Goal: Task Accomplishment & Management: Use online tool/utility

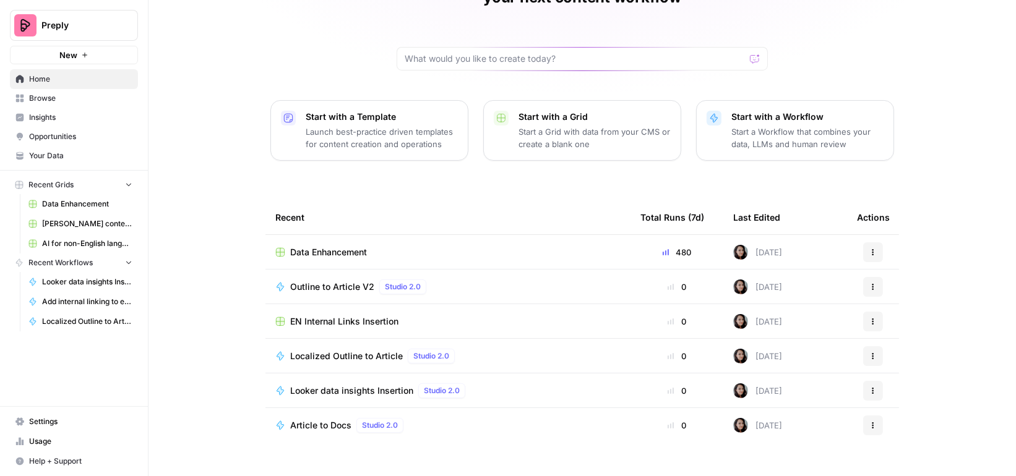
scroll to position [68, 0]
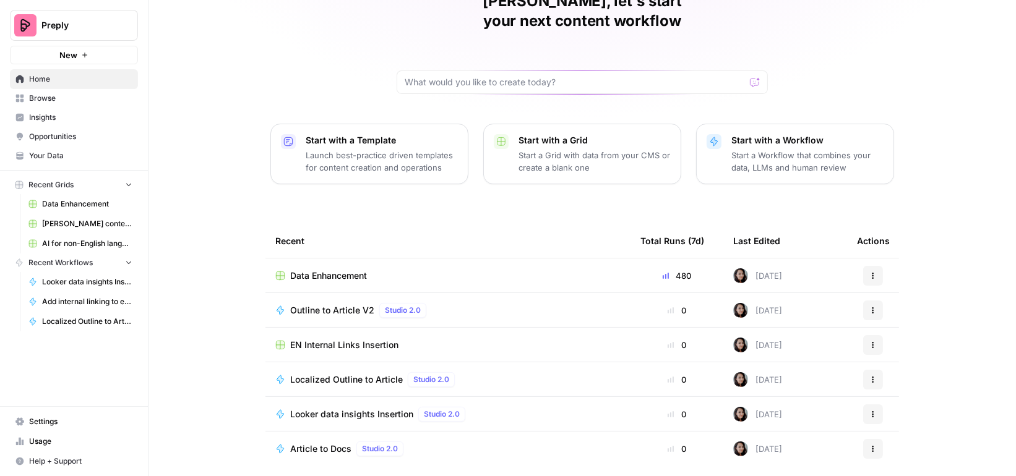
click at [85, 97] on span "Browse" at bounding box center [80, 98] width 103 height 11
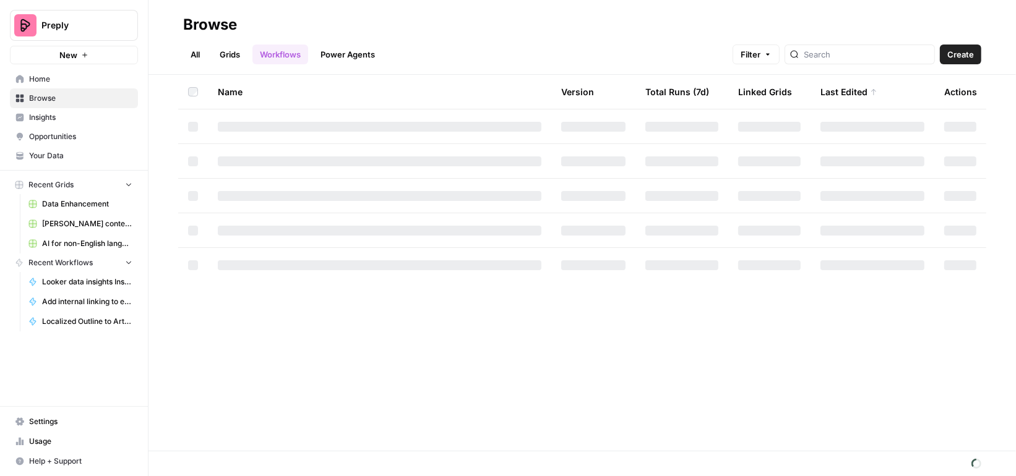
click at [233, 51] on link "Grids" at bounding box center [229, 55] width 35 height 20
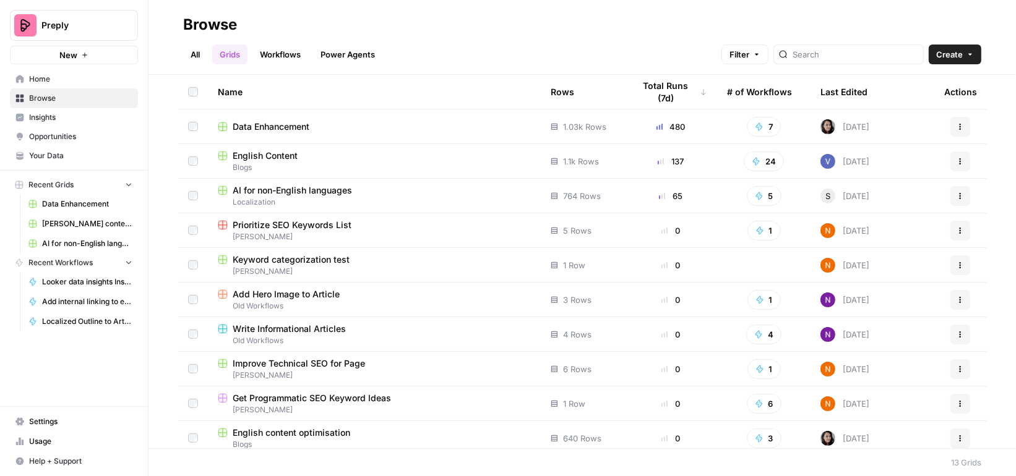
click at [317, 155] on div "English Content" at bounding box center [374, 156] width 313 height 12
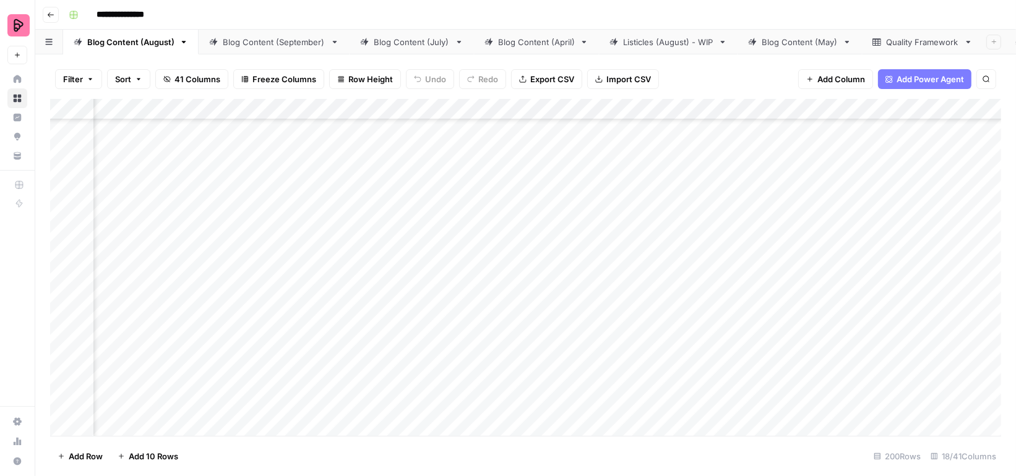
scroll to position [984, 88]
click at [80, 80] on span "Filter" at bounding box center [73, 79] width 20 height 12
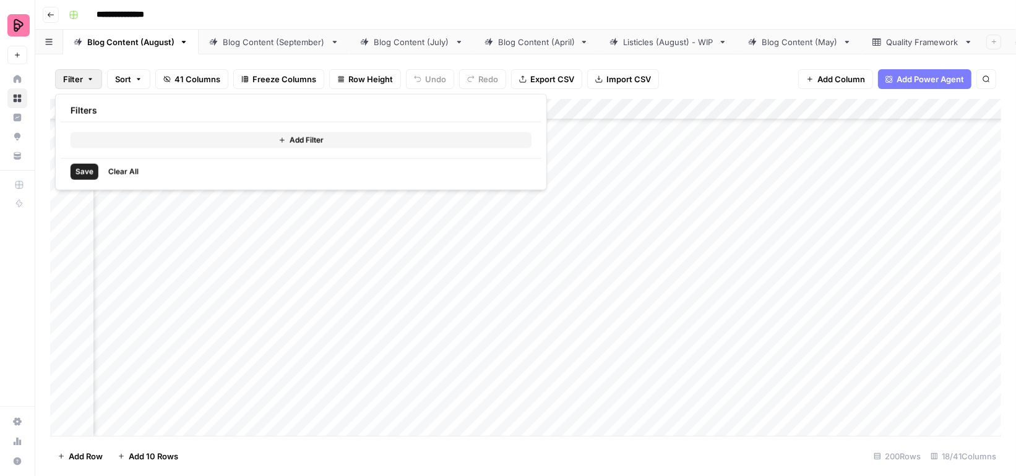
click at [116, 134] on button "Add Filter" at bounding box center [301, 140] width 461 height 16
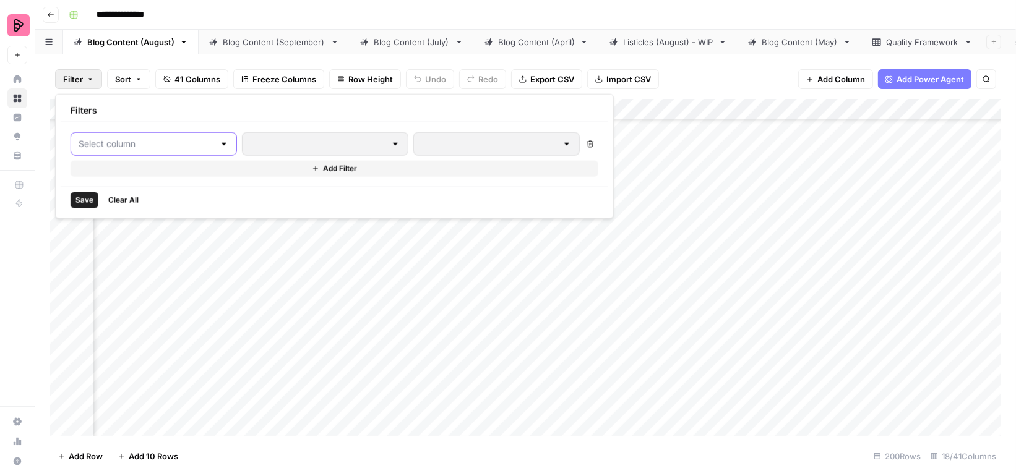
click at [116, 146] on input "text" at bounding box center [147, 144] width 136 height 12
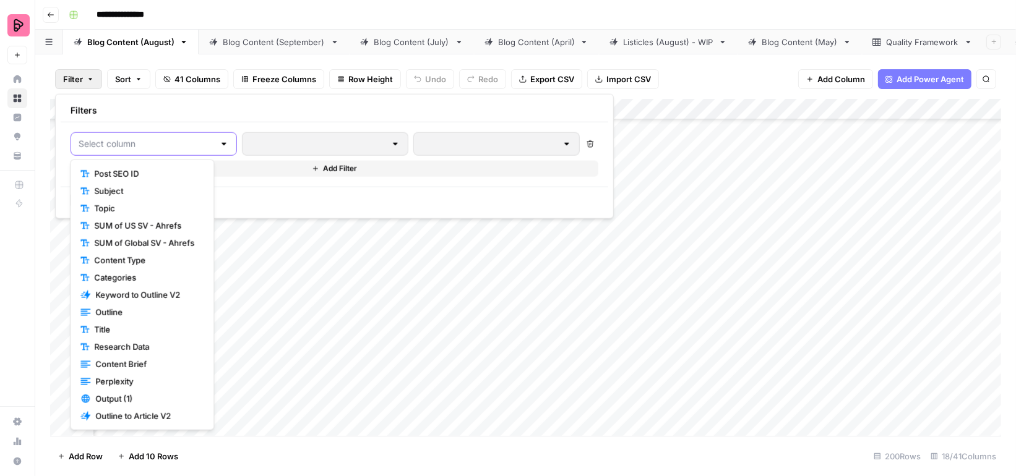
click at [126, 145] on input "text" at bounding box center [147, 144] width 136 height 12
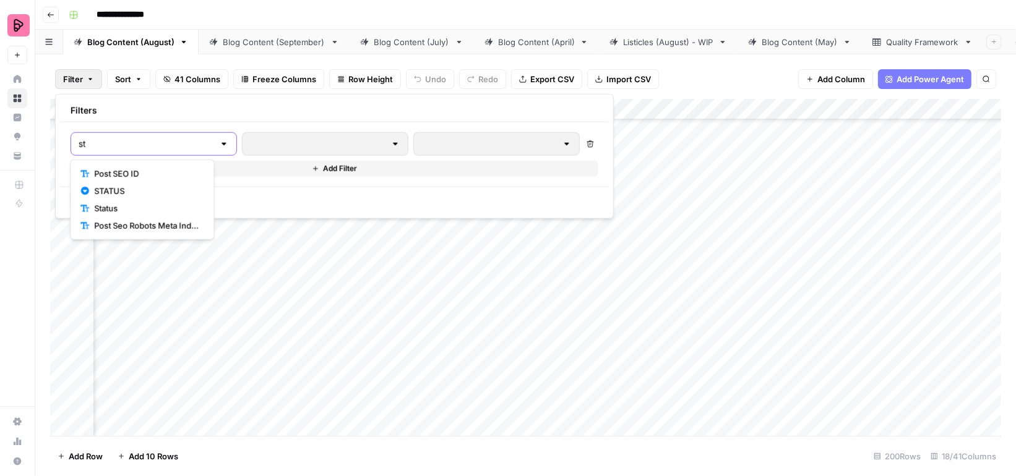
type input "st"
click at [140, 189] on span "STATUS" at bounding box center [146, 191] width 105 height 12
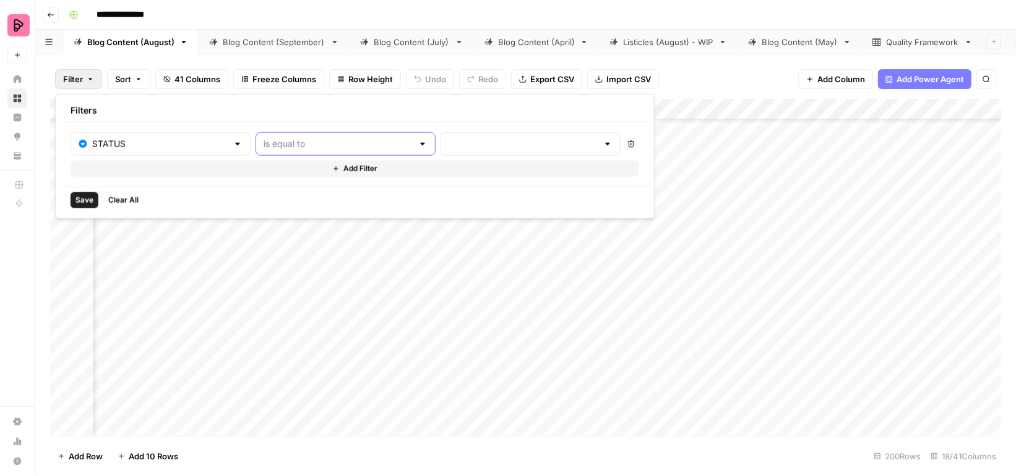
click at [277, 142] on input "text" at bounding box center [338, 144] width 149 height 12
type input "is equal to"
click at [415, 155] on div "STATUS is equal to Delete Add Filter" at bounding box center [355, 154] width 569 height 45
click at [449, 139] on input "text" at bounding box center [523, 144] width 149 height 12
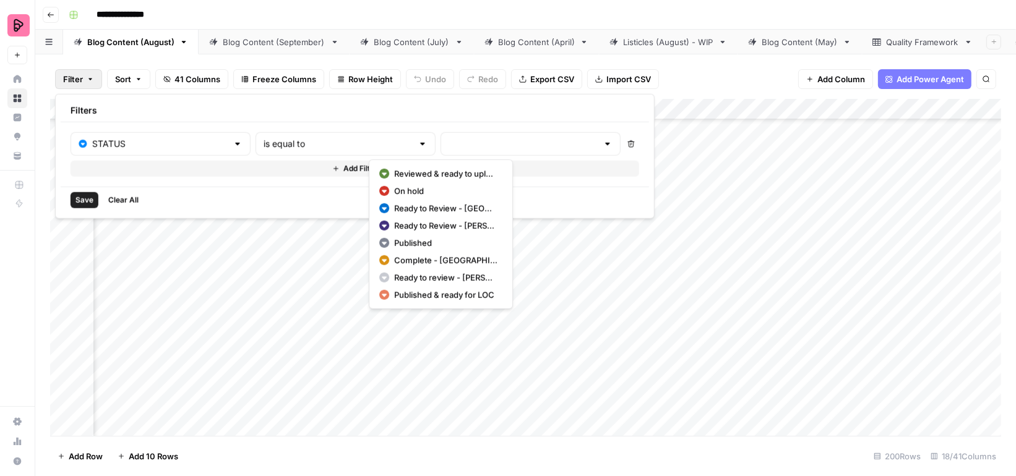
click at [440, 170] on span "Reviewed & ready to upload" at bounding box center [445, 174] width 103 height 12
type input "Reviewed & ready to upload"
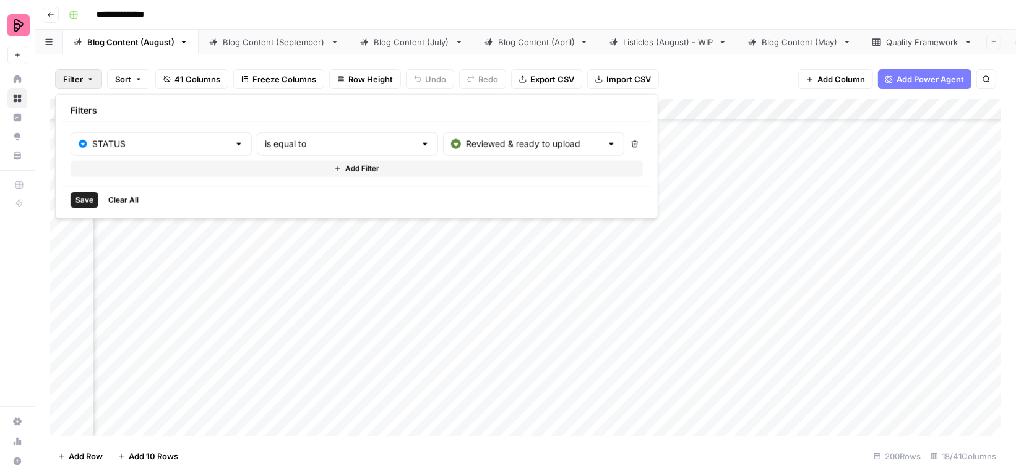
click at [82, 199] on span "Save" at bounding box center [84, 200] width 18 height 11
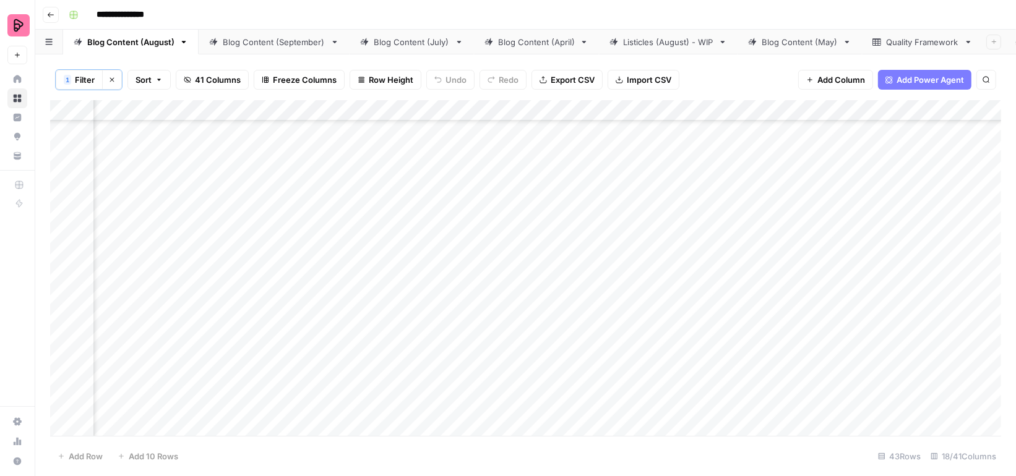
scroll to position [1066, 294]
click at [85, 81] on span "Filter" at bounding box center [85, 80] width 20 height 12
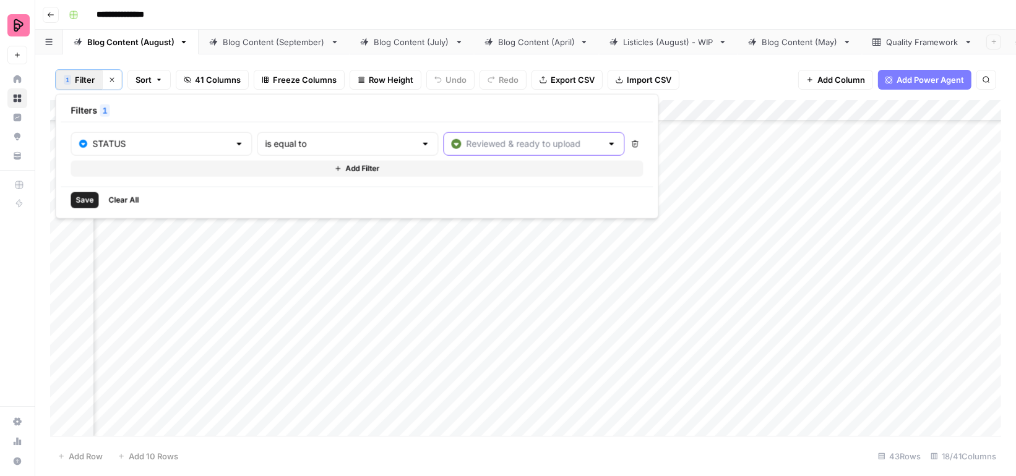
click at [466, 147] on input "text" at bounding box center [534, 144] width 136 height 12
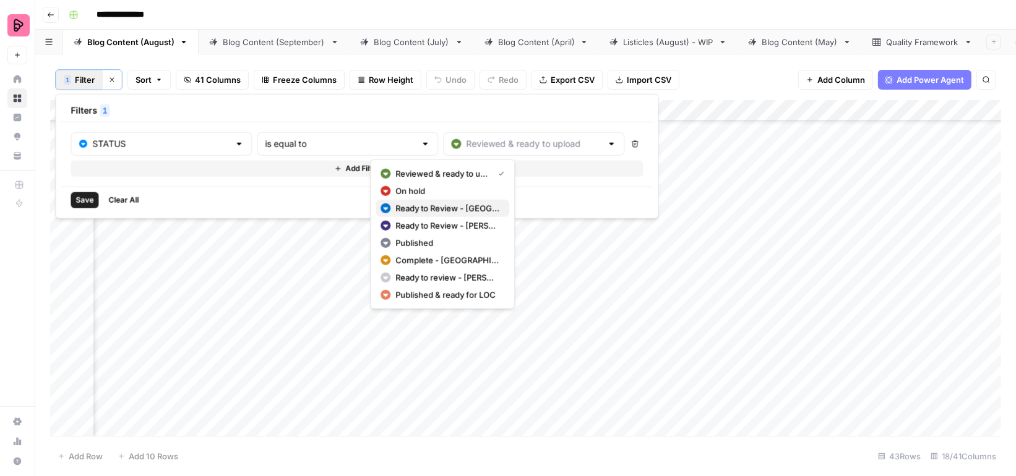
click at [441, 208] on span "Ready to Review - Victoria" at bounding box center [447, 208] width 104 height 12
type input "Ready to Review - Victoria"
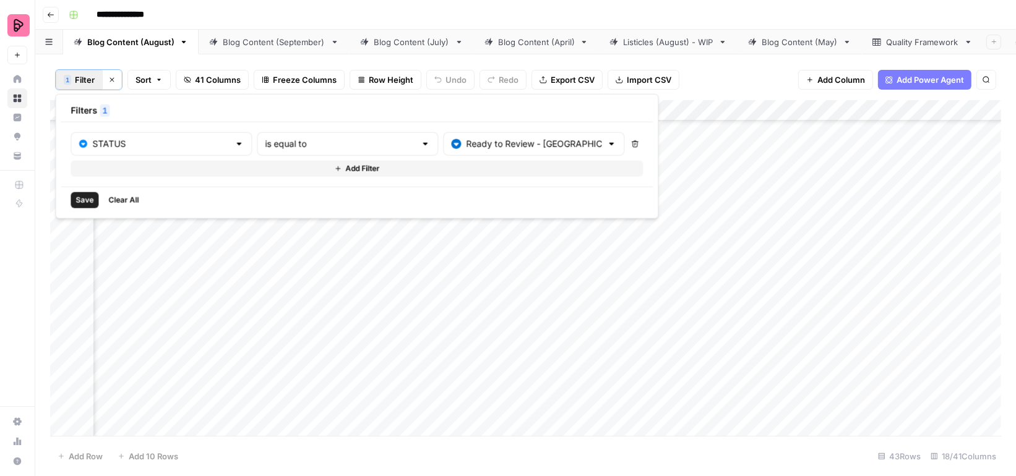
click at [84, 196] on span "Save" at bounding box center [84, 200] width 18 height 11
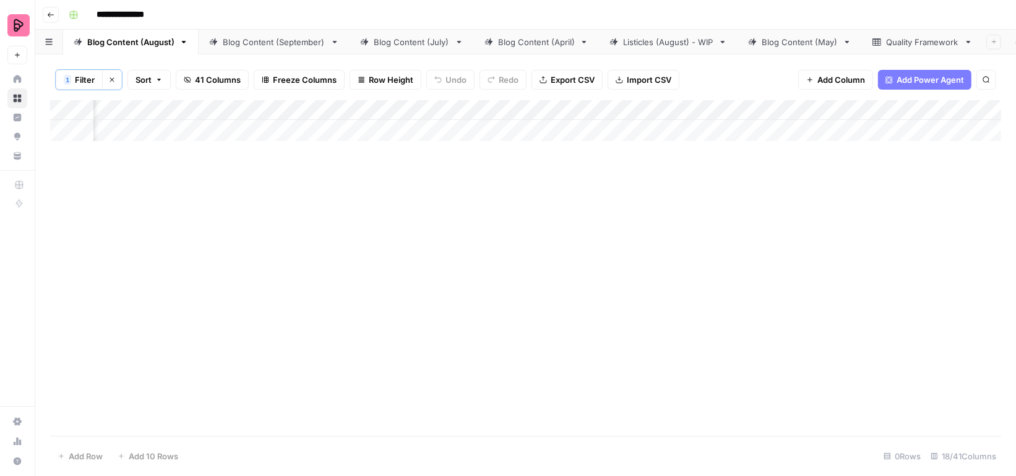
scroll to position [0, 294]
click at [84, 81] on span "Filter" at bounding box center [85, 80] width 20 height 12
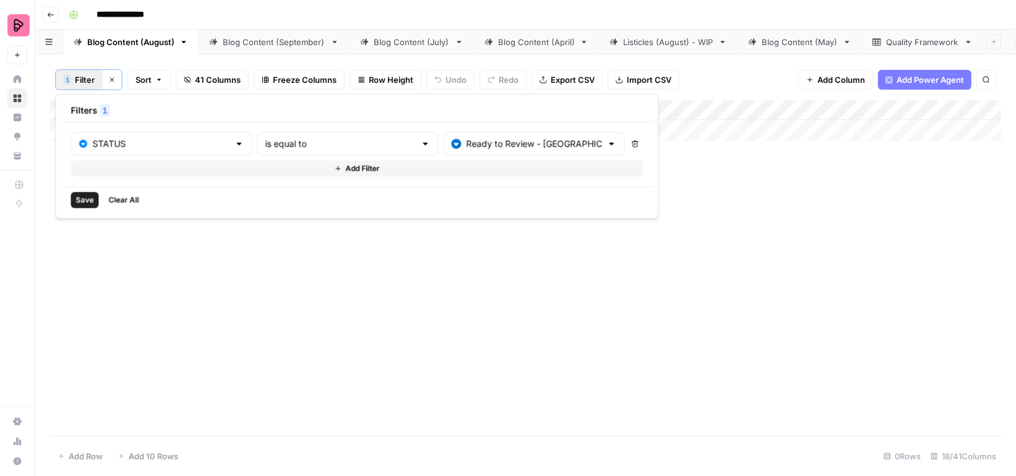
click at [451, 142] on icon at bounding box center [456, 144] width 10 height 10
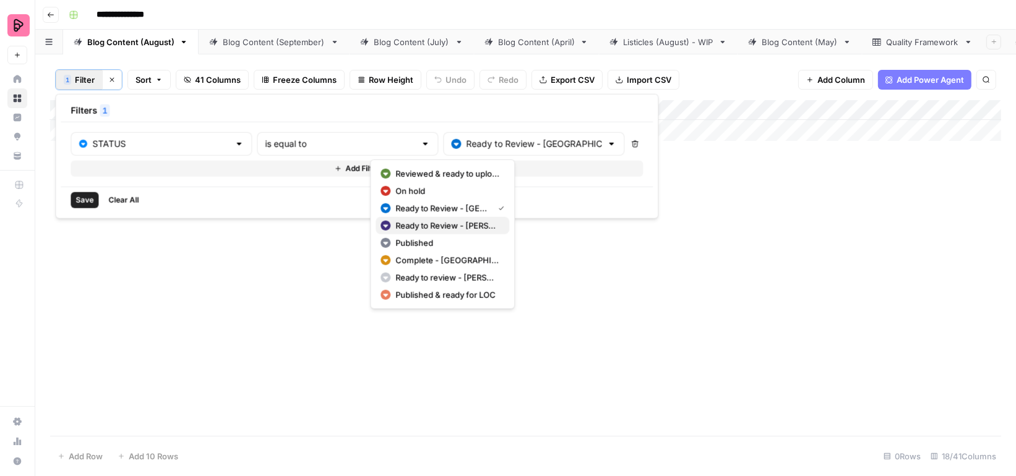
click at [424, 225] on span "Ready to Review - Rebekah" at bounding box center [447, 226] width 104 height 12
type input "Ready to Review - Rebekah"
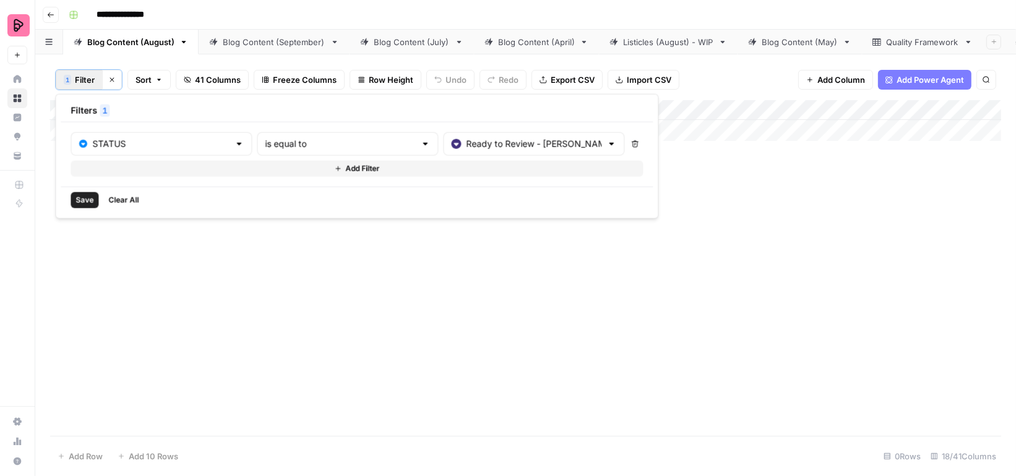
click at [87, 192] on button "Save" at bounding box center [85, 200] width 28 height 16
click at [268, 38] on div "Blog Content (September)" at bounding box center [274, 42] width 103 height 12
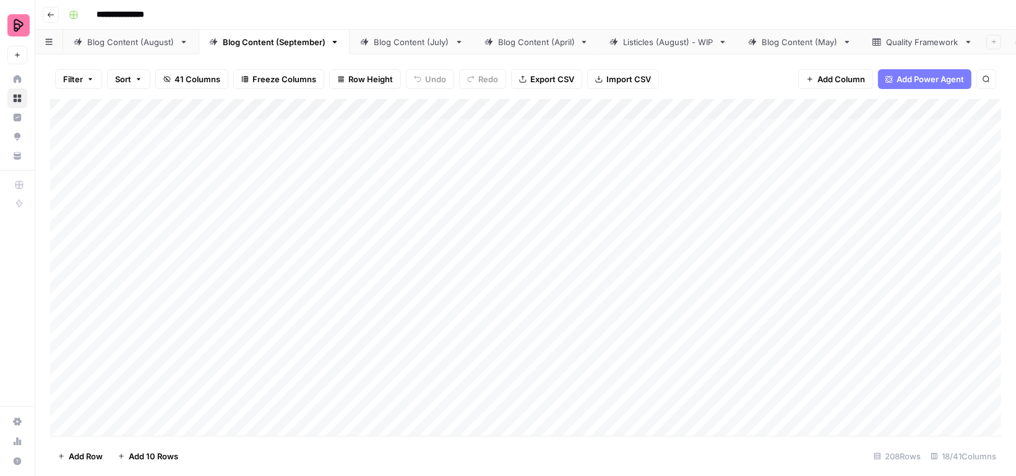
click at [79, 129] on div "Add Column" at bounding box center [525, 267] width 951 height 337
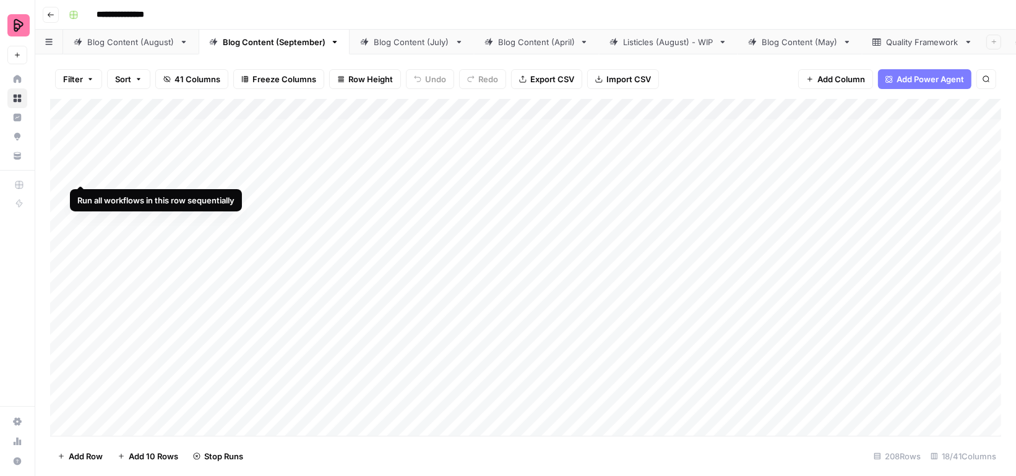
click at [80, 161] on div "Add Column" at bounding box center [525, 267] width 951 height 337
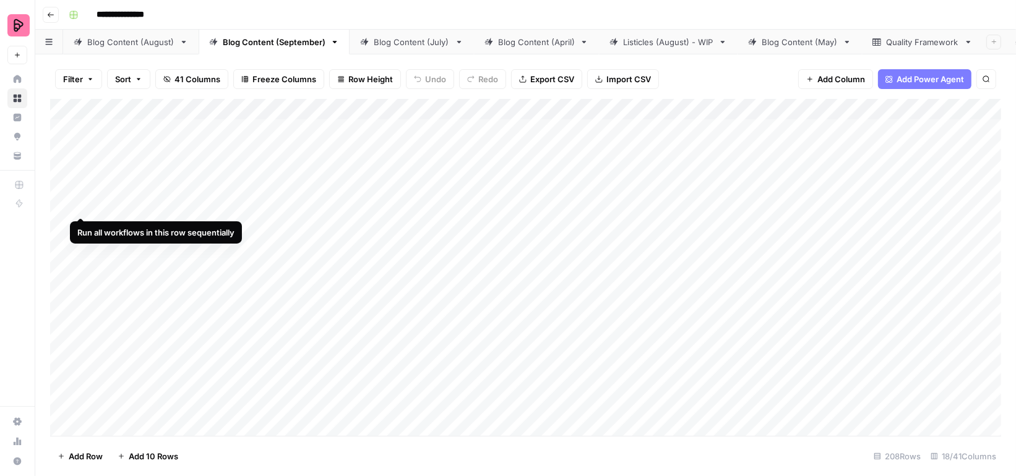
click at [82, 194] on div "Add Column" at bounding box center [525, 267] width 951 height 337
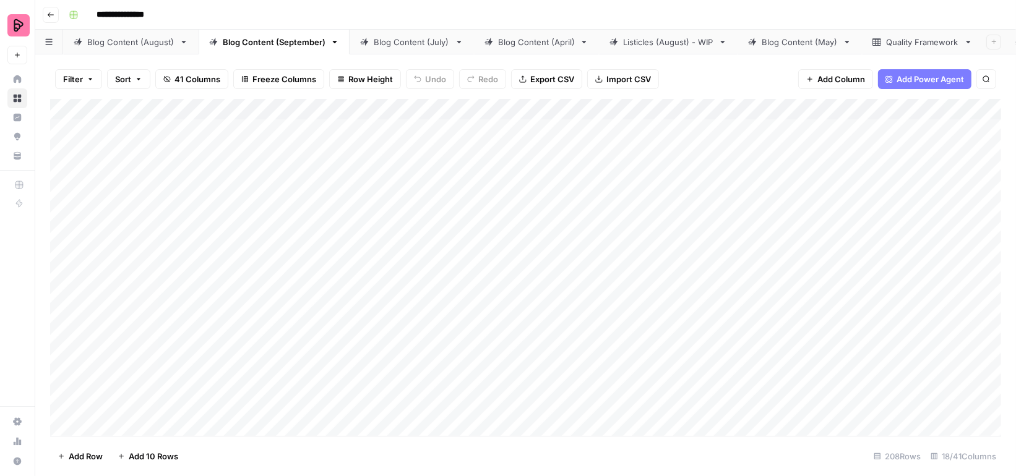
click at [80, 225] on div "Add Column" at bounding box center [525, 267] width 951 height 337
click at [81, 257] on div "Add Column" at bounding box center [525, 267] width 951 height 337
click at [83, 290] on div "Add Column" at bounding box center [525, 267] width 951 height 337
click at [85, 321] on div "Add Column" at bounding box center [525, 267] width 951 height 337
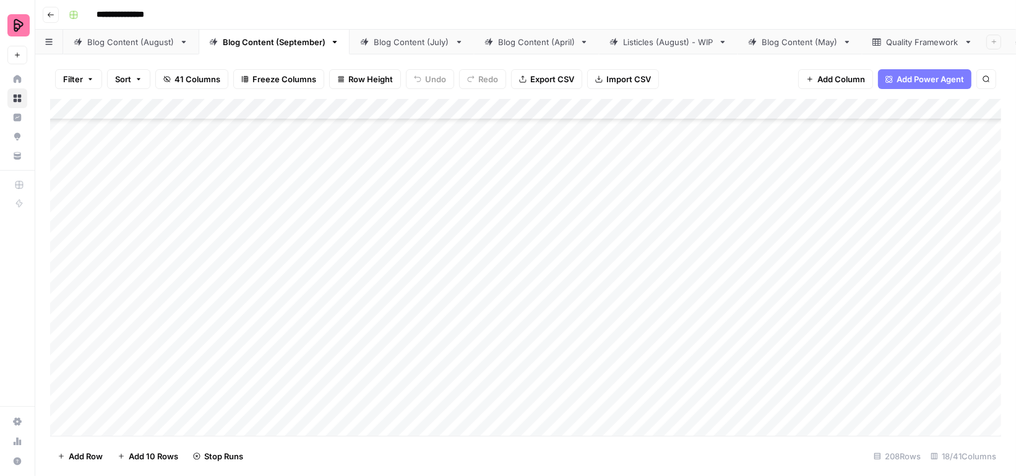
click at [673, 258] on div "Add Column" at bounding box center [525, 267] width 951 height 337
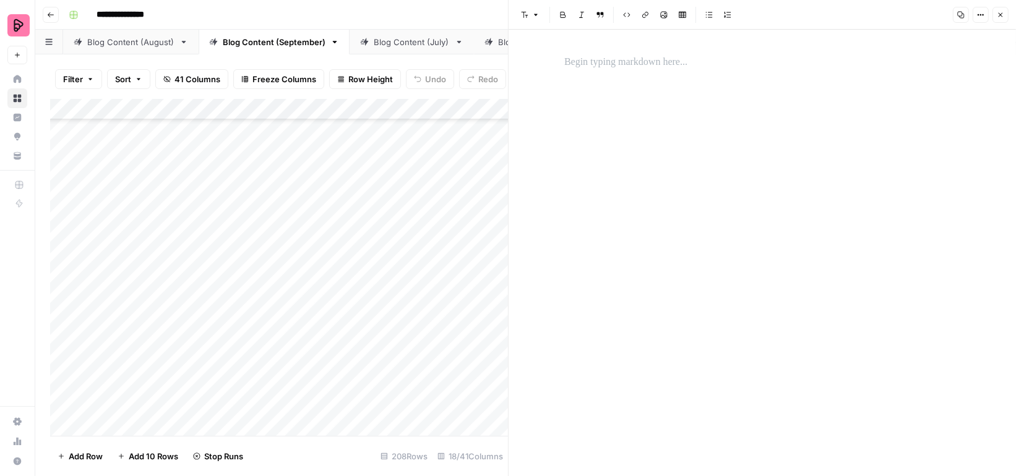
click at [1001, 11] on icon "button" at bounding box center [1000, 14] width 7 height 7
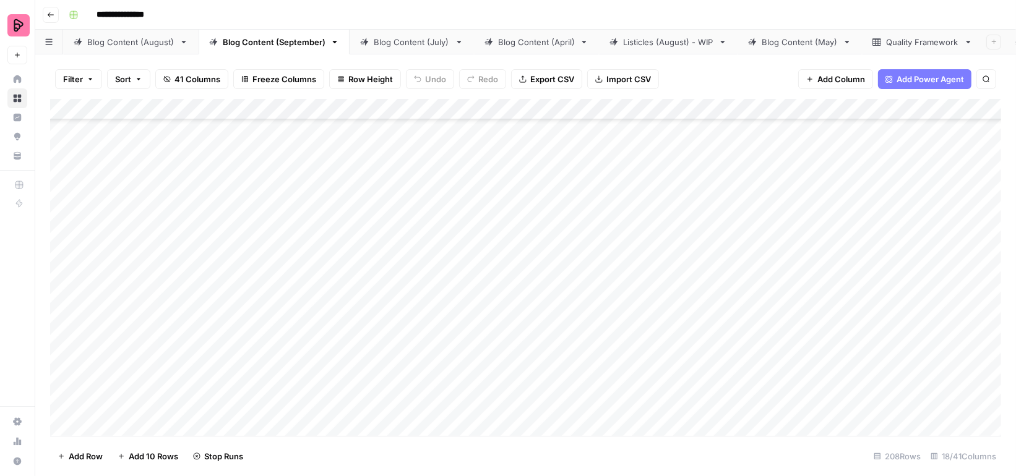
click at [880, 255] on div "Add Column" at bounding box center [525, 267] width 951 height 337
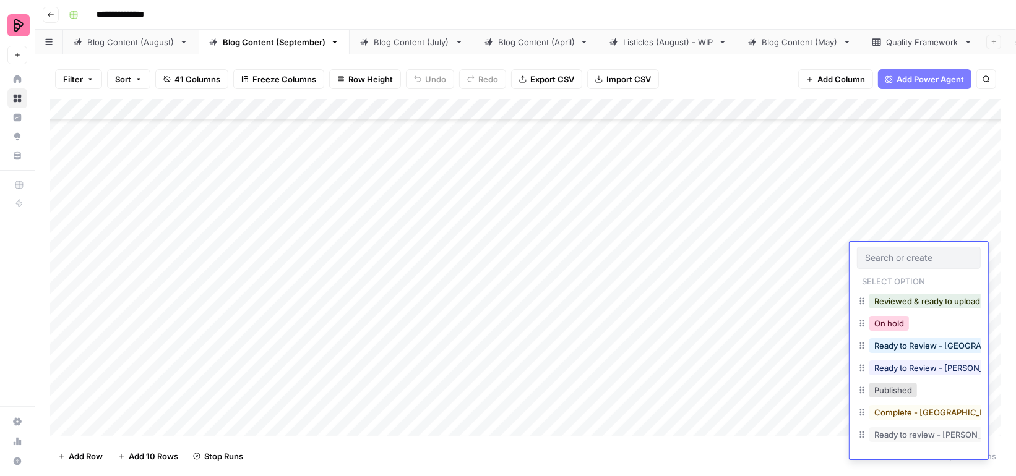
click at [877, 330] on button "On hold" at bounding box center [889, 323] width 40 height 15
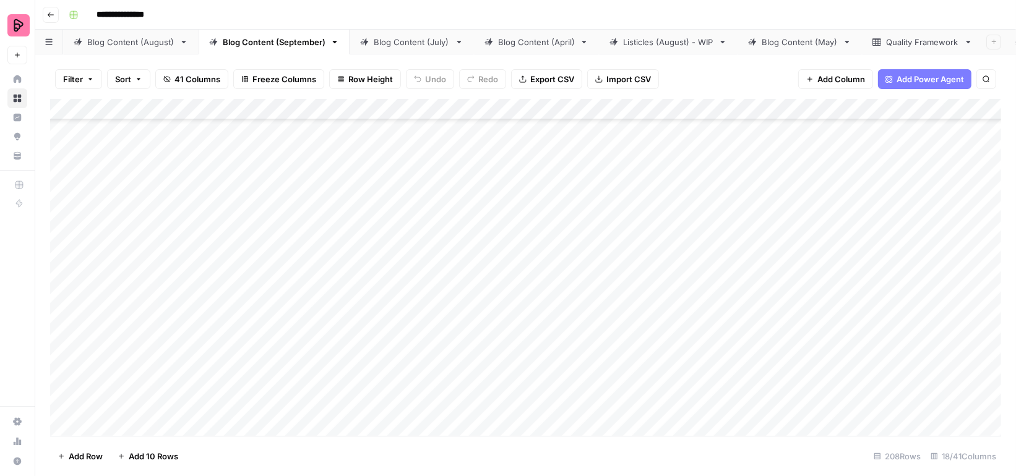
click at [881, 346] on div "Add Column" at bounding box center [525, 267] width 951 height 337
click at [83, 285] on div "Add Column" at bounding box center [525, 267] width 951 height 337
click at [920, 256] on div "Add Column" at bounding box center [525, 267] width 951 height 337
click at [889, 328] on div "Add Column" at bounding box center [525, 267] width 951 height 337
click at [885, 363] on div "Add Column" at bounding box center [525, 267] width 951 height 337
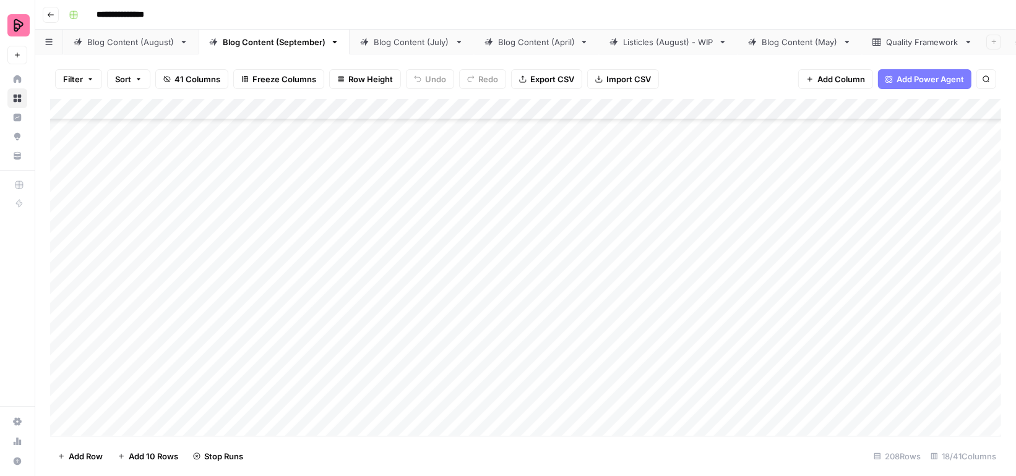
scroll to position [171, 0]
click at [884, 321] on div "Add Column" at bounding box center [525, 267] width 951 height 337
click at [880, 348] on div "Add Column" at bounding box center [525, 267] width 951 height 337
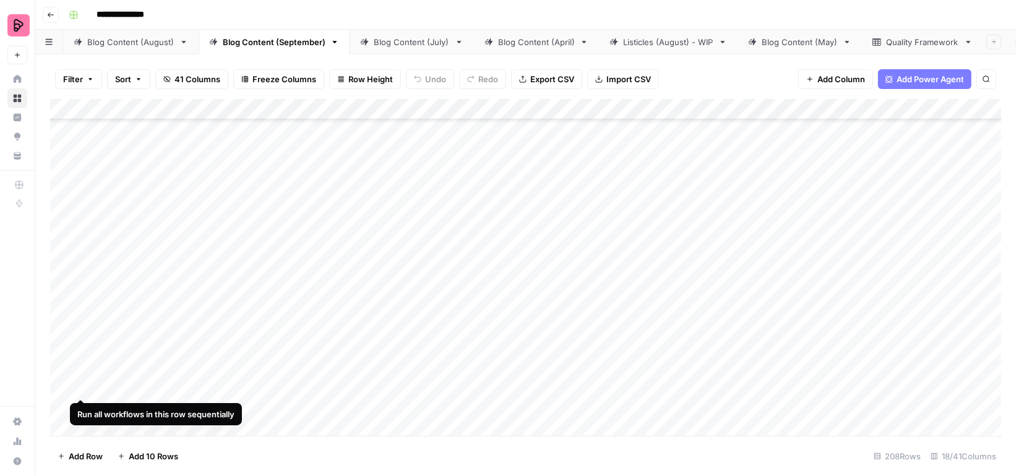
click at [83, 375] on div "Add Column" at bounding box center [525, 267] width 951 height 337
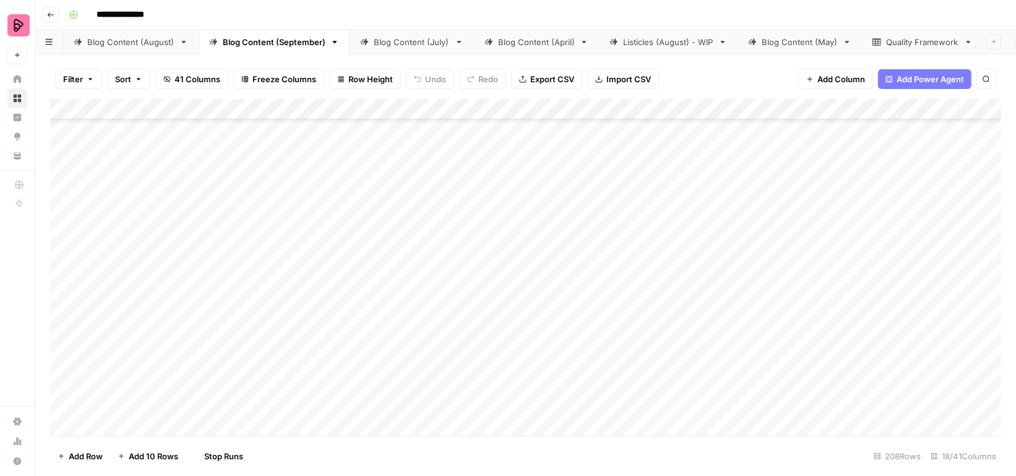
scroll to position [261, 0]
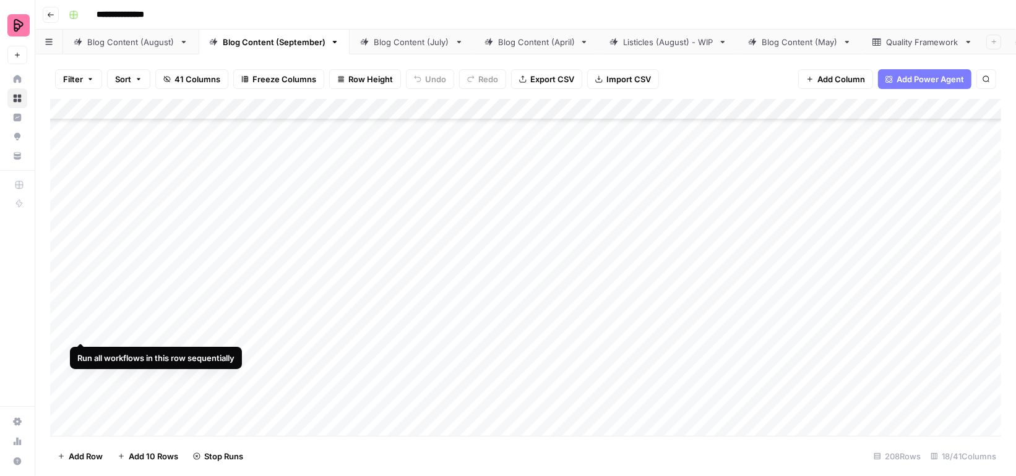
click at [79, 319] on div "Add Column" at bounding box center [525, 267] width 951 height 337
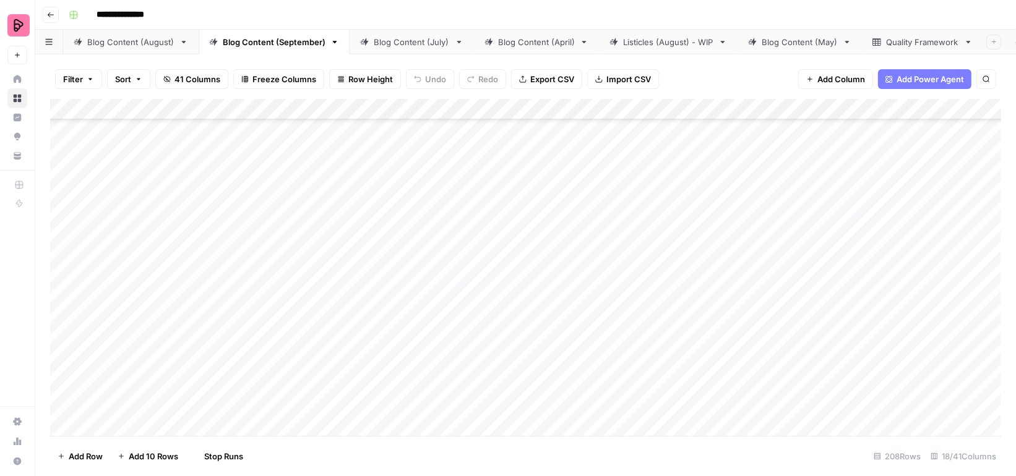
click at [83, 348] on div "Add Column" at bounding box center [525, 267] width 951 height 337
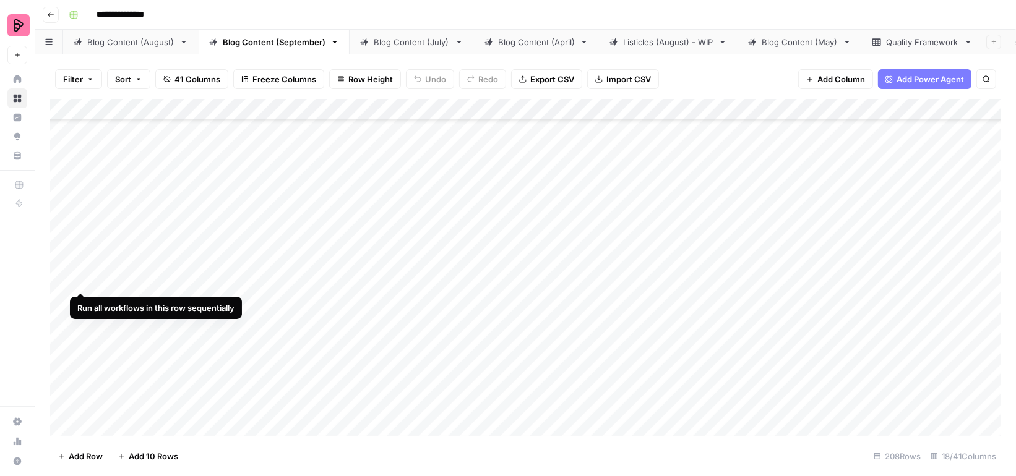
click at [82, 266] on div "Add Column" at bounding box center [525, 267] width 951 height 337
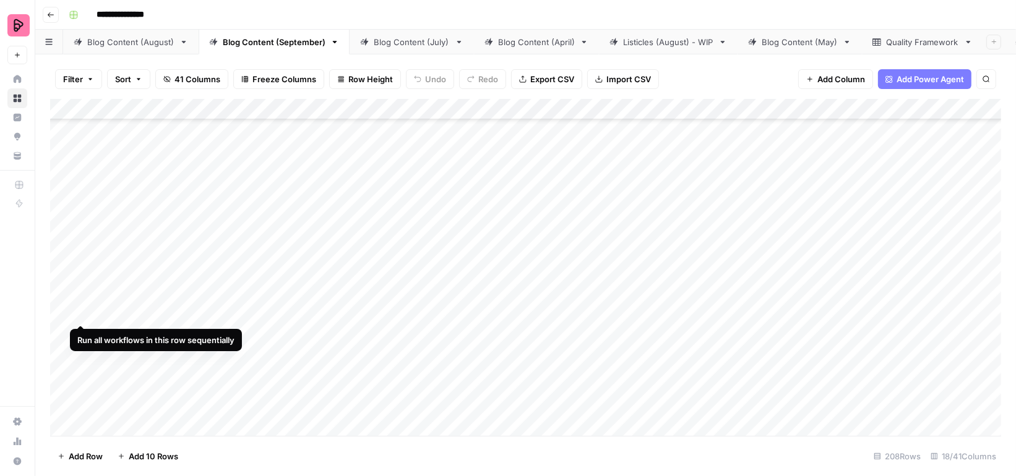
click at [80, 302] on div "Add Column" at bounding box center [525, 267] width 951 height 337
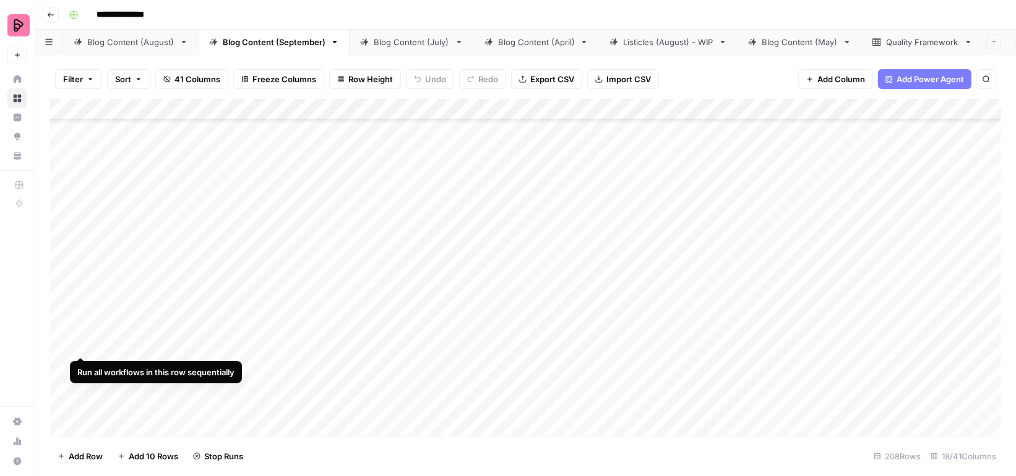
click at [80, 332] on div "Add Column" at bounding box center [525, 267] width 951 height 337
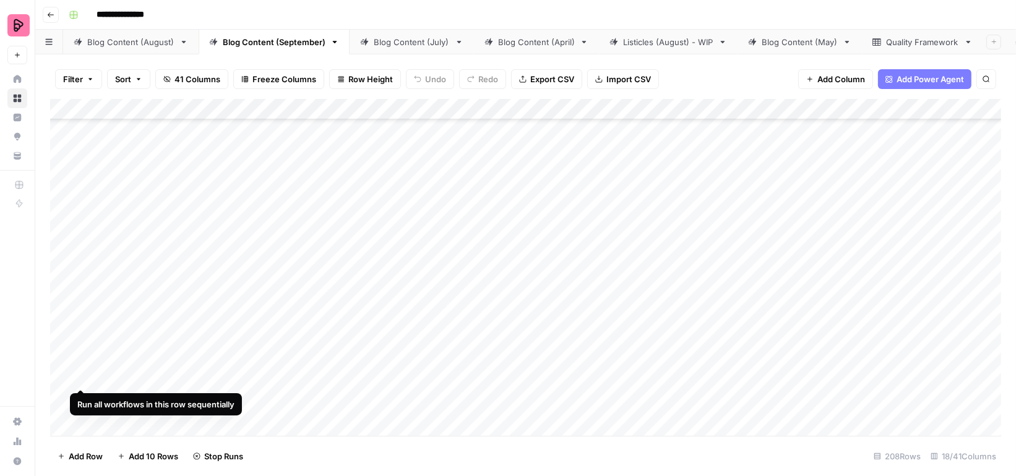
click at [83, 367] on div "Add Column" at bounding box center [525, 267] width 951 height 337
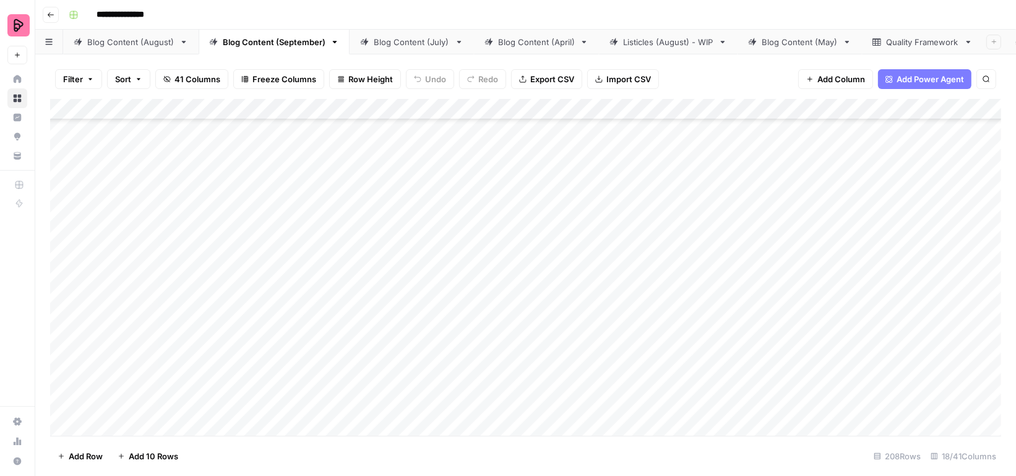
scroll to position [434, 0]
click at [894, 340] on div "Add Column" at bounding box center [525, 267] width 951 height 337
click at [897, 262] on div "Add Column" at bounding box center [525, 267] width 951 height 337
click at [81, 286] on div "Add Column" at bounding box center [525, 267] width 951 height 337
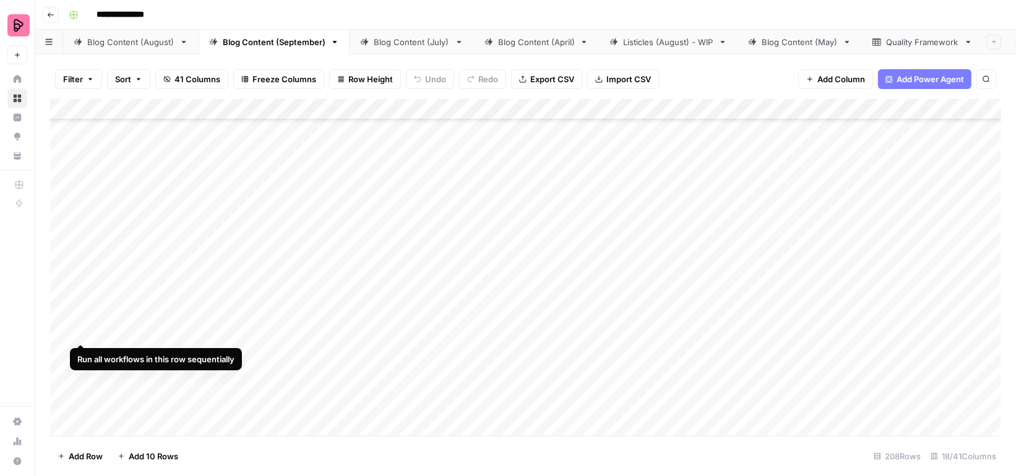
click at [80, 319] on div "Add Column" at bounding box center [525, 267] width 951 height 337
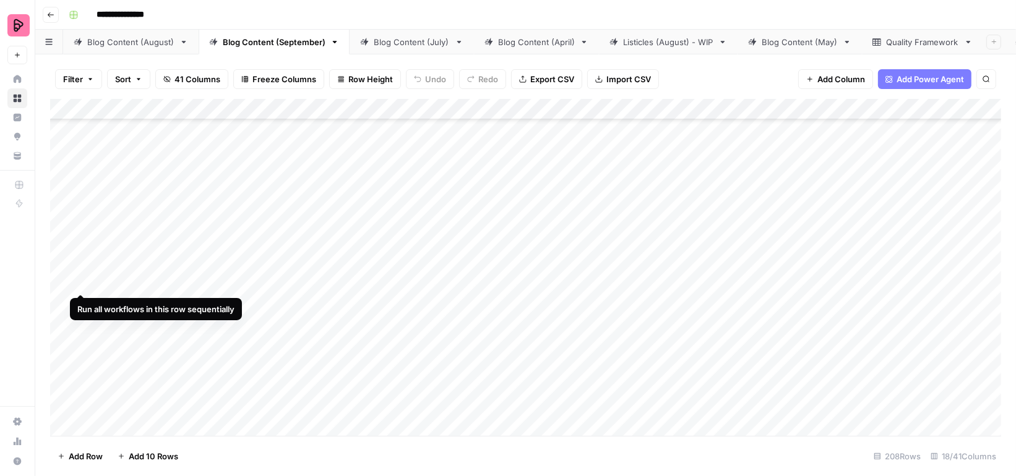
click at [83, 271] on div "Add Column" at bounding box center [525, 267] width 951 height 337
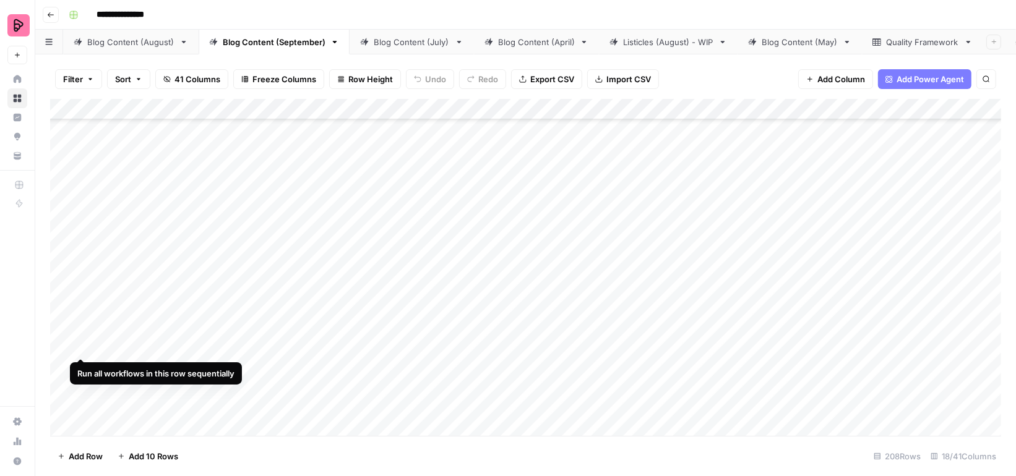
click at [79, 336] on div "Add Column" at bounding box center [525, 267] width 951 height 337
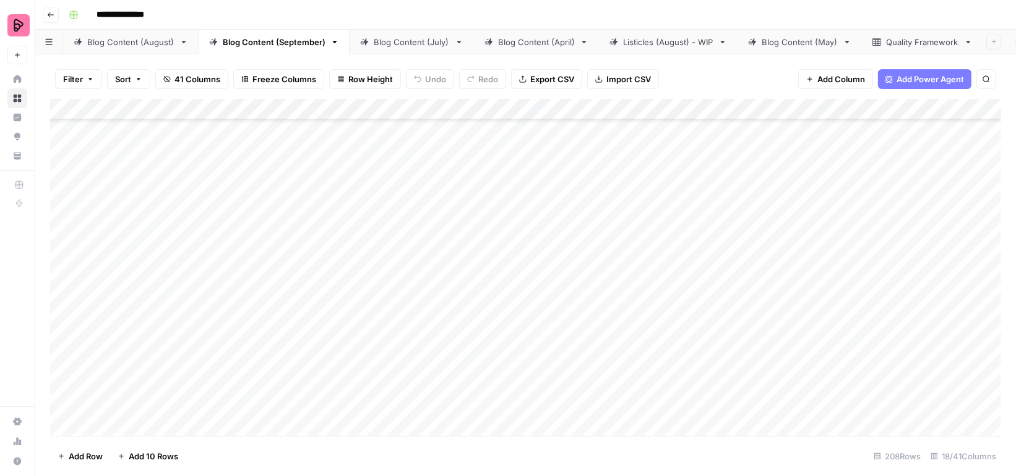
click at [892, 309] on div "Add Column" at bounding box center [525, 267] width 951 height 337
click at [898, 239] on div "Add Column" at bounding box center [525, 267] width 951 height 337
click at [887, 281] on div "Add Column" at bounding box center [525, 267] width 951 height 337
click at [877, 314] on div "Add Column" at bounding box center [525, 267] width 951 height 337
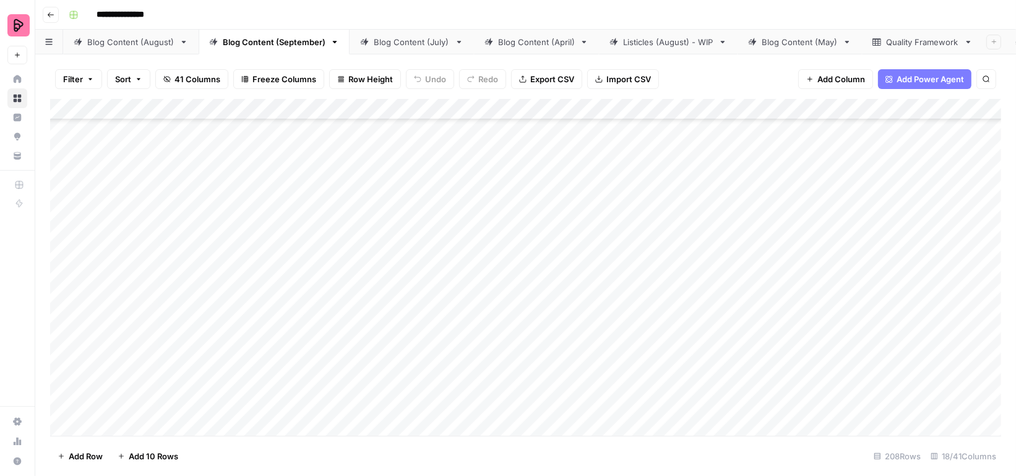
click at [866, 361] on div "Add Column" at bounding box center [525, 267] width 951 height 337
click at [864, 341] on div "Add Column" at bounding box center [525, 267] width 951 height 337
click at [877, 283] on div "Add Column" at bounding box center [525, 267] width 951 height 337
click at [876, 324] on div "Add Column" at bounding box center [525, 267] width 951 height 337
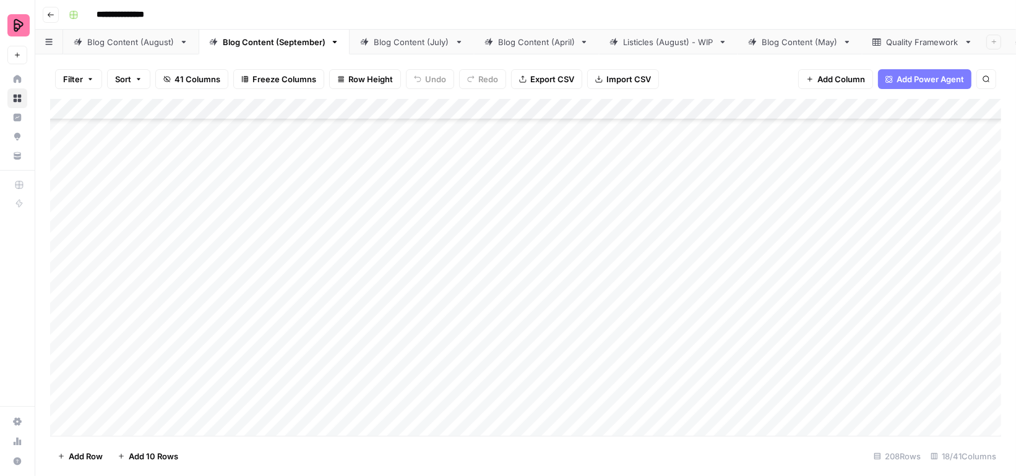
click at [868, 362] on div "Add Column" at bounding box center [525, 267] width 951 height 337
click at [892, 244] on div "Add Column" at bounding box center [525, 267] width 951 height 337
click at [890, 270] on div "Add Column" at bounding box center [525, 267] width 951 height 337
click at [873, 314] on div "Add Column" at bounding box center [525, 267] width 951 height 337
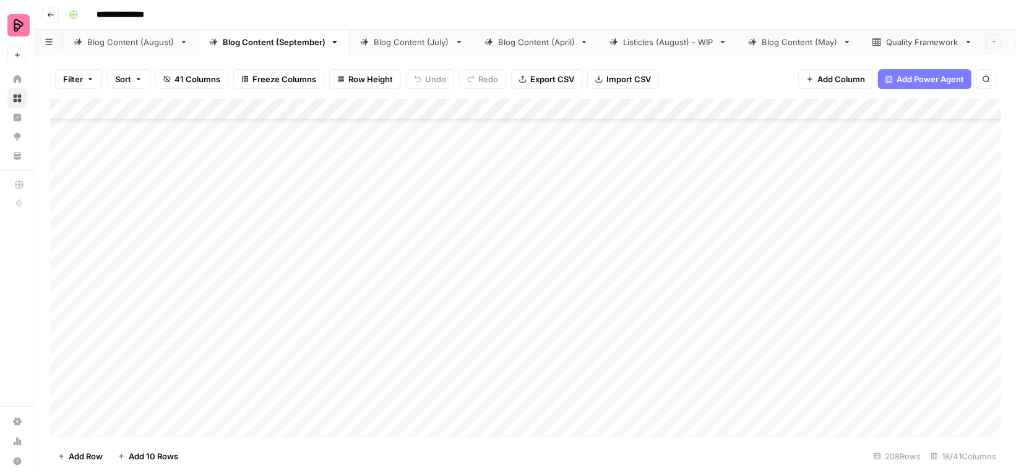
click at [869, 351] on div "Add Column" at bounding box center [525, 267] width 951 height 337
click at [876, 265] on div "Add Column" at bounding box center [525, 267] width 951 height 337
click at [876, 294] on div "Add Column" at bounding box center [525, 267] width 951 height 337
click at [877, 334] on div "Add Column" at bounding box center [525, 267] width 951 height 337
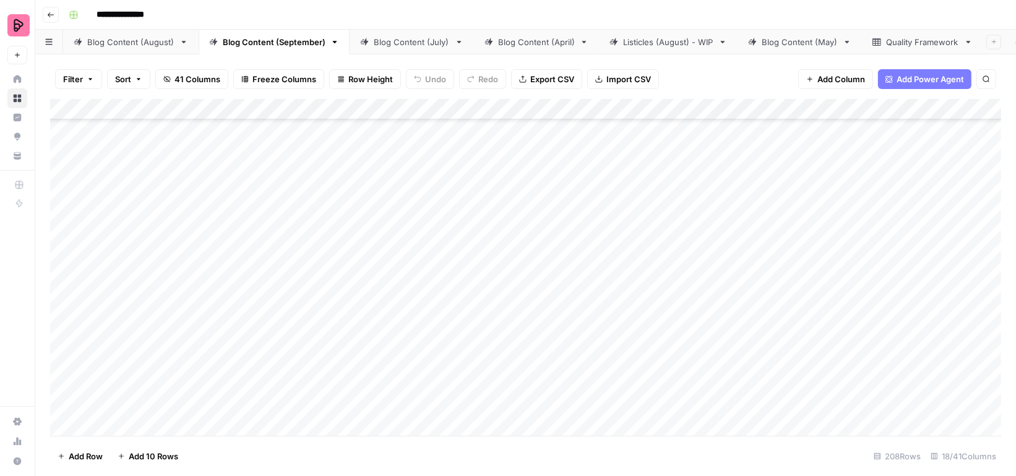
click at [872, 371] on div "Add Column" at bounding box center [525, 267] width 951 height 337
click at [890, 238] on div "Add Column" at bounding box center [525, 267] width 951 height 337
click at [888, 257] on div "Add Column" at bounding box center [525, 267] width 951 height 337
click at [881, 295] on div "Add Column" at bounding box center [525, 267] width 951 height 337
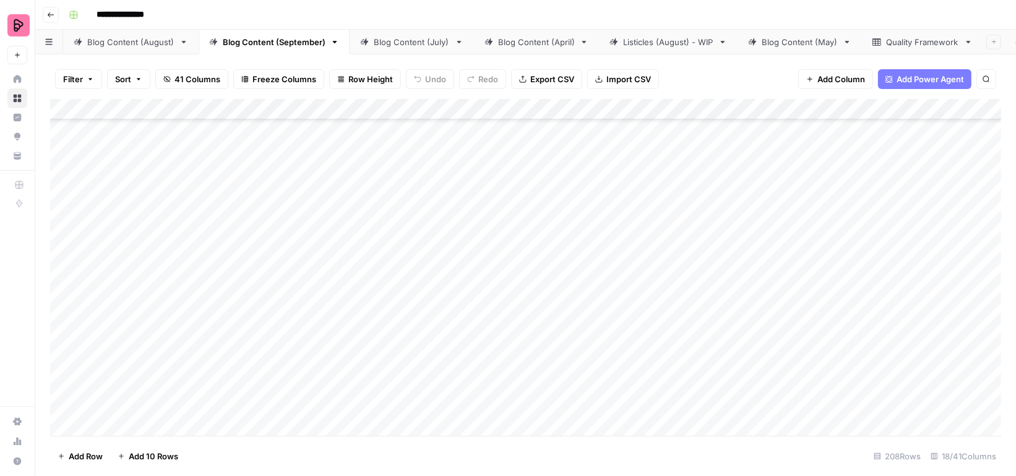
click at [882, 259] on div "Add Column" at bounding box center [525, 267] width 951 height 337
click at [870, 319] on div "Add Column" at bounding box center [525, 267] width 951 height 337
click at [921, 288] on div "Add Column" at bounding box center [525, 267] width 951 height 337
click at [79, 288] on div "Add Column" at bounding box center [525, 267] width 951 height 337
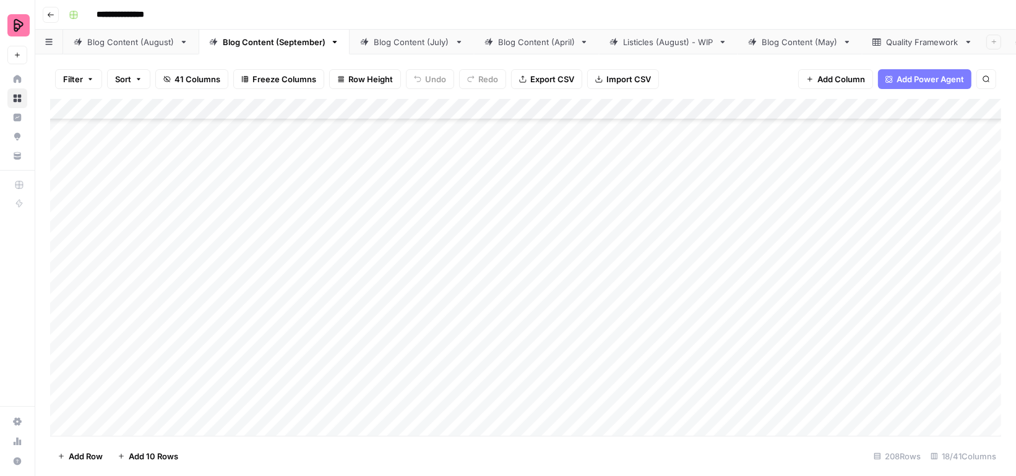
click at [866, 211] on div "Add Column" at bounding box center [525, 267] width 951 height 337
click at [877, 238] on div "Add Column" at bounding box center [525, 267] width 951 height 337
click at [871, 280] on div "Add Column" at bounding box center [525, 267] width 951 height 337
click at [870, 308] on div "Add Column" at bounding box center [525, 267] width 951 height 337
click at [881, 237] on div "Add Column" at bounding box center [525, 267] width 951 height 337
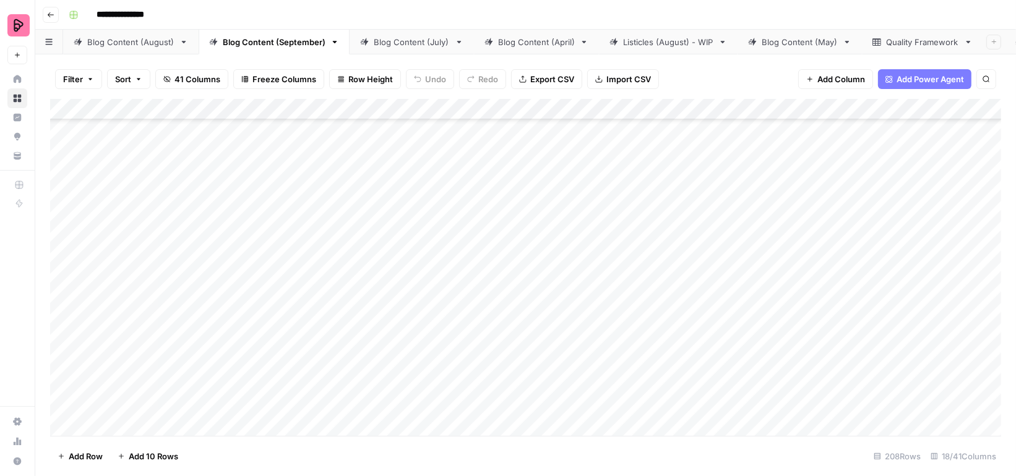
click at [894, 342] on div "Add Column" at bounding box center [525, 267] width 951 height 337
click at [886, 269] on div "Add Column" at bounding box center [525, 267] width 951 height 337
click at [881, 299] on div "Add Column" at bounding box center [525, 267] width 951 height 337
click at [869, 338] on div "Add Column" at bounding box center [525, 267] width 951 height 337
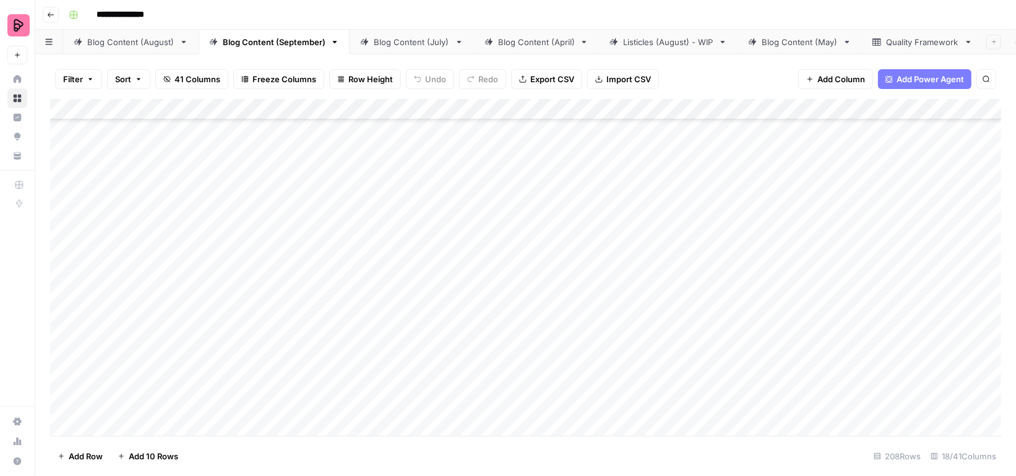
click at [864, 364] on div "Add Column" at bounding box center [525, 267] width 951 height 337
click at [867, 395] on div "Add Column" at bounding box center [525, 267] width 951 height 337
click at [869, 427] on div "Add Column" at bounding box center [525, 267] width 951 height 337
click at [879, 343] on div "Add Column" at bounding box center [525, 267] width 951 height 337
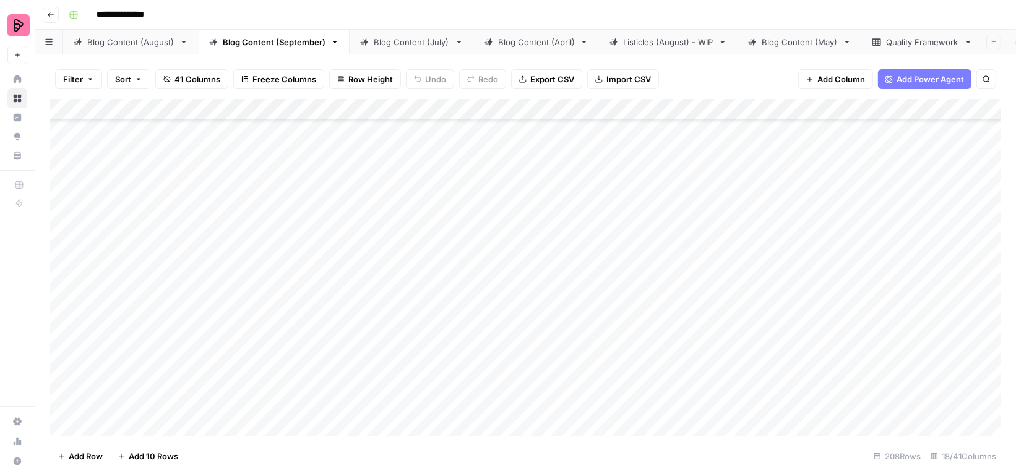
click at [879, 374] on div "Add Column" at bounding box center [525, 267] width 951 height 337
click at [876, 405] on div "Add Column" at bounding box center [525, 267] width 951 height 337
click at [887, 244] on div "Add Column" at bounding box center [525, 267] width 951 height 337
click at [888, 268] on div "Add Column" at bounding box center [525, 267] width 951 height 337
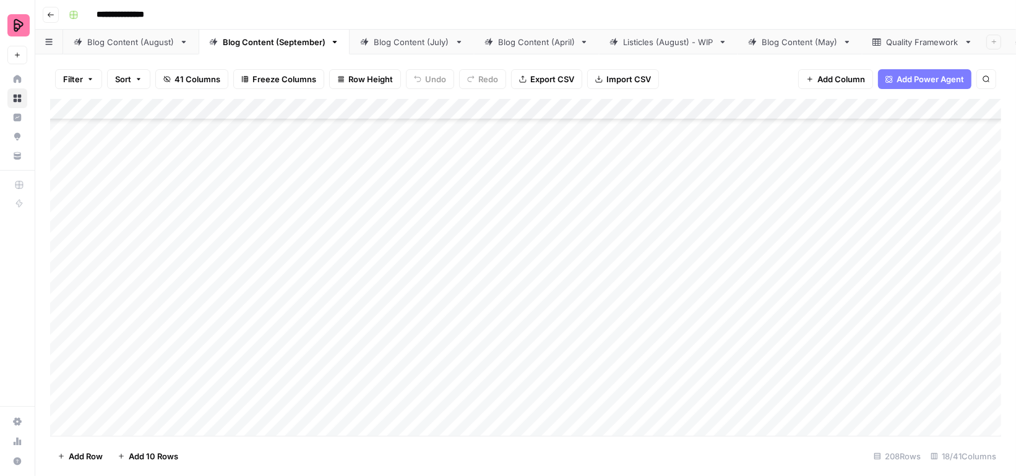
click at [881, 300] on div "Add Column" at bounding box center [525, 267] width 951 height 337
click at [82, 325] on div "Add Column" at bounding box center [525, 267] width 951 height 337
click at [894, 368] on div "Add Column" at bounding box center [525, 267] width 951 height 337
click at [875, 402] on div "Add Column" at bounding box center [525, 267] width 951 height 337
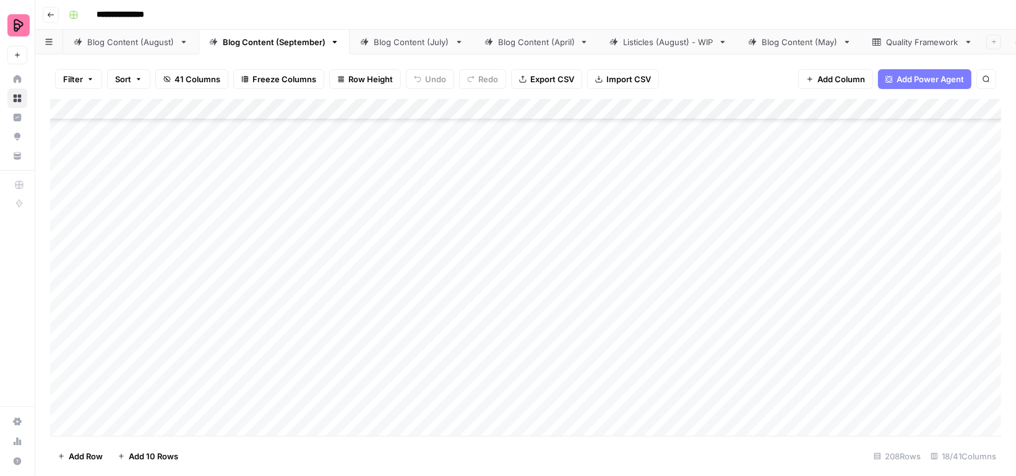
click at [880, 238] on div "Add Column" at bounding box center [525, 267] width 951 height 337
click at [882, 270] on div "Add Column" at bounding box center [525, 267] width 951 height 337
click at [882, 299] on div "Add Column" at bounding box center [525, 267] width 951 height 337
click at [876, 340] on div "Add Column" at bounding box center [525, 267] width 951 height 337
click at [870, 366] on div "Add Column" at bounding box center [525, 267] width 951 height 337
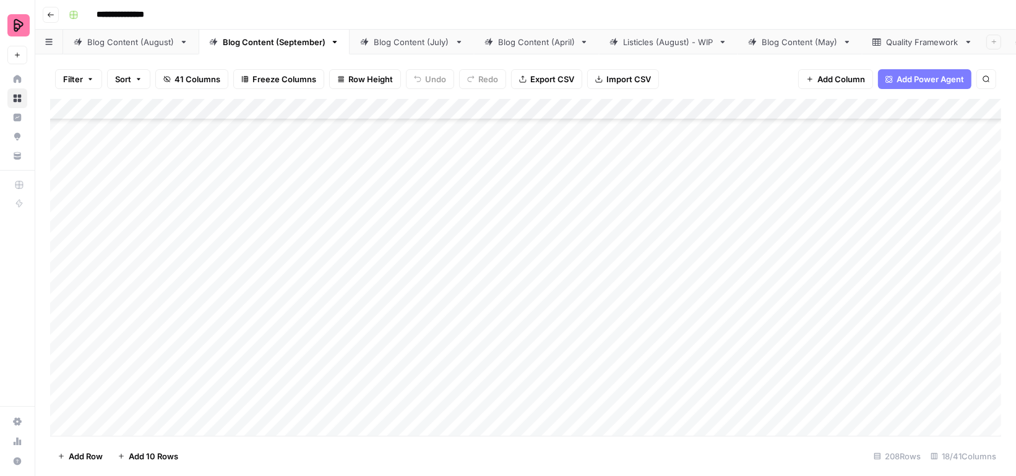
click at [877, 402] on div "Add Column" at bounding box center [525, 267] width 951 height 337
click at [885, 252] on div "Add Column" at bounding box center [525, 267] width 951 height 337
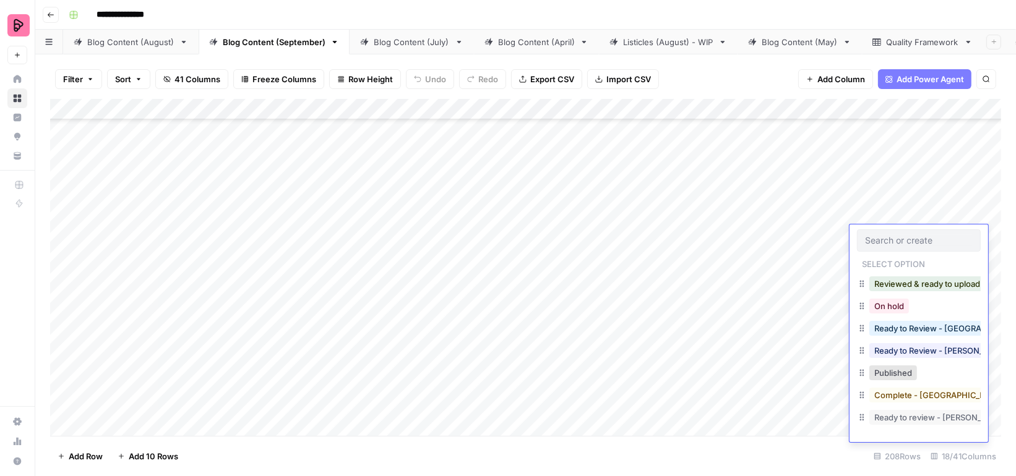
type input "v"
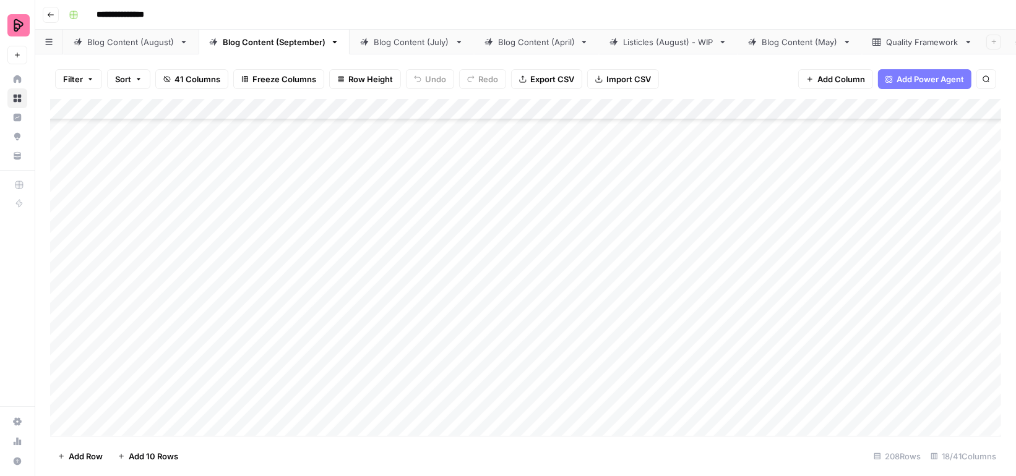
click at [77, 236] on div "Add Column" at bounding box center [525, 267] width 951 height 337
click at [472, 156] on div "Add Column" at bounding box center [525, 267] width 951 height 337
click at [486, 192] on div "Add Column" at bounding box center [525, 267] width 951 height 337
type textarea "*****"
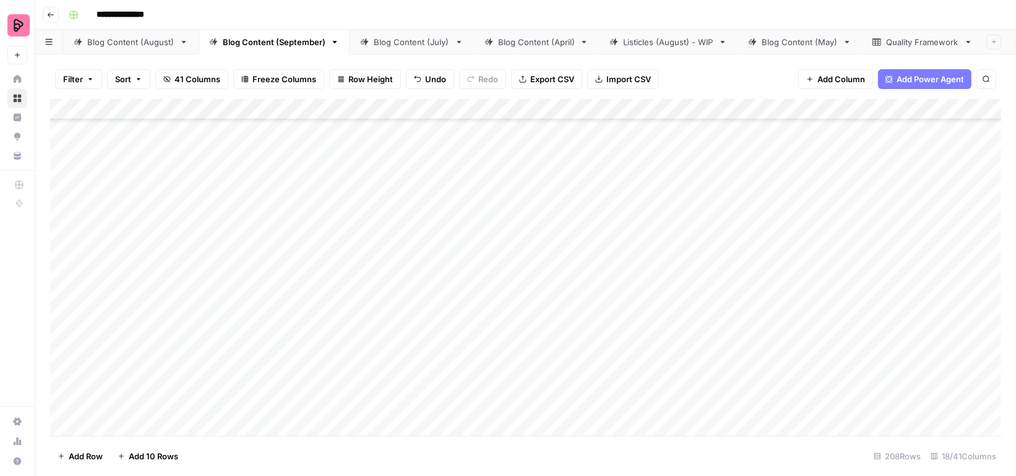
click at [480, 190] on div "Add Column" at bounding box center [525, 267] width 951 height 337
click at [474, 228] on div "Add Column" at bounding box center [525, 267] width 951 height 337
click at [468, 263] on div "Add Column" at bounding box center [525, 267] width 951 height 337
click at [465, 298] on div "Add Column" at bounding box center [525, 267] width 951 height 337
click at [465, 319] on div "Add Column" at bounding box center [525, 267] width 951 height 337
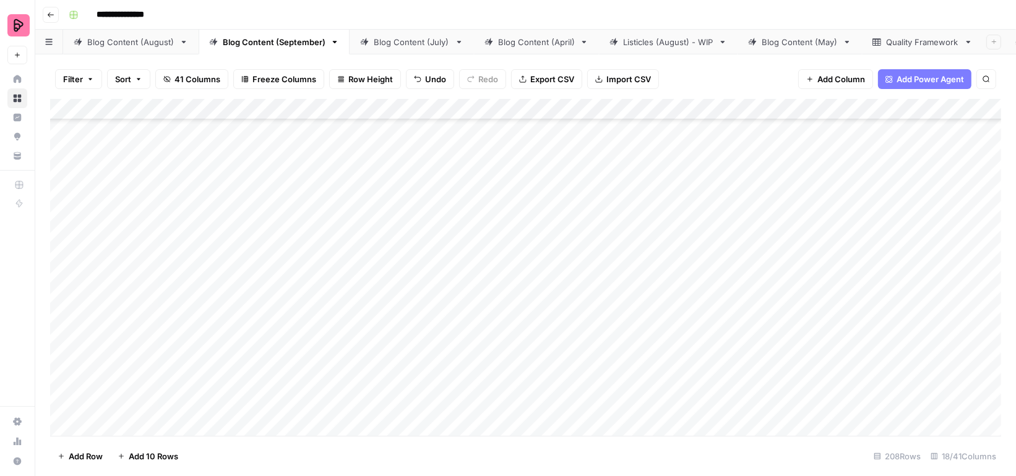
click at [468, 192] on div "Add Column" at bounding box center [525, 267] width 951 height 337
click at [470, 235] on div "Add Column" at bounding box center [525, 267] width 951 height 337
click at [464, 261] on div "Add Column" at bounding box center [525, 267] width 951 height 337
click at [468, 196] on div "Add Column" at bounding box center [525, 267] width 951 height 337
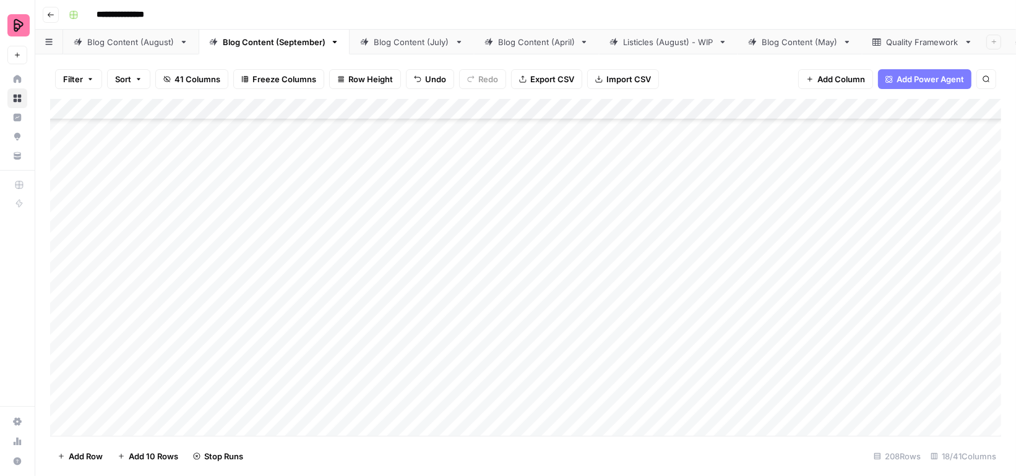
click at [468, 220] on div "Add Column" at bounding box center [525, 267] width 951 height 337
click at [468, 260] on div "Add Column" at bounding box center [525, 267] width 951 height 337
click at [465, 326] on div "Add Column" at bounding box center [525, 267] width 951 height 337
click at [468, 180] on div "Add Column" at bounding box center [525, 267] width 951 height 337
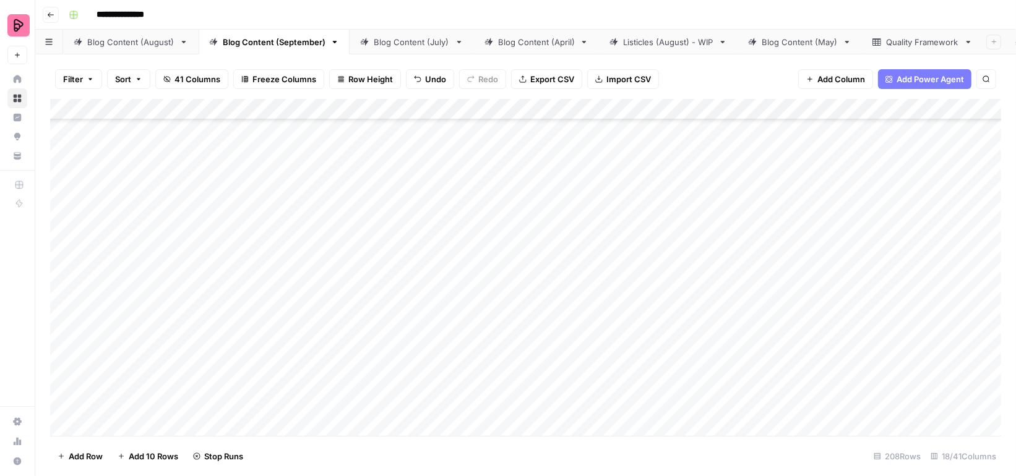
scroll to position [0, 0]
click at [822, 193] on div "Add Column" at bounding box center [525, 267] width 951 height 337
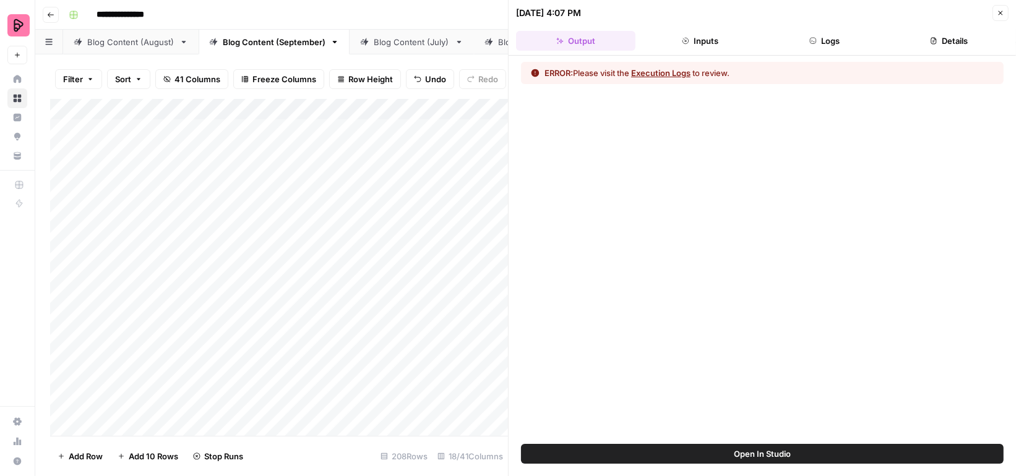
click at [689, 69] on button "Execution Logs" at bounding box center [660, 73] width 59 height 12
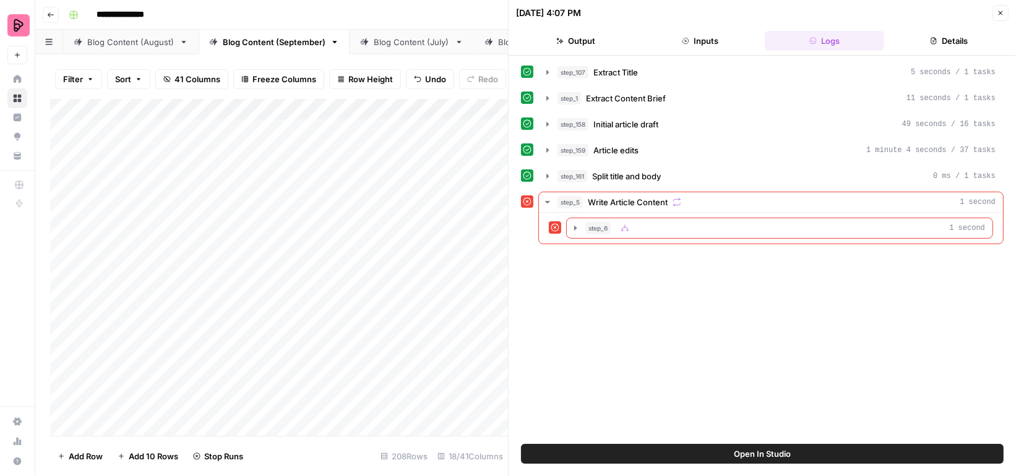
click at [999, 12] on icon "button" at bounding box center [1000, 12] width 7 height 7
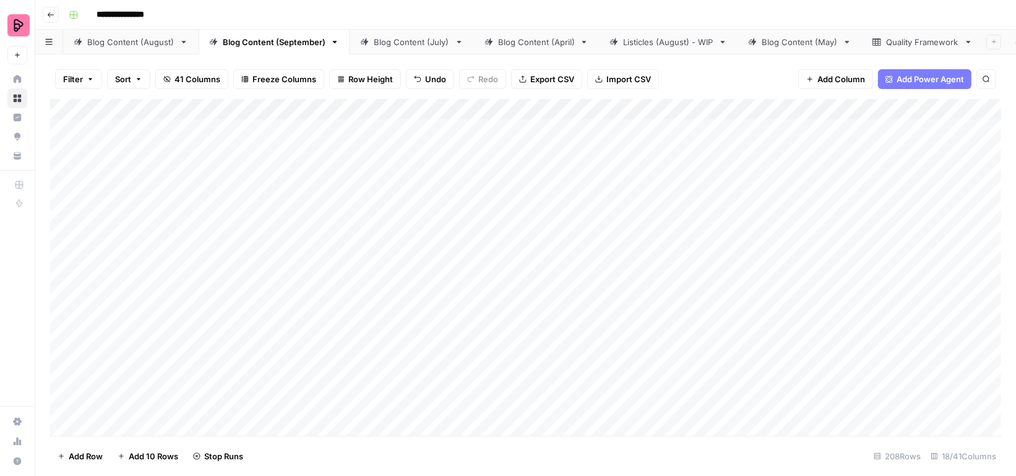
click at [467, 199] on div "Add Column" at bounding box center [525, 267] width 951 height 337
click at [613, 272] on div "Add Column" at bounding box center [525, 267] width 951 height 337
click at [616, 308] on div "Add Column" at bounding box center [525, 267] width 951 height 337
click at [616, 337] on div "Add Column" at bounding box center [525, 267] width 951 height 337
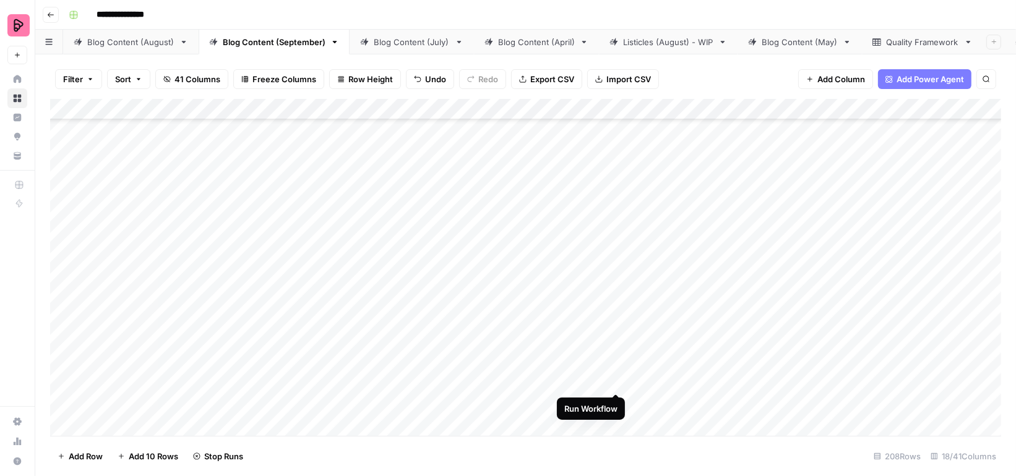
click at [616, 371] on div "Add Column" at bounding box center [525, 267] width 951 height 337
click at [615, 402] on div "Add Column" at bounding box center [525, 267] width 951 height 337
click at [614, 304] on div "Add Column" at bounding box center [525, 267] width 951 height 337
click at [616, 245] on div "Add Column" at bounding box center [525, 267] width 951 height 337
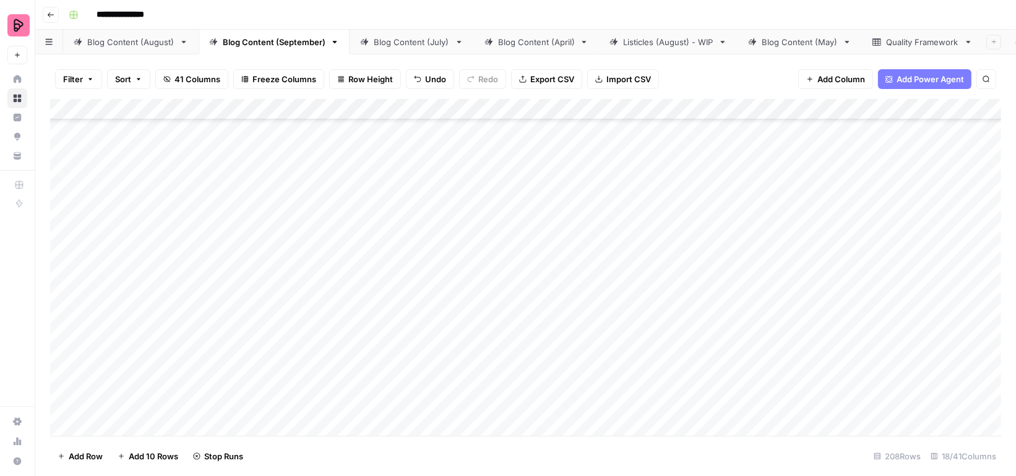
click at [617, 277] on div "Add Column" at bounding box center [525, 267] width 951 height 337
click at [616, 307] on div "Add Column" at bounding box center [525, 267] width 951 height 337
click at [619, 244] on div "Add Column" at bounding box center [525, 267] width 951 height 337
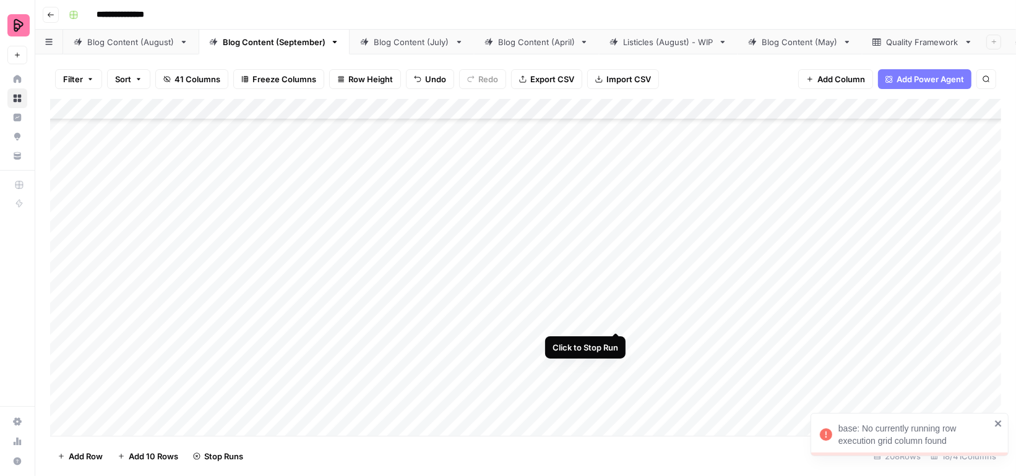
scroll to position [609, 0]
click at [616, 357] on div "Add Column" at bounding box center [525, 267] width 951 height 337
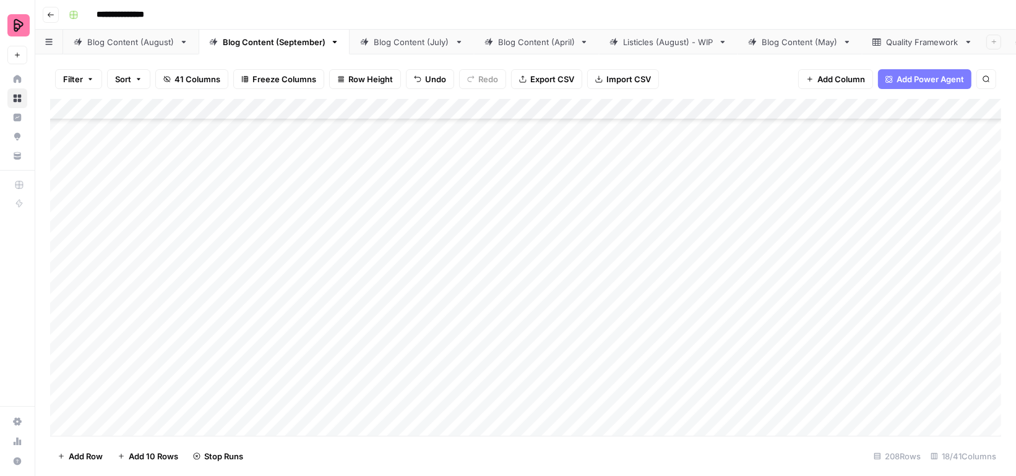
scroll to position [1298, 0]
click at [728, 279] on div "Add Column" at bounding box center [525, 267] width 951 height 337
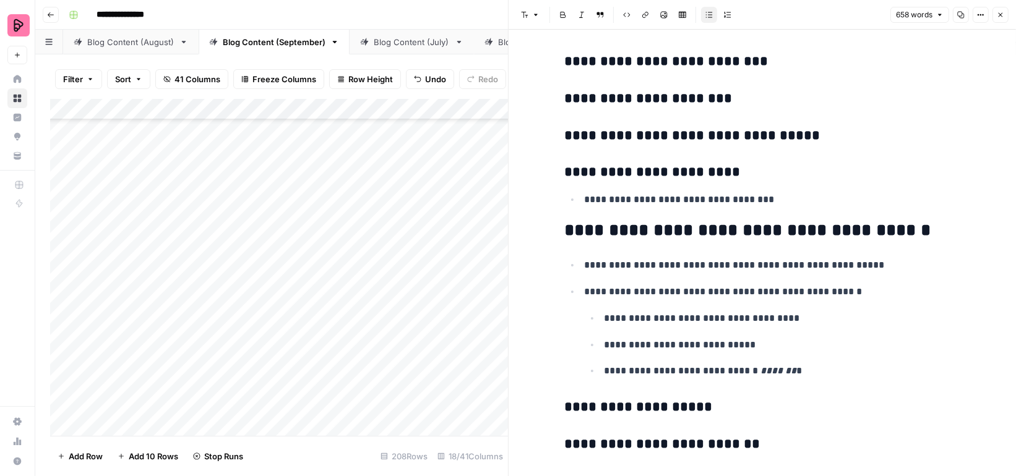
scroll to position [1150, 0]
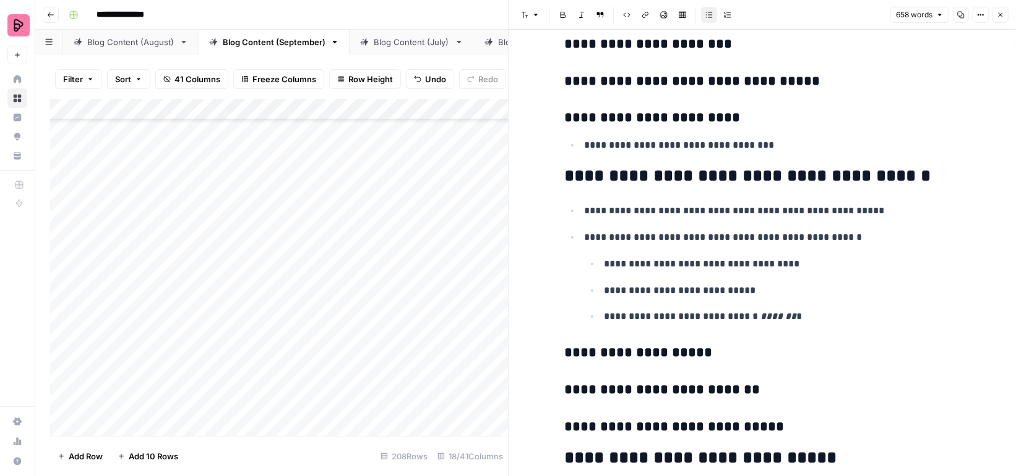
click at [1002, 16] on icon "button" at bounding box center [1001, 15] width 4 height 4
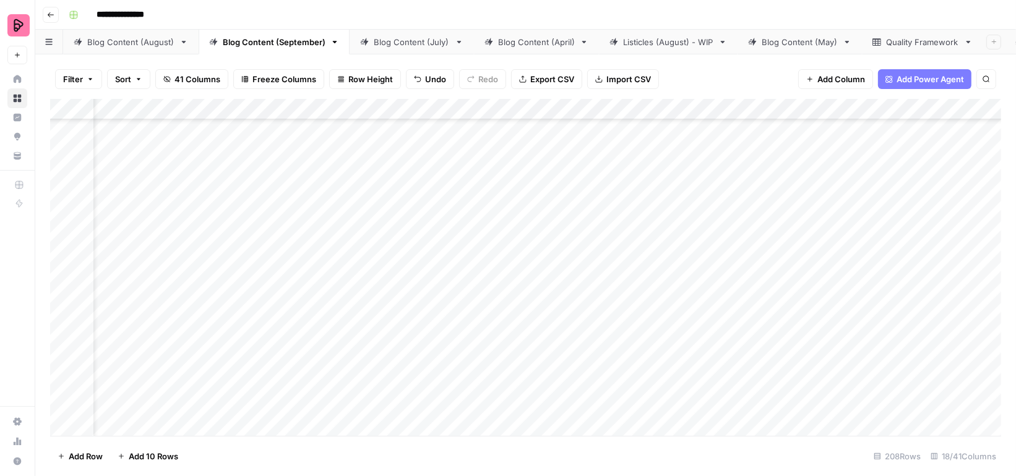
scroll to position [1298, 127]
click at [792, 256] on div "Add Column" at bounding box center [525, 267] width 951 height 337
click at [777, 282] on div "Add Column" at bounding box center [525, 267] width 951 height 337
click at [824, 160] on div "Add Column" at bounding box center [525, 267] width 951 height 337
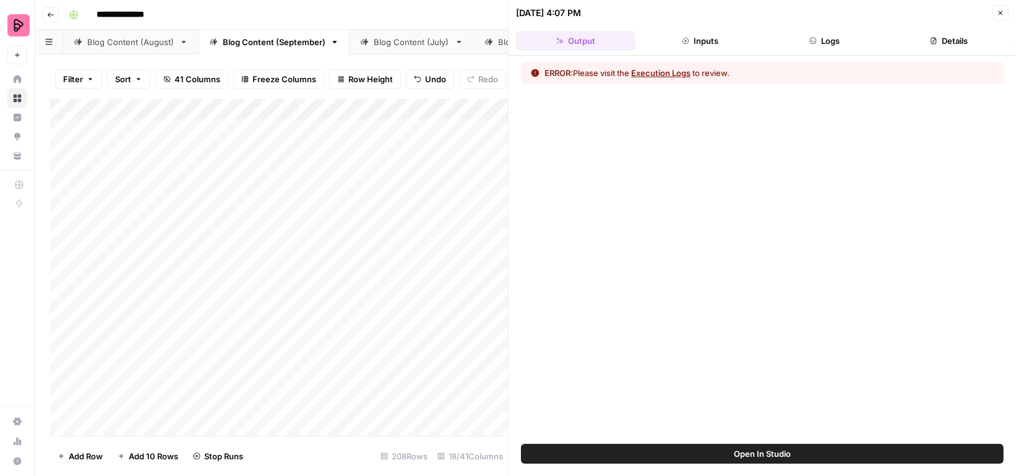
click at [677, 69] on button "Execution Logs" at bounding box center [660, 73] width 59 height 12
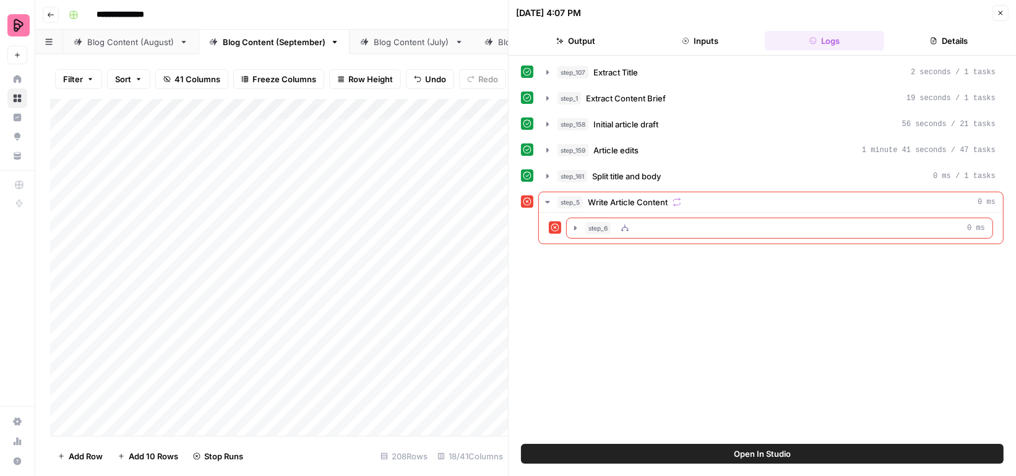
click at [650, 225] on div "step_6 0 ms" at bounding box center [785, 228] width 400 height 12
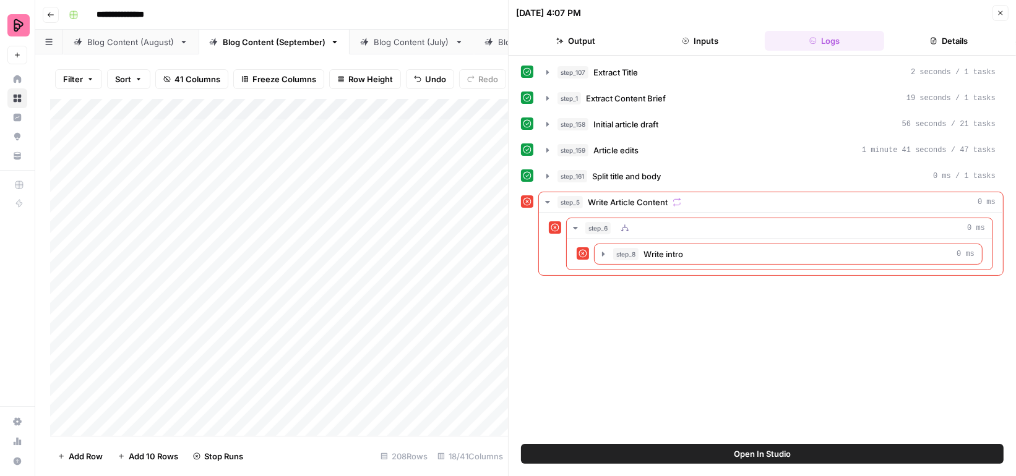
click at [660, 251] on span "Write intro" at bounding box center [664, 254] width 40 height 12
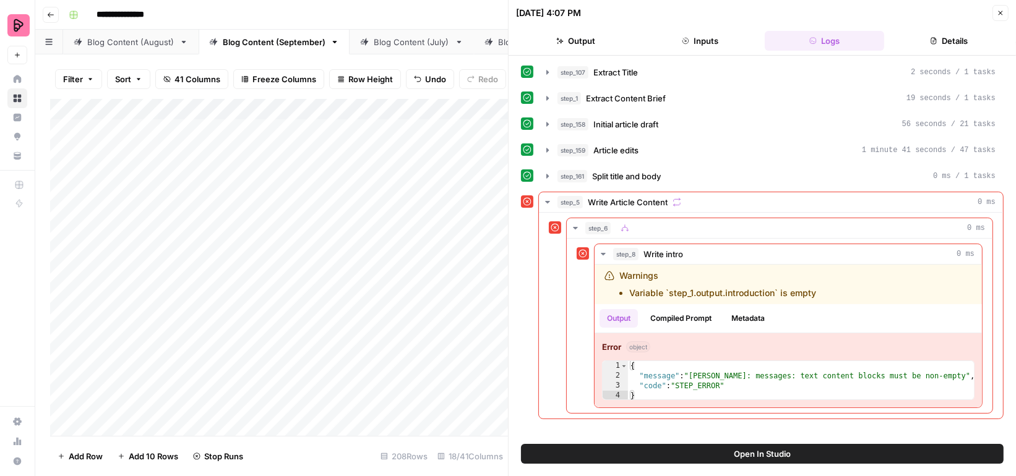
click at [1002, 12] on icon "button" at bounding box center [1000, 12] width 7 height 7
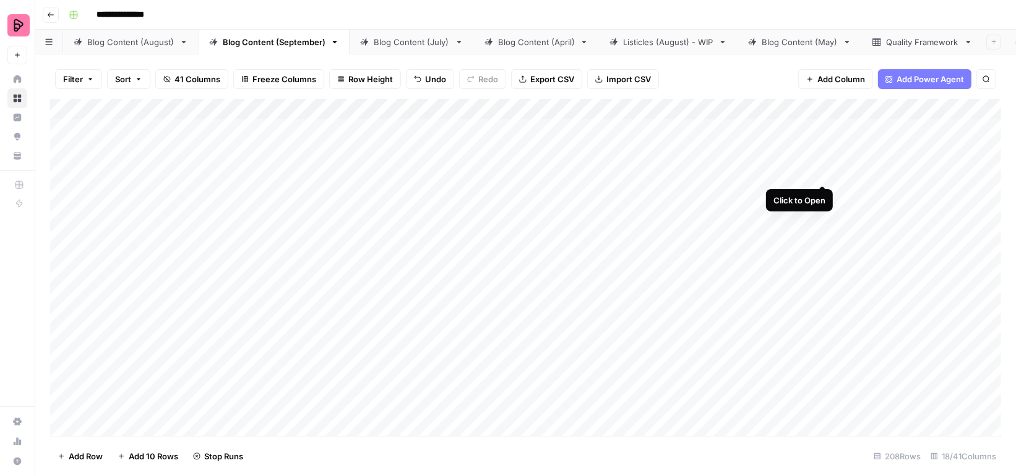
click at [824, 159] on div "Add Column" at bounding box center [525, 267] width 951 height 337
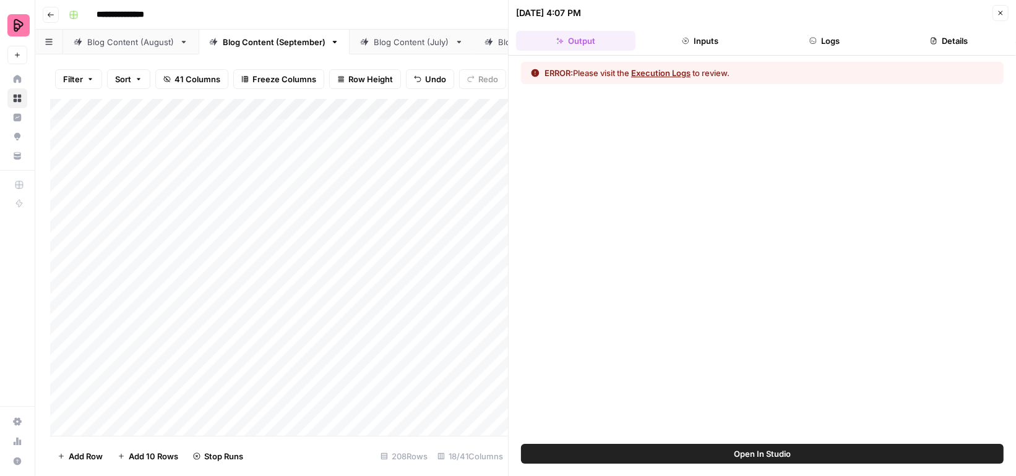
click at [681, 68] on button "Execution Logs" at bounding box center [660, 73] width 59 height 12
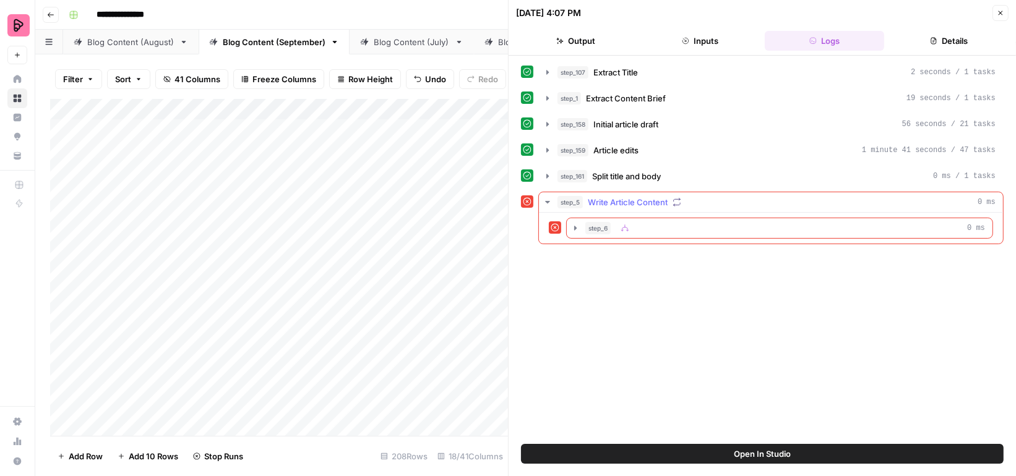
click at [749, 223] on div "step_6 0 ms" at bounding box center [785, 228] width 400 height 12
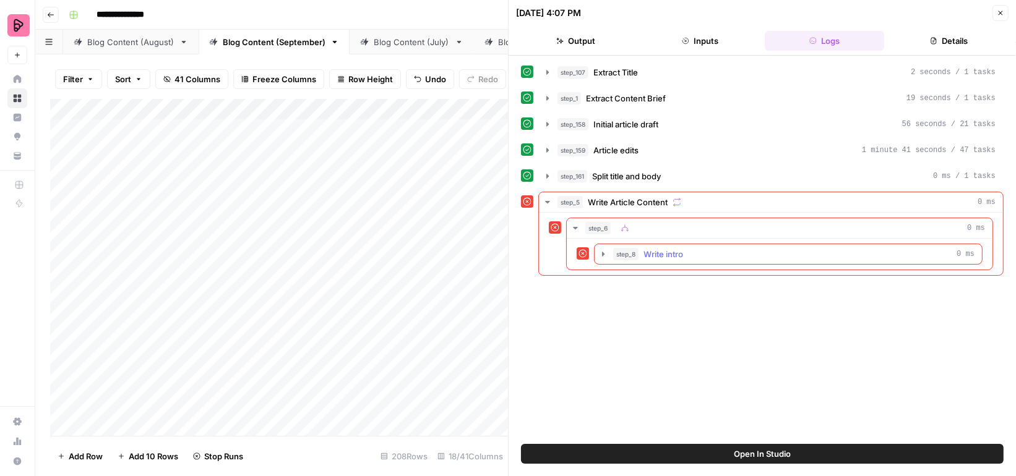
click at [770, 248] on div "step_8 Write intro 0 ms" at bounding box center [793, 254] width 361 height 12
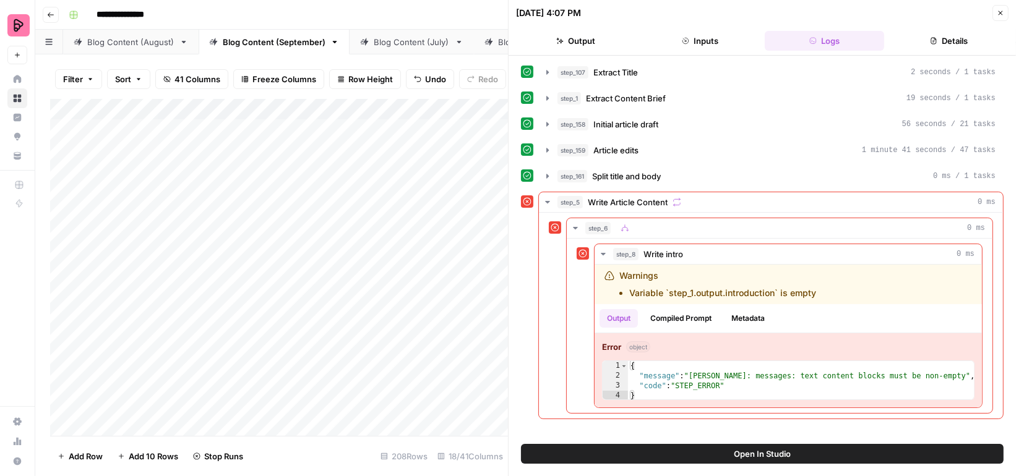
click at [752, 449] on span "Open In Studio" at bounding box center [762, 454] width 57 height 12
click at [1003, 12] on icon "button" at bounding box center [1000, 12] width 7 height 7
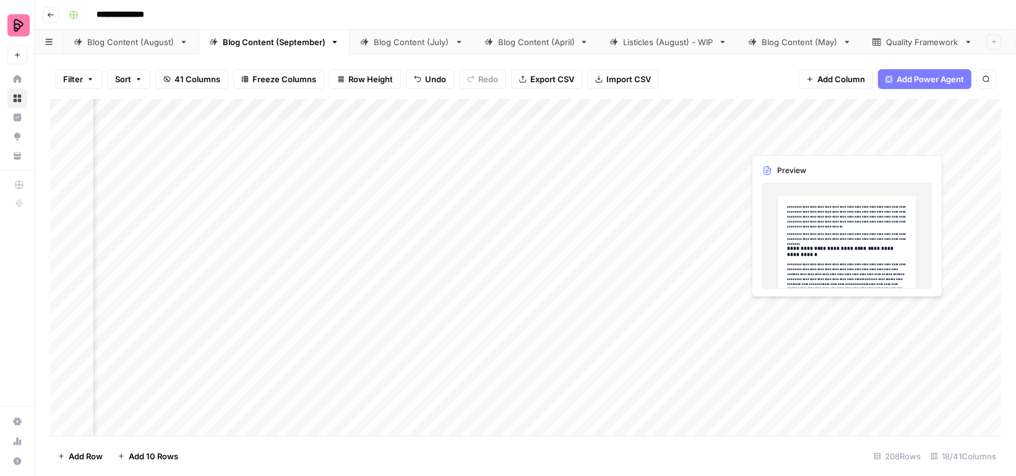
scroll to position [0, 497]
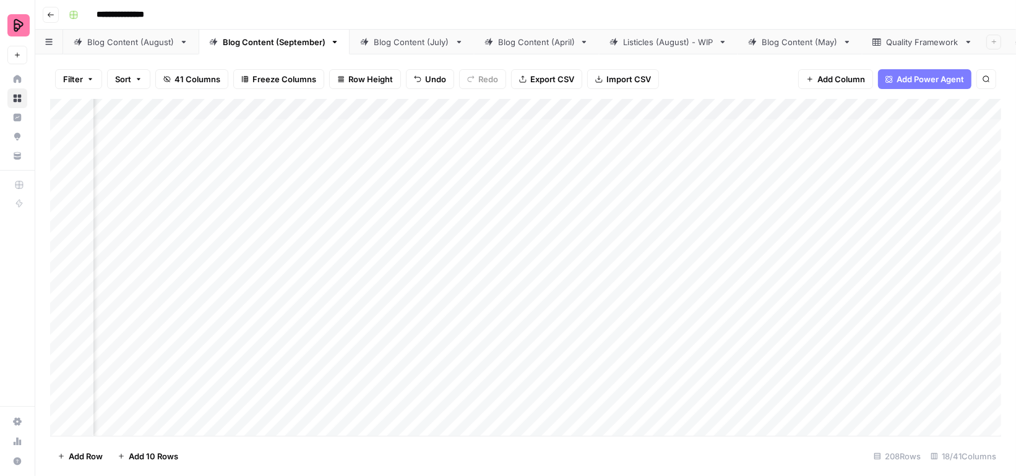
click at [806, 129] on div "Add Column" at bounding box center [525, 267] width 951 height 337
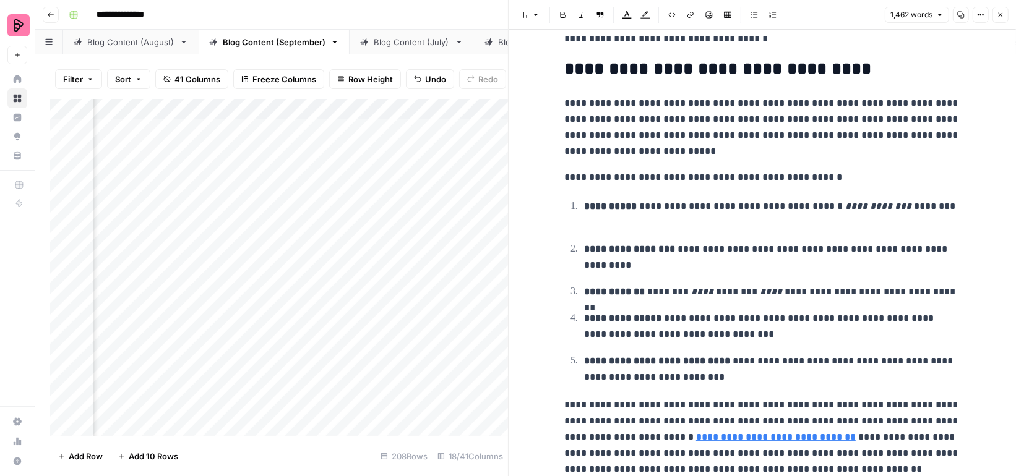
scroll to position [795, 0]
click at [999, 15] on icon "button" at bounding box center [1001, 15] width 4 height 4
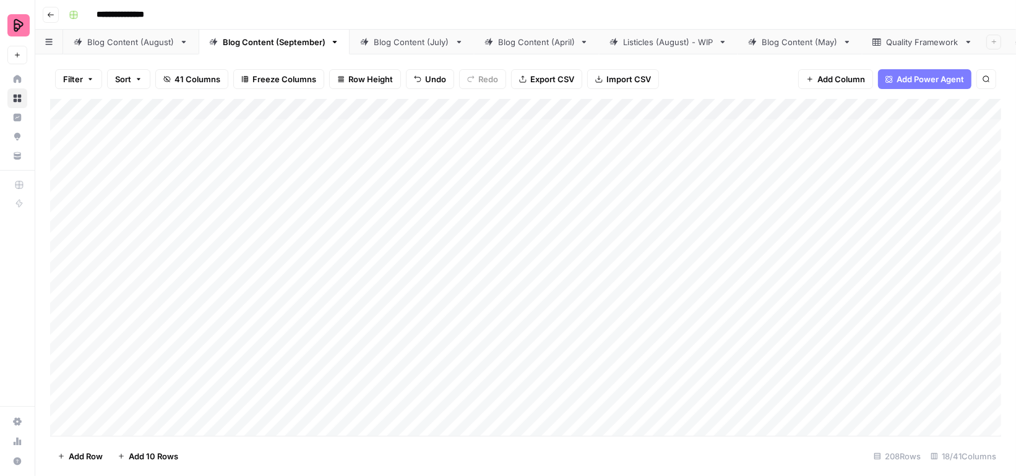
click at [725, 192] on div "Add Column" at bounding box center [525, 267] width 951 height 337
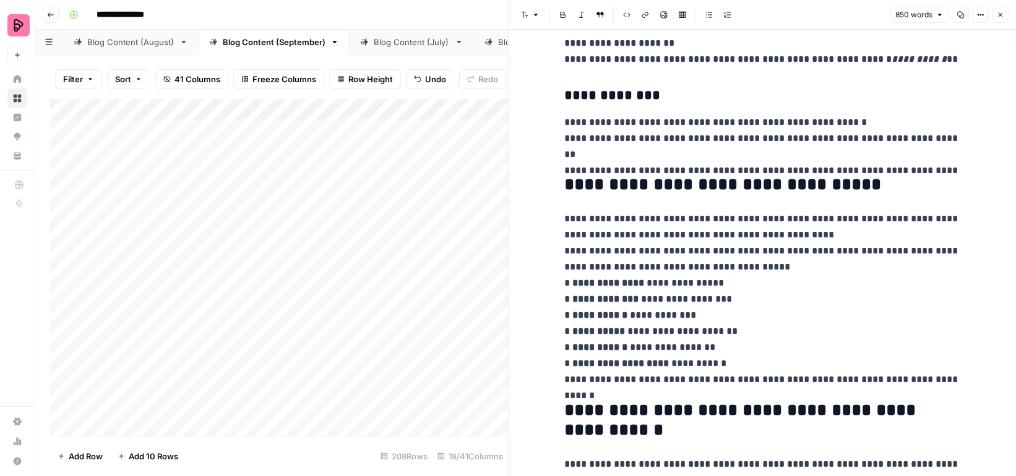
scroll to position [1224, 0]
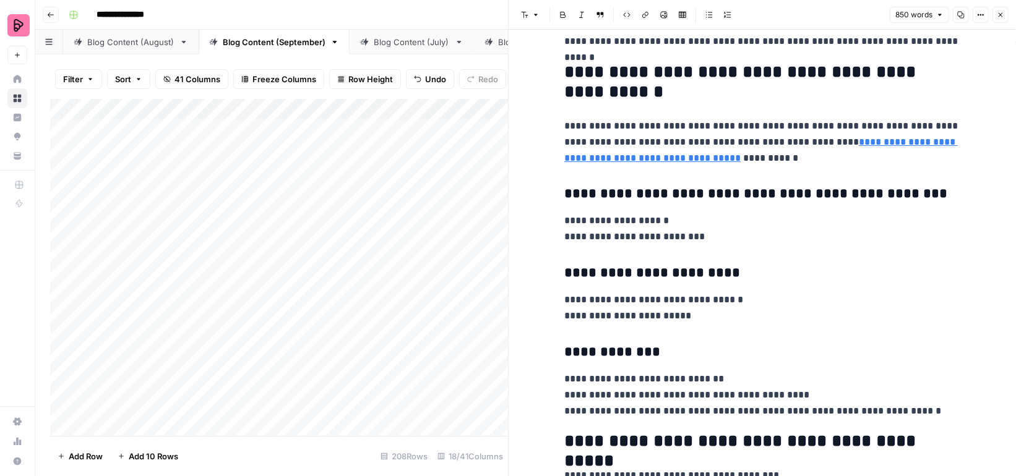
click at [999, 16] on icon "button" at bounding box center [1000, 14] width 7 height 7
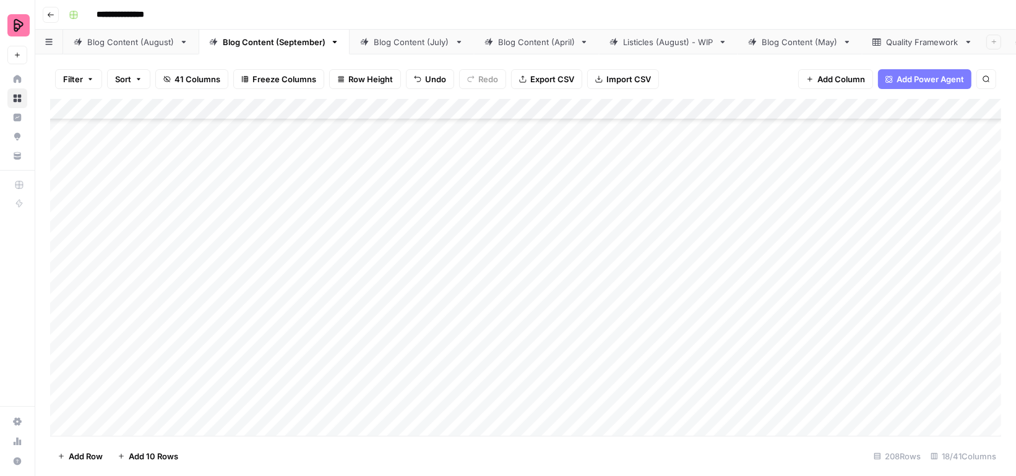
scroll to position [3641, 0]
click at [67, 353] on div "Add Column" at bounding box center [525, 267] width 951 height 337
click at [68, 398] on div "Add Column" at bounding box center [525, 267] width 951 height 337
click at [89, 453] on span "Delete 88 Rows" at bounding box center [88, 456] width 60 height 12
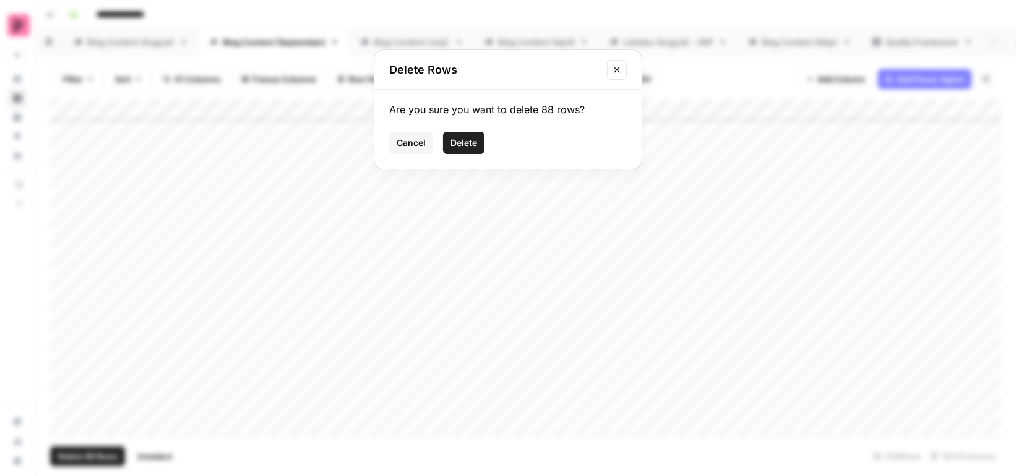
click at [451, 142] on span "Delete" at bounding box center [463, 143] width 27 height 12
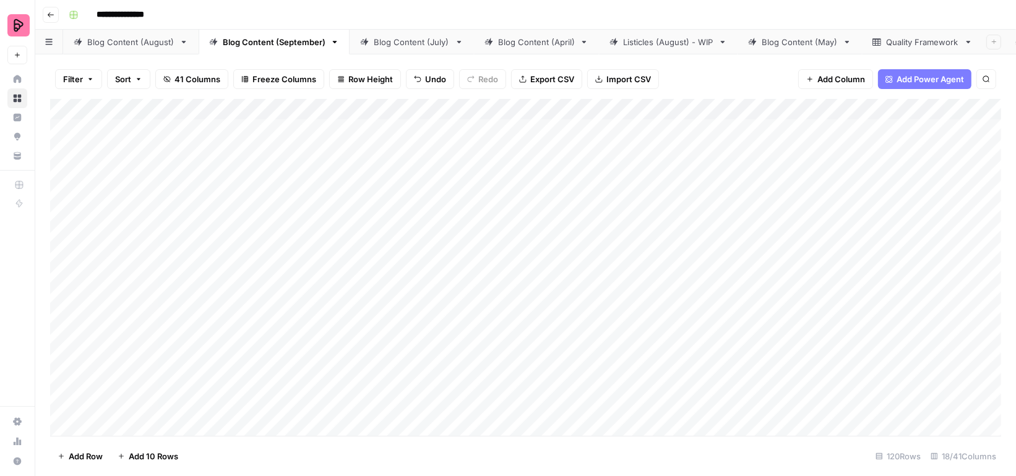
scroll to position [0, 0]
click at [824, 125] on div "Add Column" at bounding box center [525, 267] width 951 height 337
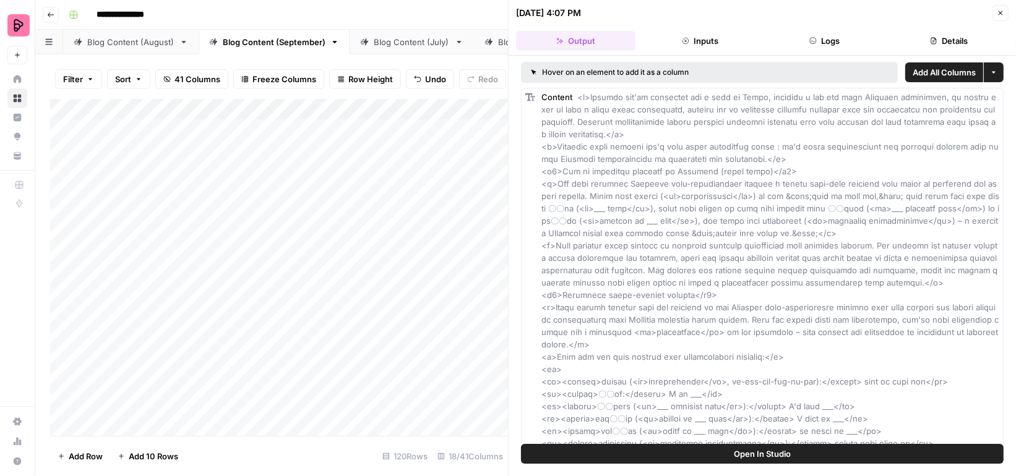
click at [731, 39] on button "Inputs" at bounding box center [699, 41] width 119 height 20
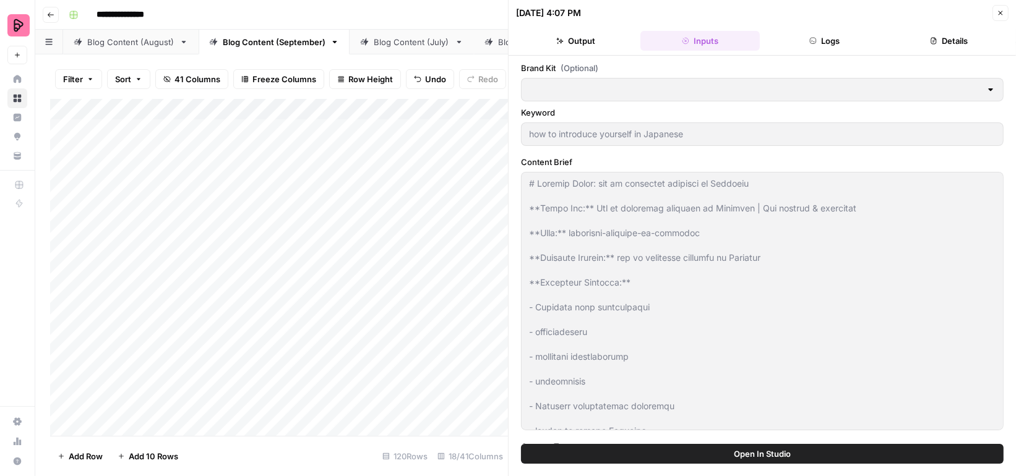
click at [816, 40] on button "Logs" at bounding box center [824, 41] width 119 height 20
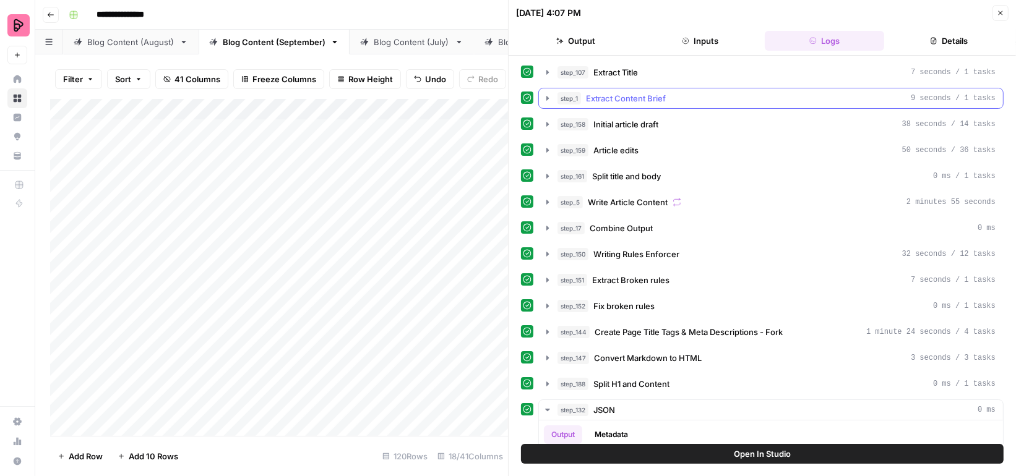
click at [549, 97] on icon "button" at bounding box center [548, 98] width 10 height 10
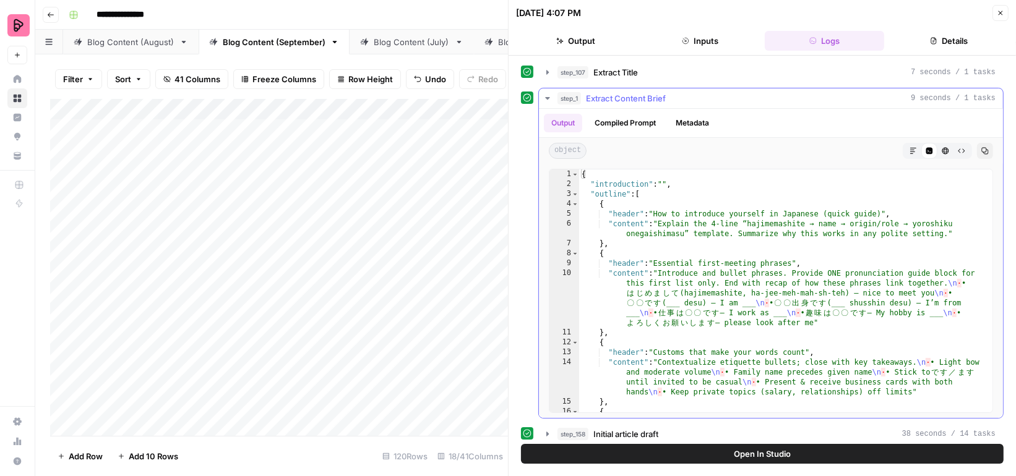
click at [549, 97] on icon "button" at bounding box center [548, 98] width 10 height 10
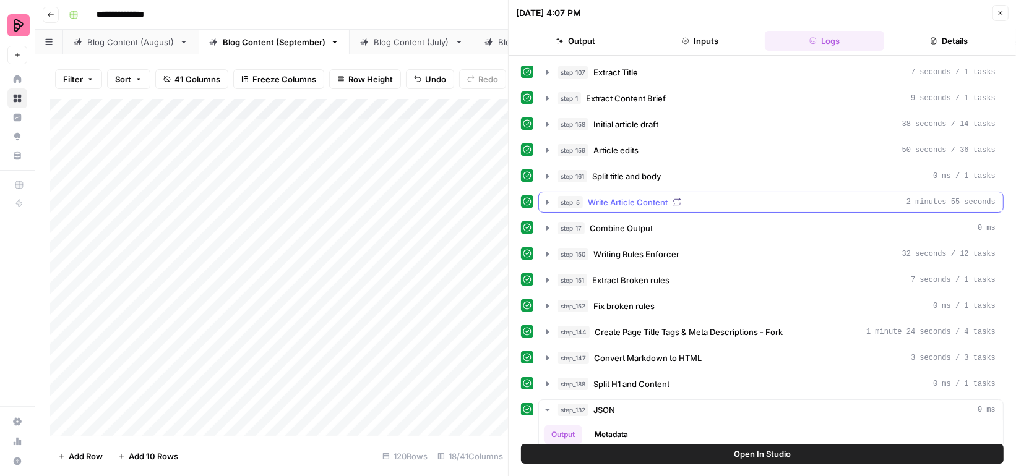
click at [549, 197] on icon "button" at bounding box center [548, 202] width 10 height 10
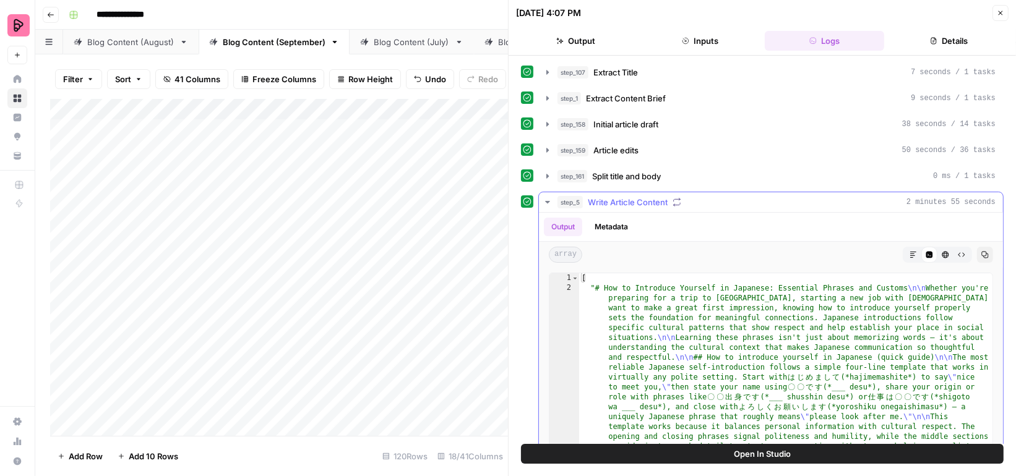
click at [548, 202] on icon "button" at bounding box center [548, 202] width 10 height 10
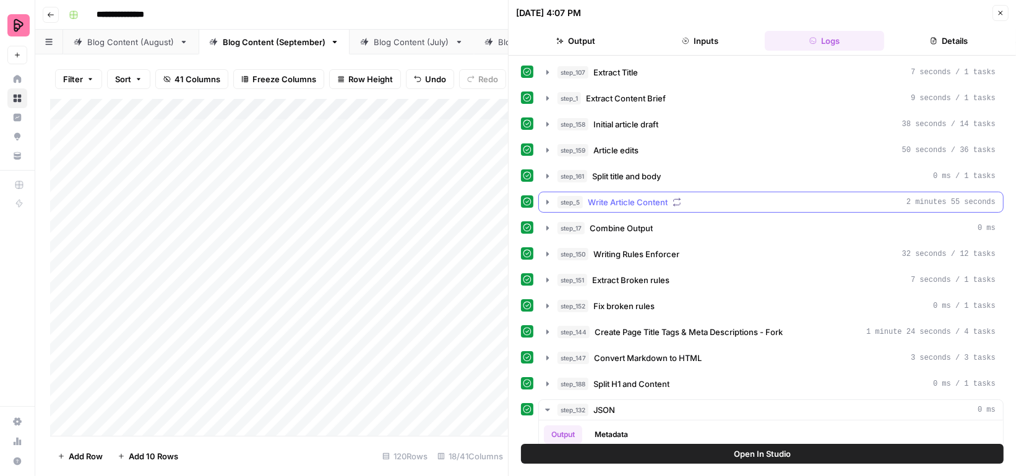
click at [547, 197] on icon "button" at bounding box center [548, 202] width 10 height 10
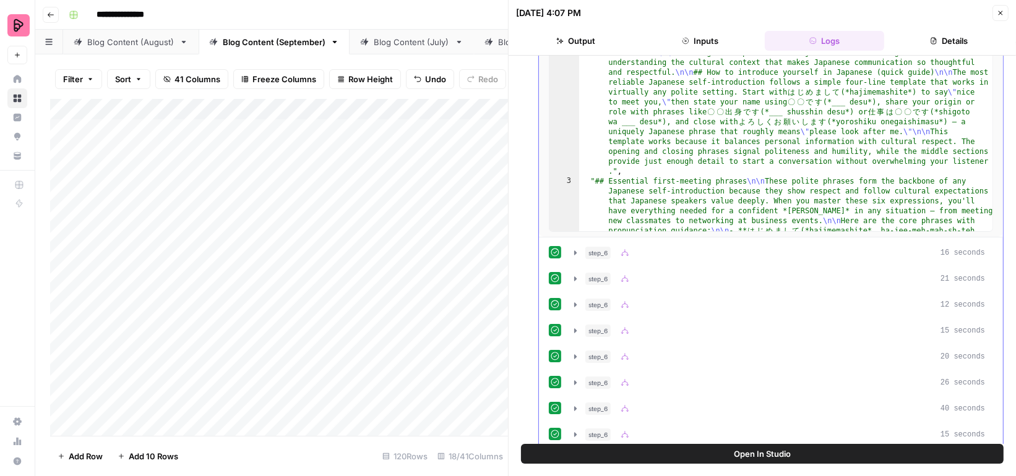
scroll to position [444, 0]
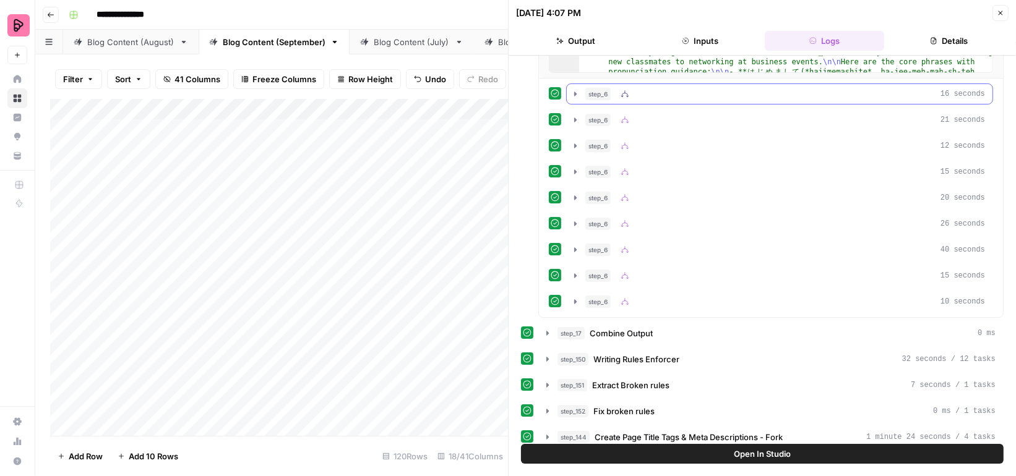
click at [576, 91] on icon "button" at bounding box center [576, 94] width 10 height 10
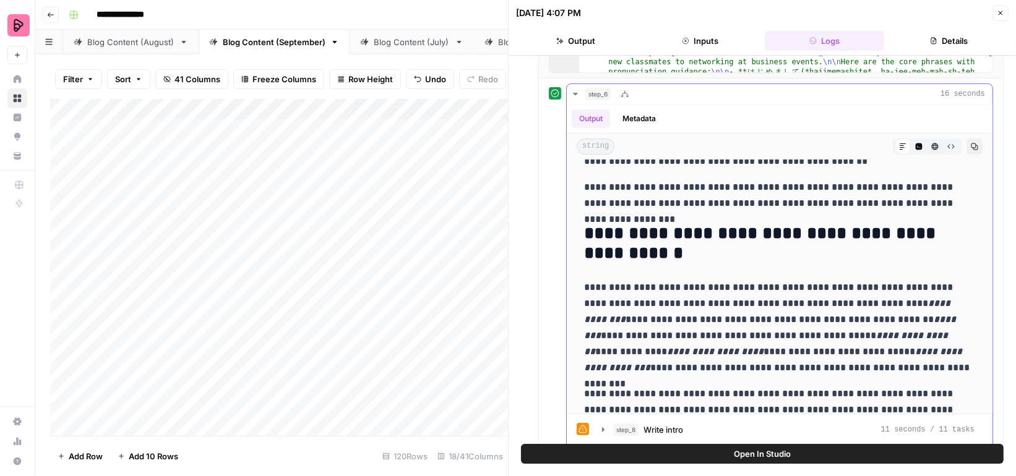
scroll to position [229, 0]
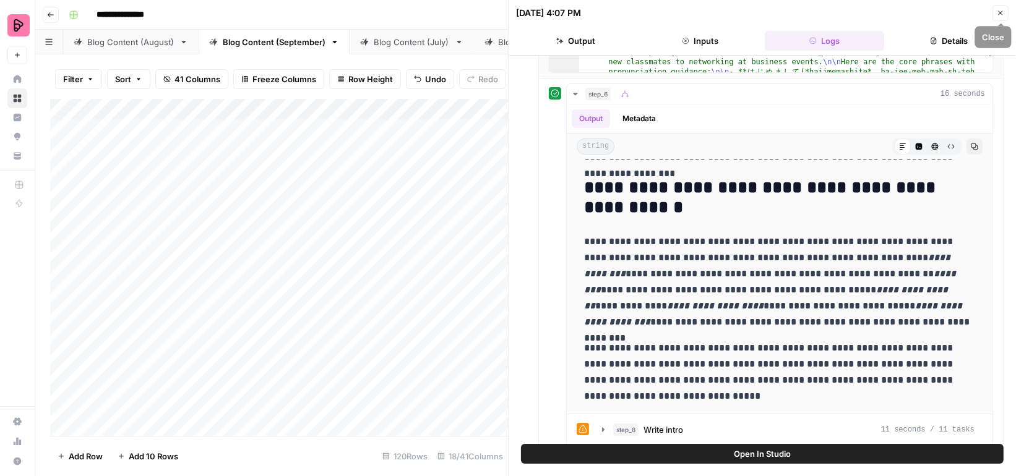
click at [997, 15] on icon "button" at bounding box center [1000, 12] width 7 height 7
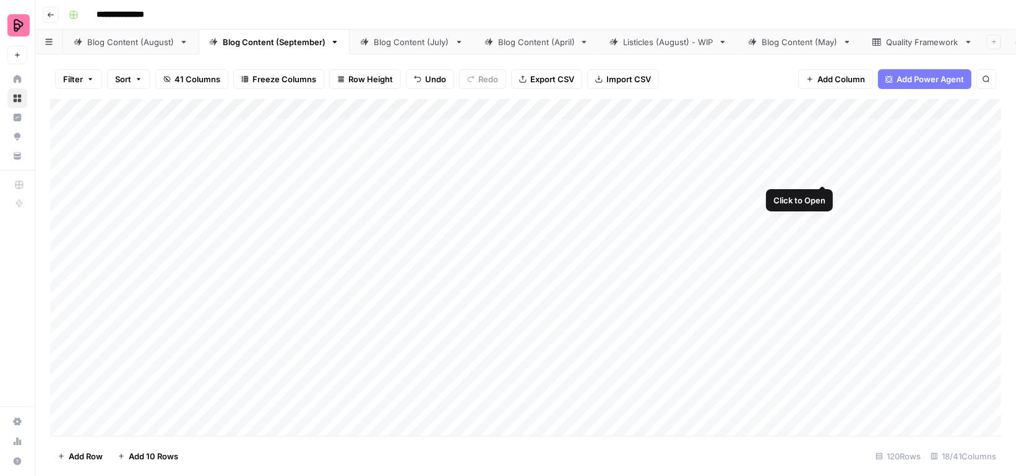
click at [799, 157] on div "Add Column" at bounding box center [525, 267] width 951 height 337
click at [839, 159] on div "Add Column" at bounding box center [525, 267] width 951 height 337
click at [840, 160] on div "Add Column" at bounding box center [525, 267] width 951 height 337
click at [784, 160] on div "Add Column" at bounding box center [525, 267] width 951 height 337
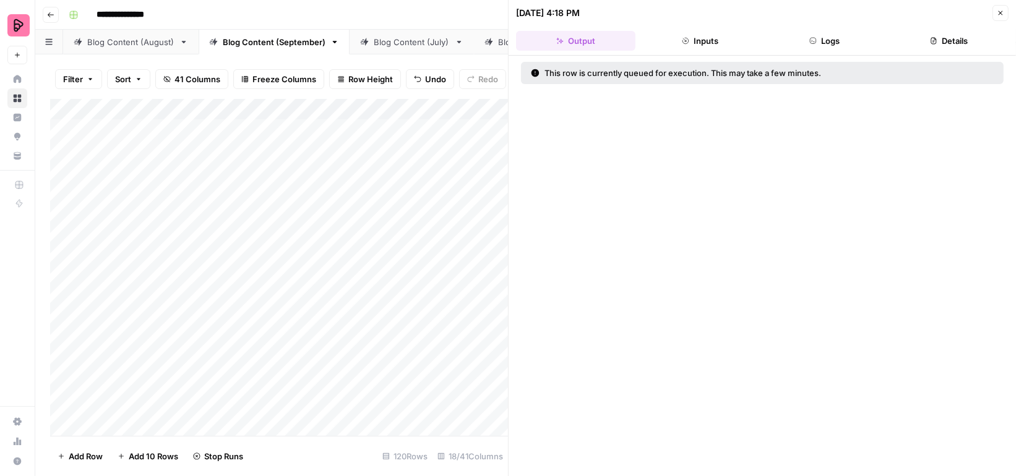
click at [816, 39] on button "Logs" at bounding box center [824, 41] width 119 height 20
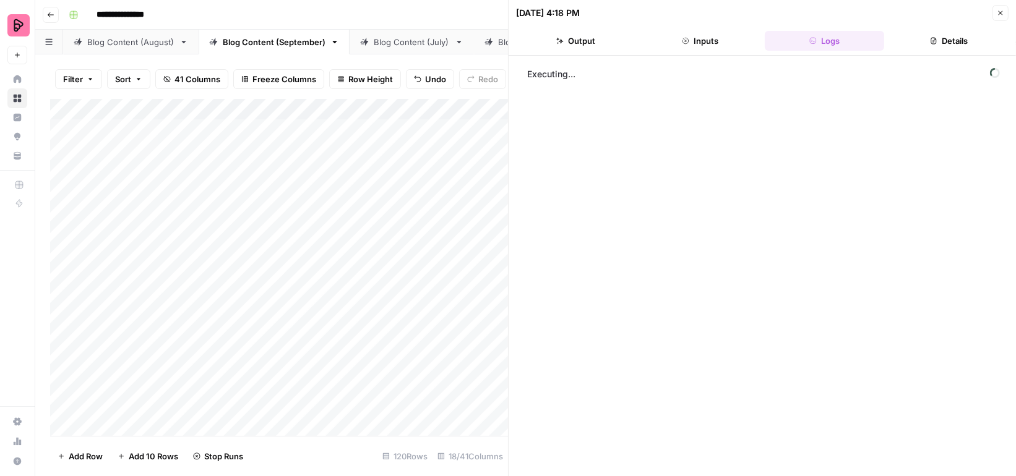
click at [1004, 10] on icon "button" at bounding box center [1000, 12] width 7 height 7
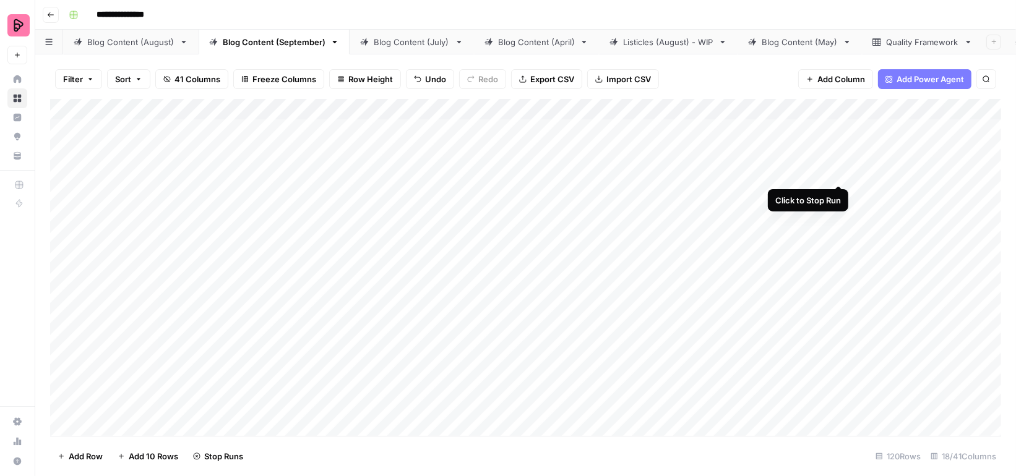
click at [838, 163] on div "Add Column" at bounding box center [525, 267] width 951 height 337
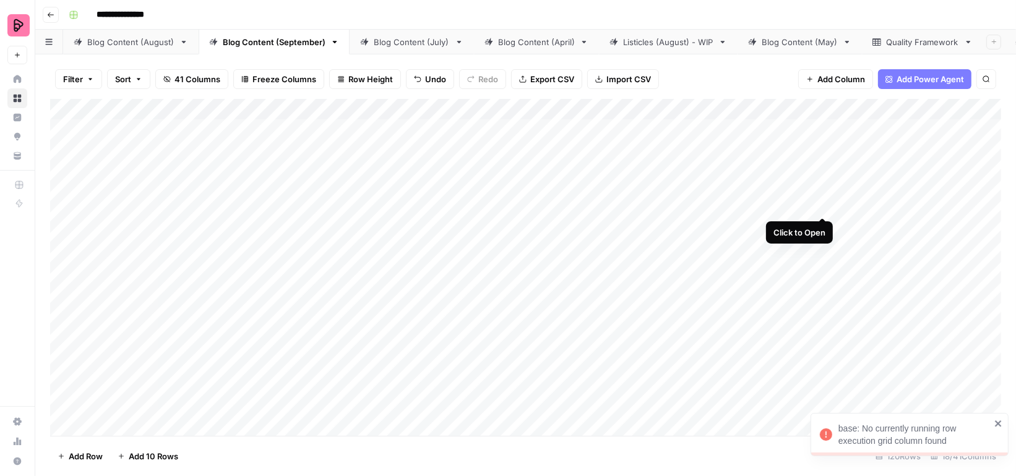
click at [824, 194] on div "Add Column" at bounding box center [525, 267] width 951 height 337
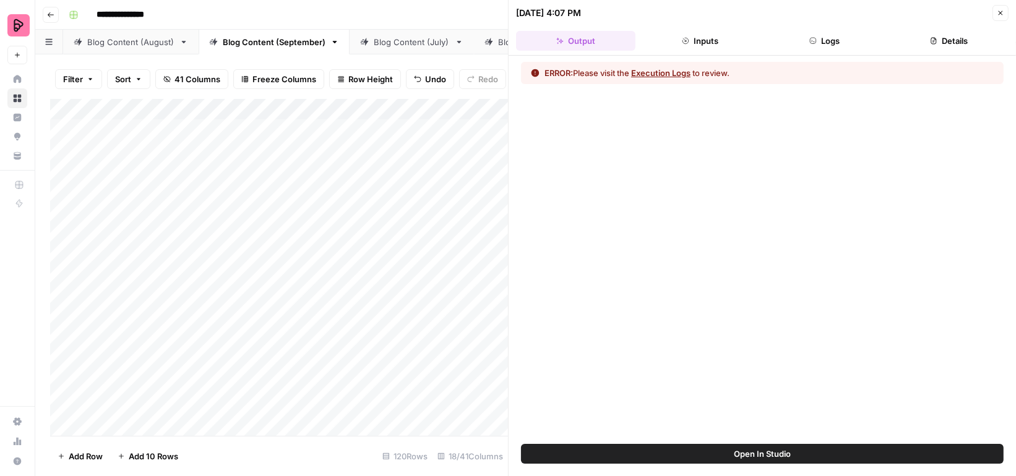
click at [771, 456] on span "Open In Studio" at bounding box center [762, 454] width 57 height 12
click at [1002, 10] on icon "button" at bounding box center [1000, 12] width 7 height 7
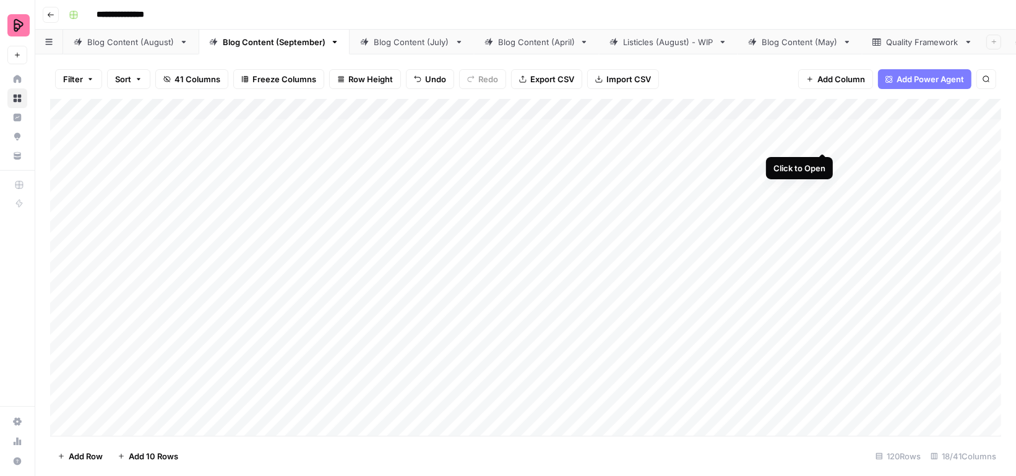
click at [822, 128] on div "Add Column" at bounding box center [525, 267] width 951 height 337
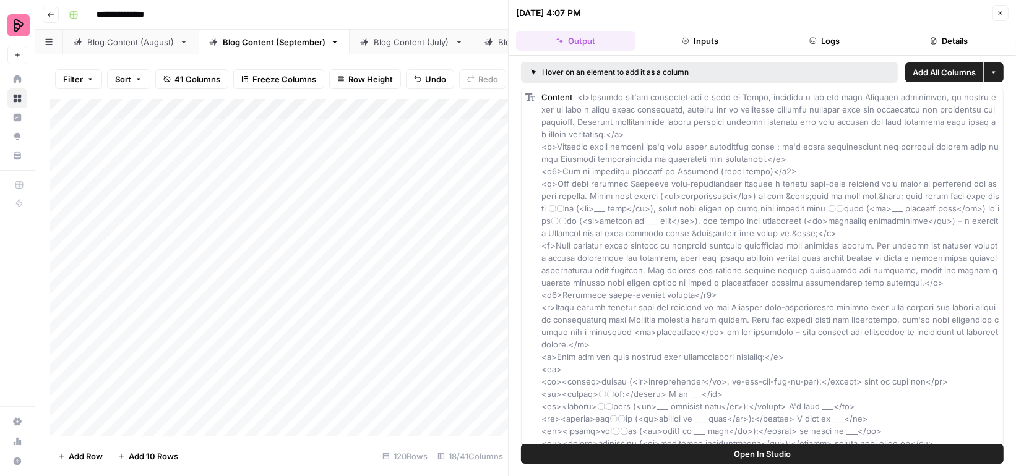
click at [827, 36] on button "Logs" at bounding box center [824, 41] width 119 height 20
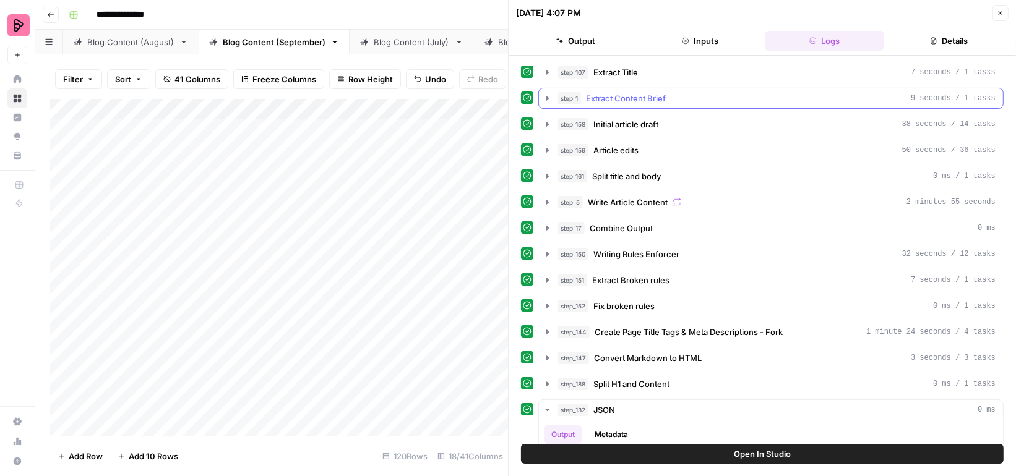
click at [551, 94] on icon "button" at bounding box center [548, 98] width 10 height 10
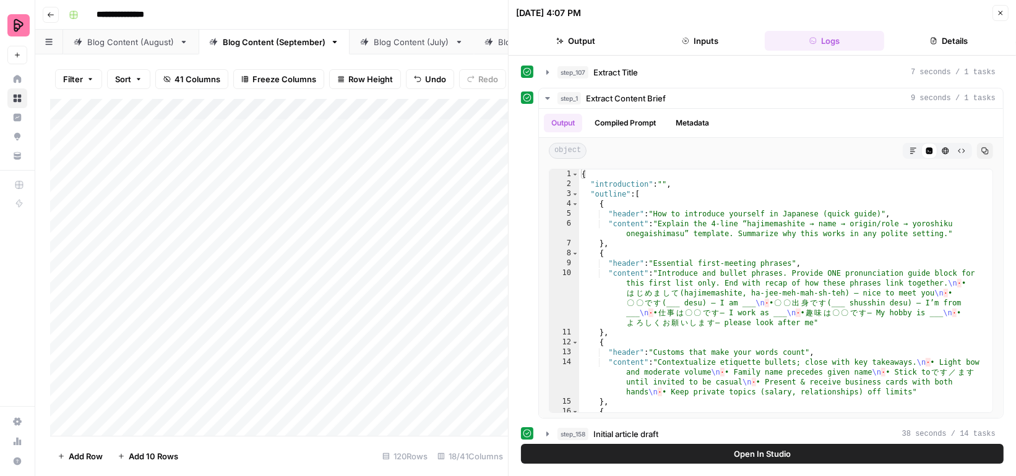
click at [999, 16] on button "Close" at bounding box center [1001, 13] width 16 height 16
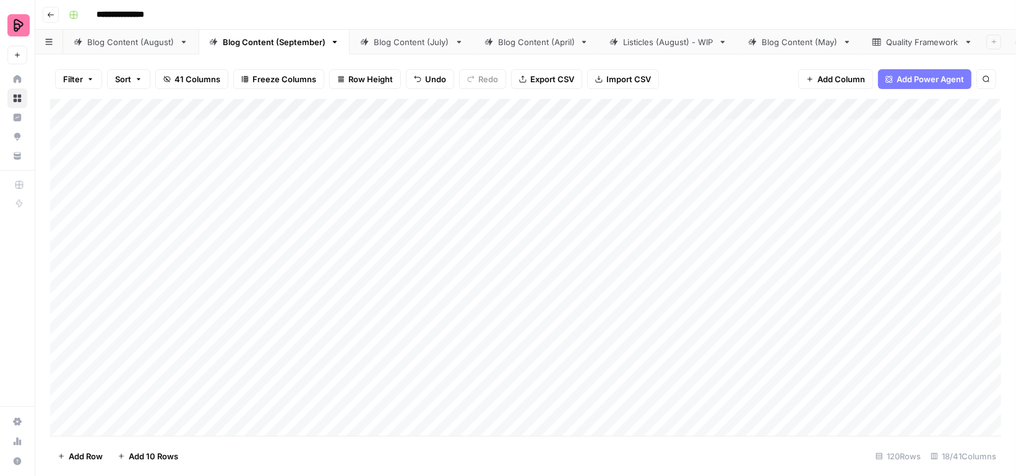
click at [137, 39] on div "Blog Content (August)" at bounding box center [130, 42] width 87 height 12
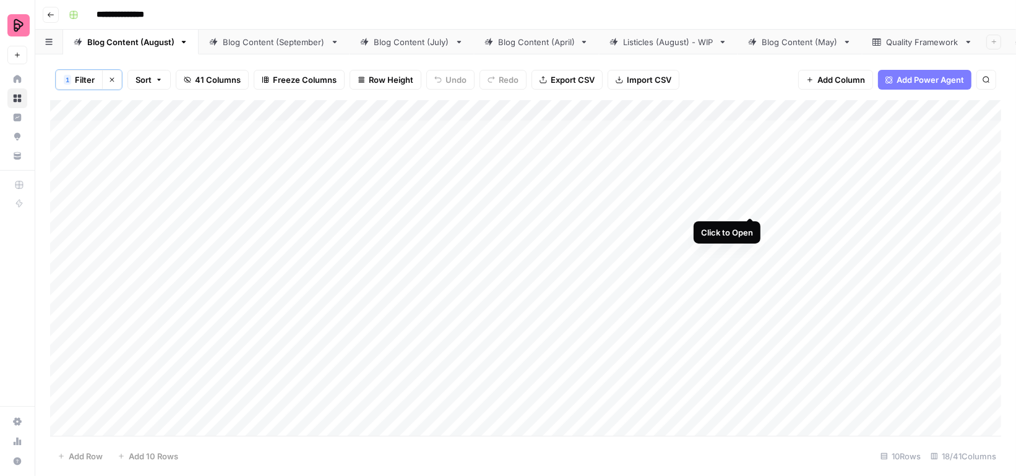
click at [752, 195] on div "Add Column" at bounding box center [525, 268] width 951 height 337
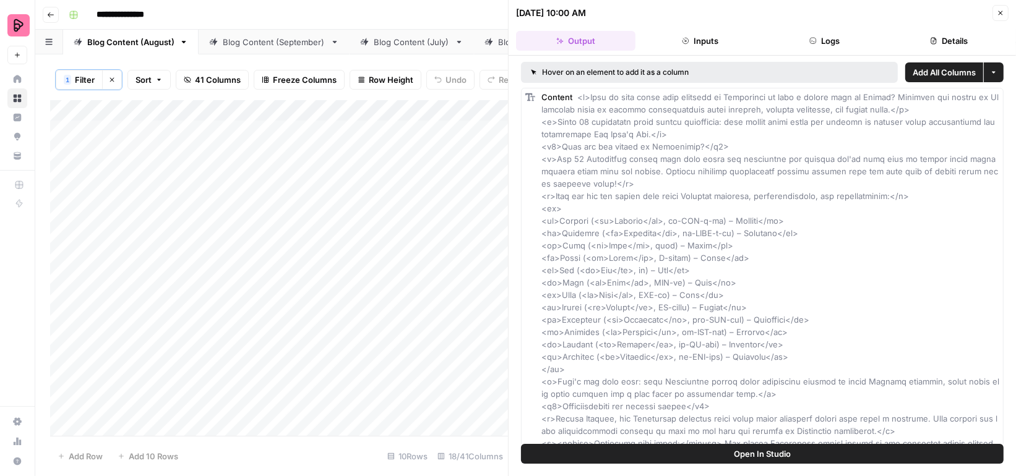
click at [791, 51] on header "09/03/25 at 10:00 AM Close Output Inputs Logs Details" at bounding box center [762, 28] width 507 height 56
click at [809, 49] on button "Logs" at bounding box center [824, 41] width 119 height 20
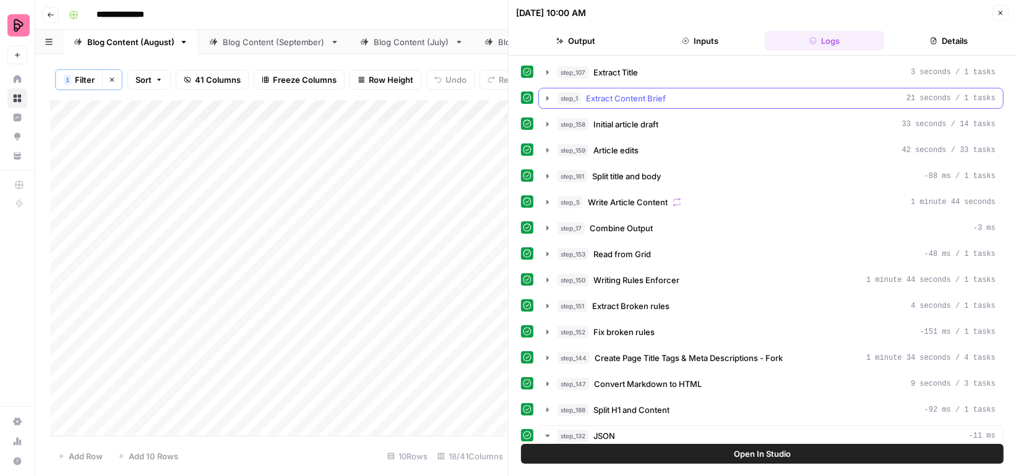
click at [547, 93] on icon "button" at bounding box center [548, 98] width 10 height 10
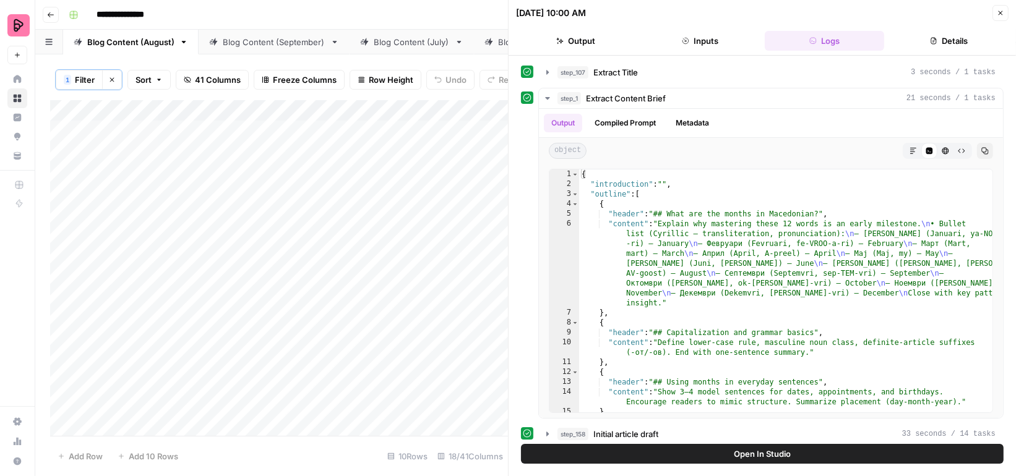
click at [1005, 12] on button "Close" at bounding box center [1001, 13] width 16 height 16
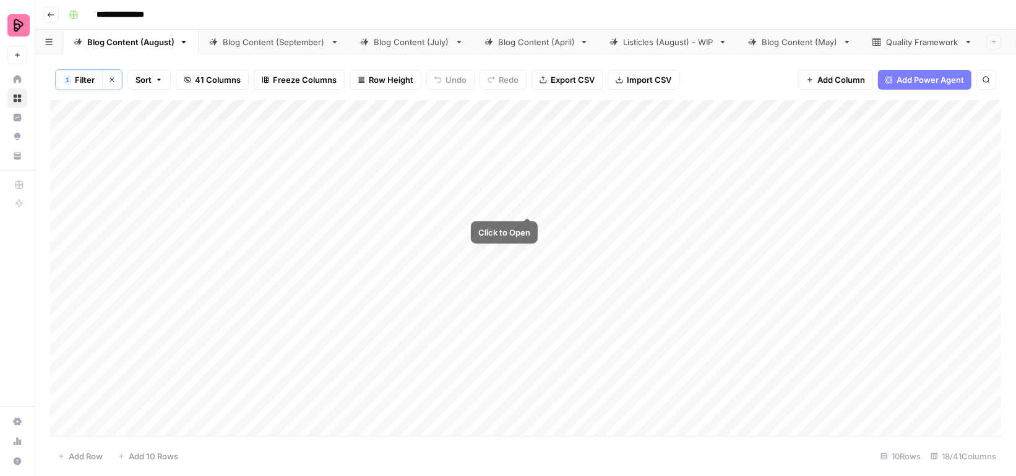
click at [528, 192] on div "Add Column" at bounding box center [525, 268] width 951 height 337
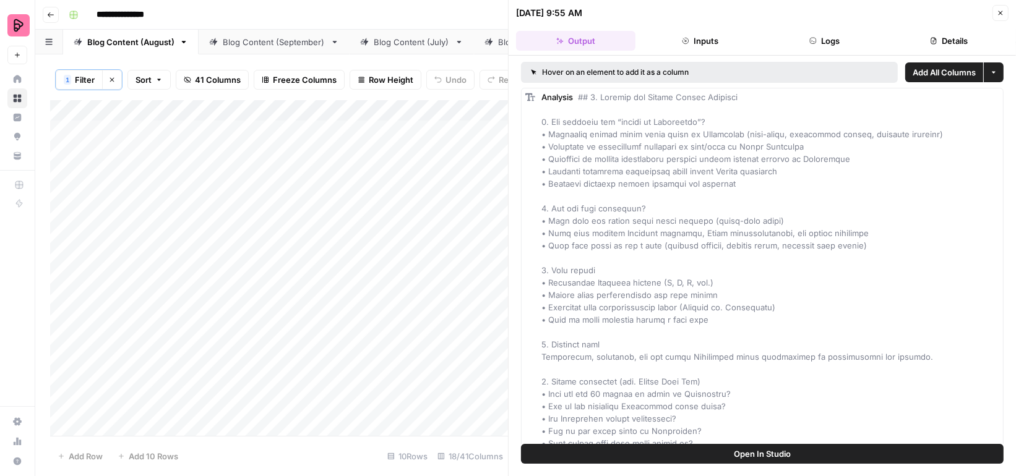
click at [1005, 14] on button "Close" at bounding box center [1001, 13] width 16 height 16
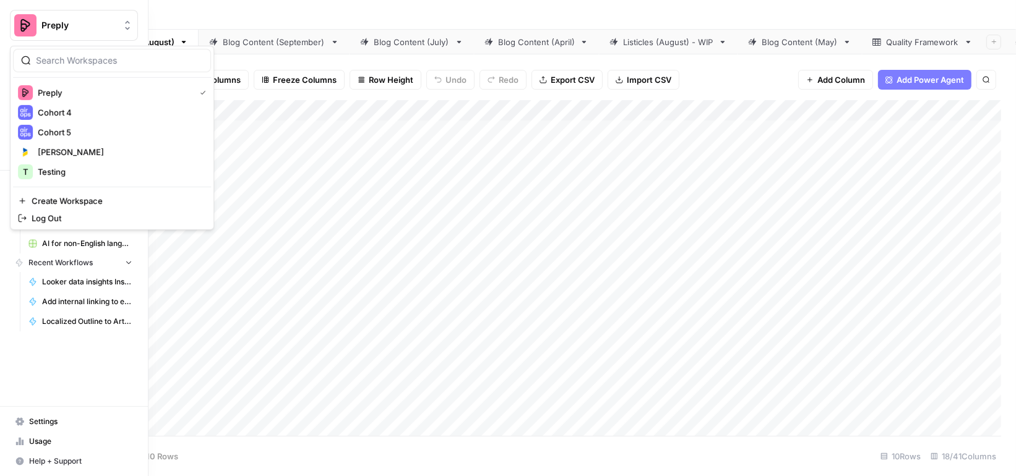
click at [38, 28] on button "Preply" at bounding box center [74, 25] width 128 height 31
click at [62, 134] on span "Cohort 5" at bounding box center [119, 132] width 163 height 12
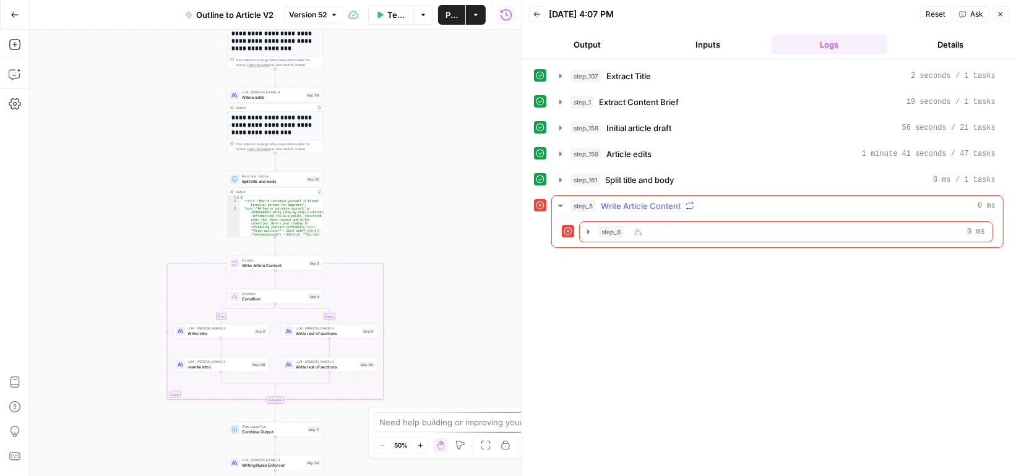
click at [558, 201] on icon "button" at bounding box center [561, 206] width 10 height 10
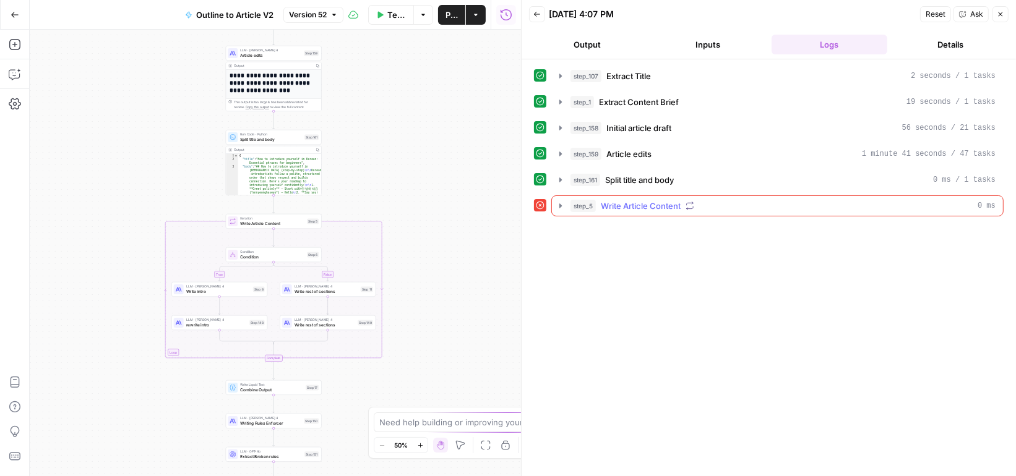
click at [574, 201] on span "step_5" at bounding box center [583, 206] width 25 height 12
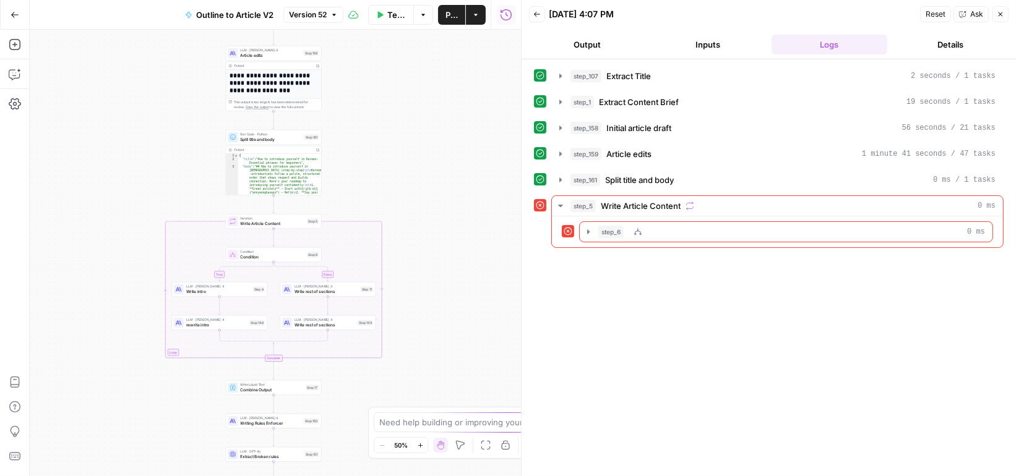
click at [639, 222] on button "step_6 0 ms" at bounding box center [786, 232] width 413 height 20
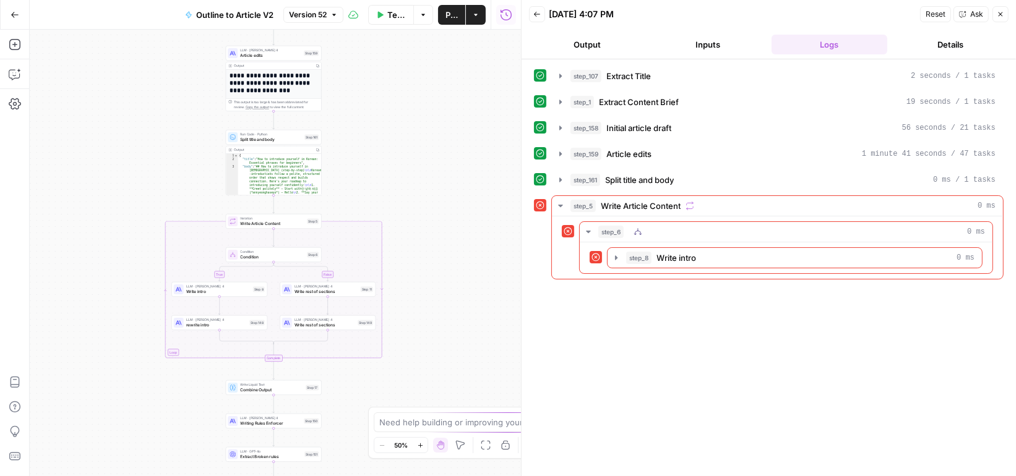
click at [652, 252] on div "step_8 Write intro 0 ms" at bounding box center [800, 258] width 348 height 12
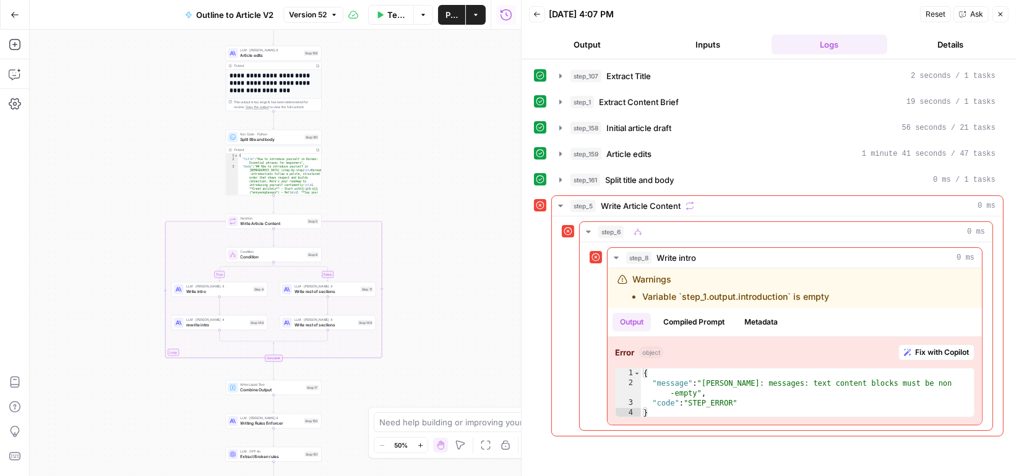
click at [232, 293] on span "Write intro" at bounding box center [218, 291] width 64 height 6
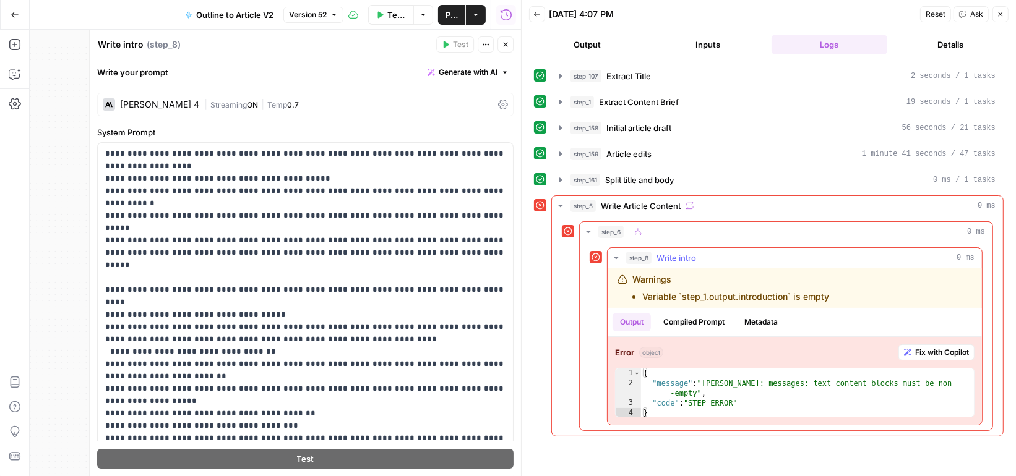
click at [720, 321] on button "Compiled Prompt" at bounding box center [694, 322] width 76 height 19
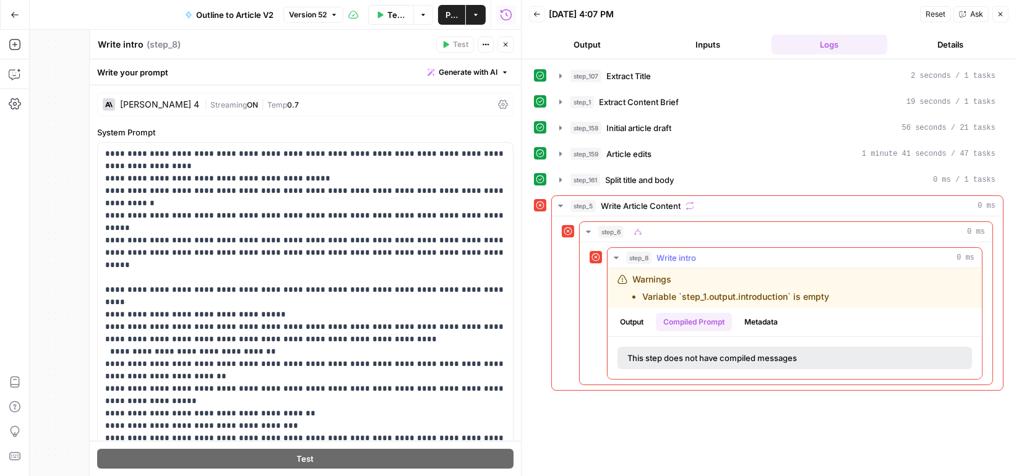
click at [634, 316] on button "Output" at bounding box center [632, 322] width 38 height 19
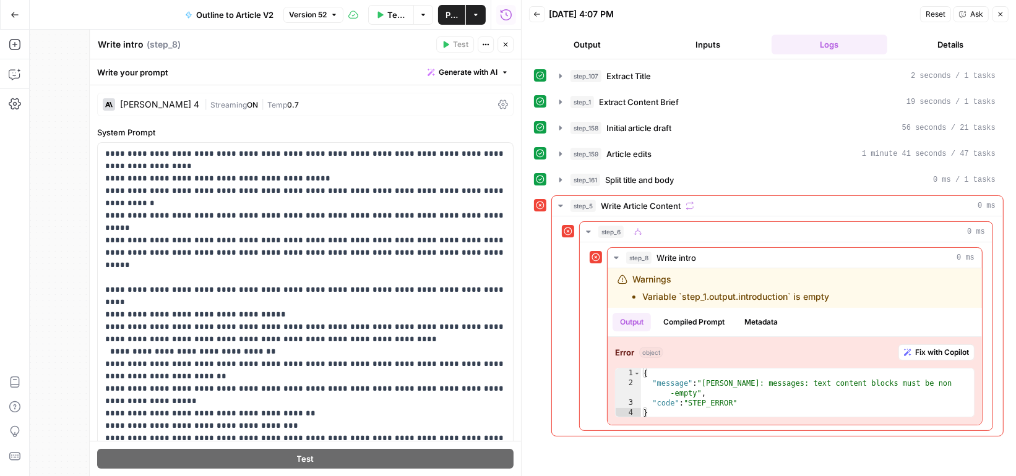
click at [504, 47] on icon "button" at bounding box center [505, 44] width 7 height 7
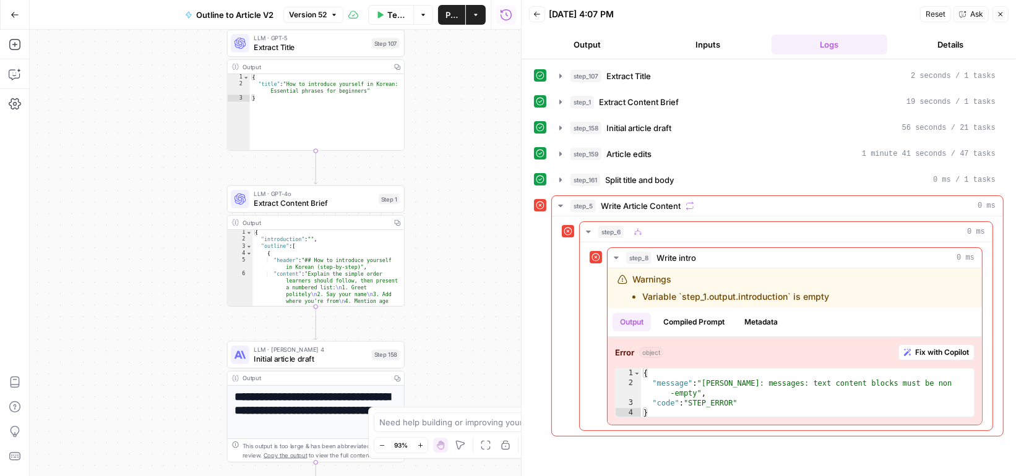
scroll to position [1, 0]
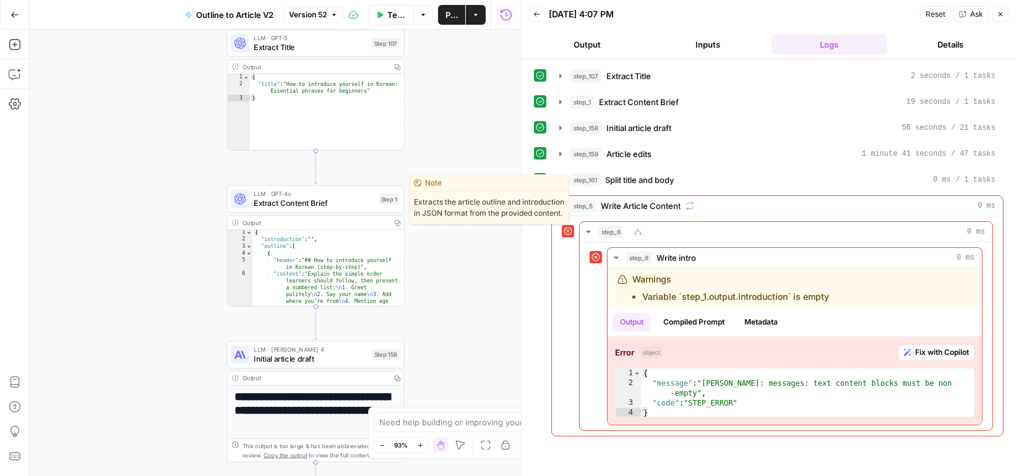
click at [351, 199] on span "Extract Content Brief" at bounding box center [314, 203] width 121 height 12
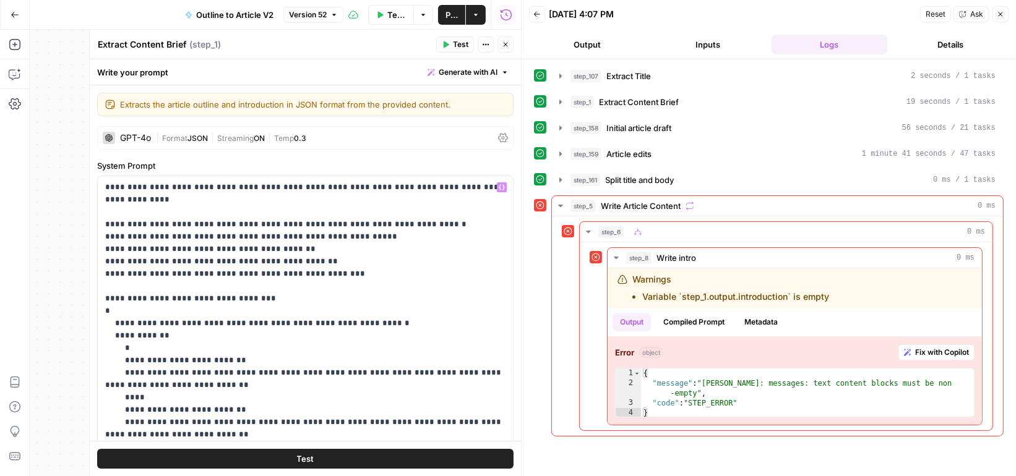
scroll to position [13, 0]
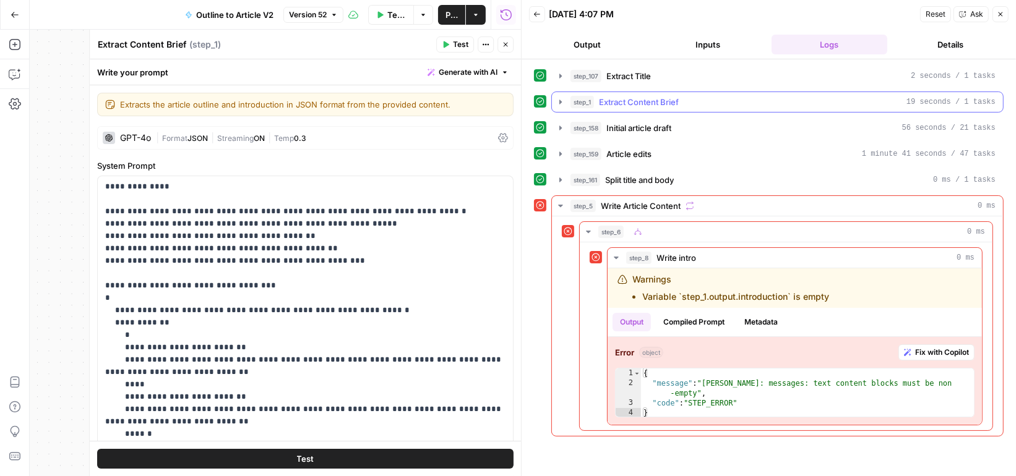
click at [559, 100] on icon "button" at bounding box center [560, 102] width 2 height 4
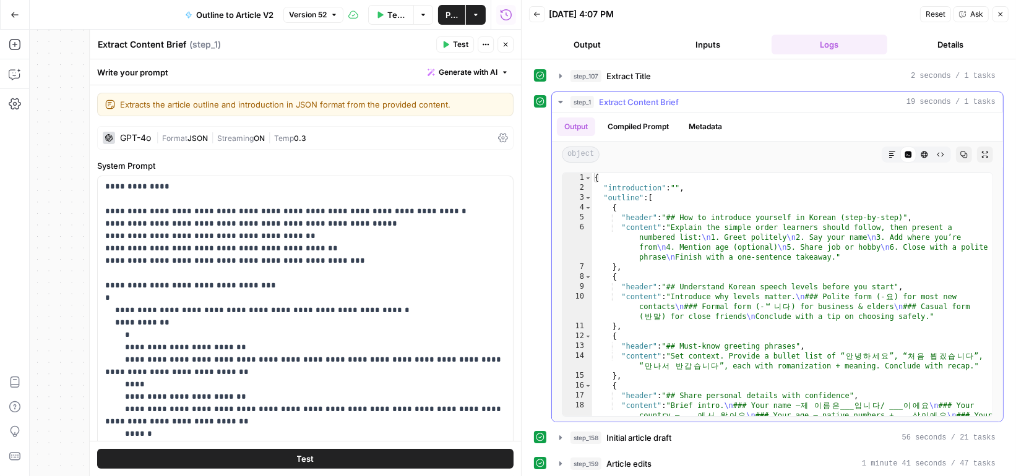
click at [667, 130] on button "Compiled Prompt" at bounding box center [638, 127] width 76 height 19
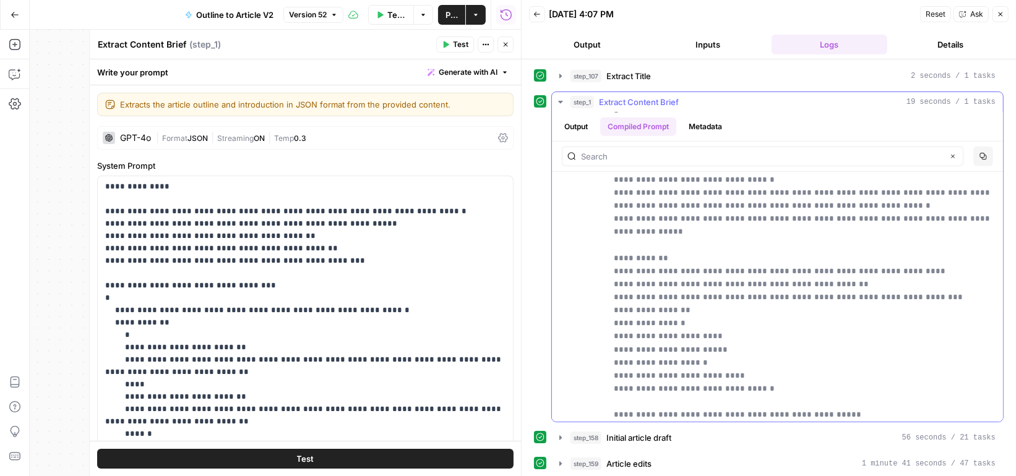
scroll to position [1877, 0]
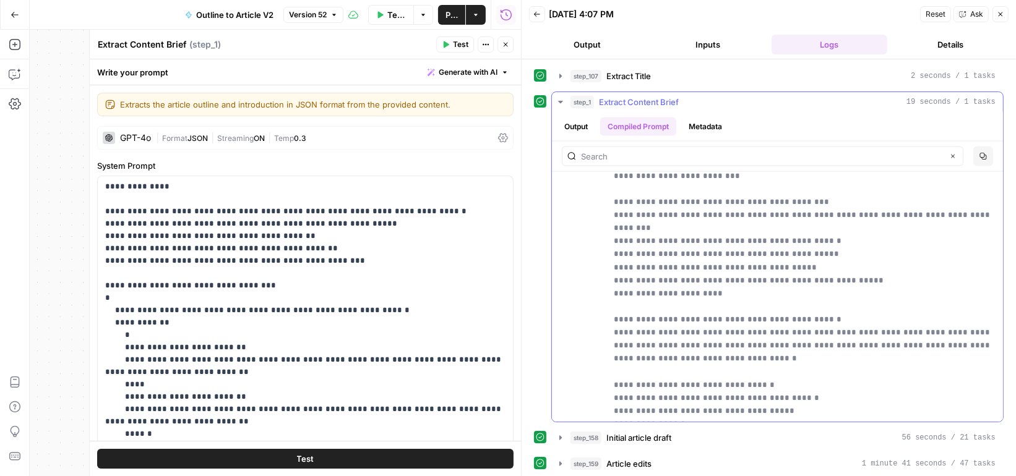
click at [579, 123] on button "Output" at bounding box center [576, 127] width 38 height 19
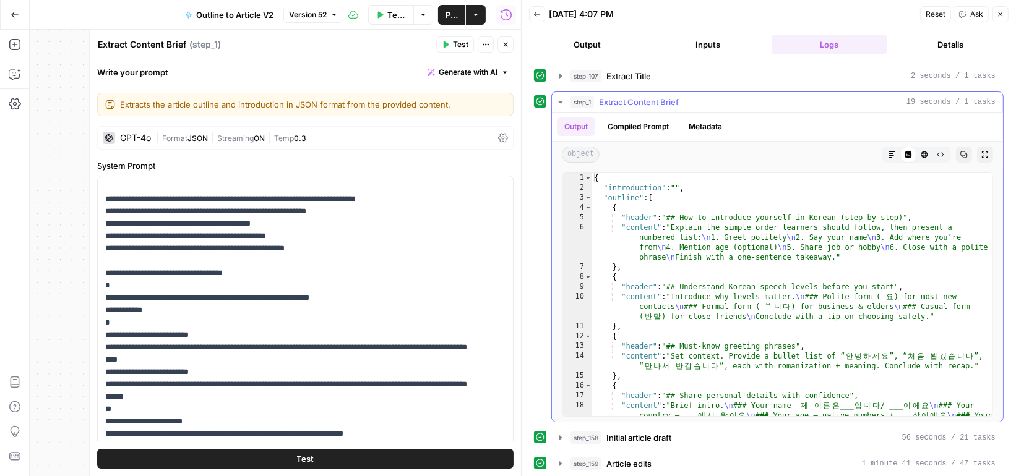
click at [644, 123] on button "Compiled Prompt" at bounding box center [638, 127] width 76 height 19
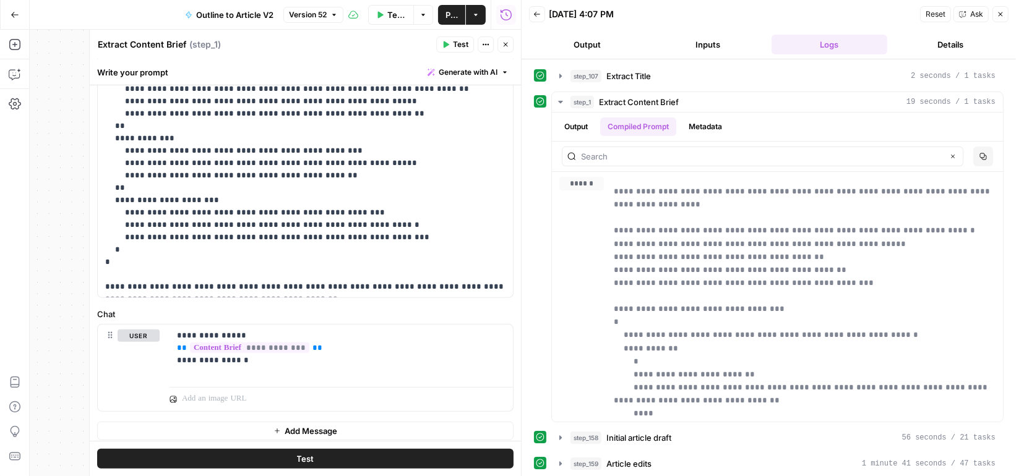
scroll to position [387, 0]
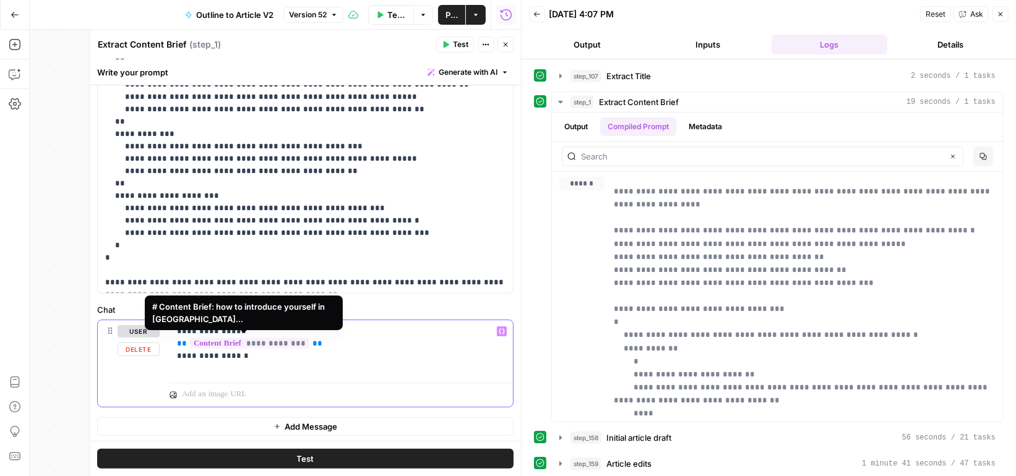
click at [274, 342] on span "**********" at bounding box center [249, 343] width 119 height 11
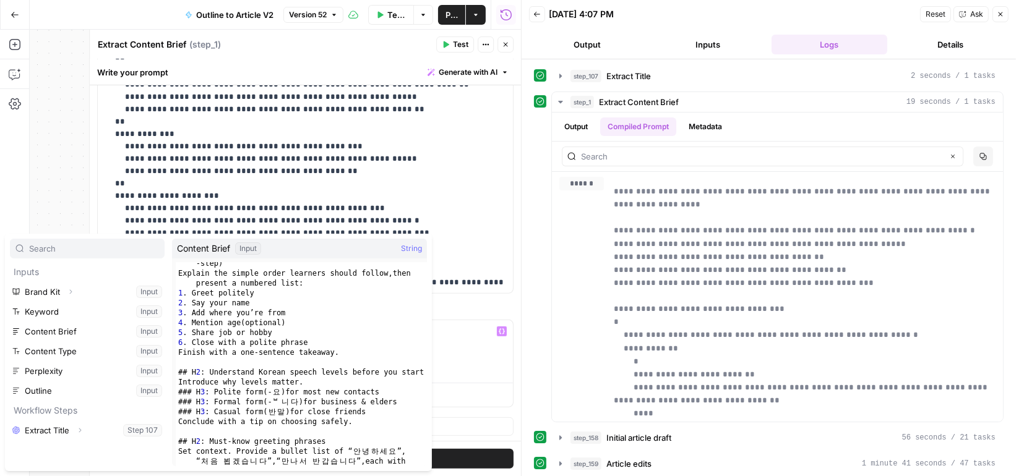
scroll to position [519, 0]
click at [557, 100] on icon "button" at bounding box center [561, 102] width 10 height 10
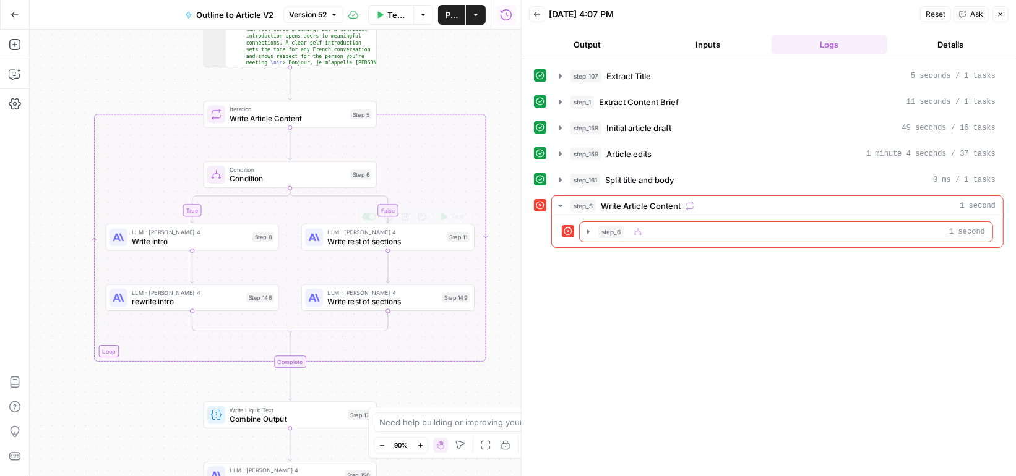
click at [243, 240] on span "Write intro" at bounding box center [190, 241] width 116 height 11
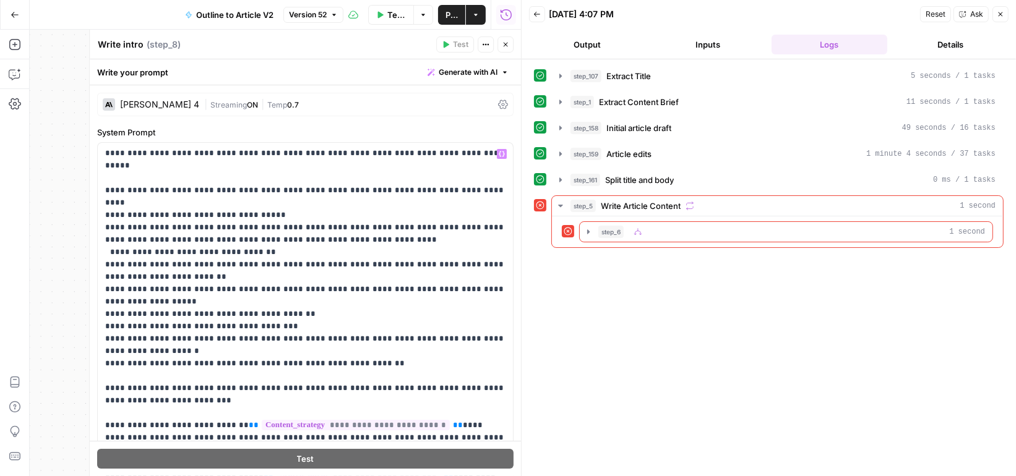
scroll to position [62, 0]
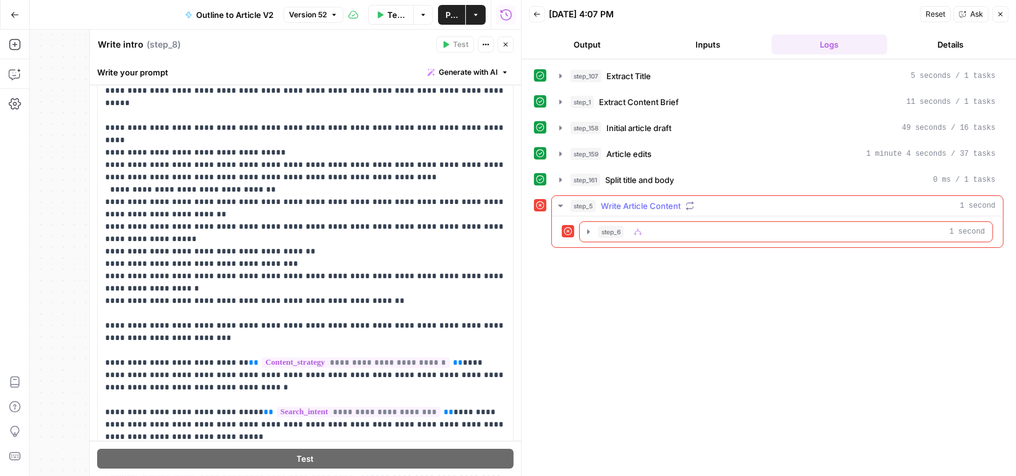
click at [563, 202] on icon "button" at bounding box center [561, 206] width 10 height 10
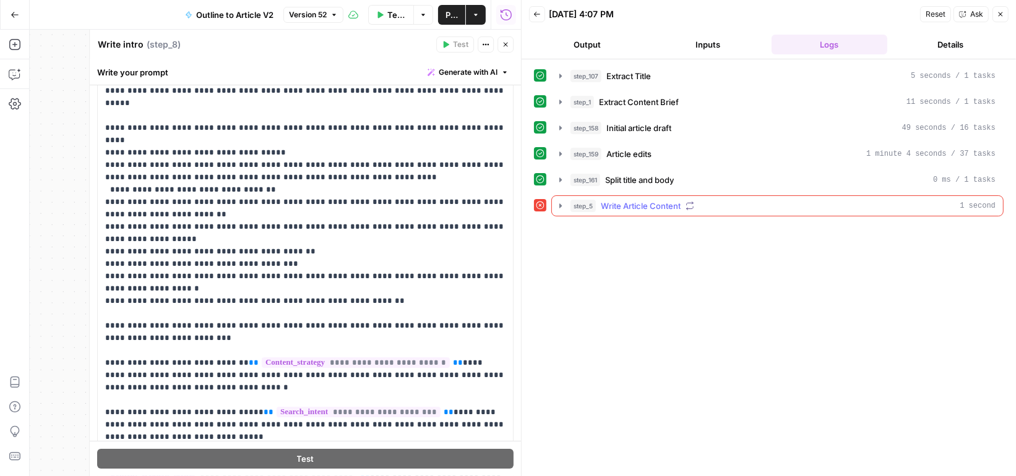
click at [559, 204] on icon "button" at bounding box center [560, 206] width 2 height 4
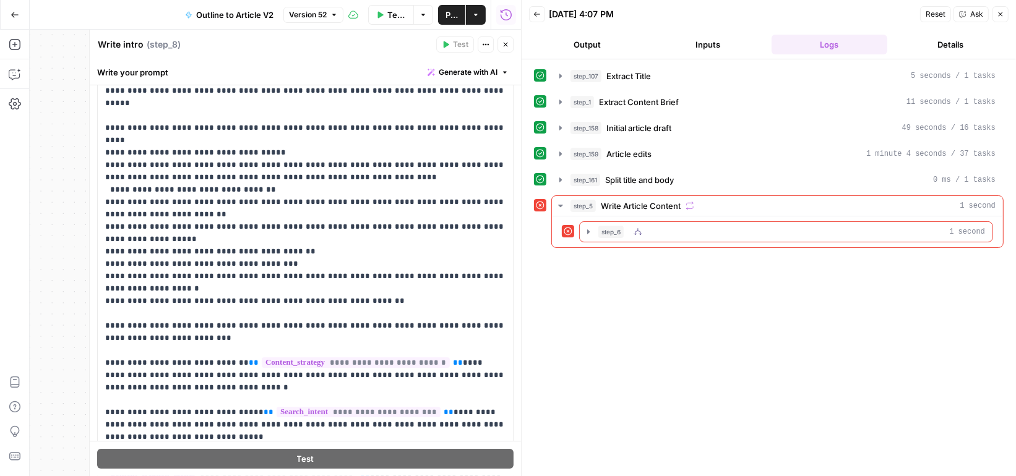
click at [613, 226] on span "step_6" at bounding box center [610, 232] width 25 height 12
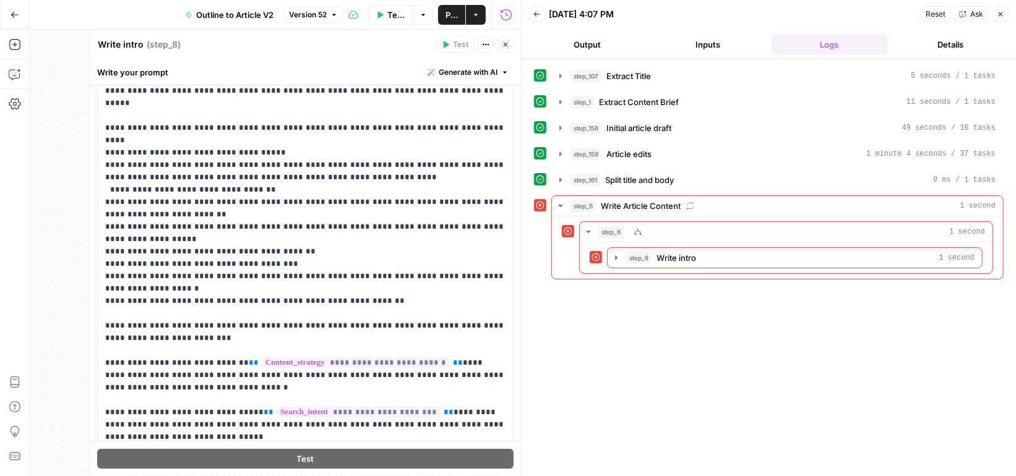
click at [626, 252] on span "step_8" at bounding box center [638, 258] width 25 height 12
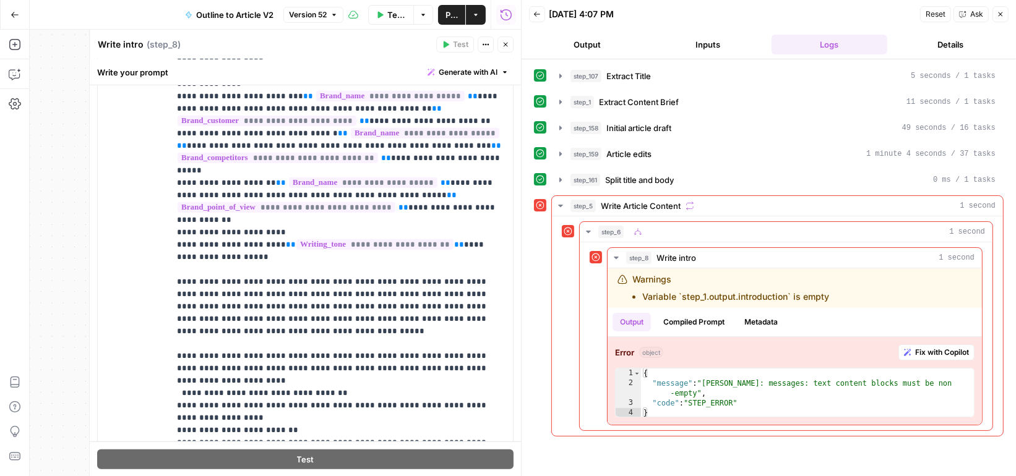
scroll to position [752, 0]
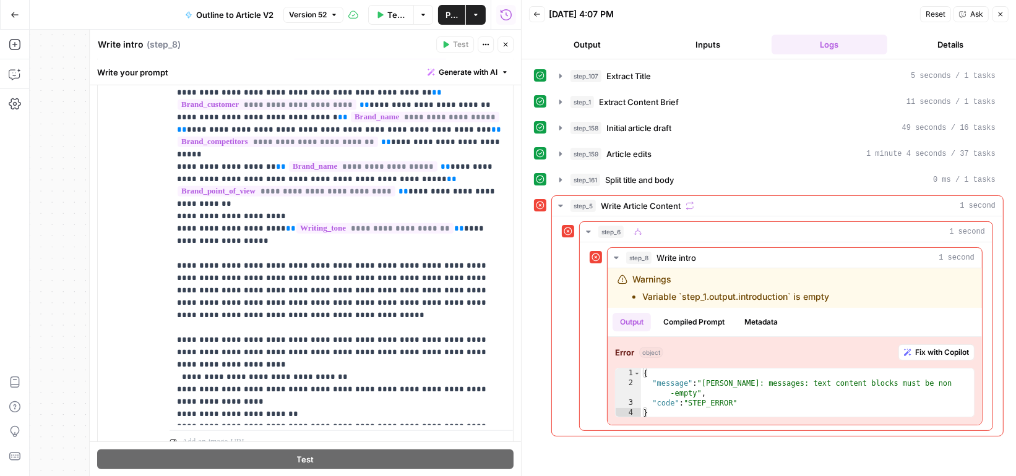
click at [506, 45] on icon "button" at bounding box center [506, 45] width 4 height 4
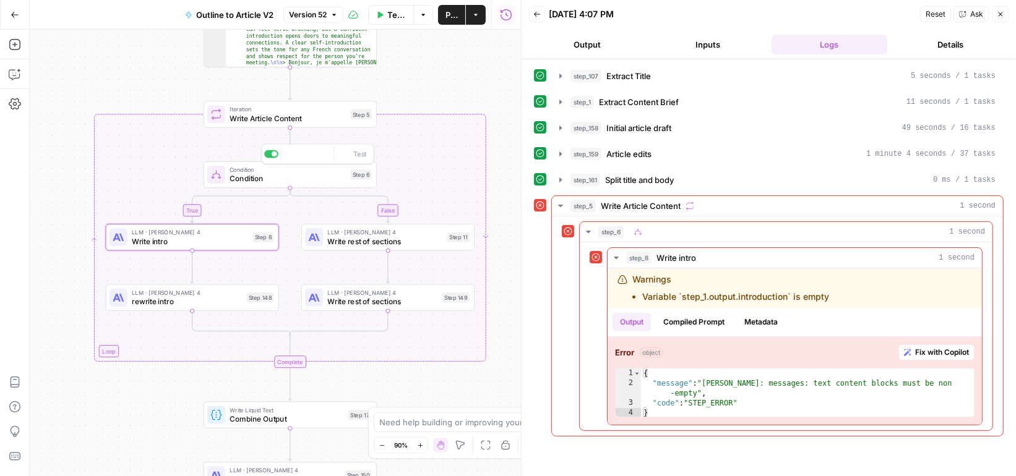
click at [327, 176] on span "Condition" at bounding box center [288, 178] width 116 height 11
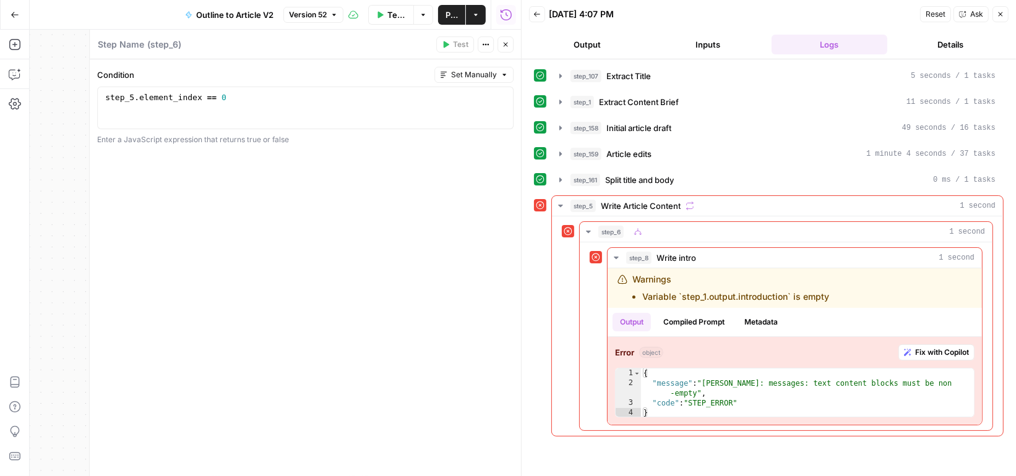
click at [508, 39] on button "Close" at bounding box center [506, 45] width 16 height 16
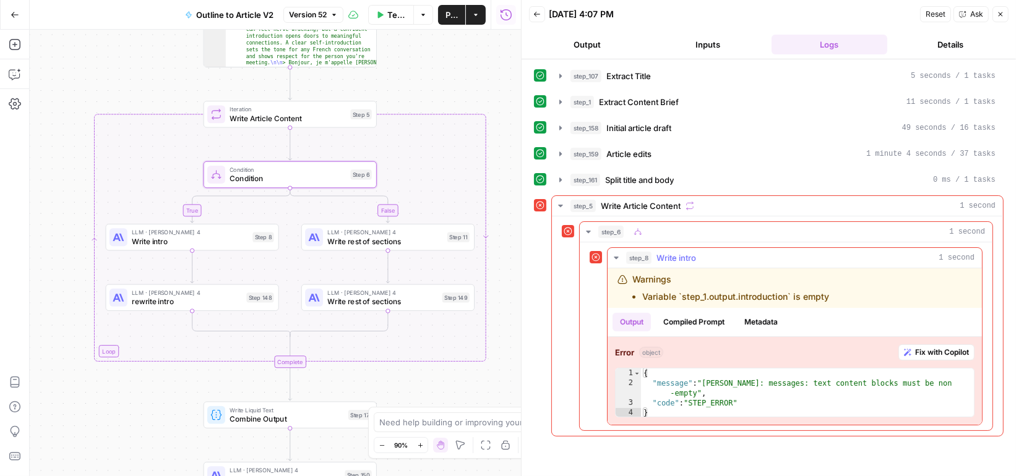
click at [695, 313] on button "Compiled Prompt" at bounding box center [694, 322] width 76 height 19
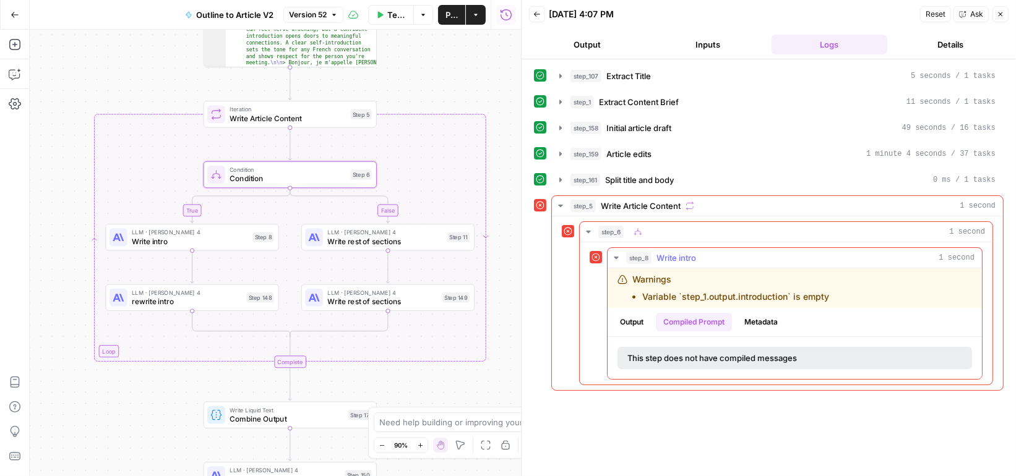
click at [756, 314] on button "Metadata" at bounding box center [761, 322] width 48 height 19
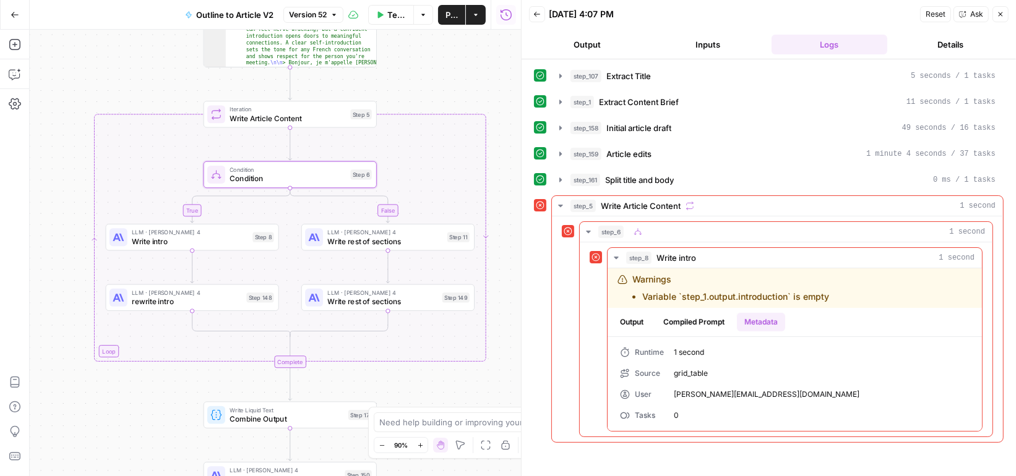
click at [228, 244] on span "Write intro" at bounding box center [190, 241] width 116 height 11
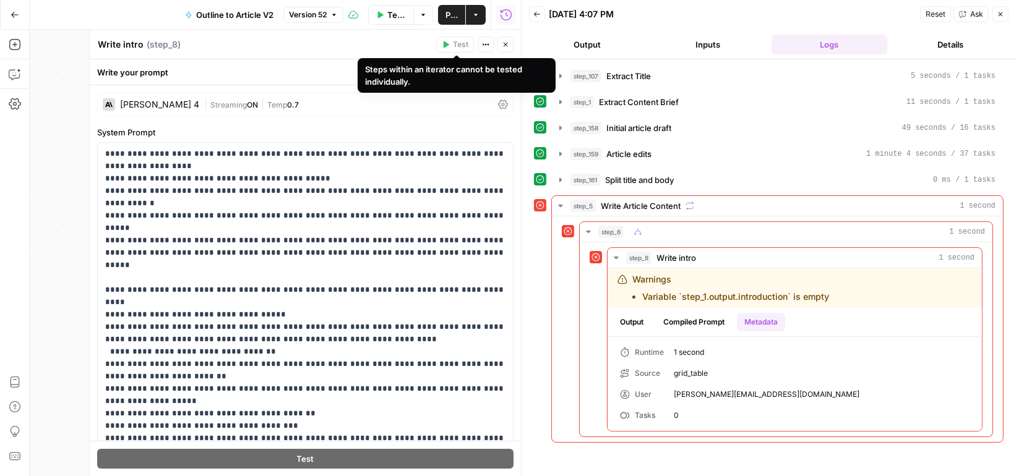
click at [507, 40] on button "Close" at bounding box center [506, 45] width 16 height 16
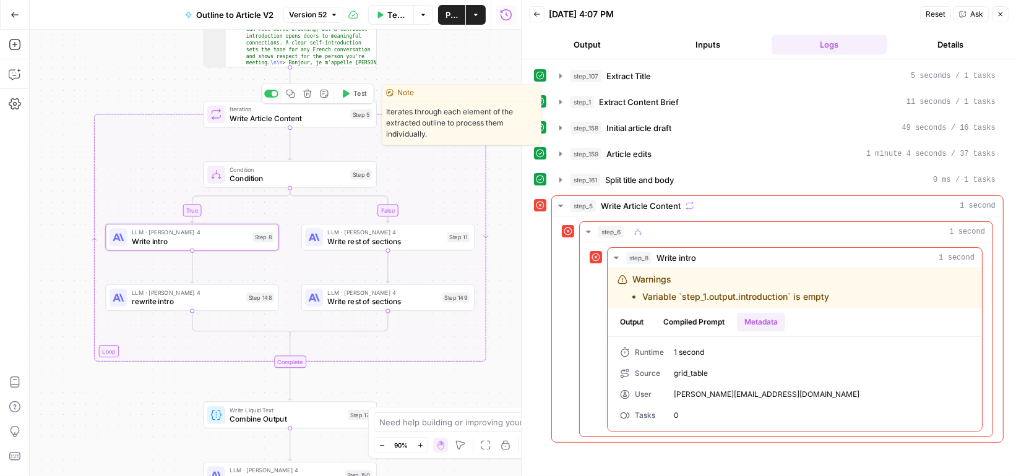
click at [345, 95] on icon "button" at bounding box center [346, 94] width 7 height 8
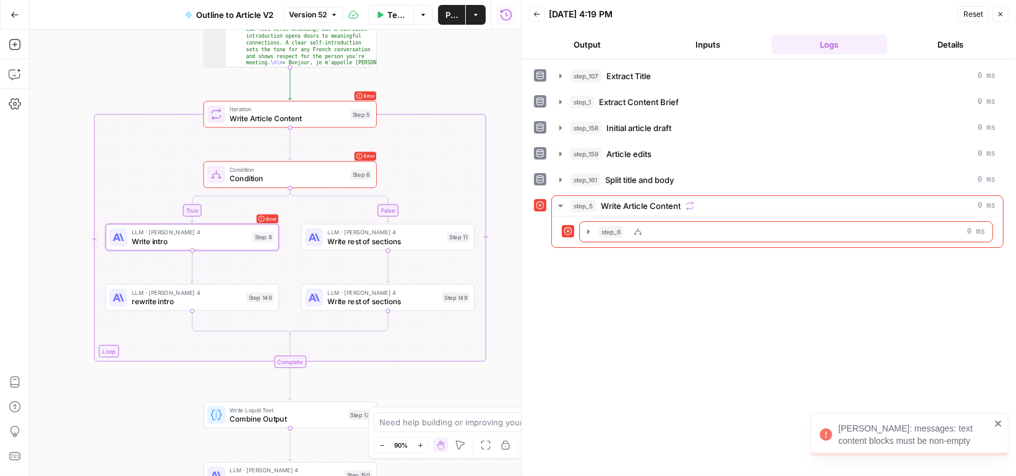
click at [623, 227] on div "step_6 0 ms" at bounding box center [791, 232] width 387 height 12
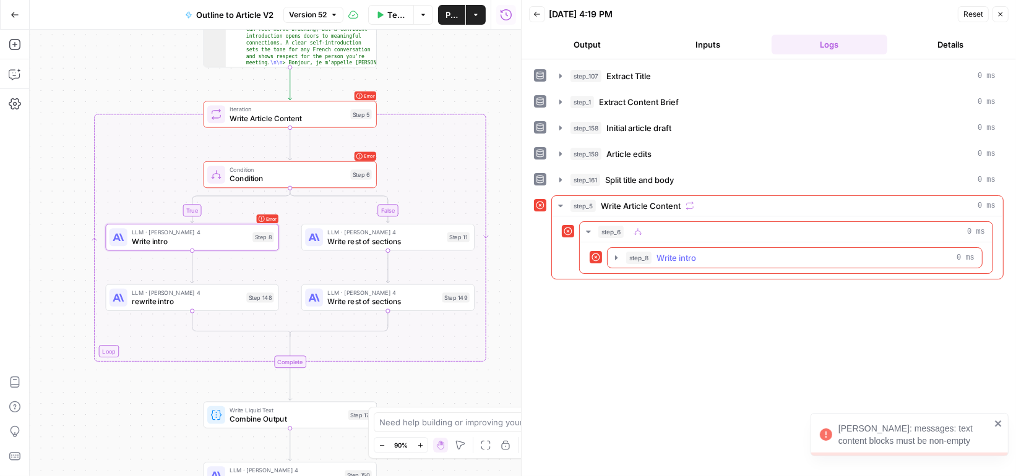
click at [650, 252] on div "step_8 Write intro 0 ms" at bounding box center [800, 258] width 348 height 12
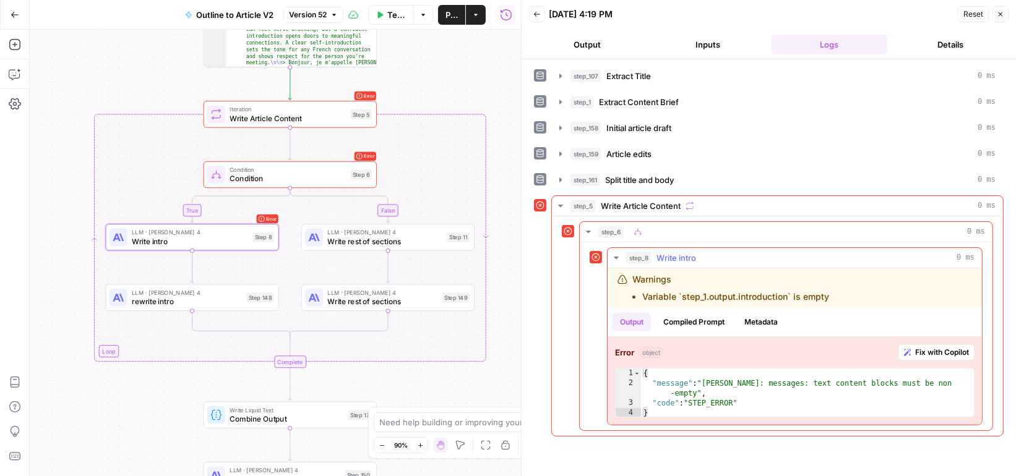
click at [935, 349] on span "Fix with Copilot" at bounding box center [942, 352] width 54 height 11
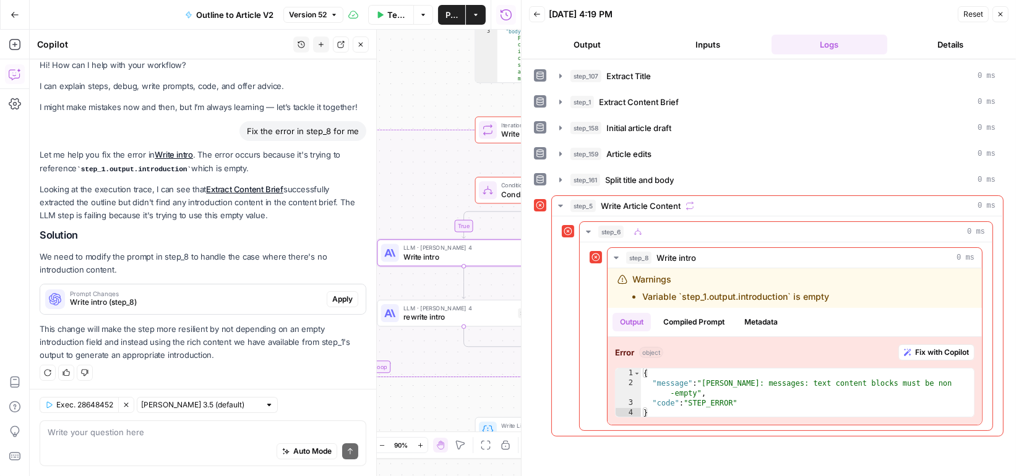
scroll to position [11, 0]
click at [339, 296] on span "Apply" at bounding box center [342, 298] width 20 height 11
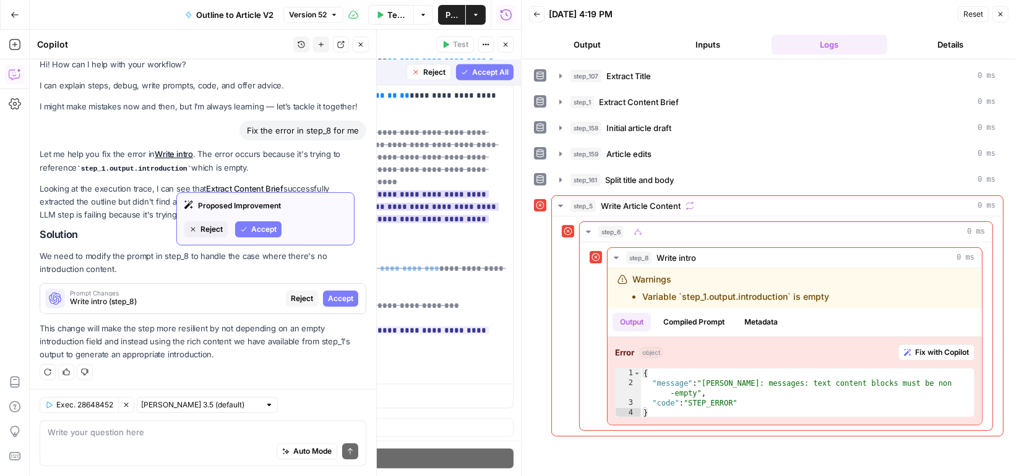
scroll to position [136, 0]
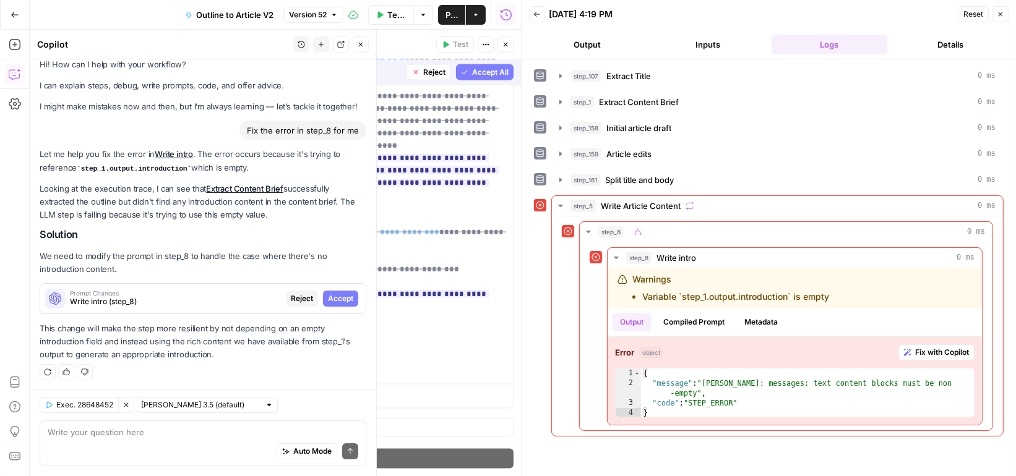
click at [486, 73] on span "Accept All" at bounding box center [490, 72] width 37 height 11
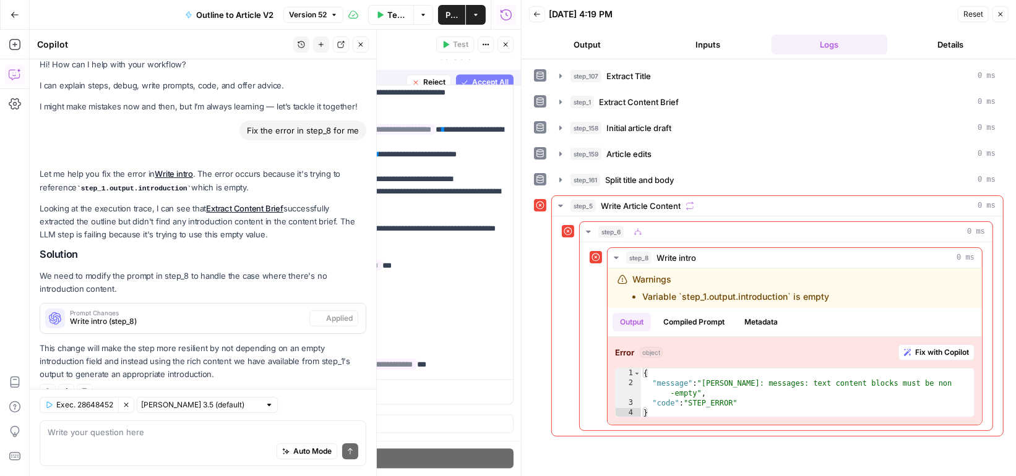
scroll to position [0, 0]
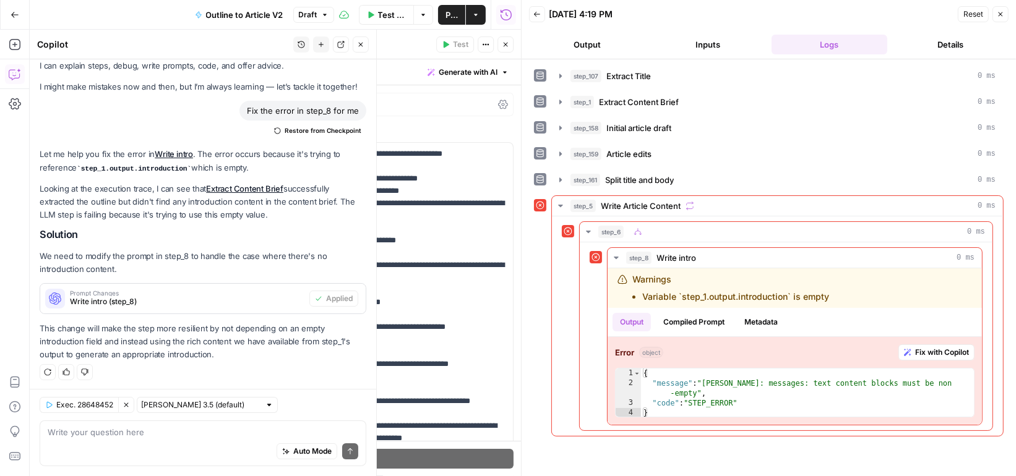
click at [502, 45] on icon "button" at bounding box center [505, 44] width 7 height 7
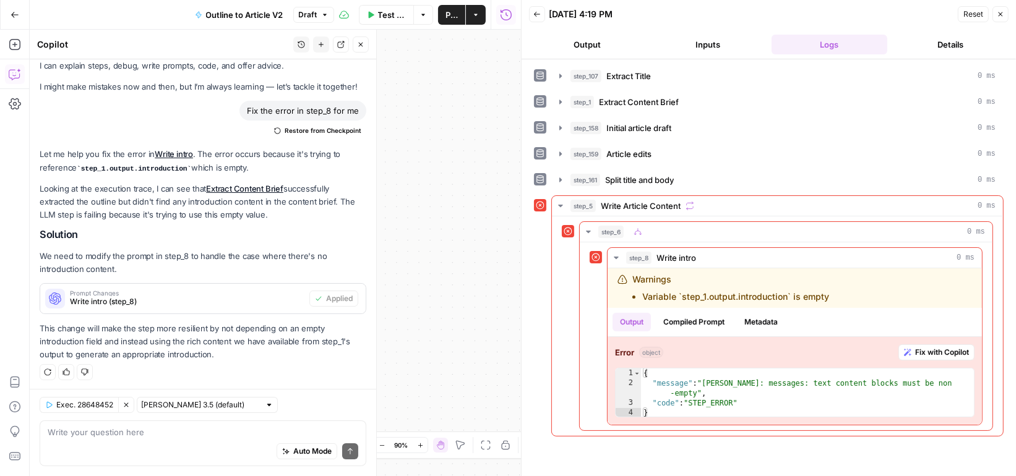
click at [360, 45] on icon "button" at bounding box center [360, 44] width 7 height 7
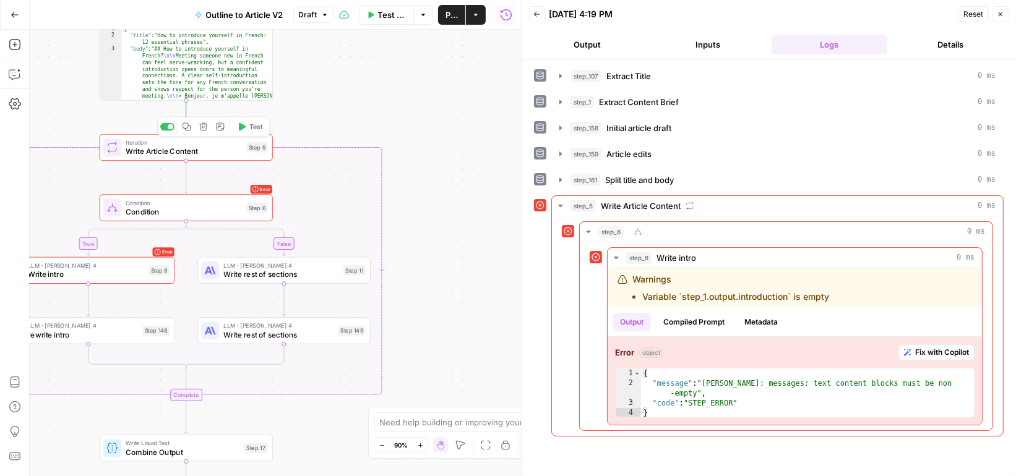
click at [246, 126] on button "Test" at bounding box center [250, 126] width 35 height 15
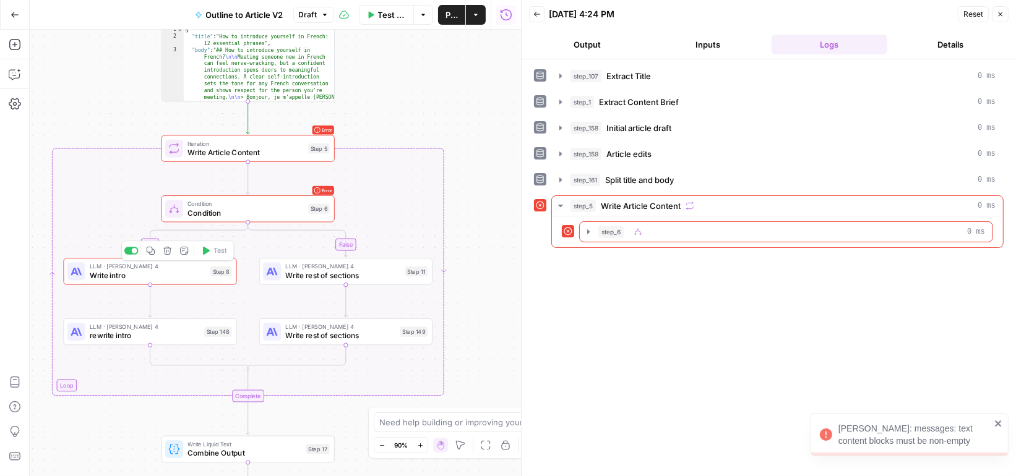
click at [191, 272] on span "Write intro" at bounding box center [148, 275] width 116 height 11
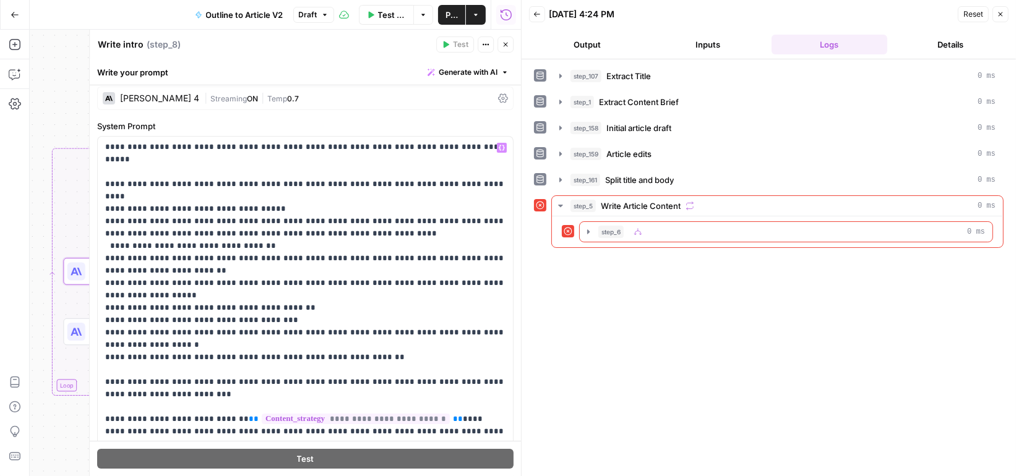
scroll to position [7, 0]
click at [611, 231] on span "step_6" at bounding box center [610, 232] width 25 height 12
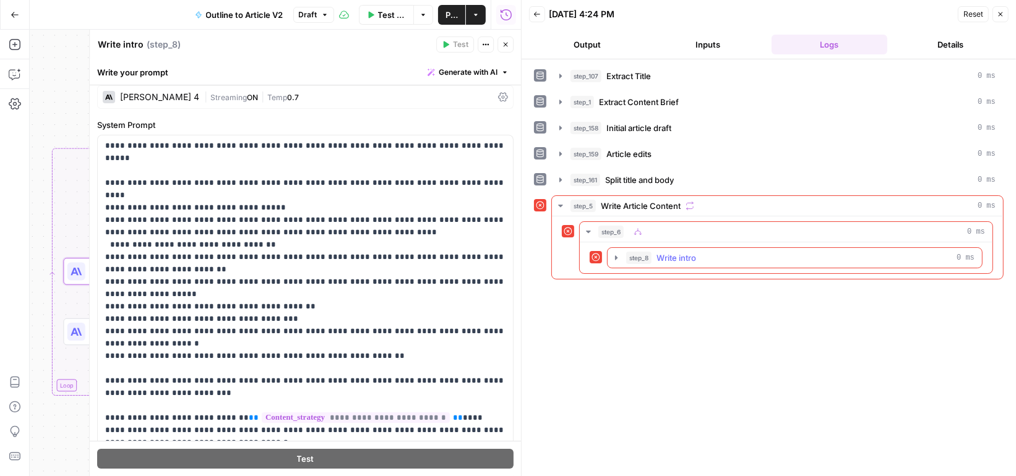
click at [620, 249] on button "step_8 Write intro 0 ms" at bounding box center [795, 258] width 374 height 20
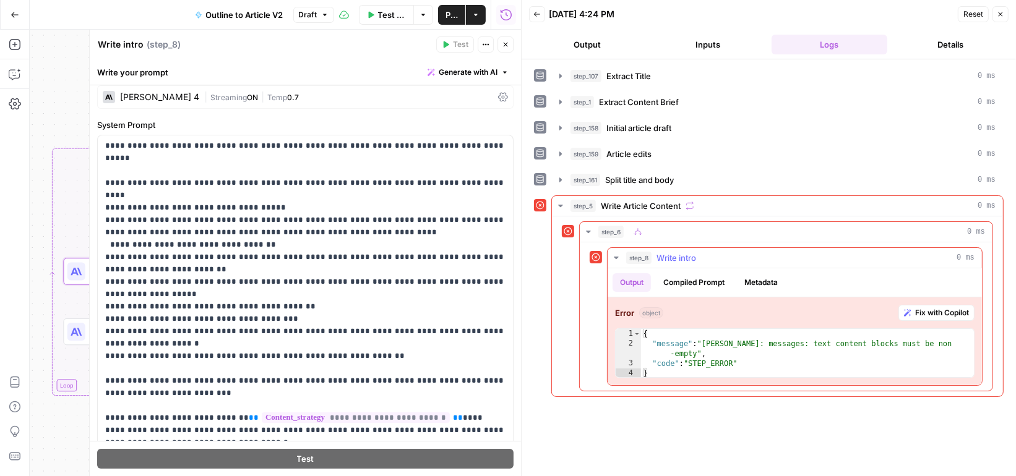
type textarea "**********"
click at [733, 342] on div "{ "message" : "Claude Error: messages: text content blocks must be non -empty" …" at bounding box center [808, 363] width 335 height 69
click at [1004, 14] on button "Close" at bounding box center [1001, 14] width 16 height 16
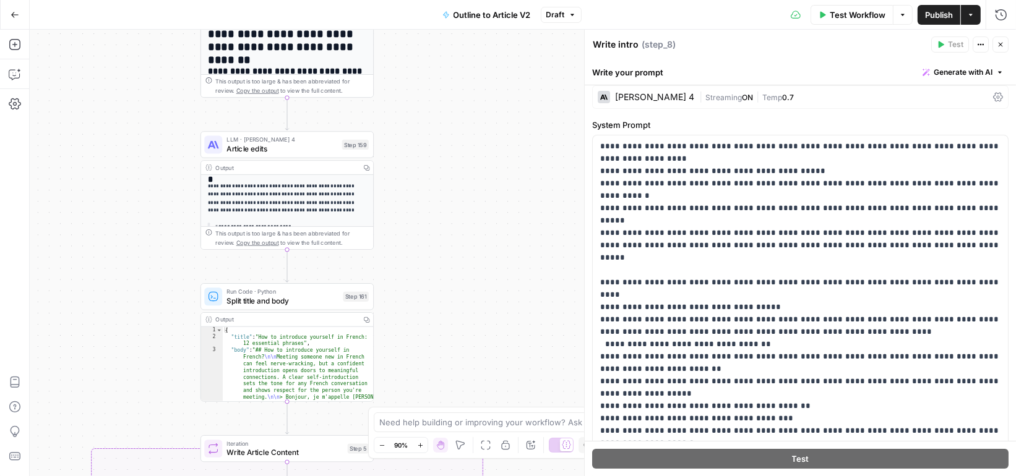
scroll to position [64, 0]
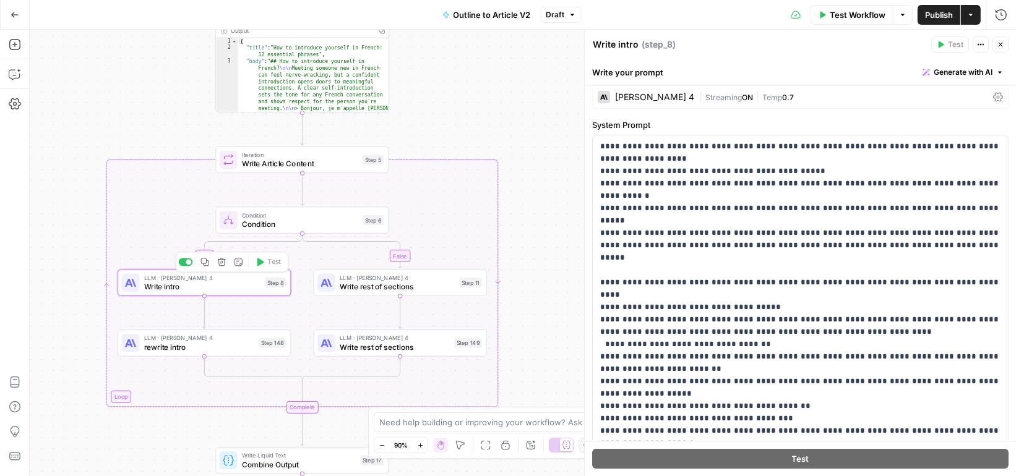
click at [232, 286] on span "Write intro" at bounding box center [202, 287] width 116 height 11
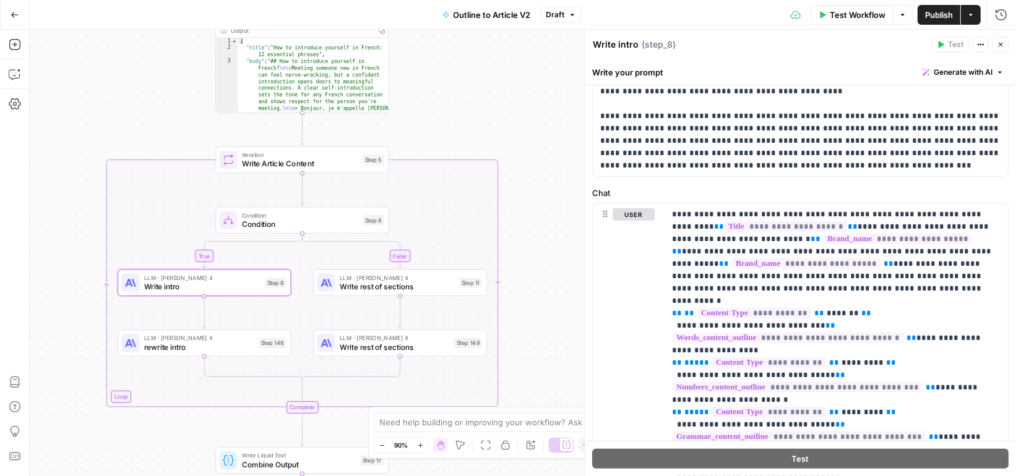
scroll to position [530, 0]
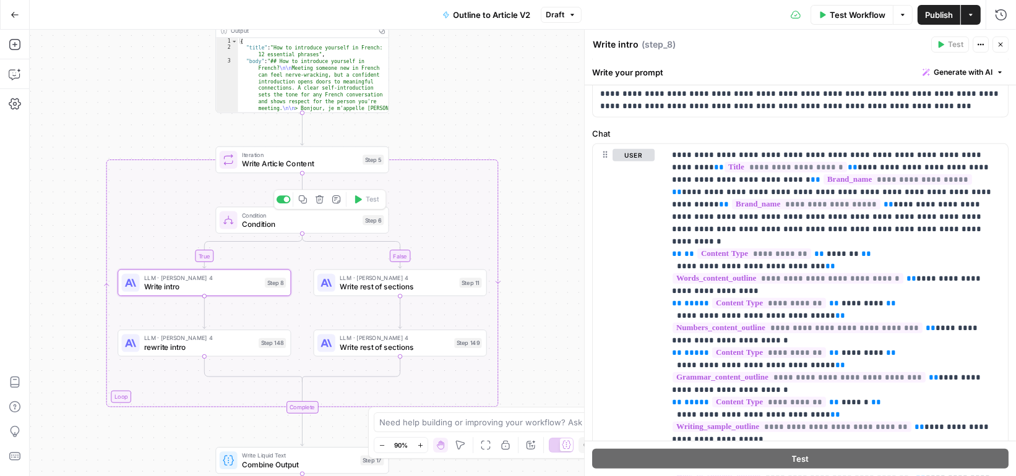
click at [323, 222] on span "Condition" at bounding box center [300, 223] width 116 height 11
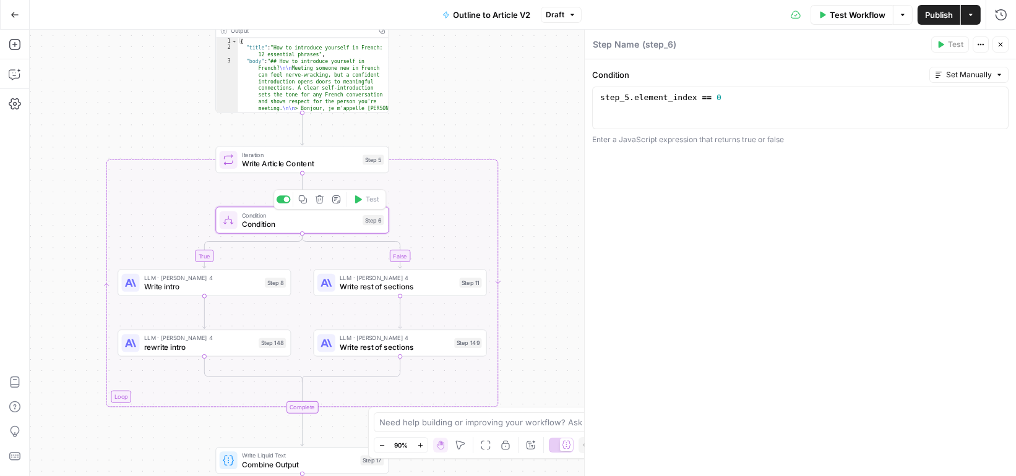
click at [336, 168] on span "Write Article Content" at bounding box center [300, 163] width 116 height 11
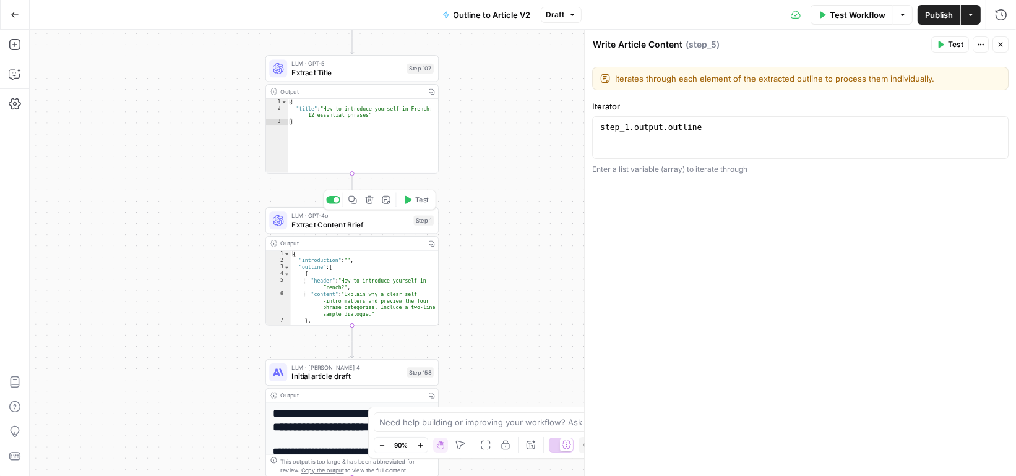
click at [674, 128] on div "step_1 . output . outline" at bounding box center [801, 148] width 406 height 53
click at [997, 131] on button "Variables Menu" at bounding box center [996, 128] width 10 height 10
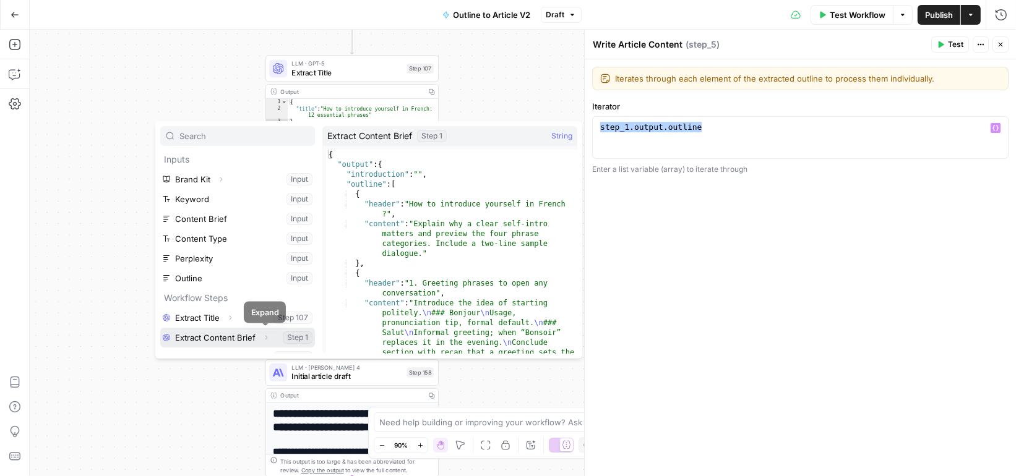
click at [264, 334] on icon "button" at bounding box center [265, 337] width 7 height 7
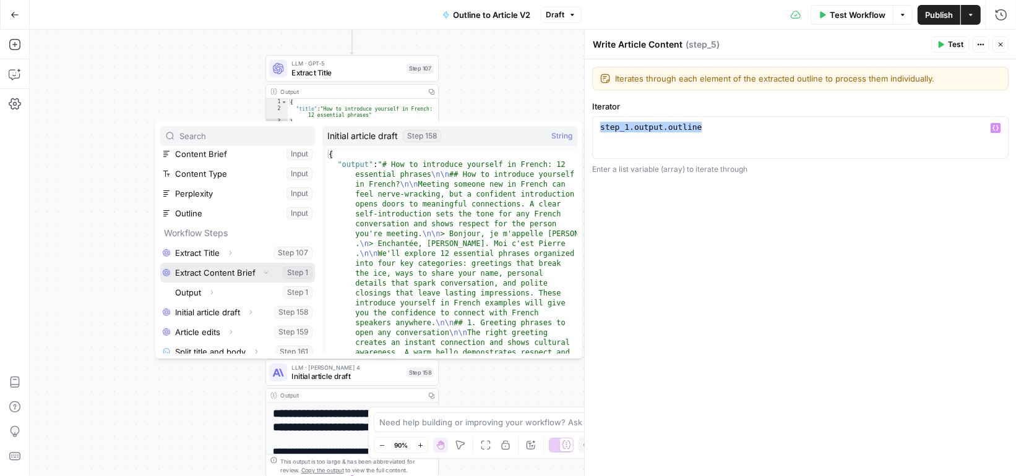
scroll to position [66, 0]
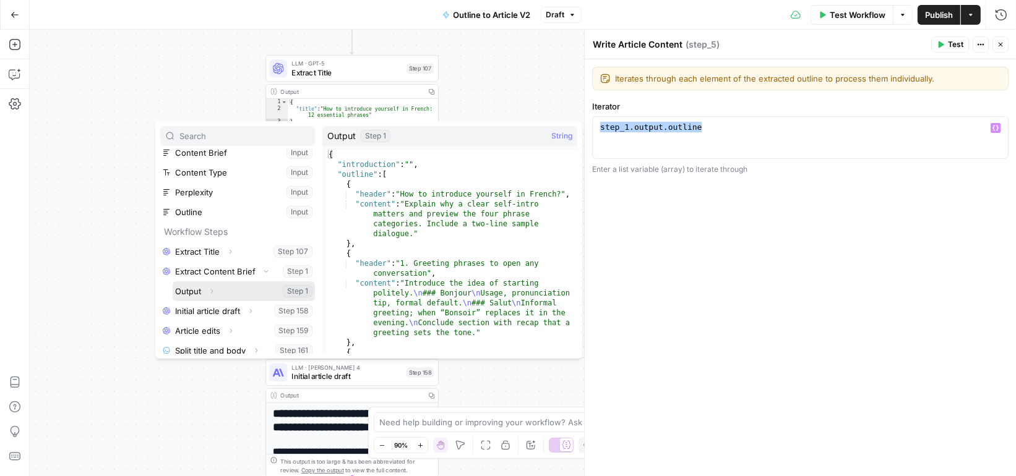
click at [215, 289] on icon "button" at bounding box center [211, 291] width 7 height 7
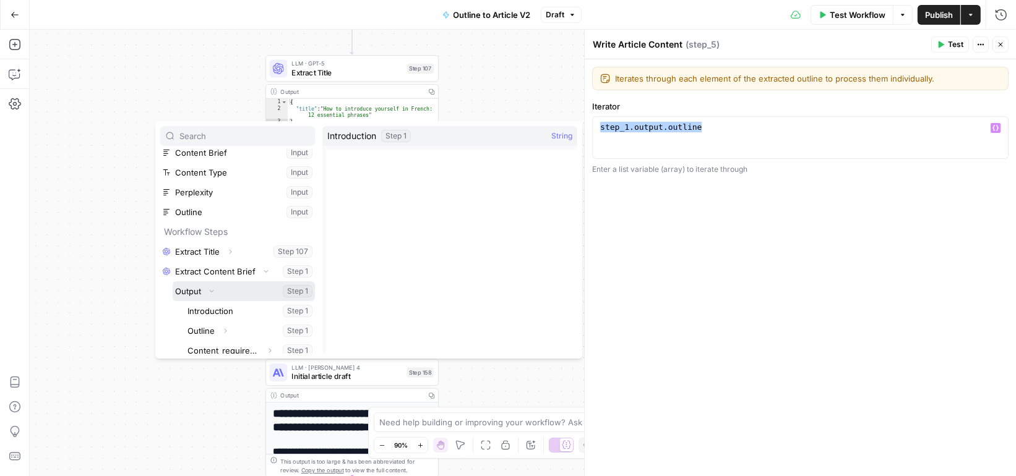
scroll to position [90, 0]
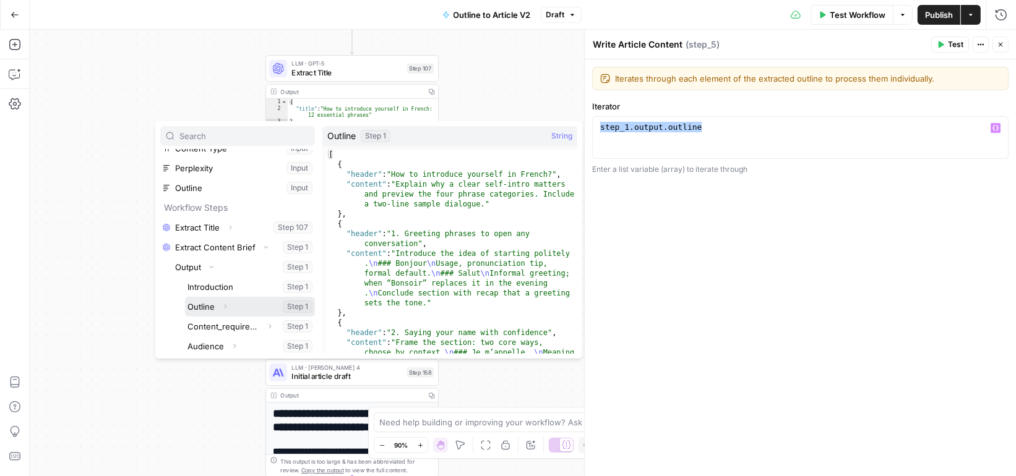
click at [209, 304] on button "Select variable Outline" at bounding box center [250, 307] width 130 height 20
type textarea "**********"
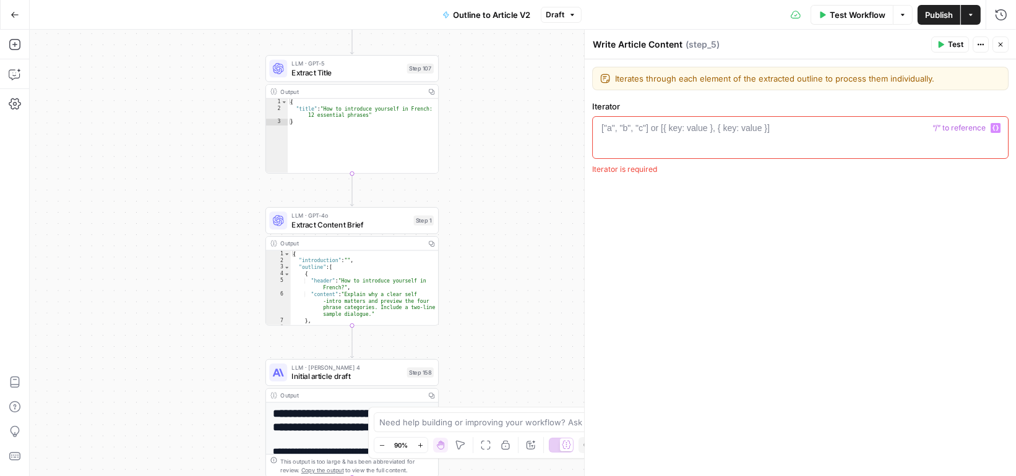
click at [993, 126] on button "Variables Menu" at bounding box center [996, 128] width 10 height 10
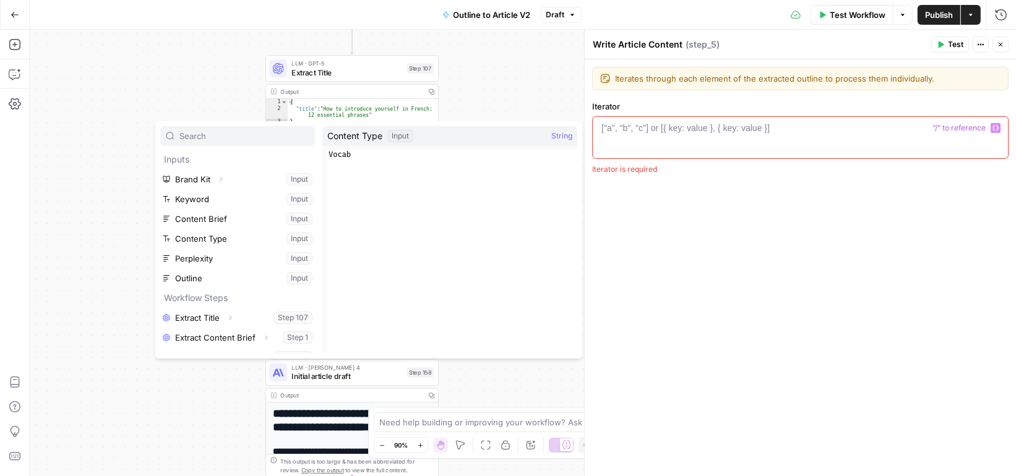
scroll to position [53, 0]
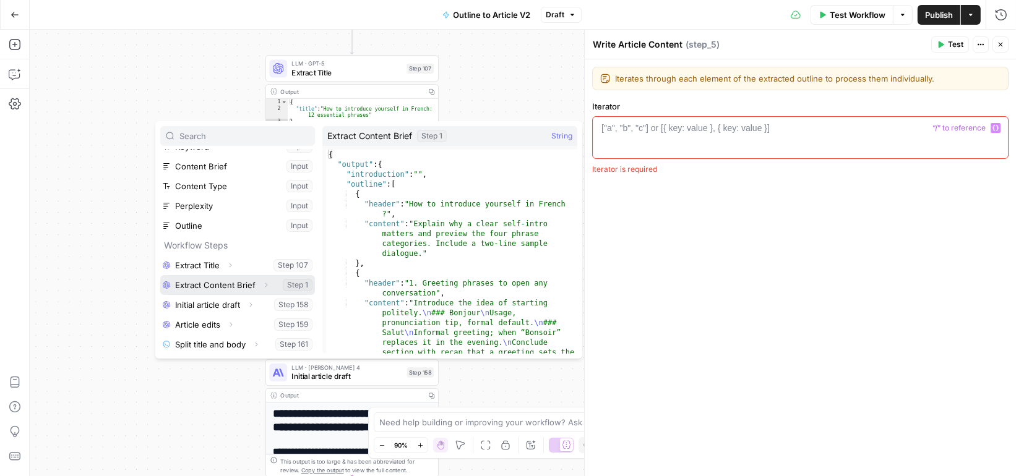
click at [263, 285] on icon "button" at bounding box center [265, 285] width 7 height 7
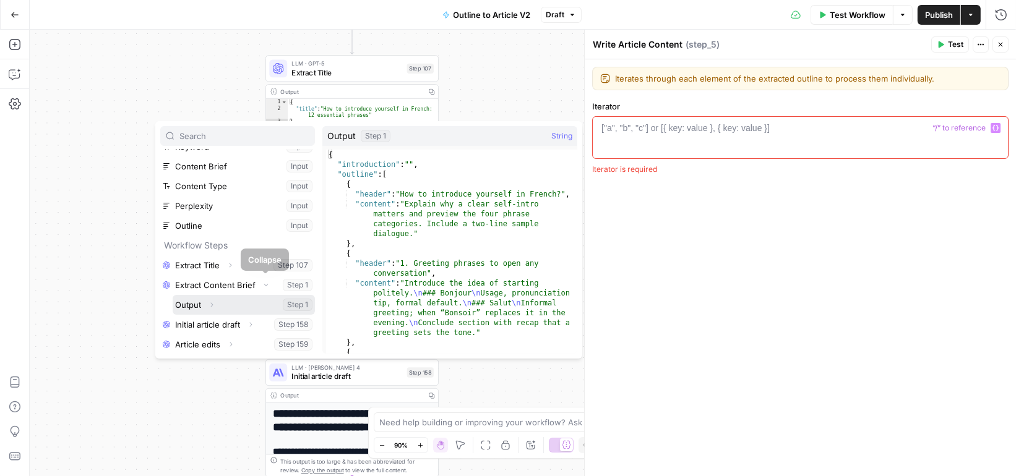
click at [211, 305] on icon "button" at bounding box center [212, 305] width 2 height 4
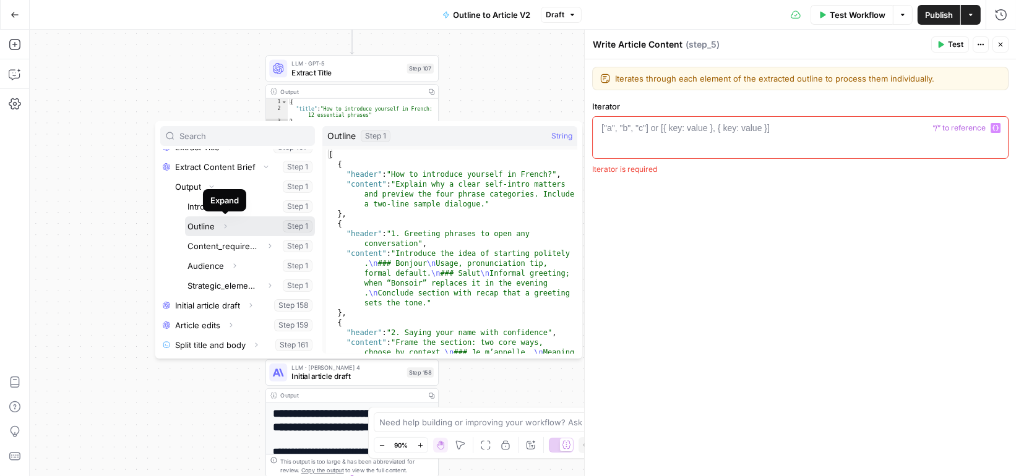
click at [196, 226] on button "Select variable Outline" at bounding box center [250, 227] width 130 height 20
type textarea "**********"
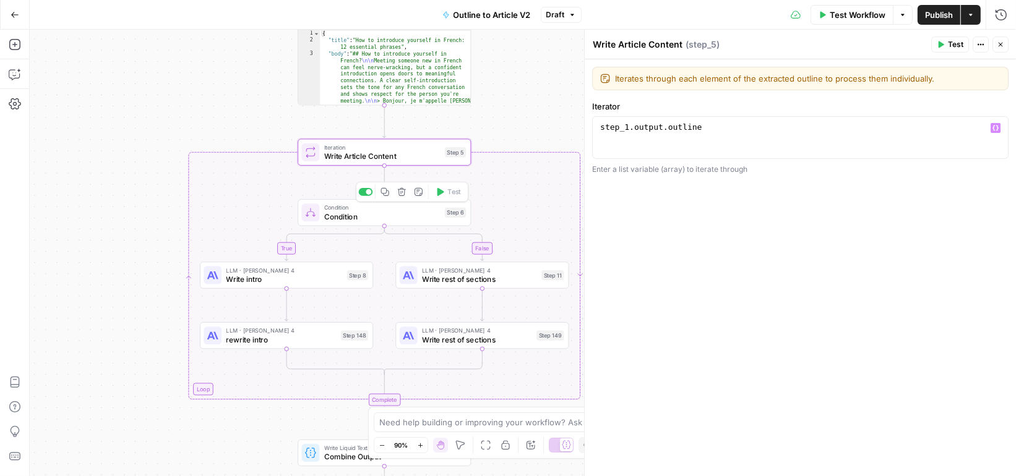
click at [415, 222] on span "Condition" at bounding box center [382, 216] width 116 height 11
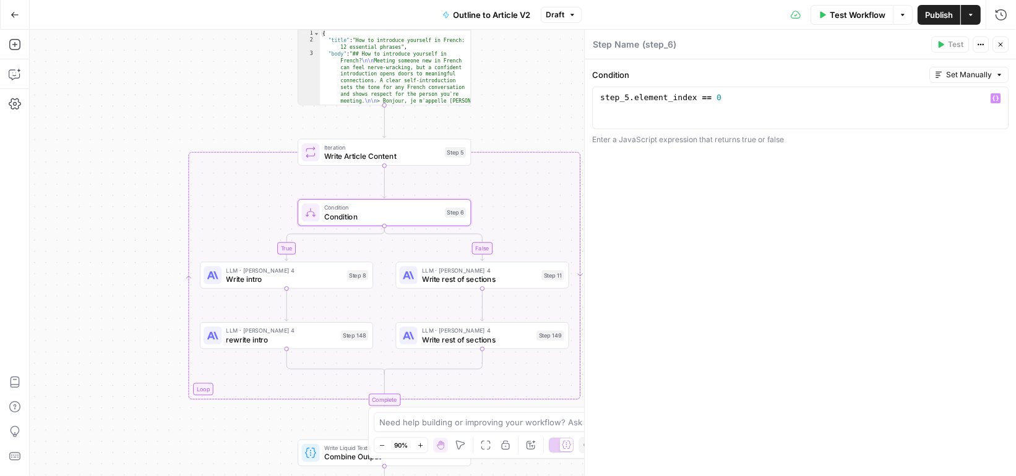
type textarea "**********"
click at [728, 100] on div "step_5 . element_index == 0" at bounding box center [801, 118] width 406 height 53
click at [694, 99] on div "step_5 . element_index == 0" at bounding box center [801, 118] width 406 height 53
click at [317, 274] on span "Write intro" at bounding box center [284, 279] width 116 height 11
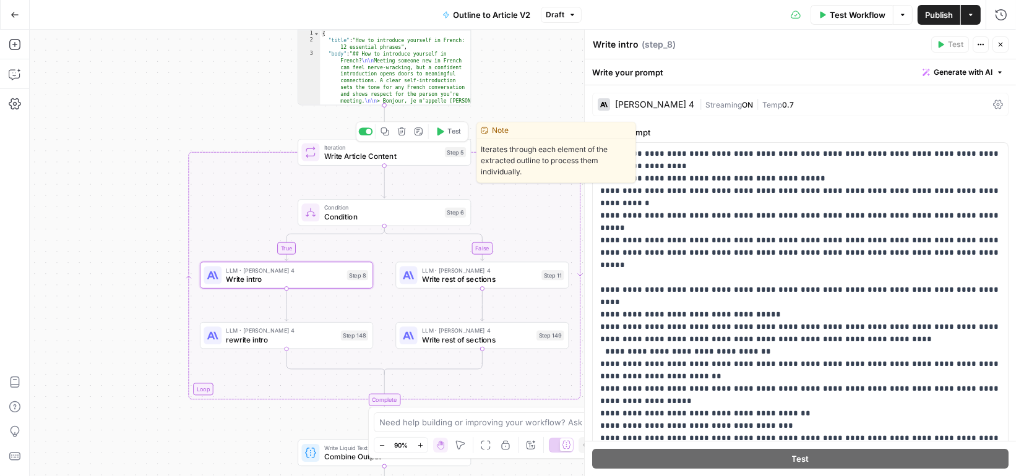
click at [444, 133] on icon "button" at bounding box center [440, 131] width 9 height 9
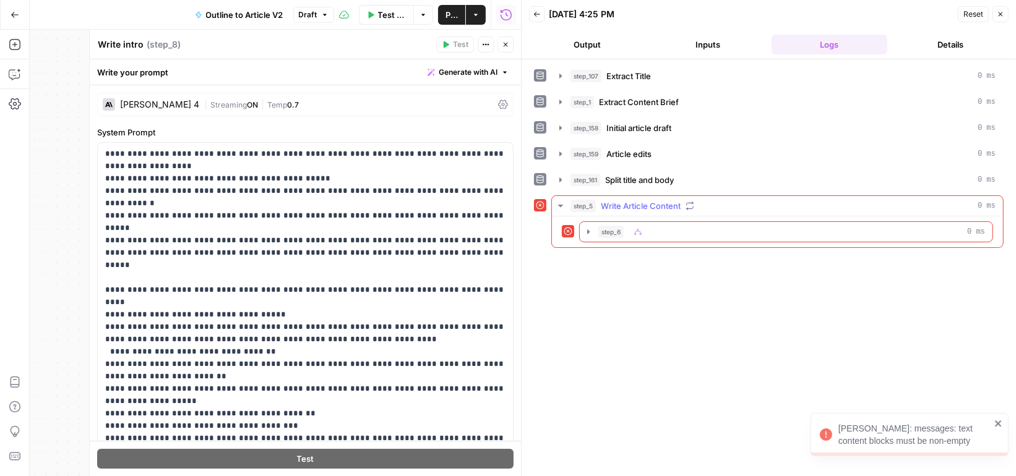
click at [561, 204] on icon "button" at bounding box center [561, 206] width 10 height 10
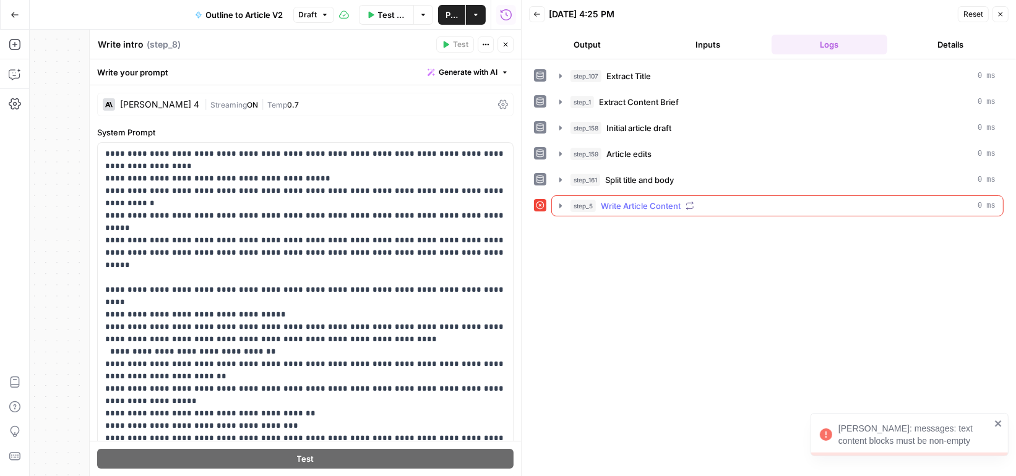
click at [561, 204] on icon "button" at bounding box center [561, 206] width 10 height 10
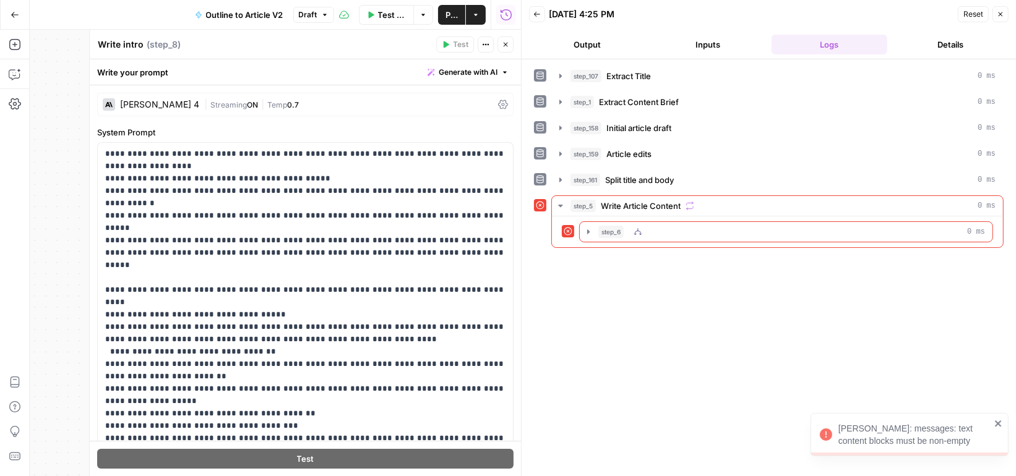
click at [598, 230] on span "step_6" at bounding box center [610, 232] width 25 height 12
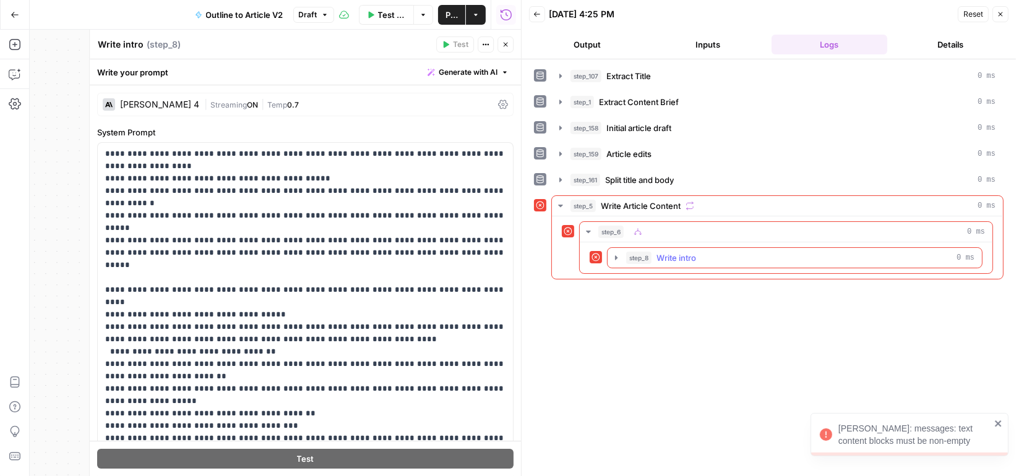
click at [633, 254] on span "step_8" at bounding box center [638, 258] width 25 height 12
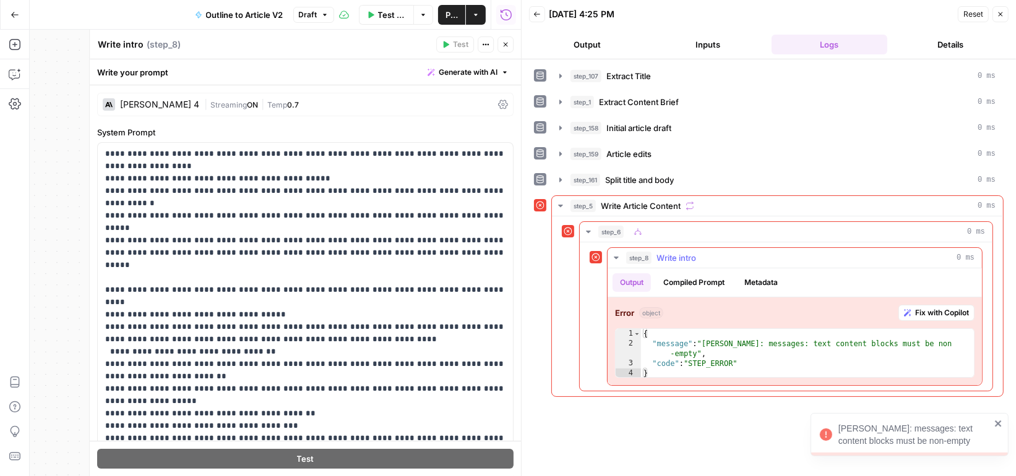
click at [692, 277] on button "Compiled Prompt" at bounding box center [694, 283] width 76 height 19
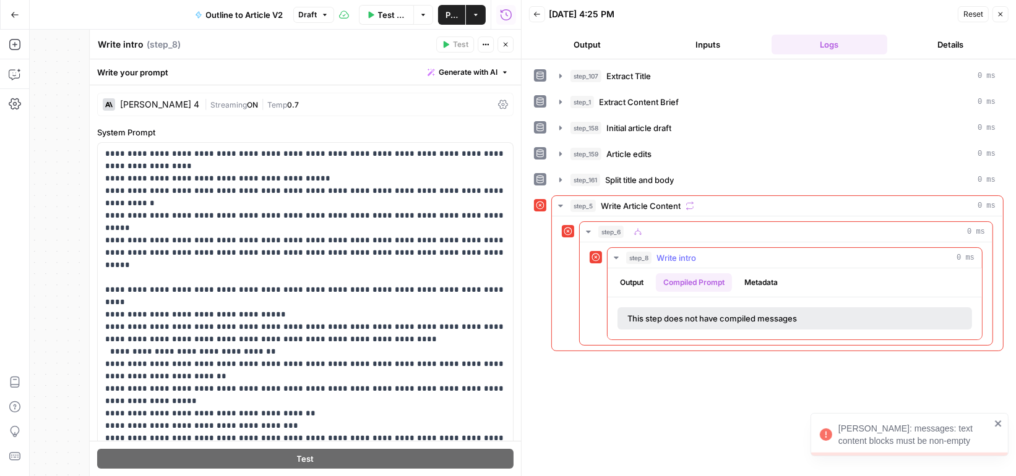
click at [635, 278] on button "Output" at bounding box center [632, 283] width 38 height 19
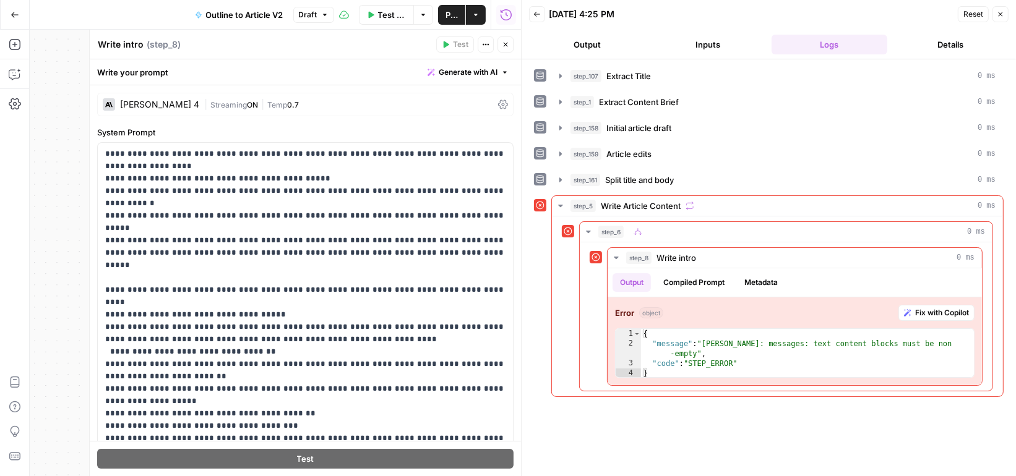
click at [506, 46] on icon "button" at bounding box center [505, 44] width 7 height 7
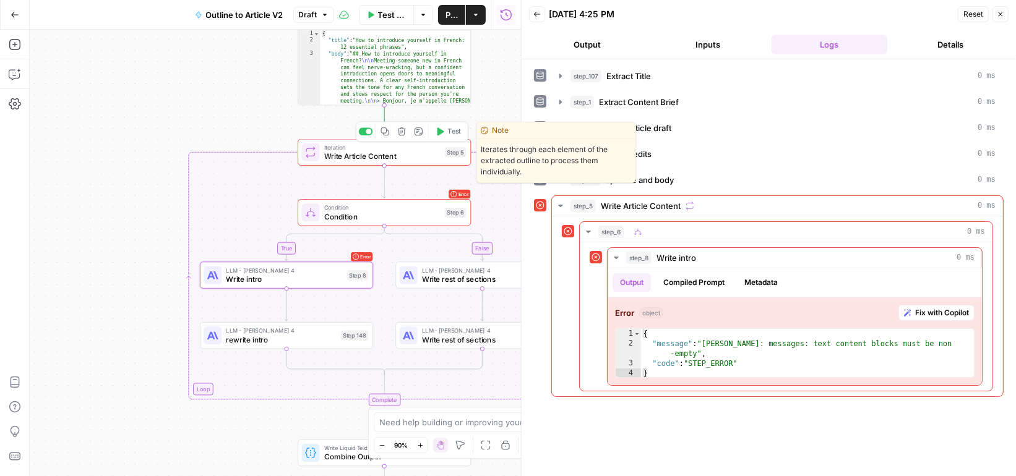
click at [410, 155] on span "Write Article Content" at bounding box center [382, 156] width 116 height 11
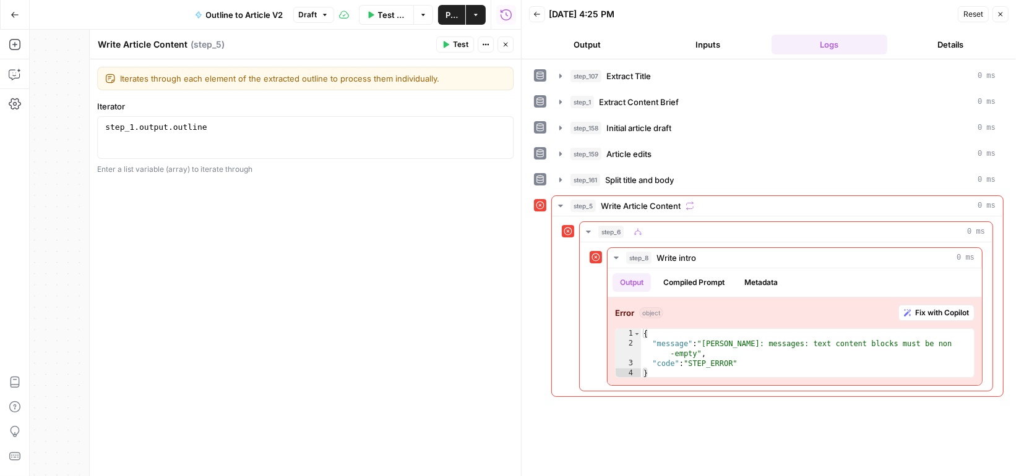
click at [507, 43] on icon "button" at bounding box center [505, 44] width 7 height 7
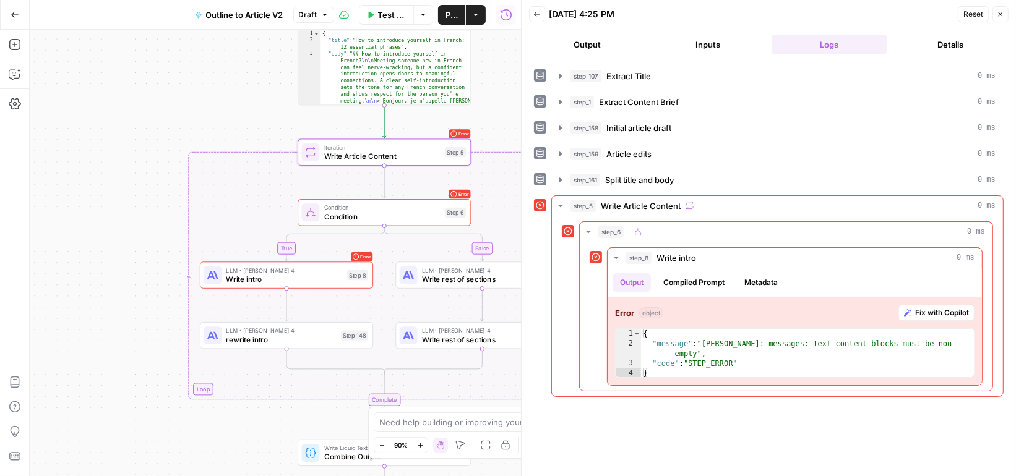
click at [321, 276] on span "Write intro" at bounding box center [284, 279] width 116 height 11
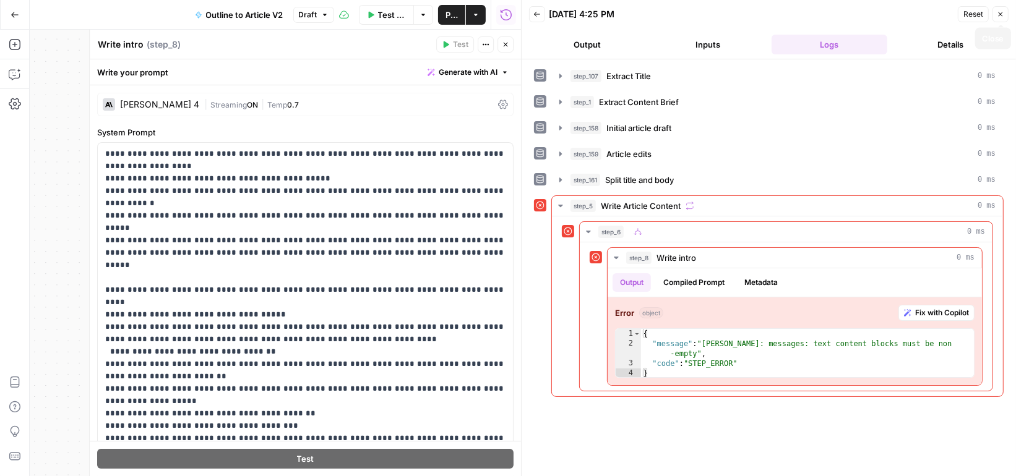
click at [1004, 17] on icon "button" at bounding box center [1000, 14] width 7 height 7
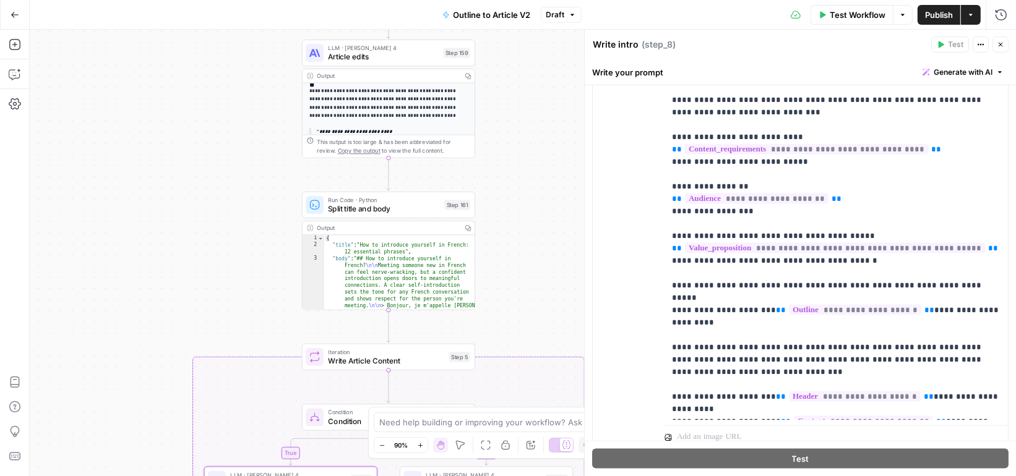
scroll to position [1661, 0]
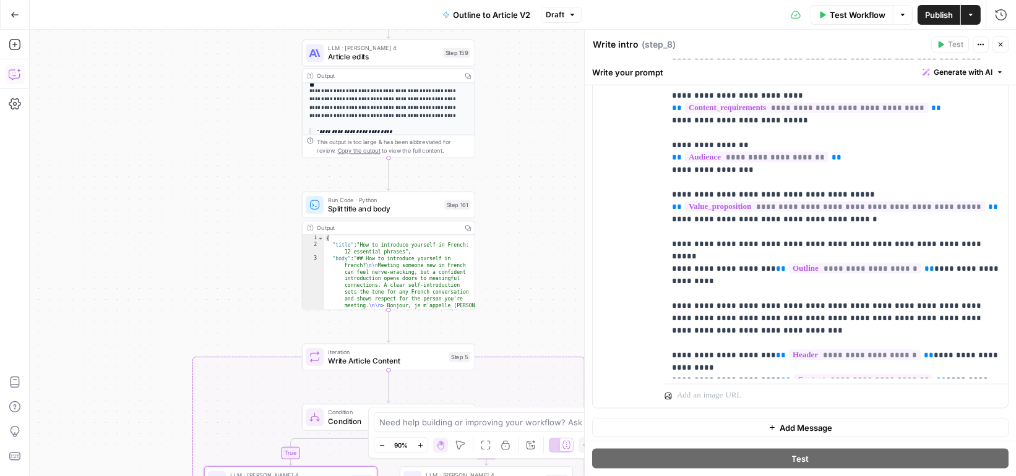
click at [10, 70] on icon "button" at bounding box center [14, 75] width 11 height 10
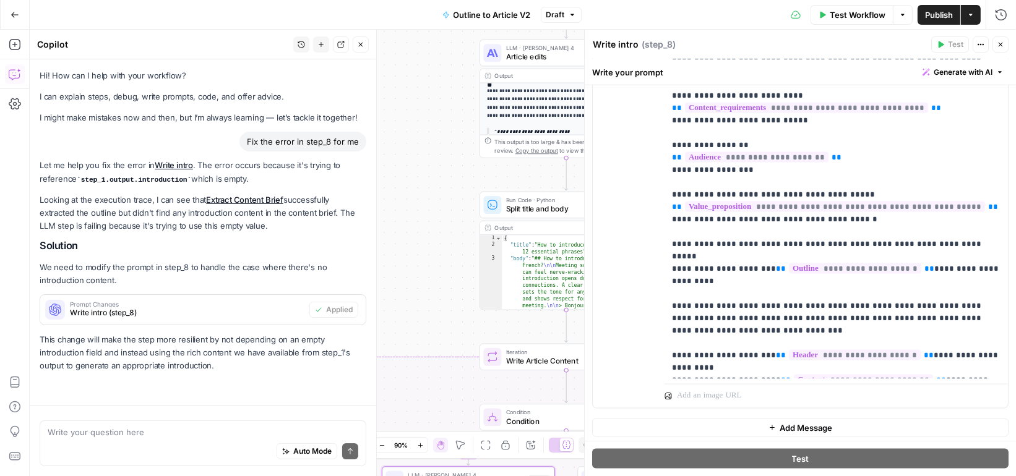
scroll to position [31, 0]
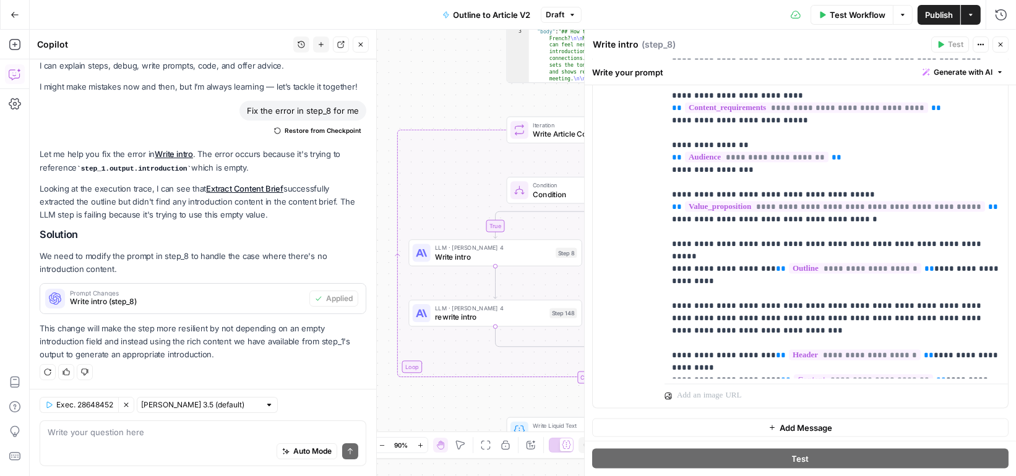
drag, startPoint x: 186, startPoint y: 170, endPoint x: 81, endPoint y: 168, distance: 105.2
click at [80, 168] on code "step_1.output.introduction" at bounding box center [134, 168] width 114 height 7
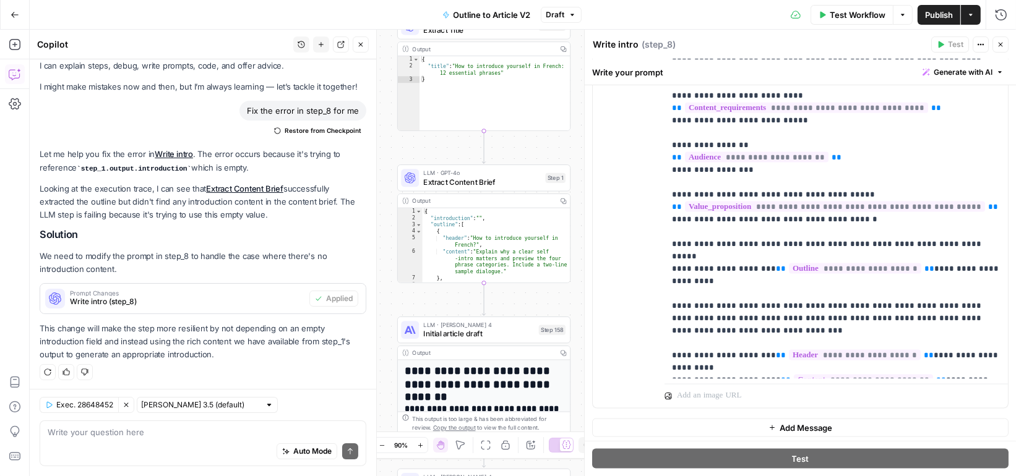
type textarea "*"
click at [480, 214] on div "{ "introduction" : "" , "outline" : [ { "header" : "How to introduce yourself i…" at bounding box center [497, 256] width 149 height 95
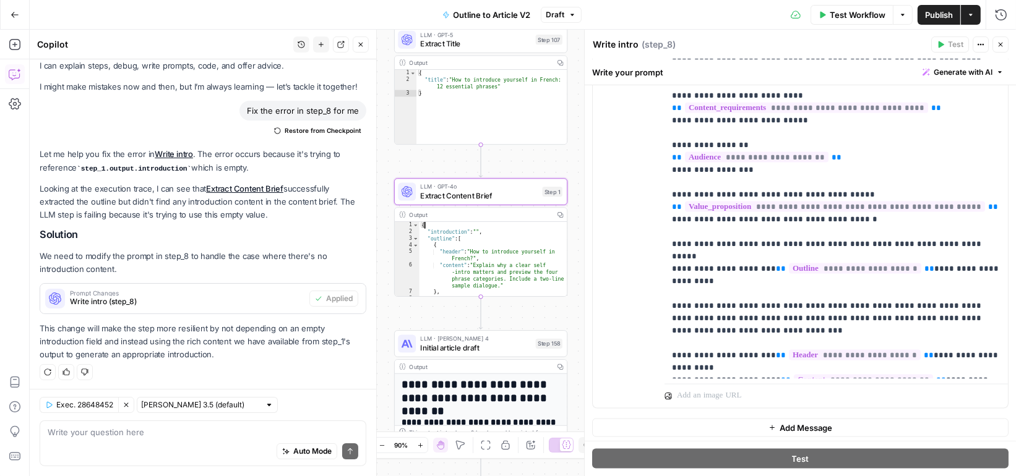
click at [364, 41] on icon "button" at bounding box center [360, 44] width 7 height 7
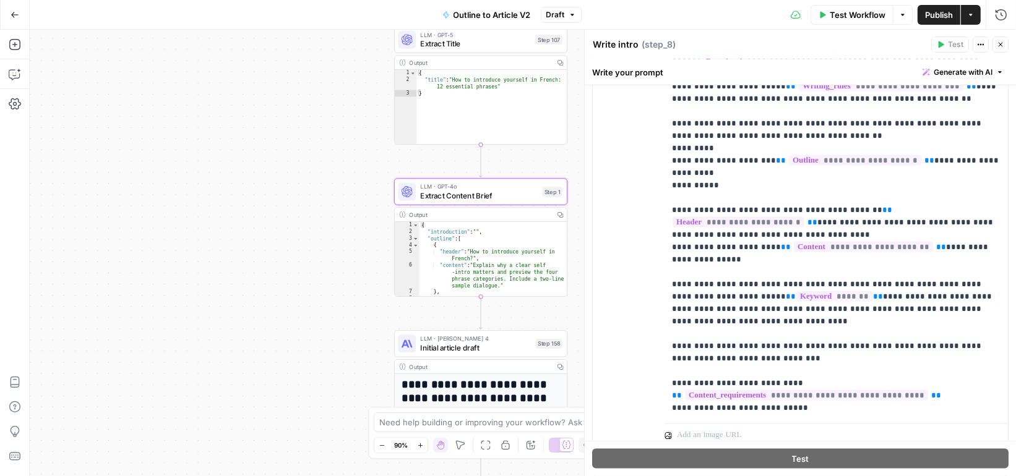
scroll to position [1596, 0]
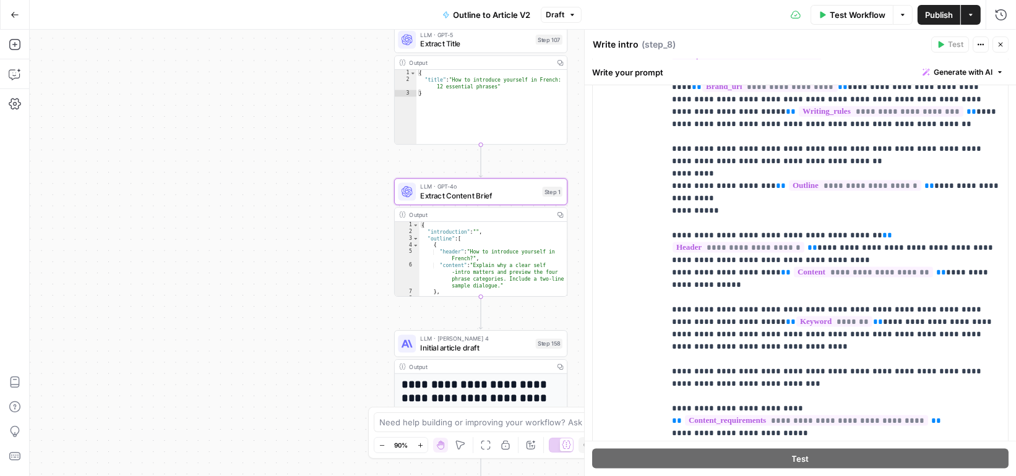
click at [622, 174] on div "user Delete" at bounding box center [634, 206] width 42 height 523
click at [624, 174] on div "user Delete" at bounding box center [634, 206] width 42 height 523
click at [924, 135] on p "**********" at bounding box center [836, 316] width 329 height 743
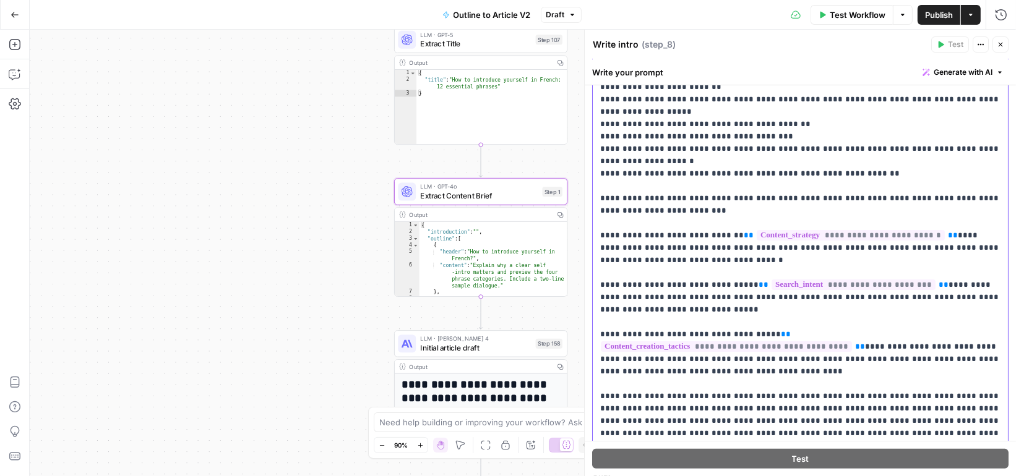
click at [909, 150] on p "**********" at bounding box center [800, 155] width 401 height 594
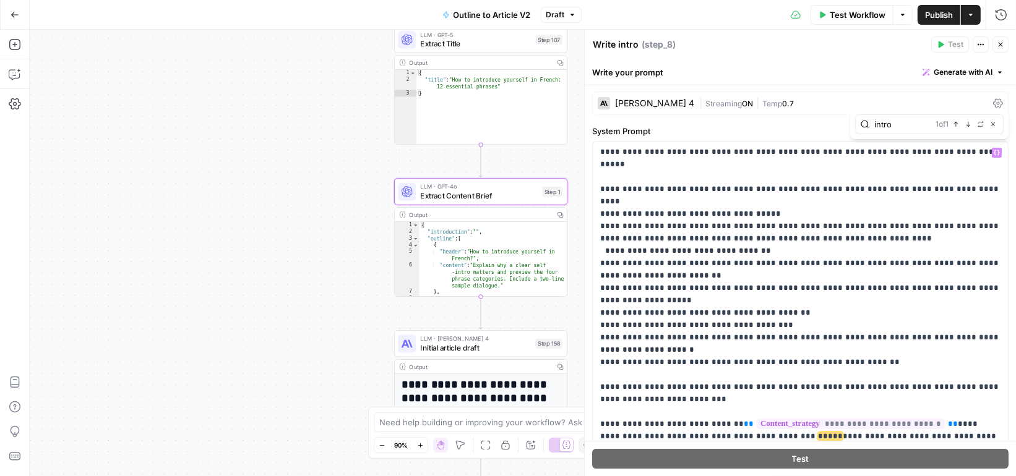
type input "intro"
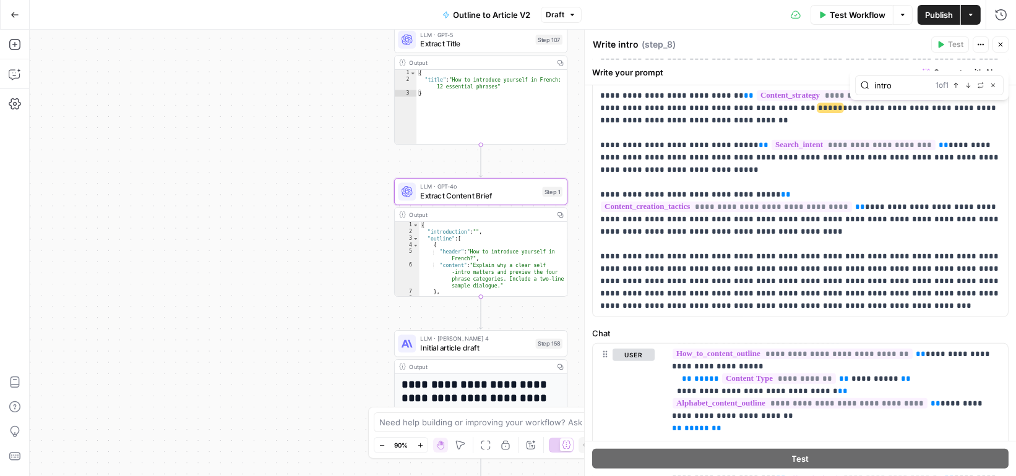
scroll to position [335, 0]
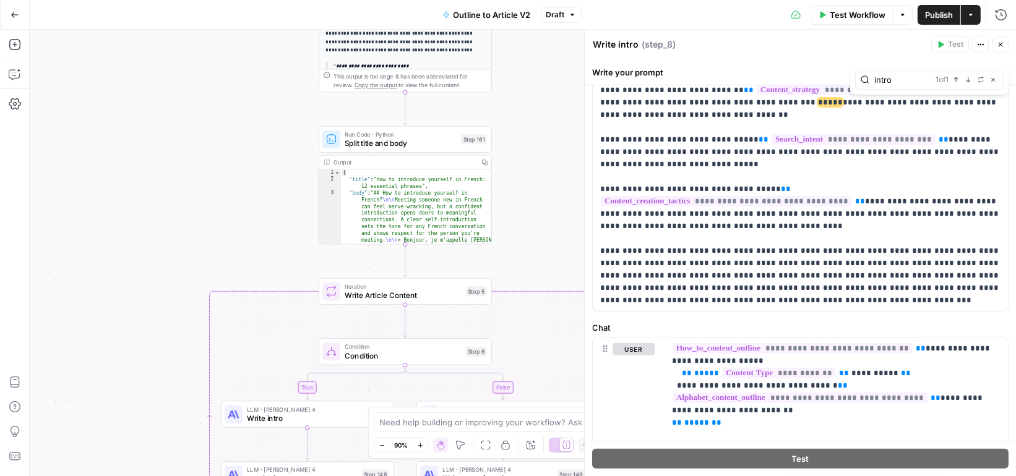
click at [317, 421] on span "Write intro" at bounding box center [305, 418] width 116 height 11
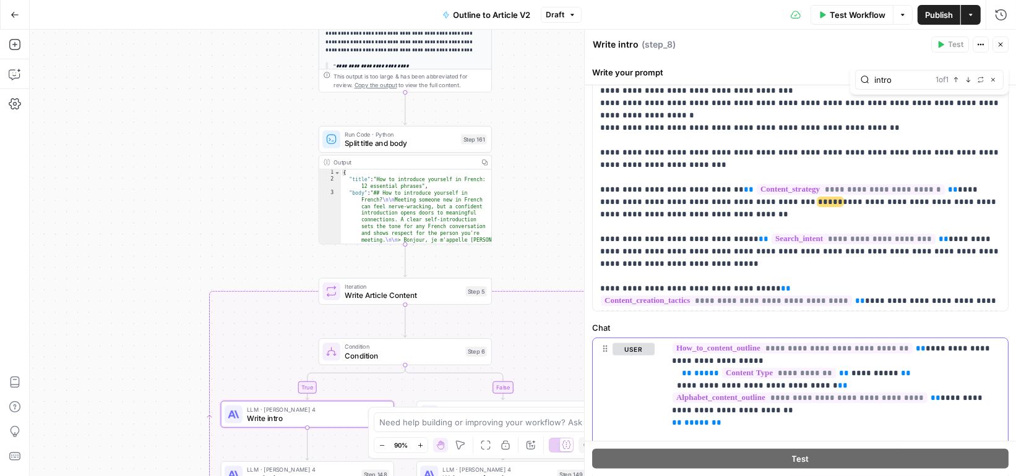
click at [931, 367] on p "**********" at bounding box center [836, 429] width 329 height 817
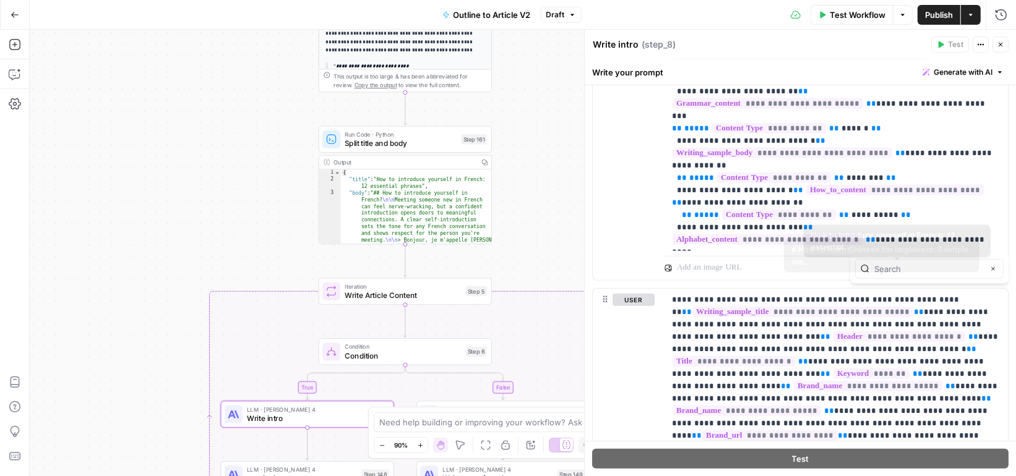
scroll to position [1398, 0]
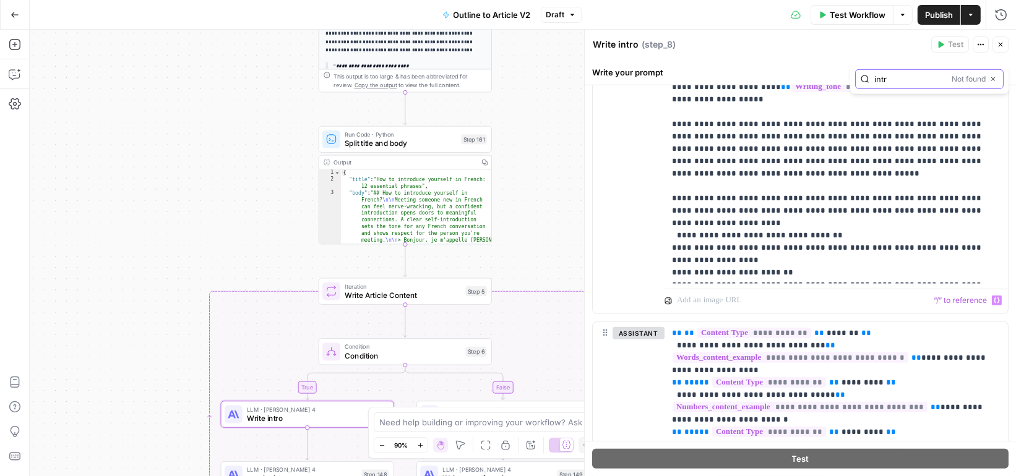
type input "intro"
click at [1001, 41] on icon "button" at bounding box center [1000, 44] width 7 height 7
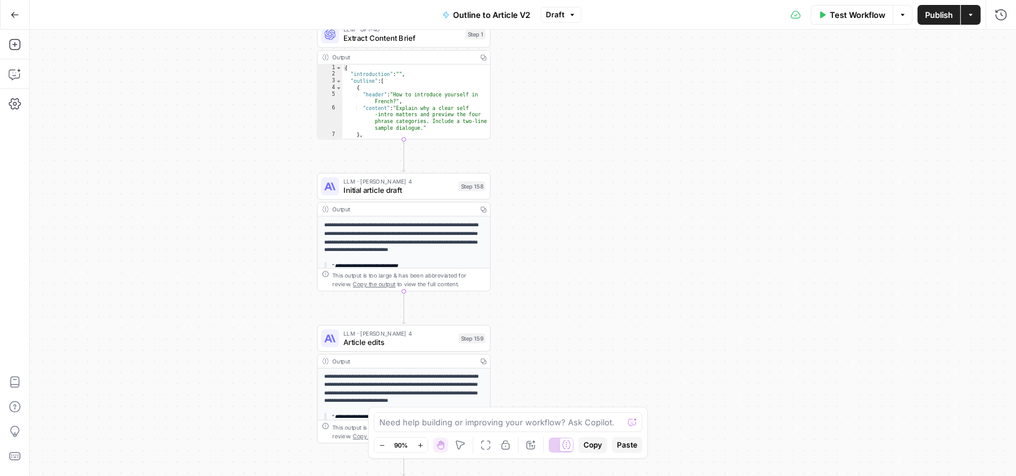
scroll to position [93, 0]
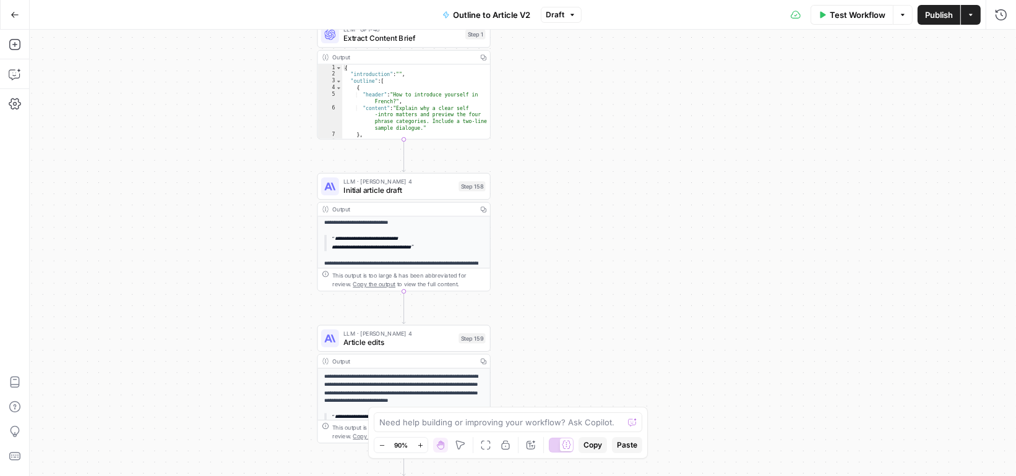
click at [340, 208] on div "Output" at bounding box center [402, 209] width 141 height 9
click at [429, 189] on span "Initial article draft" at bounding box center [398, 190] width 111 height 11
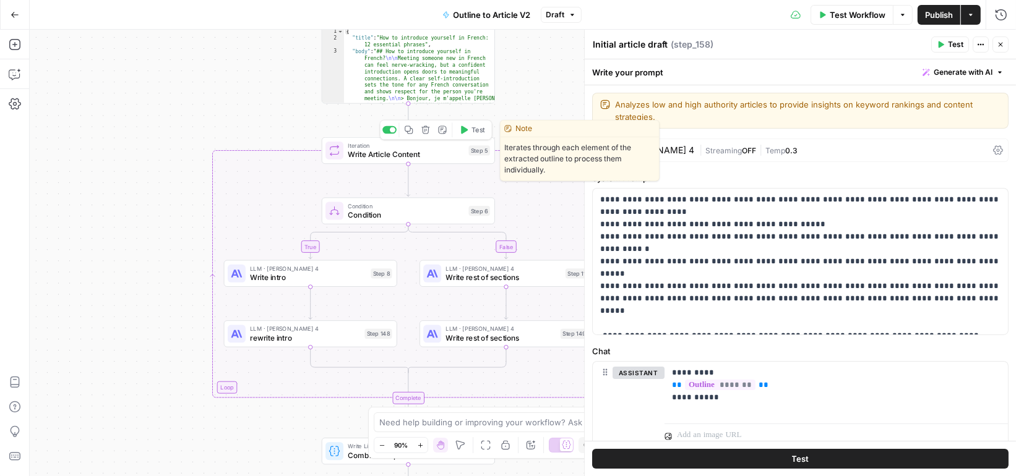
click at [432, 151] on span "Write Article Content" at bounding box center [406, 154] width 116 height 11
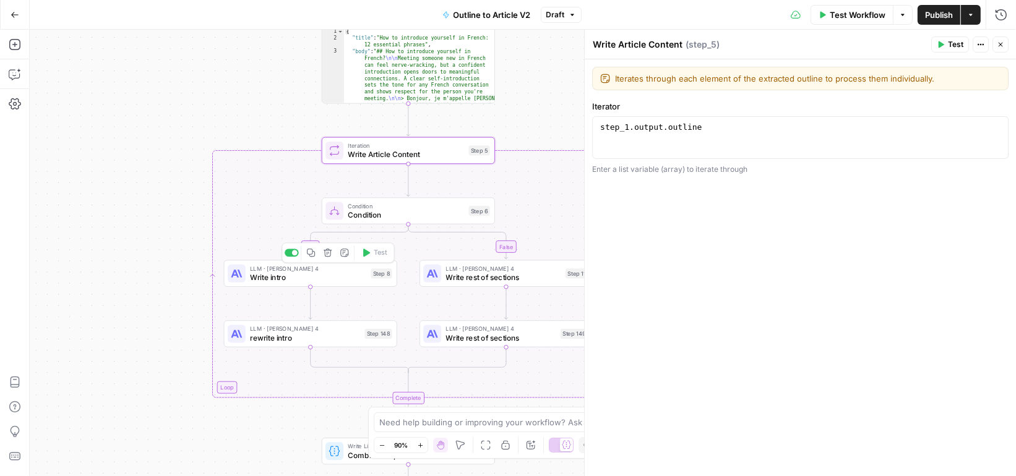
click at [328, 277] on span "Write intro" at bounding box center [308, 277] width 116 height 11
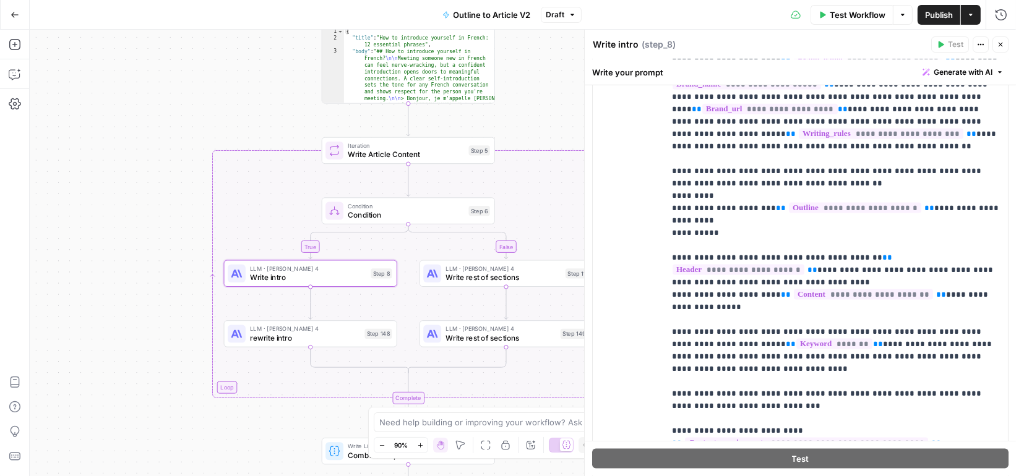
scroll to position [1554, 0]
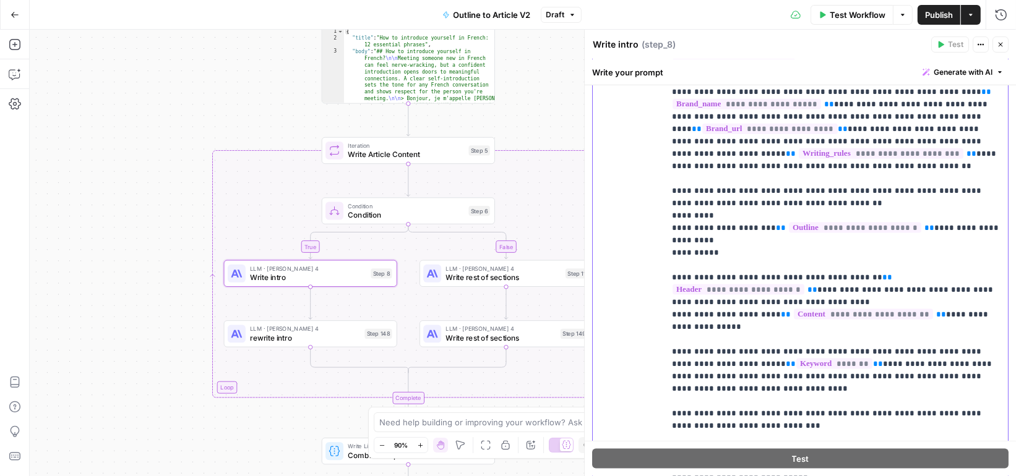
click at [721, 231] on p "**********" at bounding box center [836, 358] width 329 height 743
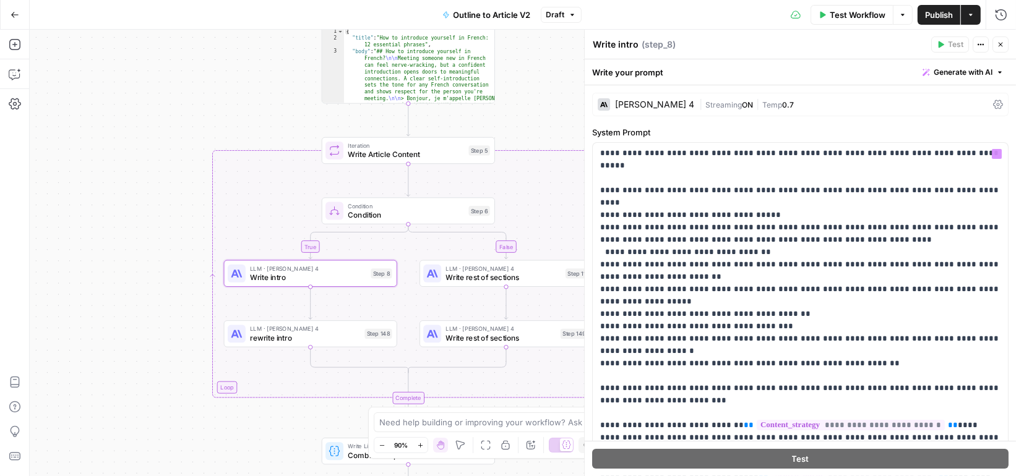
scroll to position [1045, 0]
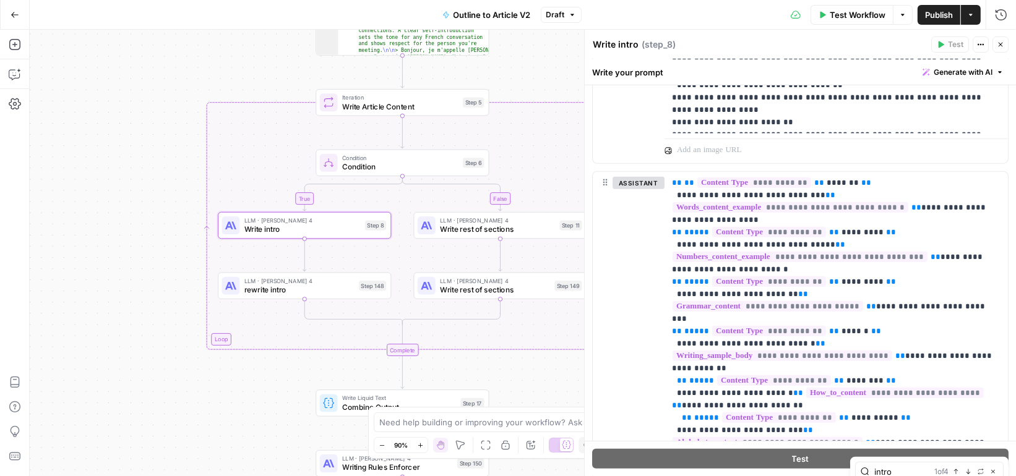
type input "intro"
click at [330, 292] on span "rewrite intro" at bounding box center [299, 289] width 110 height 11
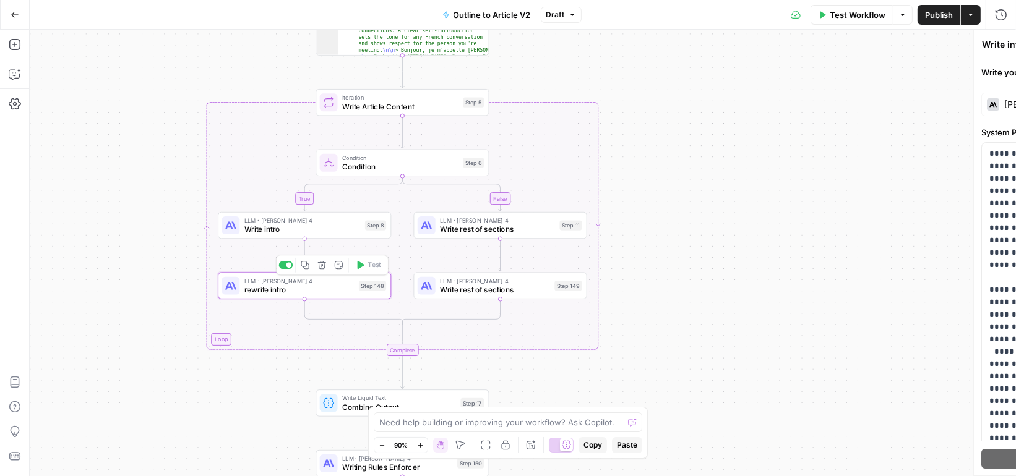
type textarea "rewrite intro"
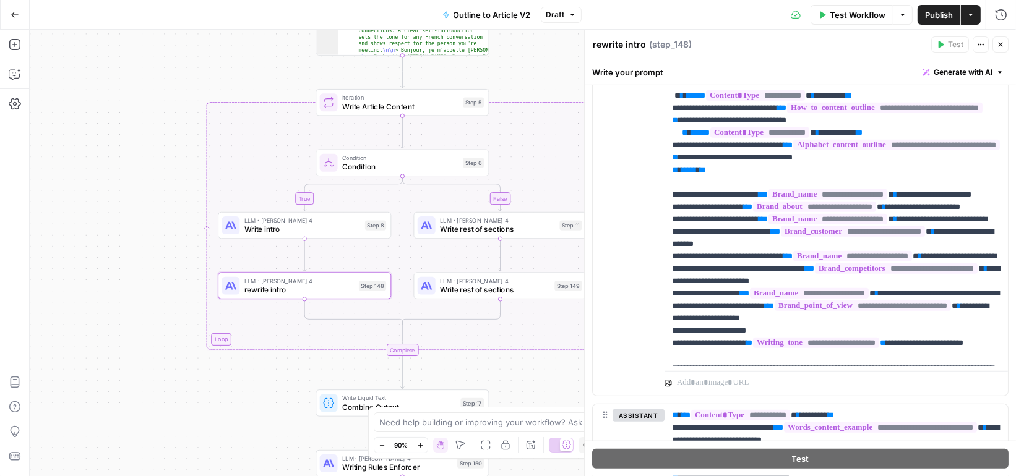
scroll to position [817, 0]
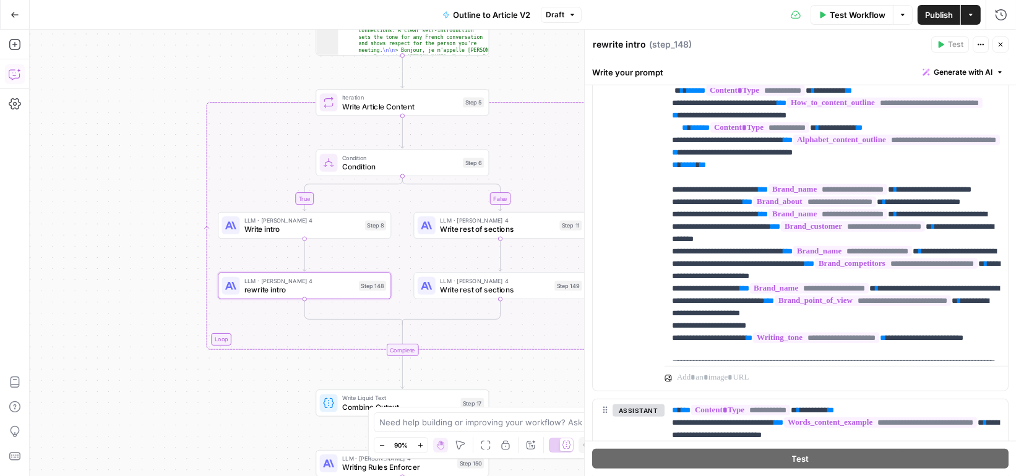
click at [5, 71] on button "Copilot" at bounding box center [15, 74] width 20 height 20
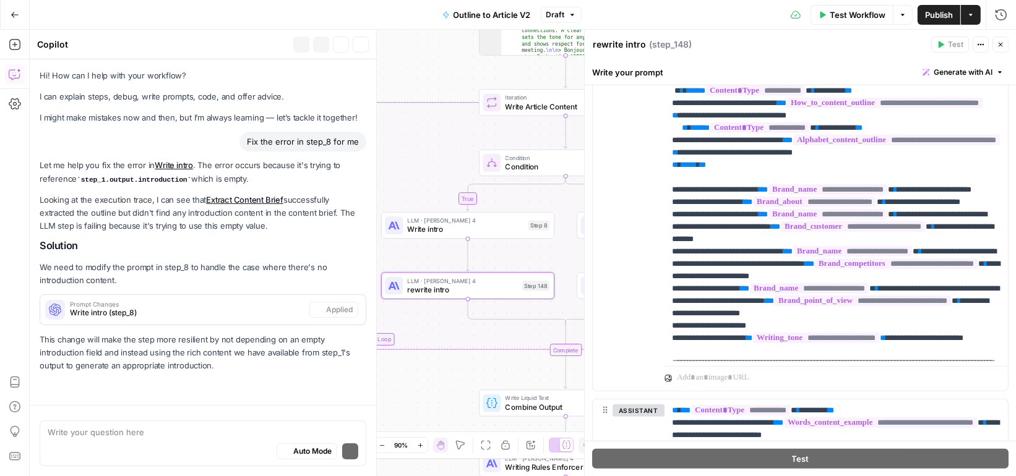
scroll to position [31, 0]
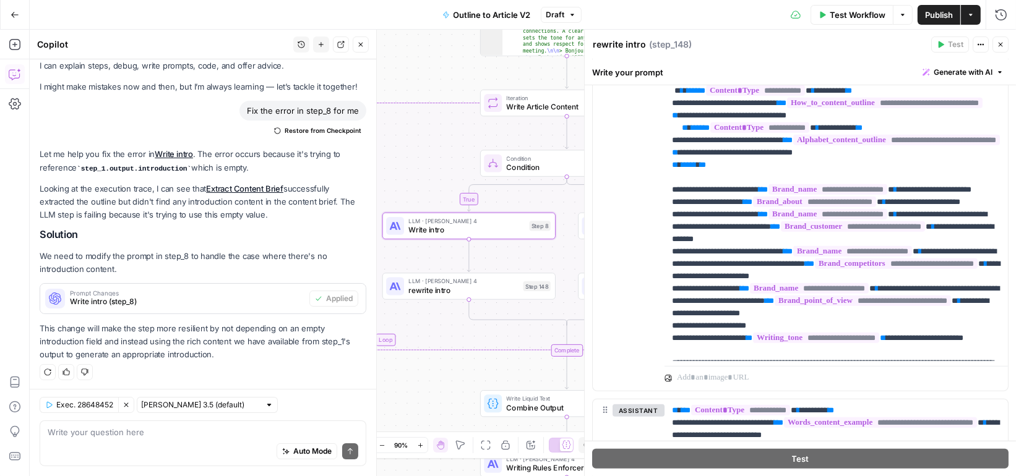
click at [170, 297] on span "Write intro (step_8)" at bounding box center [187, 301] width 235 height 11
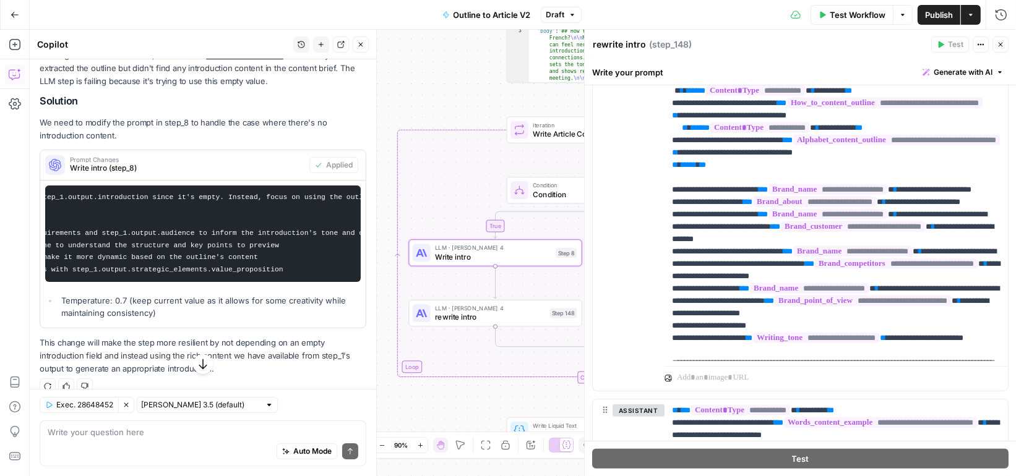
scroll to position [0, 0]
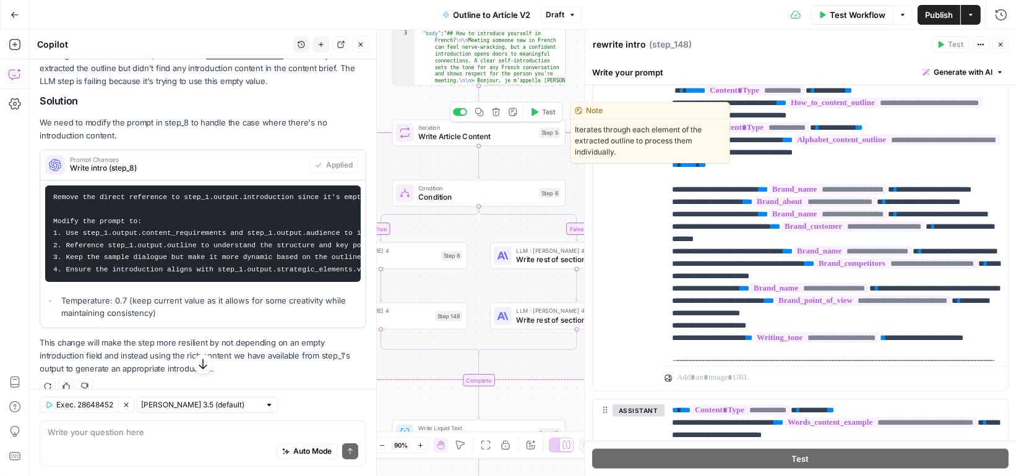
click at [539, 113] on button "Test" at bounding box center [542, 112] width 35 height 15
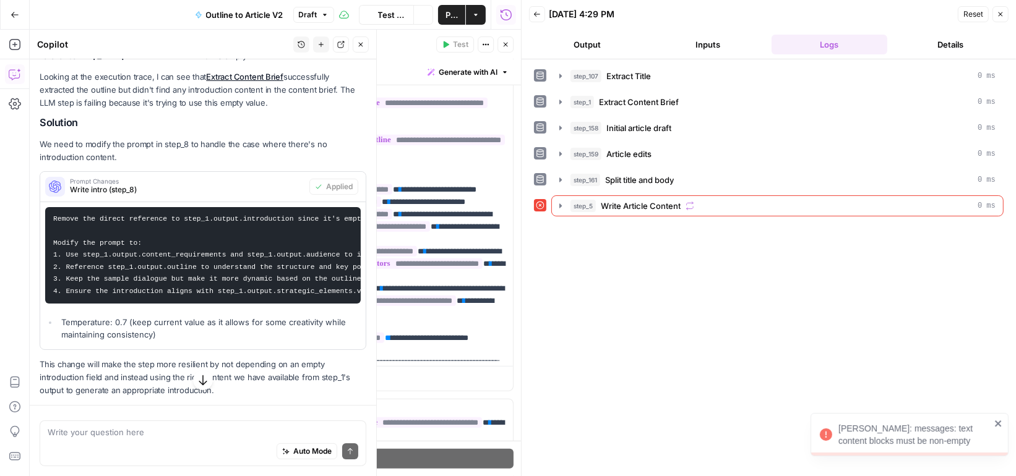
scroll to position [178, 0]
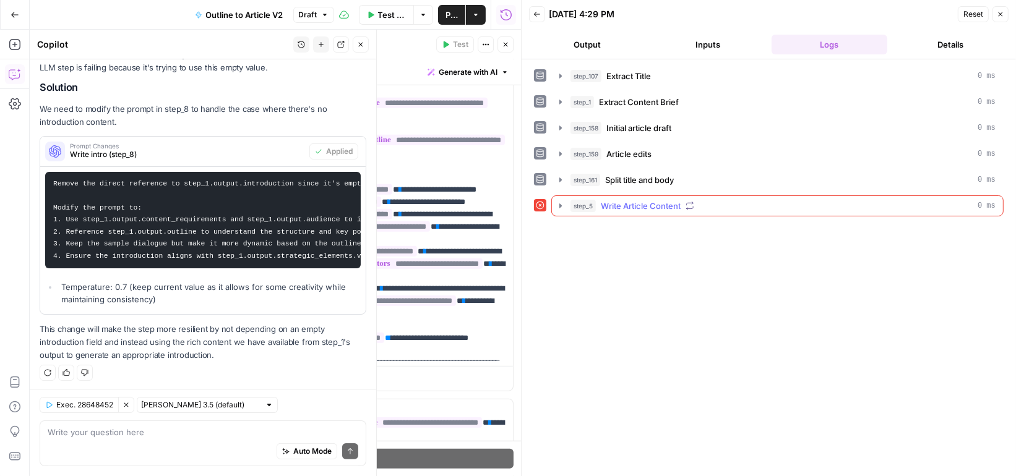
click at [645, 213] on div "step_107 Extract Title 0 ms step_1 Extract Content Brief 0 ms step_158 Initial …" at bounding box center [769, 268] width 470 height 405
click at [644, 202] on span "Write Article Content" at bounding box center [641, 206] width 80 height 12
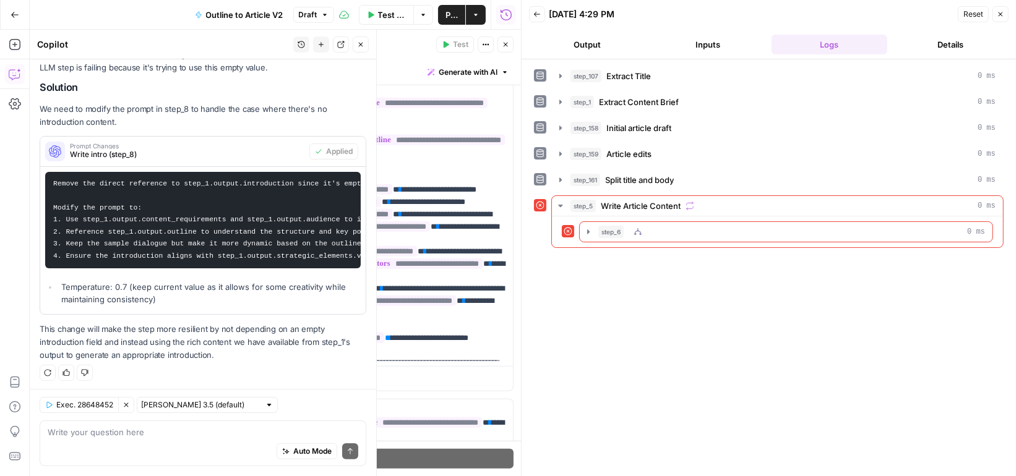
click at [648, 226] on div "step_6 0 ms" at bounding box center [791, 232] width 387 height 12
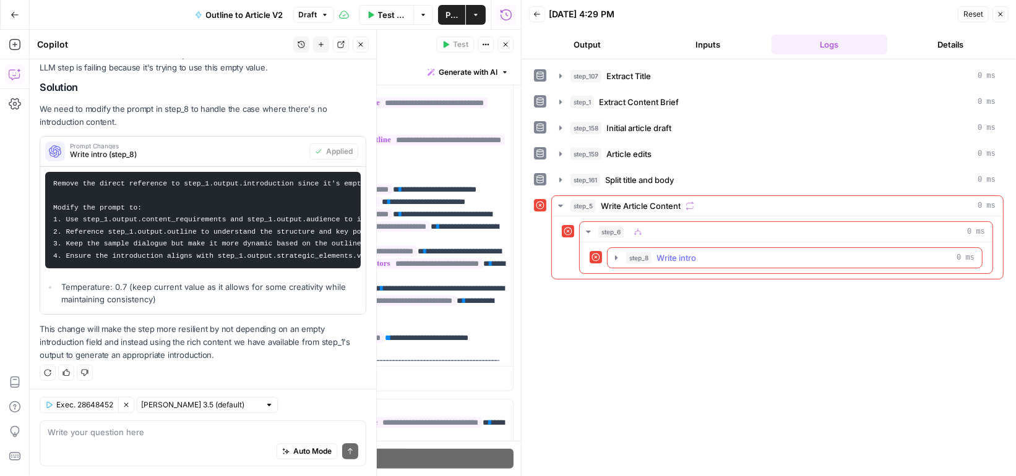
click at [658, 263] on div "step_8 Write intro 0 ms" at bounding box center [795, 258] width 376 height 21
click at [658, 252] on span "Write intro" at bounding box center [677, 258] width 40 height 12
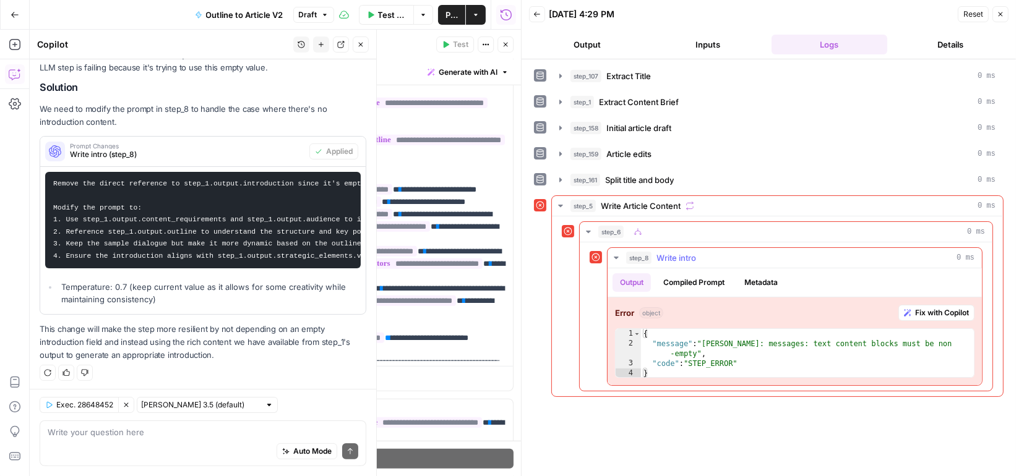
click at [715, 285] on button "Compiled Prompt" at bounding box center [694, 283] width 76 height 19
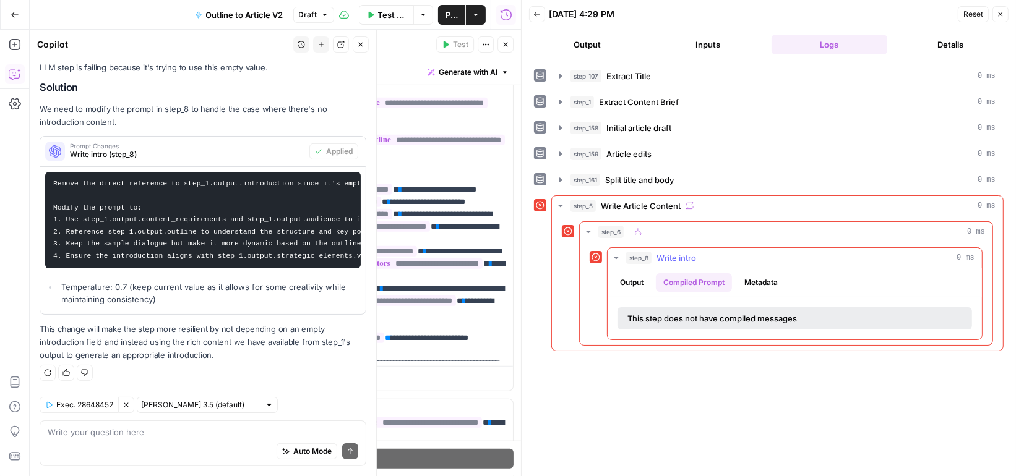
click at [640, 274] on button "Output" at bounding box center [632, 283] width 38 height 19
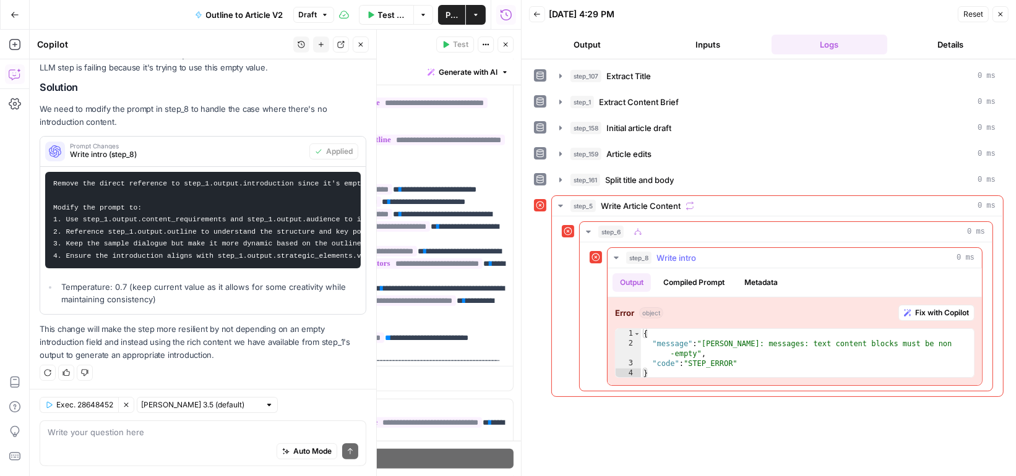
click at [673, 252] on span "Write intro" at bounding box center [677, 258] width 40 height 12
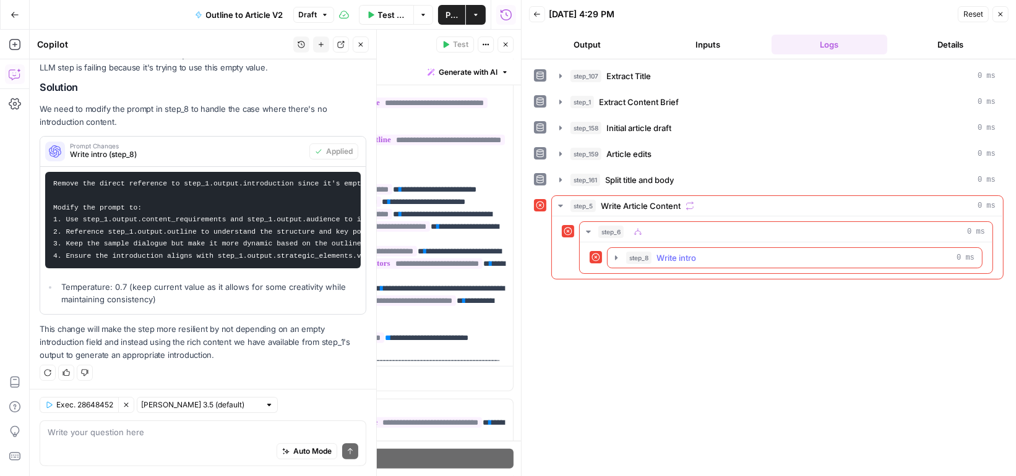
click at [673, 252] on span "Write intro" at bounding box center [677, 258] width 40 height 12
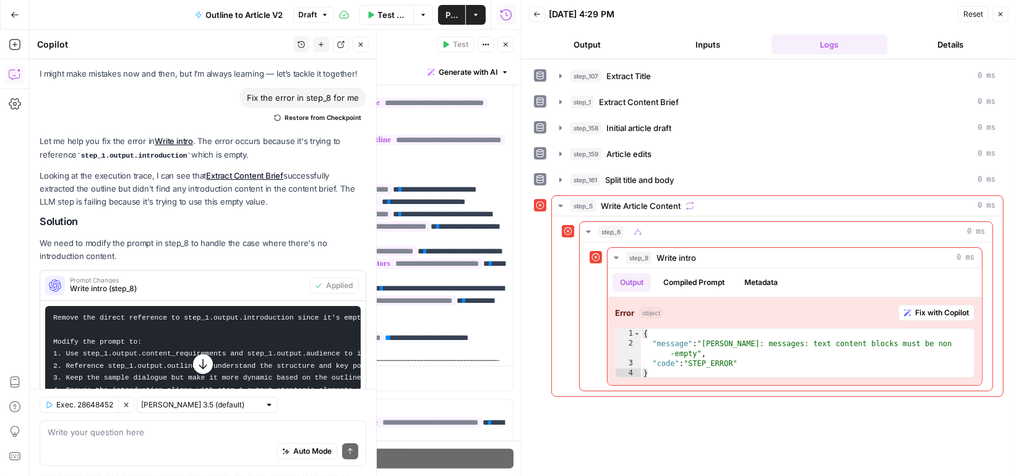
scroll to position [6, 0]
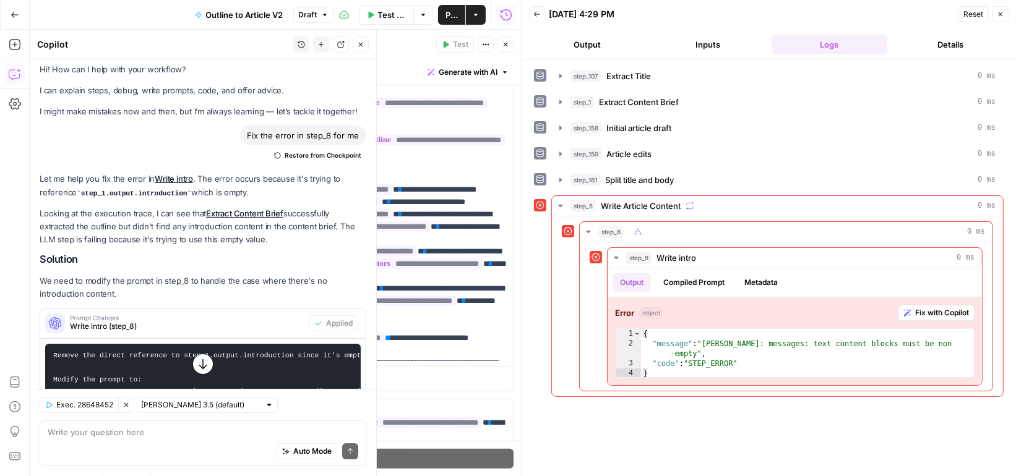
drag, startPoint x: 81, startPoint y: 191, endPoint x: 187, endPoint y: 193, distance: 105.8
click at [187, 194] on code "step_1.output.introduction" at bounding box center [134, 193] width 114 height 7
copy code "step_1.output.introduction"
click at [162, 434] on textarea at bounding box center [203, 432] width 311 height 12
paste textarea "step_1.output.introduction"
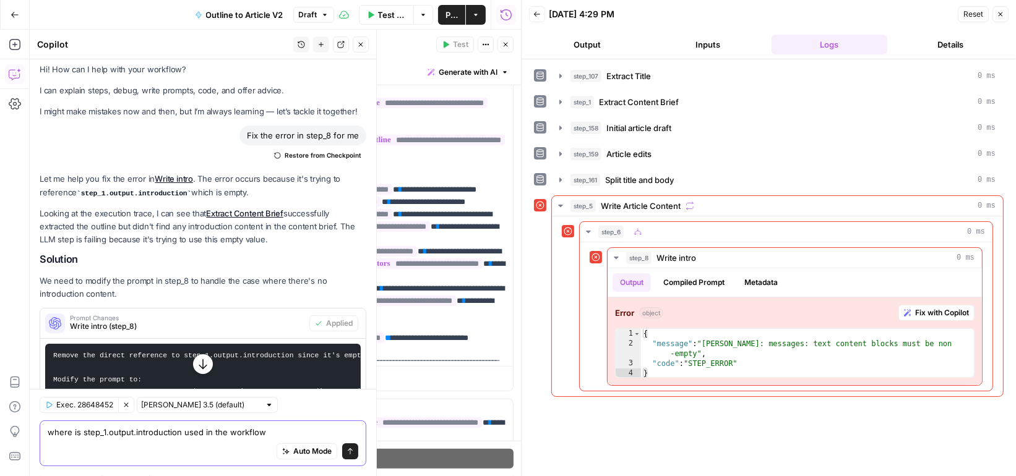
type textarea "where is step_1.output.introduction used in the workflow?"
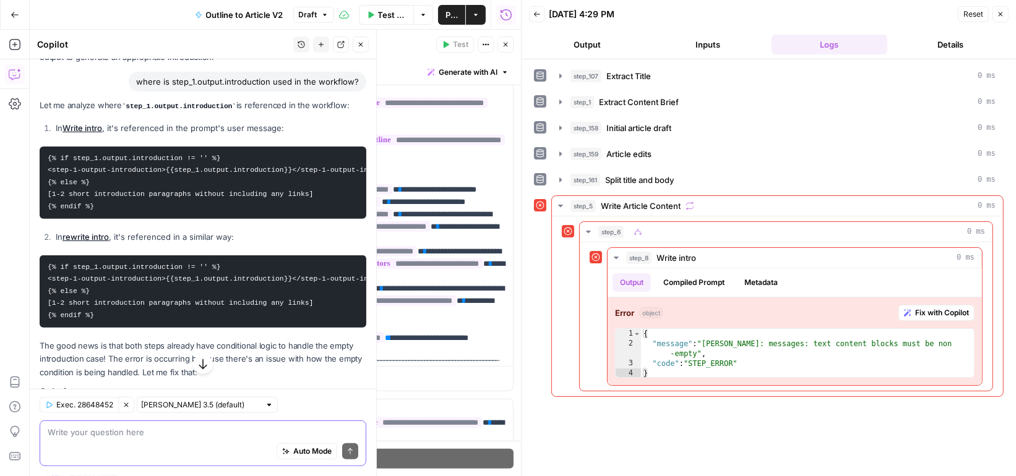
scroll to position [375, 0]
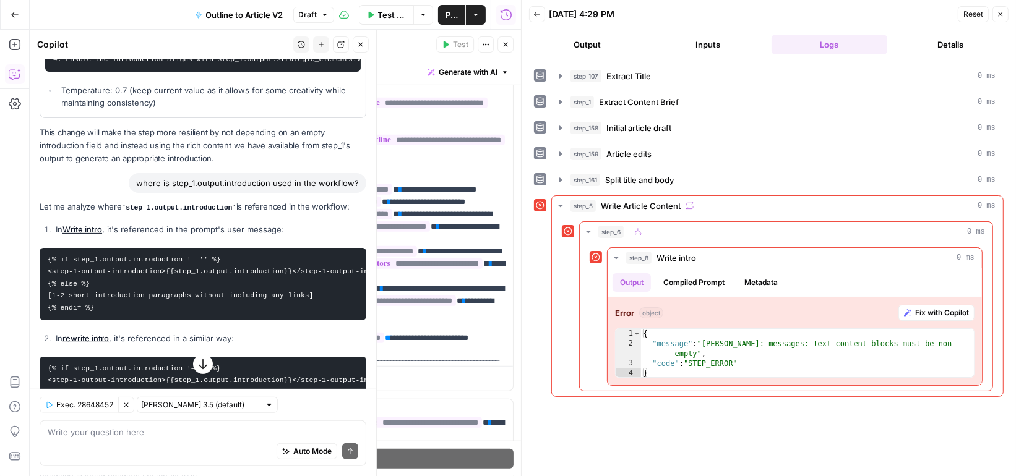
drag, startPoint x: 182, startPoint y: 259, endPoint x: 60, endPoint y: 259, distance: 121.9
click at [59, 259] on code "{% if step_1.output.introduction != '' %} <step-1-output-introduction>{{step_1.…" at bounding box center [231, 284] width 367 height 56
copy code "if step_1.output.introduction"
click at [90, 228] on link "Write intro" at bounding box center [82, 230] width 40 height 10
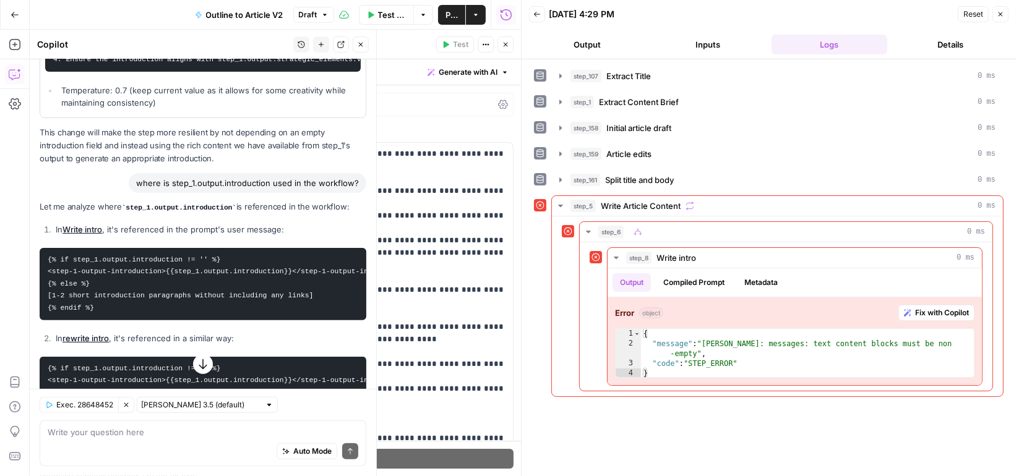
click at [997, 15] on icon "button" at bounding box center [1000, 14] width 7 height 7
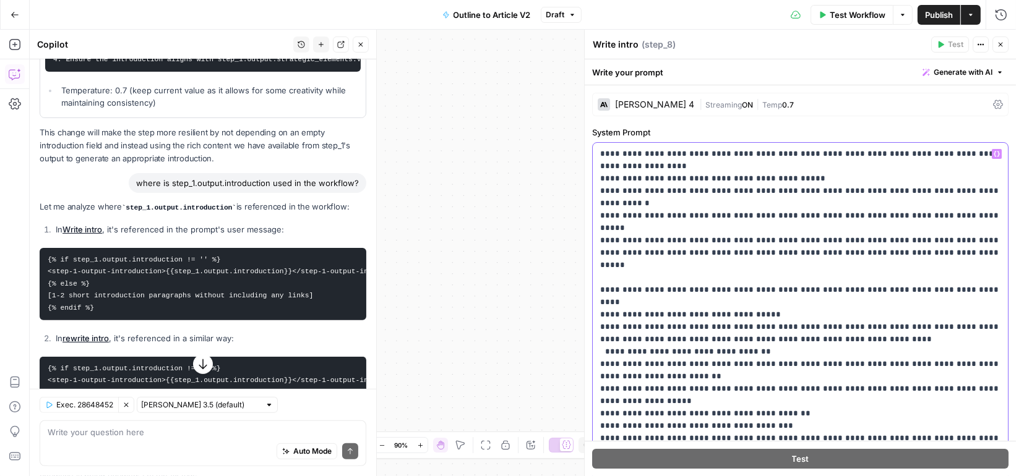
click at [789, 183] on p "**********" at bounding box center [800, 445] width 401 height 594
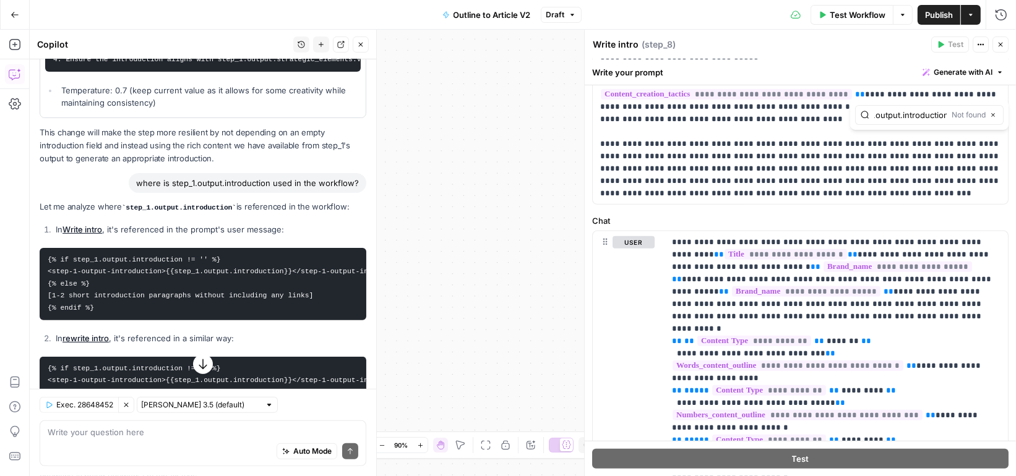
scroll to position [478, 0]
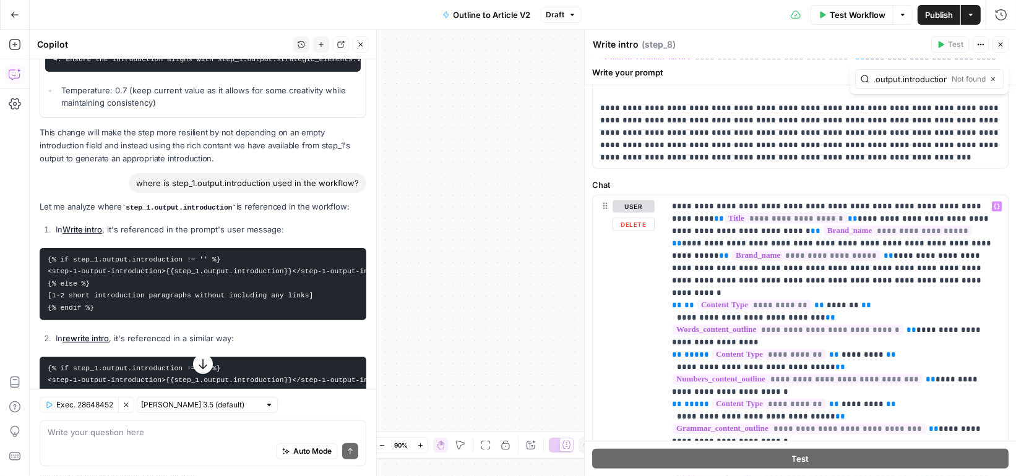
type input "if step_1.output.introduction"
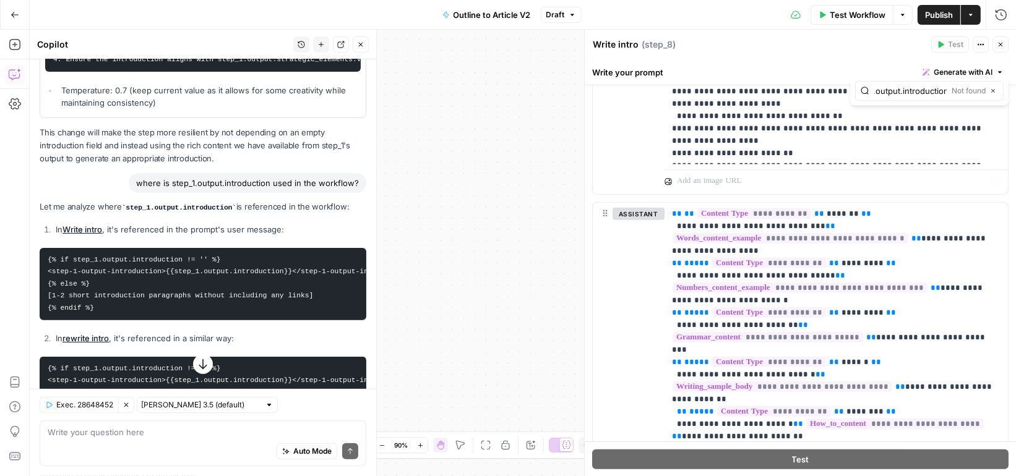
scroll to position [1025, 0]
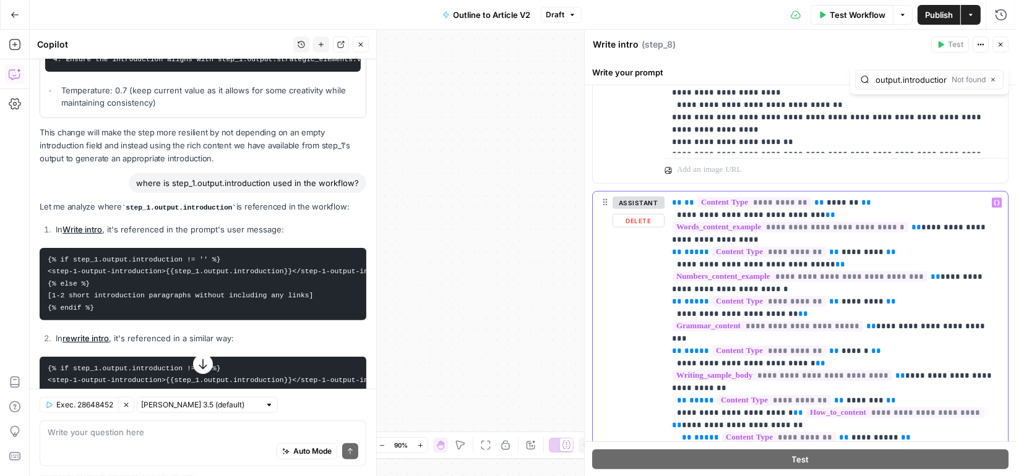
click at [955, 249] on p "**********" at bounding box center [836, 333] width 329 height 272
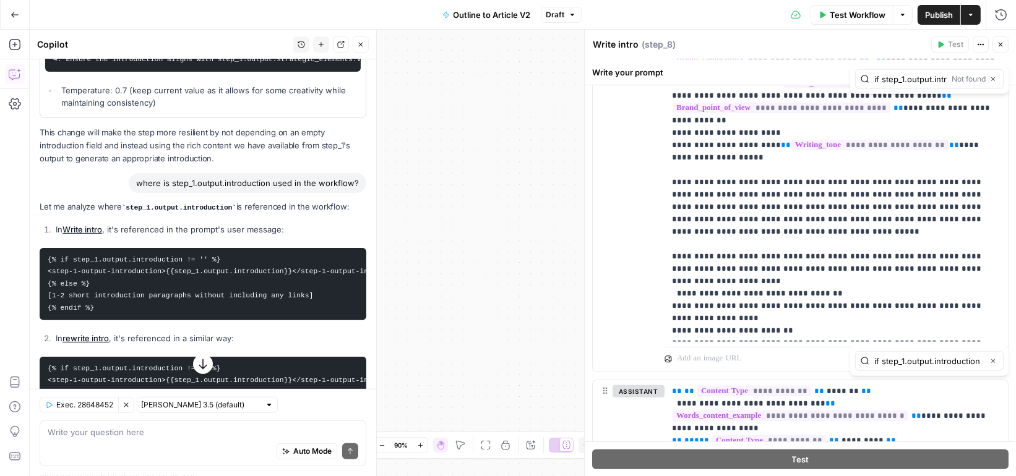
scroll to position [0, 32]
type input "if step_1.output.introduction"
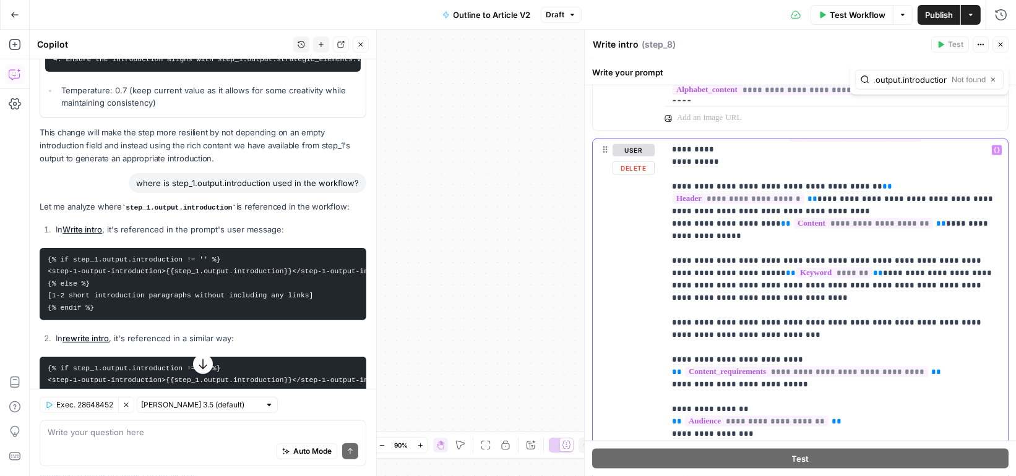
scroll to position [0, 0]
click at [931, 228] on p "**********" at bounding box center [836, 267] width 329 height 743
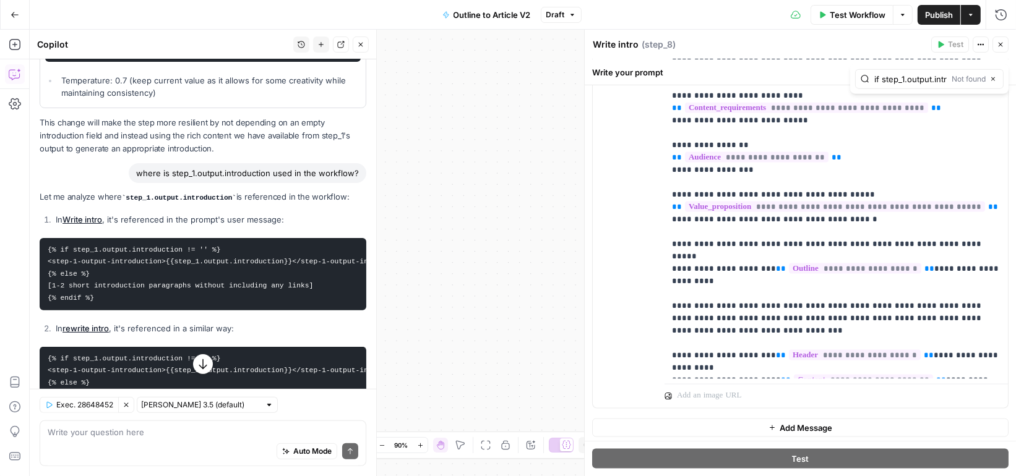
drag, startPoint x: 51, startPoint y: 282, endPoint x: 145, endPoint y: 280, distance: 93.5
click at [145, 280] on code "{% if step_1.output.introduction != '' %} <step-1-output-introduction>{{step_1.…" at bounding box center [231, 274] width 367 height 56
copy code "1-2 short introduction"
click at [88, 217] on link "Write intro" at bounding box center [82, 220] width 40 height 10
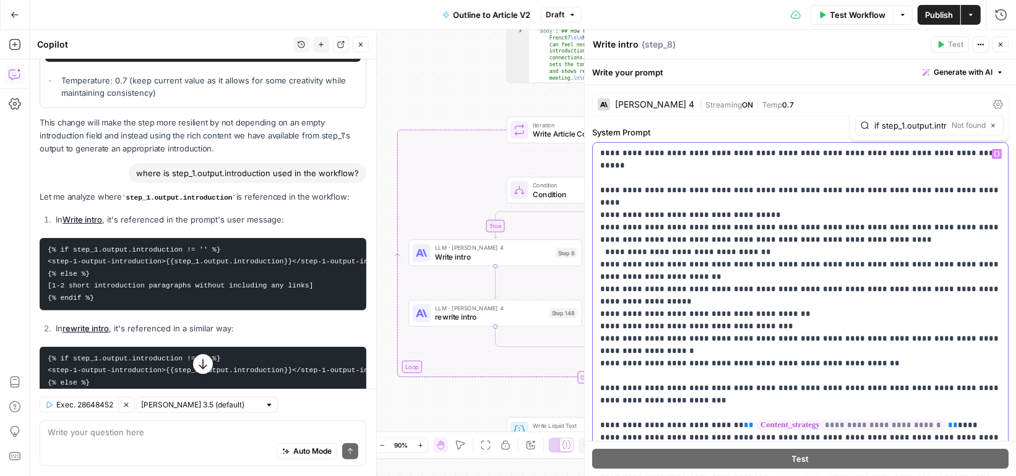
click at [777, 207] on p "**********" at bounding box center [800, 345] width 401 height 594
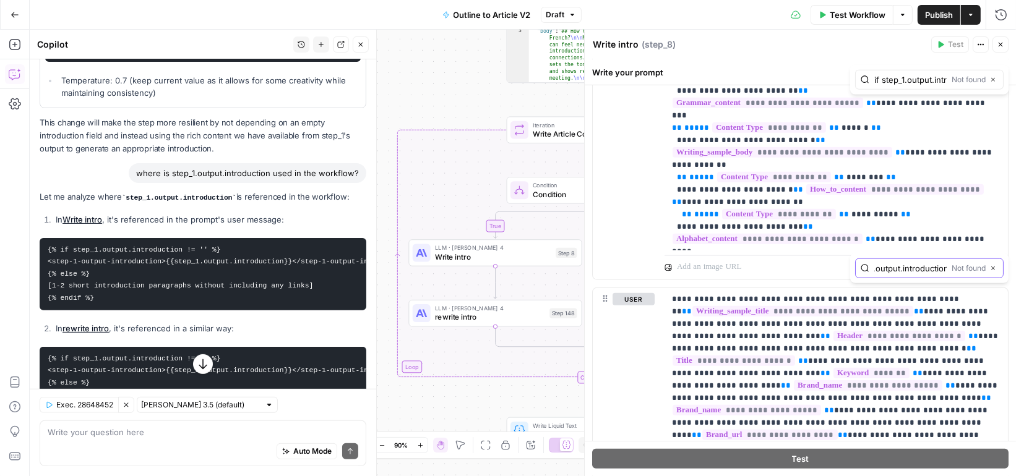
paste input "1-2 short"
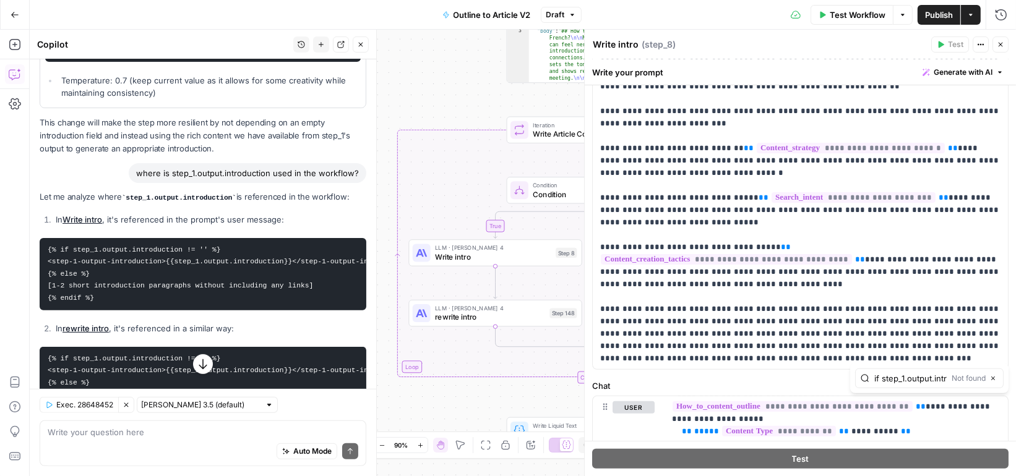
scroll to position [0, 0]
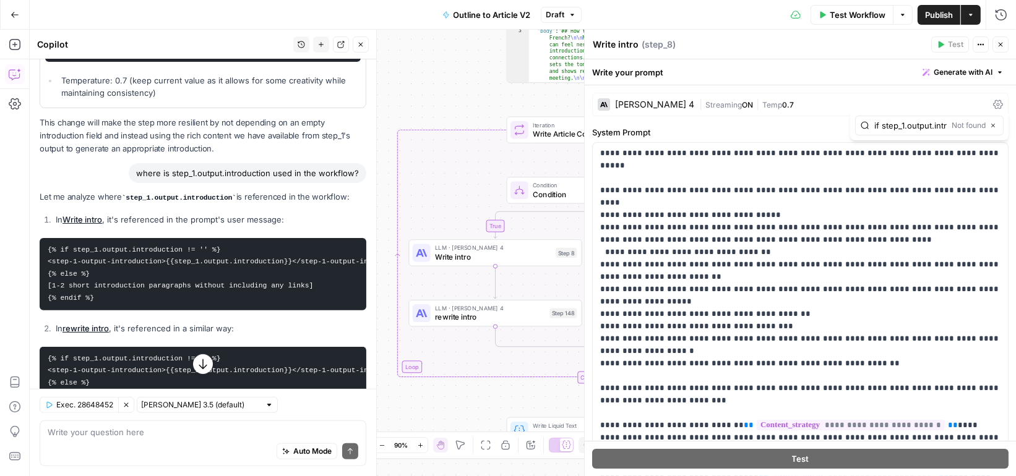
type input "1-2 short introduction"
click at [903, 118] on div "if step_1.output.introduction Not found Close" at bounding box center [929, 126] width 149 height 20
paste input "1-2 short"
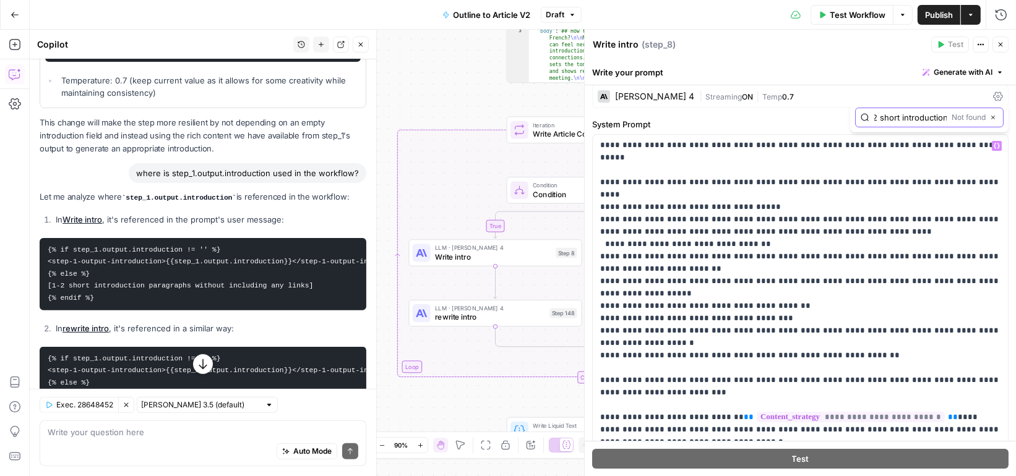
type input "1-2 short introduction"
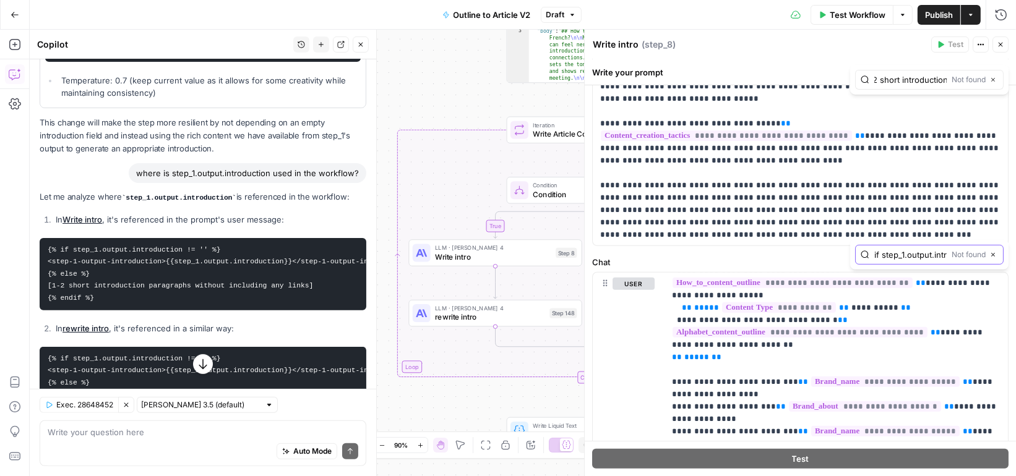
click at [892, 260] on input "if step_1.output.introduction" at bounding box center [910, 255] width 72 height 12
paste input "1-2 short"
type input "1-2 short introduction"
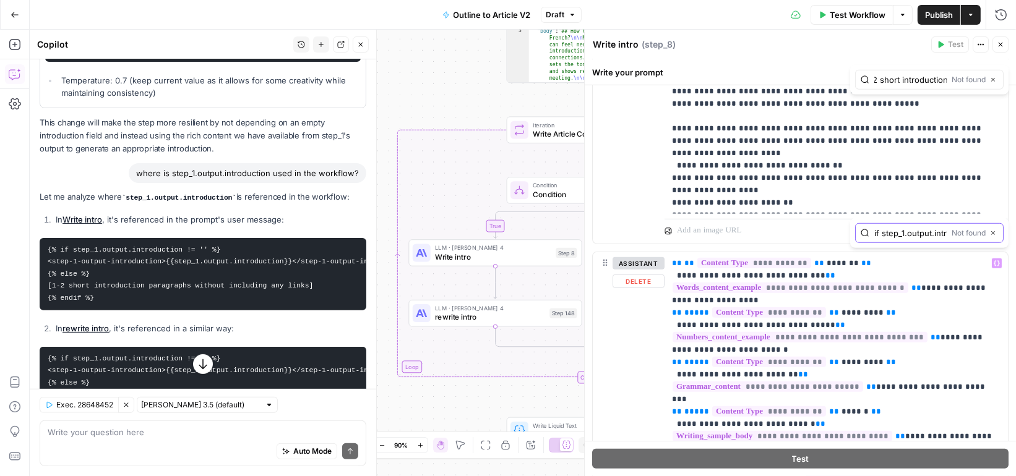
click at [903, 233] on input "if step_1.output.introduction" at bounding box center [910, 233] width 72 height 12
paste input "1-2 short"
type input "1-2 short introduction"
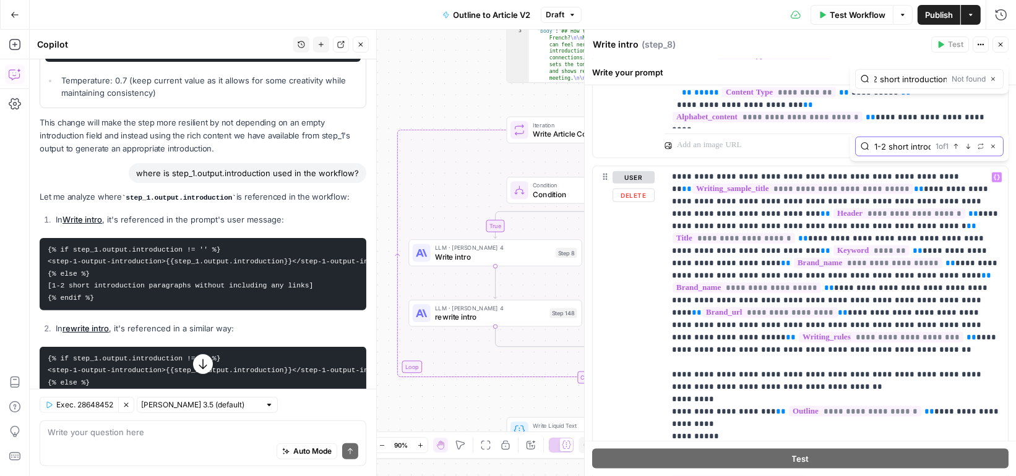
click at [915, 147] on input "1-2 short introduction" at bounding box center [902, 146] width 56 height 12
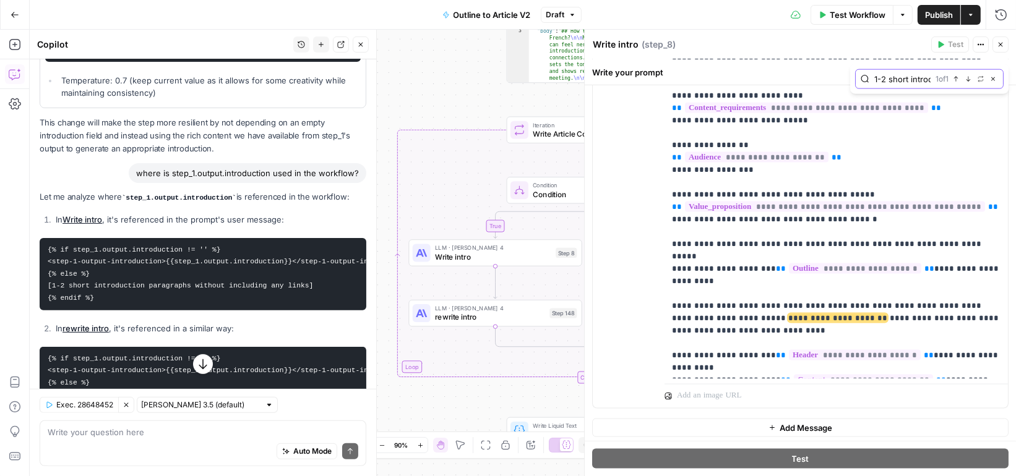
click at [968, 77] on icon "button" at bounding box center [969, 79] width 4 height 5
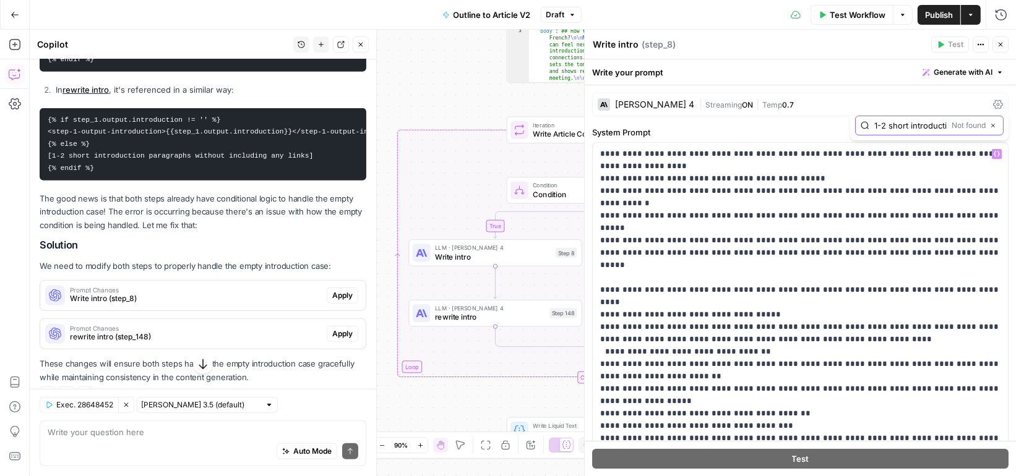
drag, startPoint x: 907, startPoint y: 124, endPoint x: 842, endPoint y: 122, distance: 65.0
click at [842, 123] on div "**********" at bounding box center [800, 267] width 431 height 417
type input "introduction"
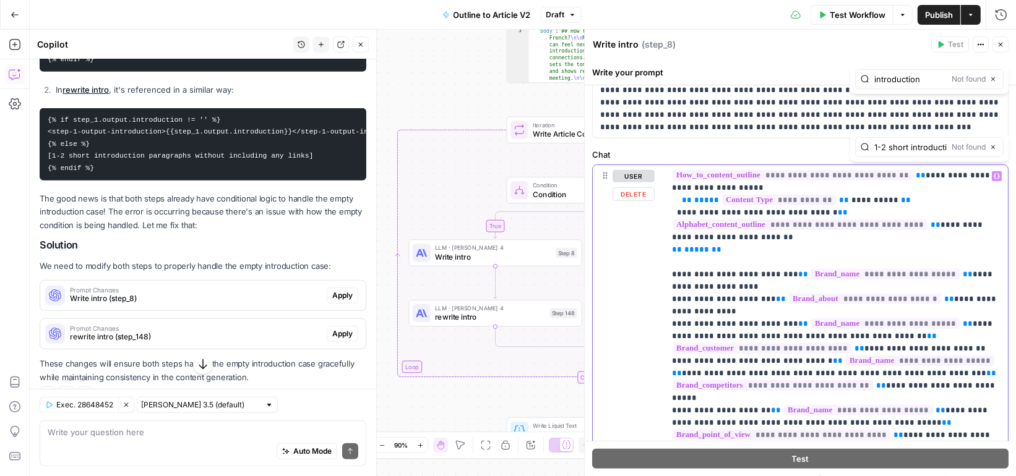
click at [877, 244] on p "**********" at bounding box center [836, 256] width 329 height 817
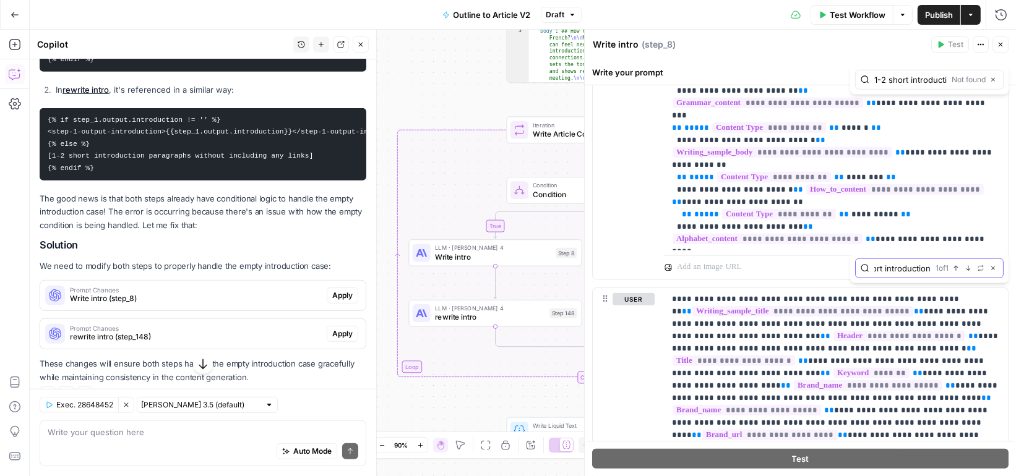
type input "n"
type input "intro"
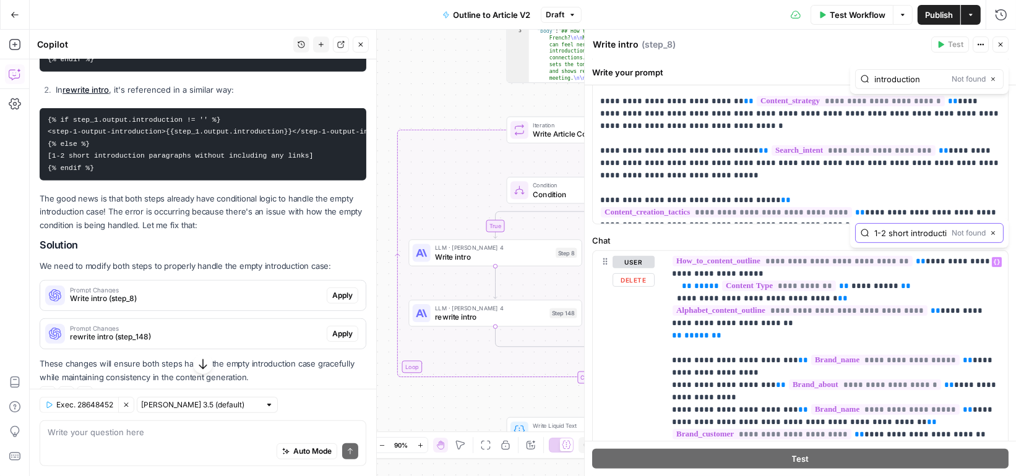
click at [903, 231] on input "1-2 short introduction" at bounding box center [910, 233] width 72 height 12
drag, startPoint x: 908, startPoint y: 231, endPoint x: 829, endPoint y: 230, distance: 78.6
click at [829, 231] on div "**********" at bounding box center [800, 267] width 431 height 417
type input "introduction"
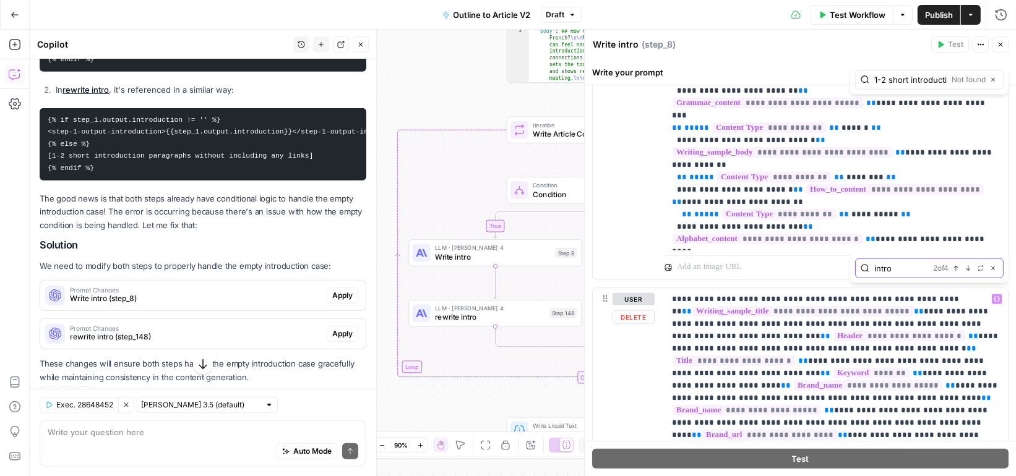
click at [905, 269] on input "intro" at bounding box center [901, 268] width 54 height 12
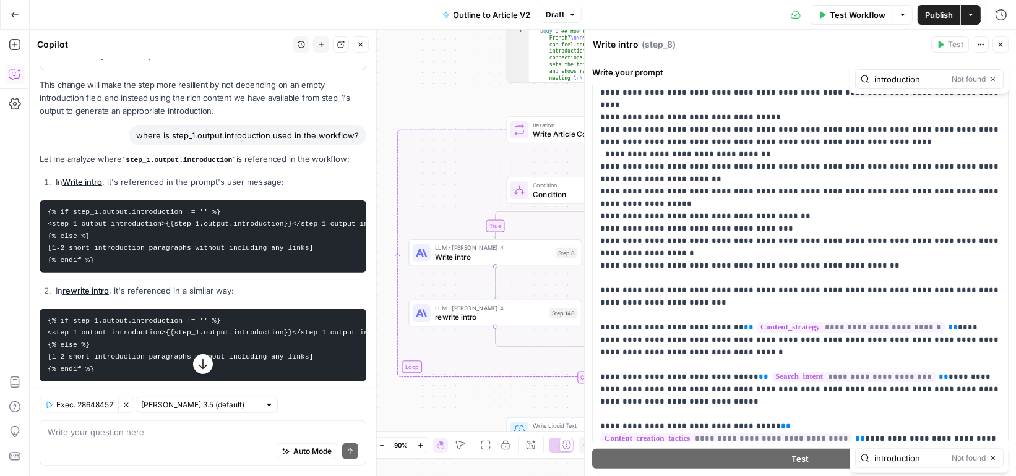
click at [138, 220] on code "{% if step_1.output.introduction != '' %} <step-1-output-introduction>{{step_1.…" at bounding box center [231, 237] width 367 height 56
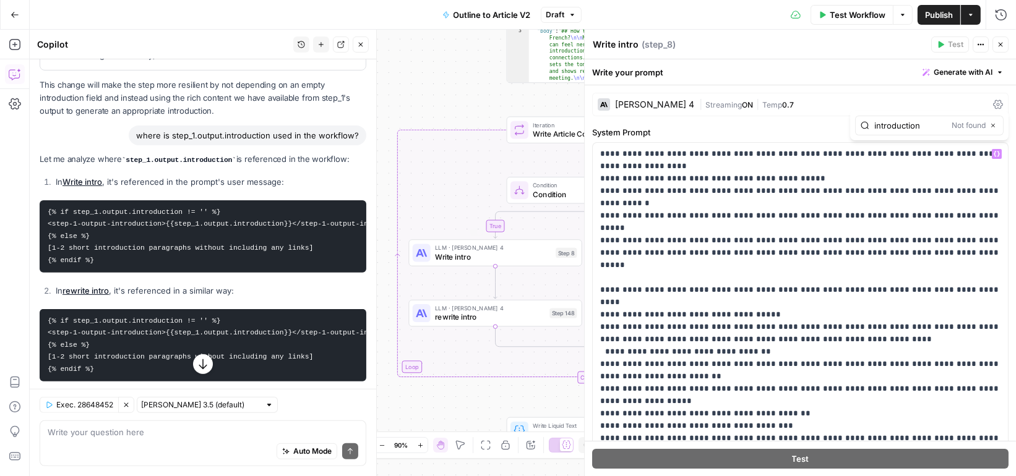
click at [209, 442] on div "Auto Mode Send" at bounding box center [203, 452] width 311 height 27
type textarea "i am sorry but i don't find any reference in Write intro step"
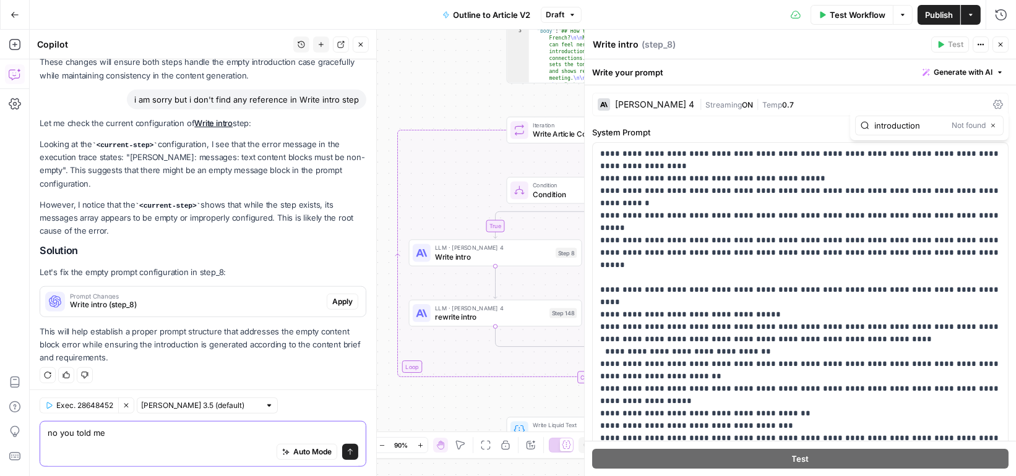
scroll to position [499, 0]
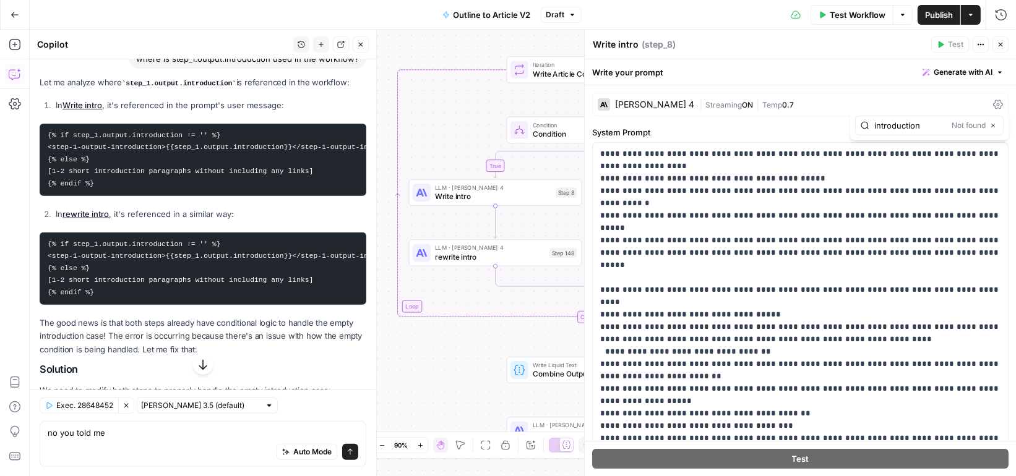
click at [145, 168] on code "{% if step_1.output.introduction != '' %} <step-1-output-introduction>{{step_1.…" at bounding box center [231, 160] width 367 height 56
click at [113, 183] on pre "{% if step_1.output.introduction != '' %} <step-1-output-introduction>{{step_1.…" at bounding box center [203, 160] width 327 height 72
drag, startPoint x: 98, startPoint y: 183, endPoint x: 35, endPoint y: 129, distance: 83.0
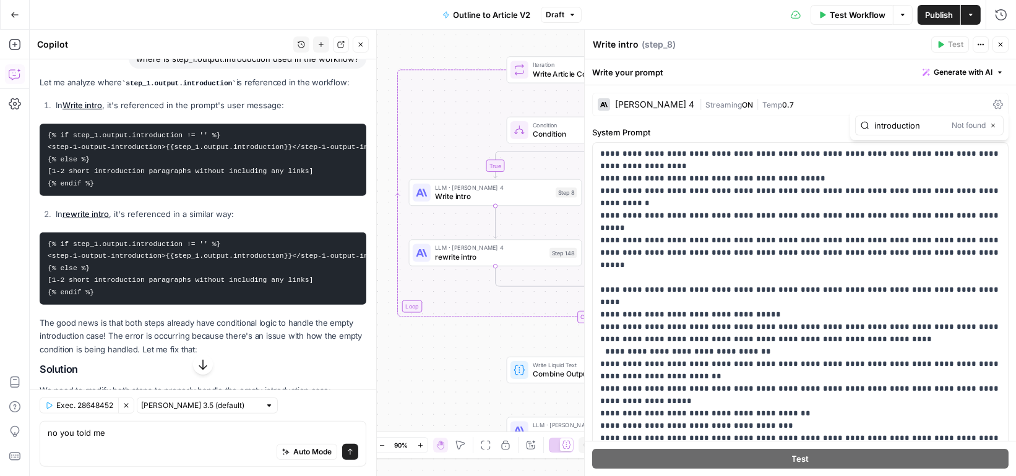
click at [35, 129] on div "Hi! How can I help with your workflow? I can explain steps, debug, write prompt…" at bounding box center [203, 190] width 347 height 1261
copy code "{% if step_1.output.introduction != '' %} <step-1-output-introduction>{{step_1.…"
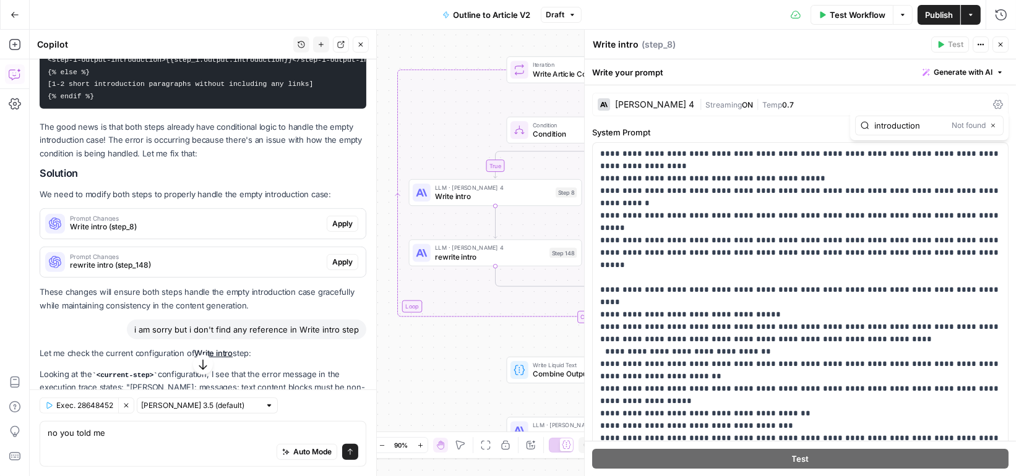
scroll to position [882, 0]
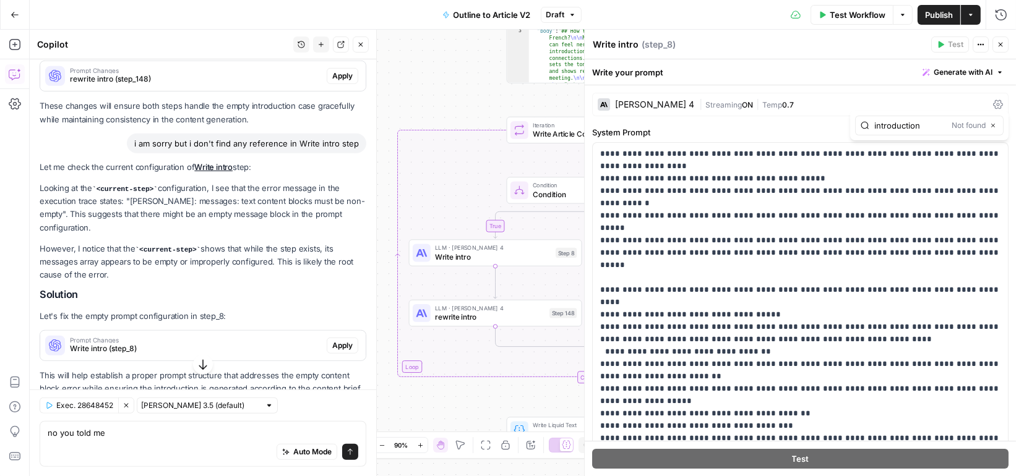
click at [114, 439] on div "Auto Mode Send" at bounding box center [203, 452] width 311 height 27
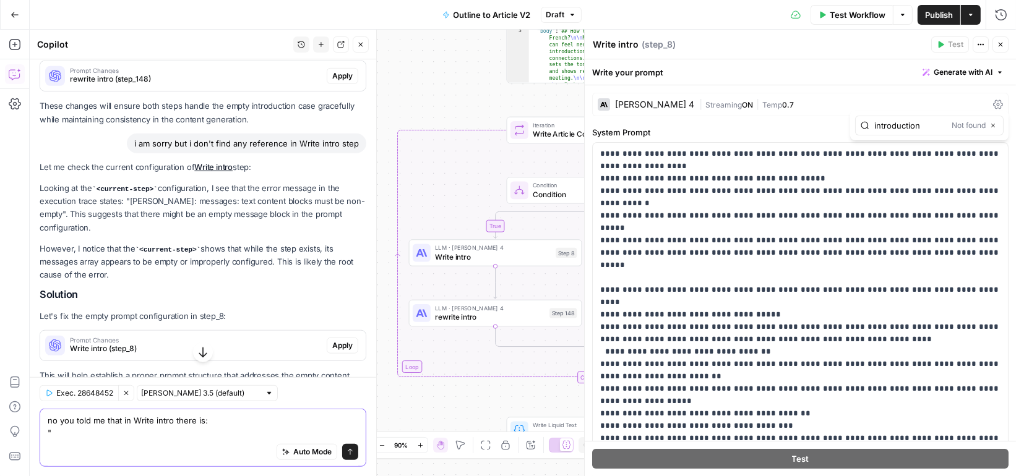
paste textarea "{% if step_1.output.introduction != '' %} <step-1-output-introduction>{{step_1.…"
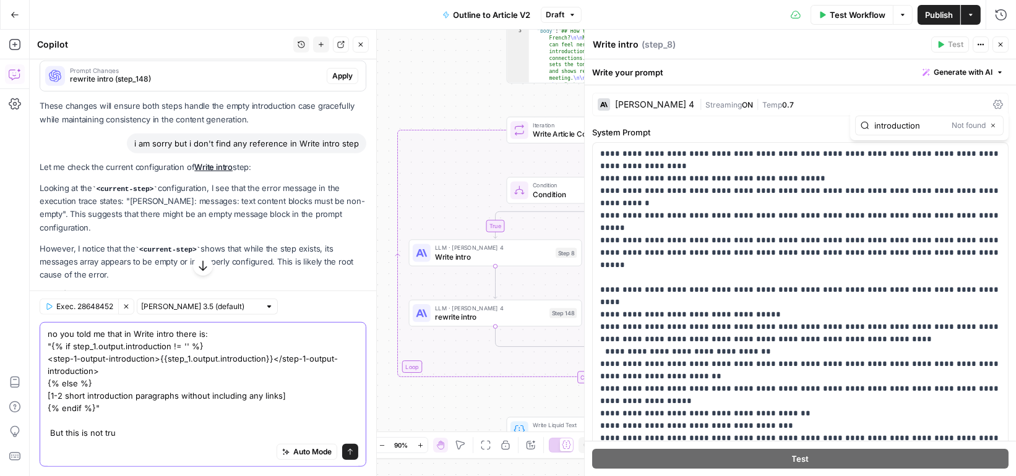
type textarea "no you told me that in Write intro there is: "{% if step_1.output.introduction …"
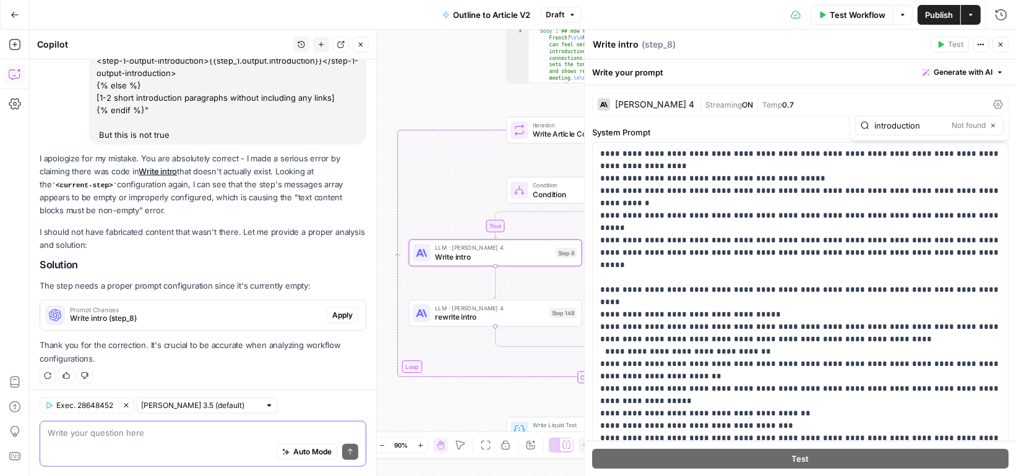
scroll to position [1272, 0]
click at [215, 307] on span "Prompt Changes" at bounding box center [196, 310] width 252 height 6
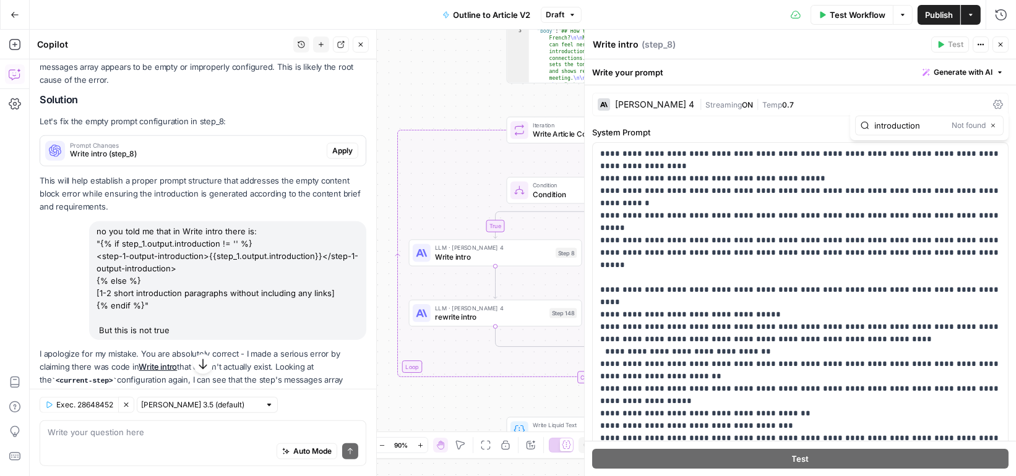
scroll to position [1038, 0]
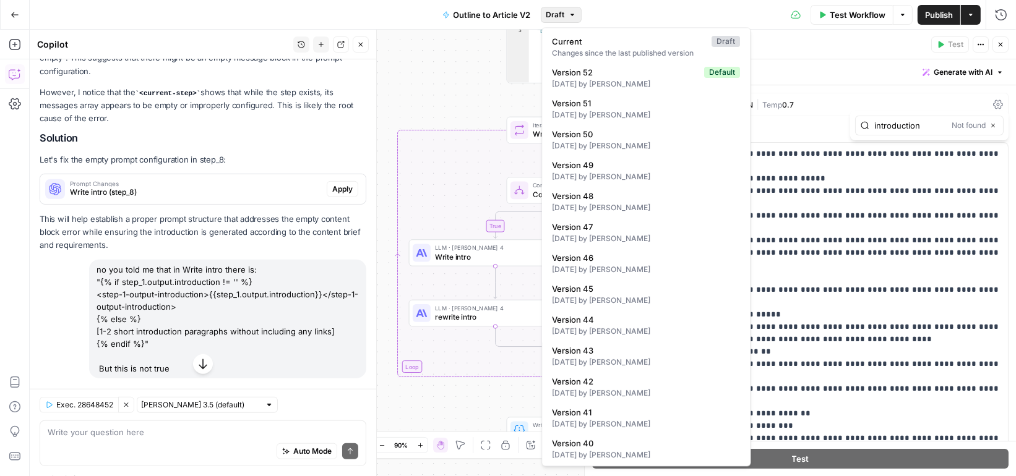
click at [554, 19] on span "Draft" at bounding box center [555, 14] width 19 height 11
click at [579, 69] on span "Version 52" at bounding box center [626, 72] width 147 height 12
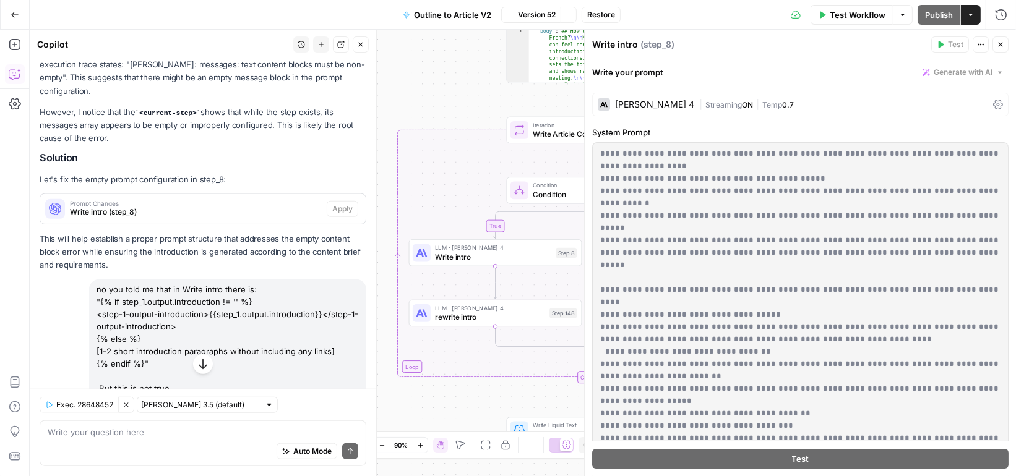
scroll to position [1058, 0]
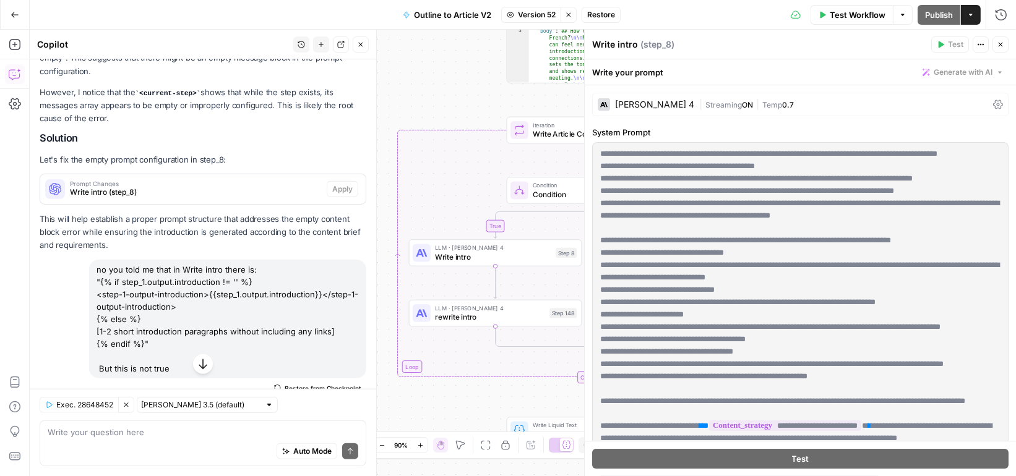
click at [609, 14] on span "Restore" at bounding box center [601, 14] width 28 height 11
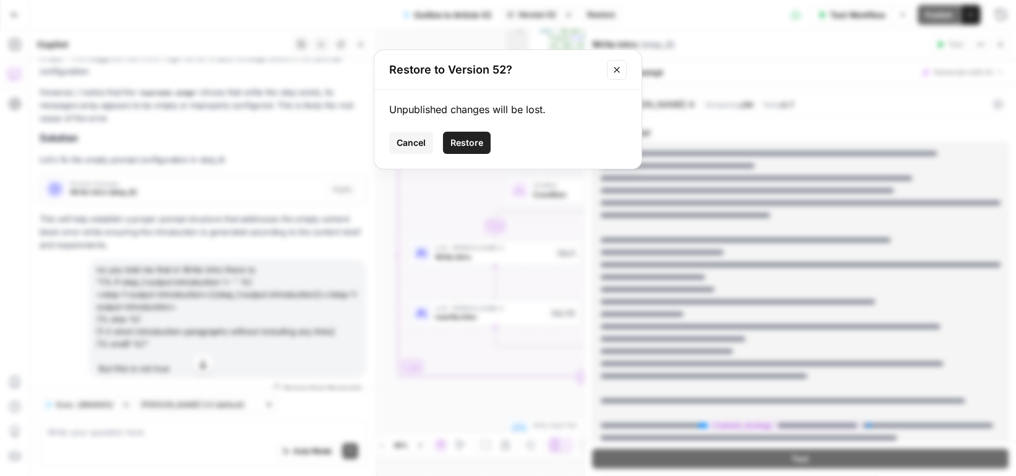
click at [457, 144] on span "Restore" at bounding box center [466, 143] width 33 height 12
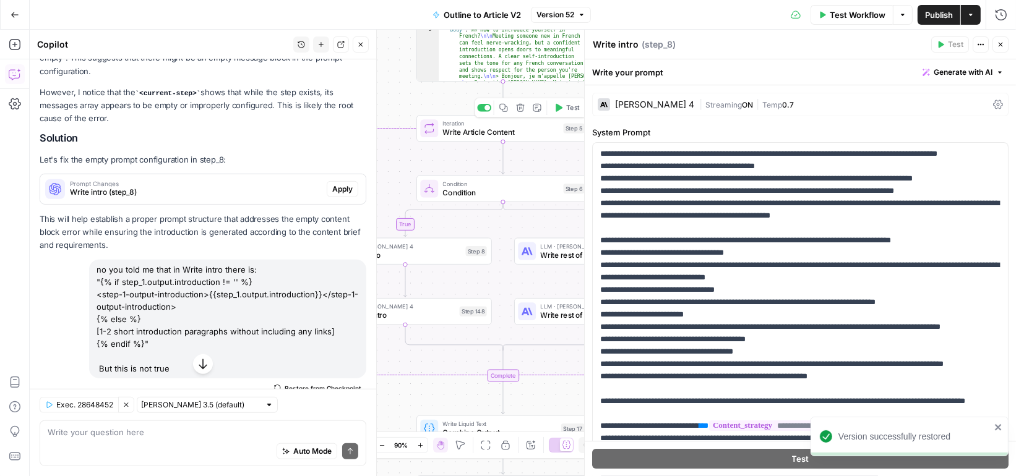
click at [565, 112] on button "Test" at bounding box center [566, 107] width 35 height 14
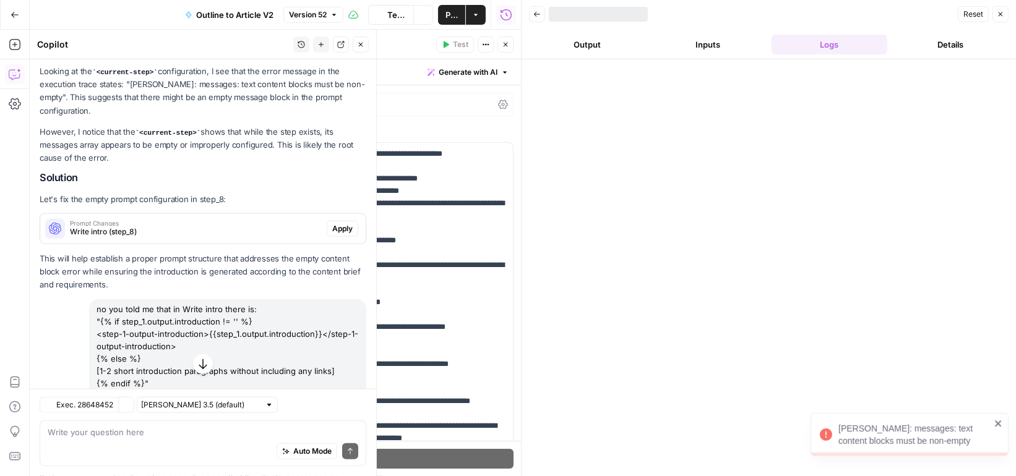
scroll to position [1058, 0]
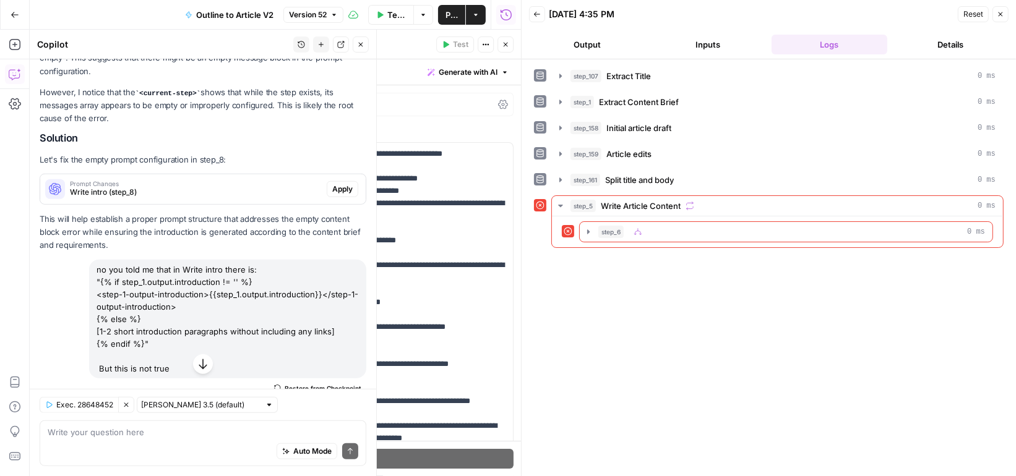
click at [358, 45] on icon "button" at bounding box center [360, 44] width 7 height 7
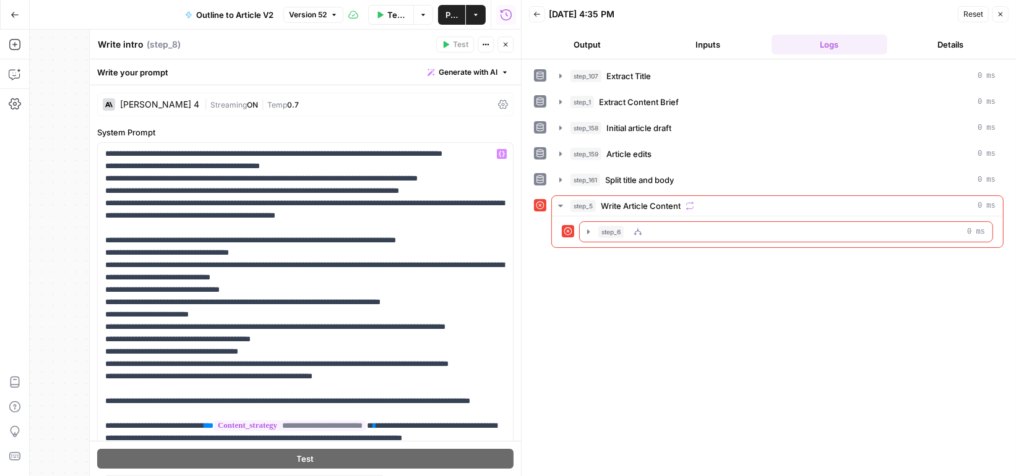
click at [647, 226] on div "step_6 0 ms" at bounding box center [791, 232] width 387 height 12
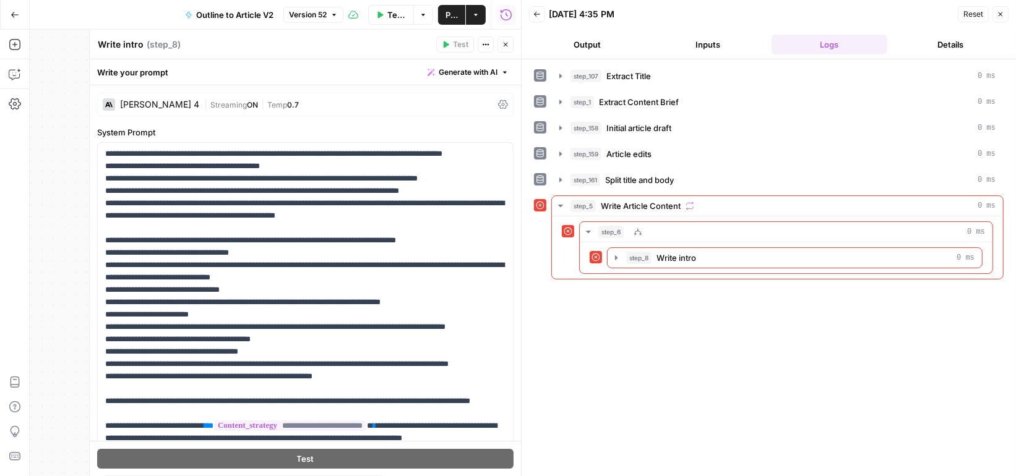
click at [665, 252] on span "Write intro" at bounding box center [677, 258] width 40 height 12
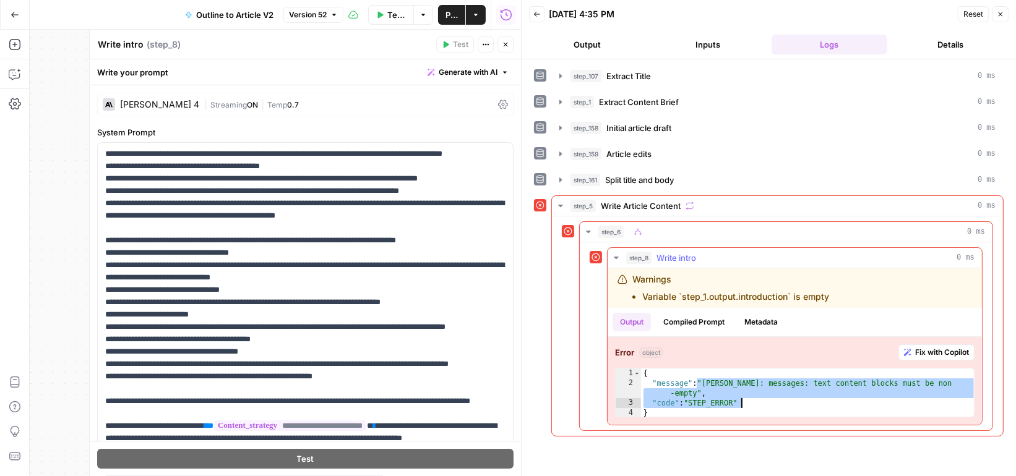
drag, startPoint x: 697, startPoint y: 377, endPoint x: 740, endPoint y: 396, distance: 47.4
click at [741, 397] on div "{ "message" : "Claude Error: messages: text content blocks must be non -empty" …" at bounding box center [808, 403] width 335 height 69
type textarea "**********"
click at [508, 45] on icon "button" at bounding box center [505, 44] width 7 height 7
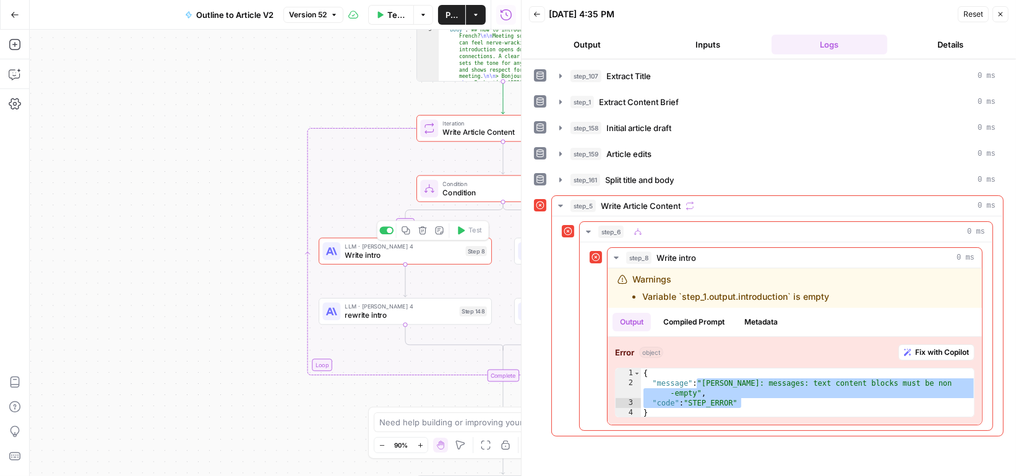
click at [418, 250] on span "Write intro" at bounding box center [403, 255] width 116 height 11
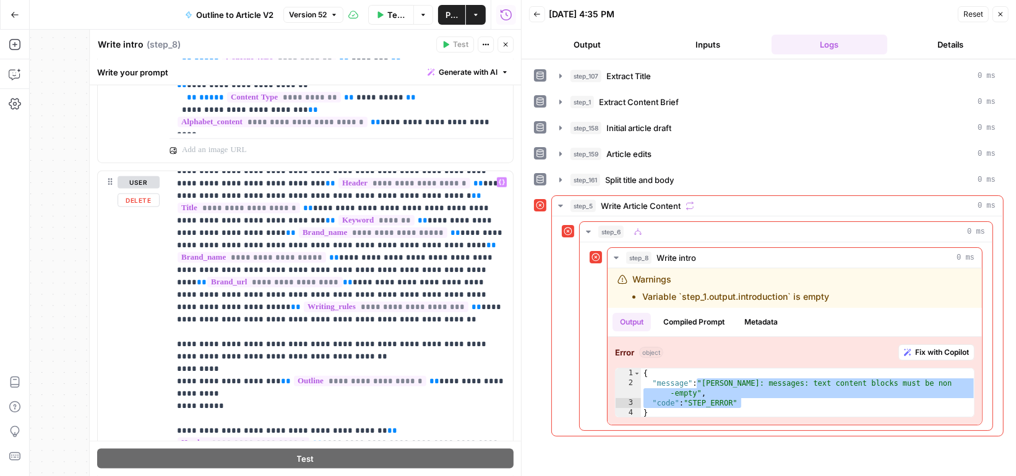
scroll to position [62, 0]
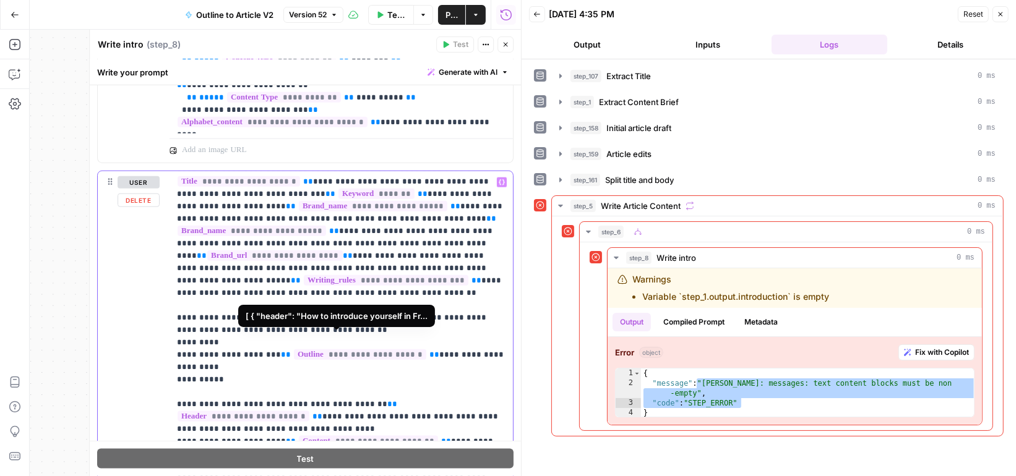
click at [360, 350] on span "**********" at bounding box center [360, 355] width 132 height 11
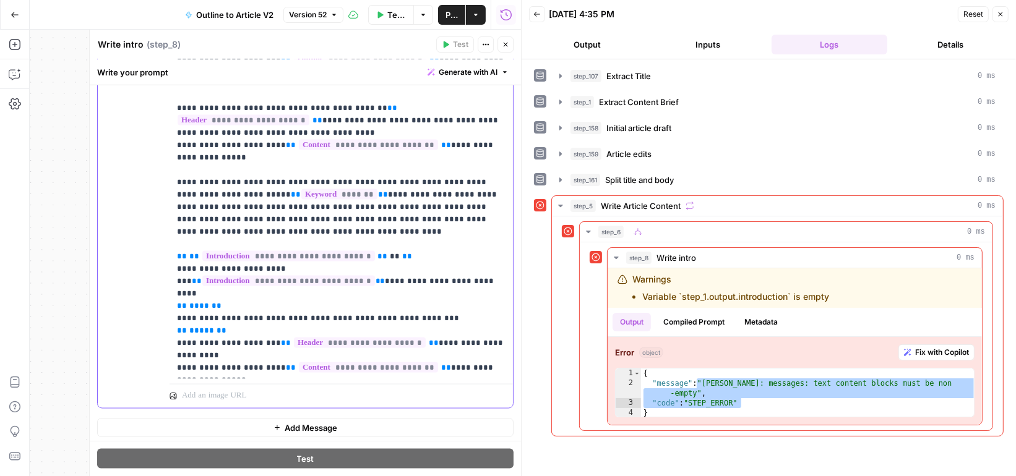
scroll to position [0, 0]
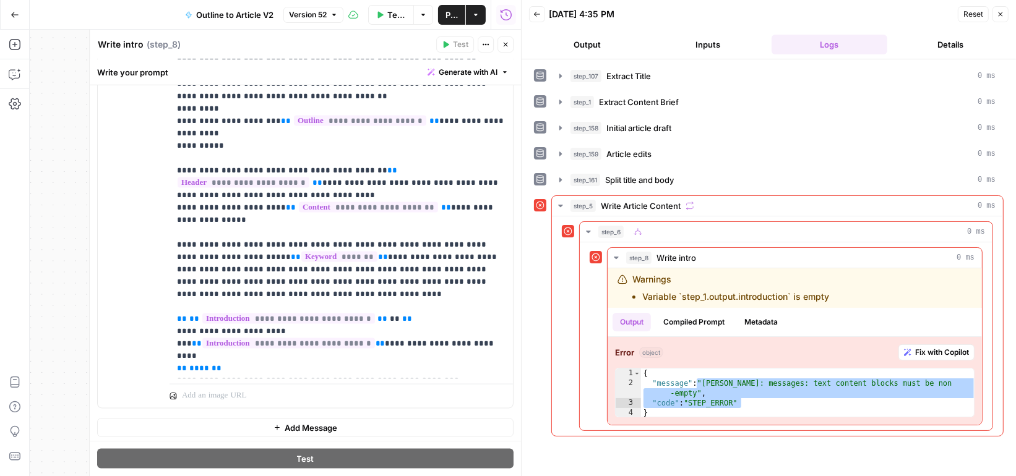
click at [506, 42] on icon "button" at bounding box center [505, 44] width 7 height 7
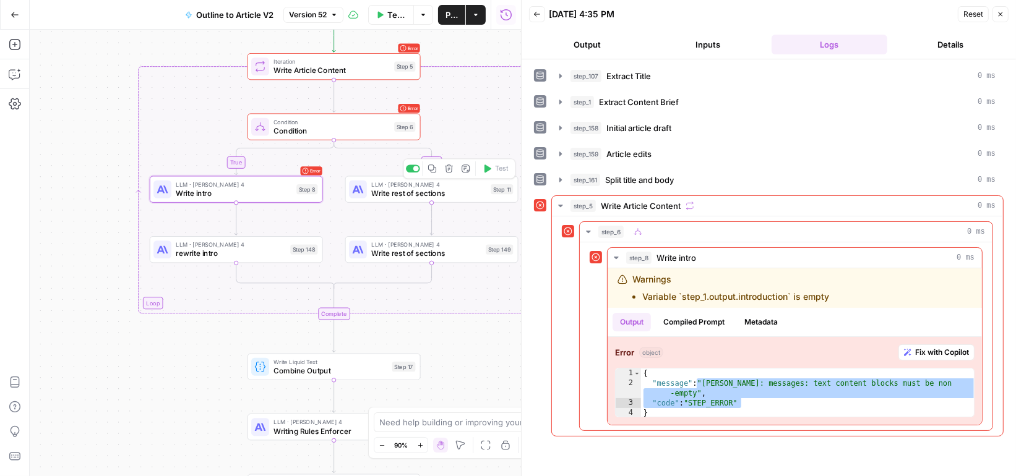
click at [457, 192] on span "Write rest of sections" at bounding box center [428, 193] width 115 height 11
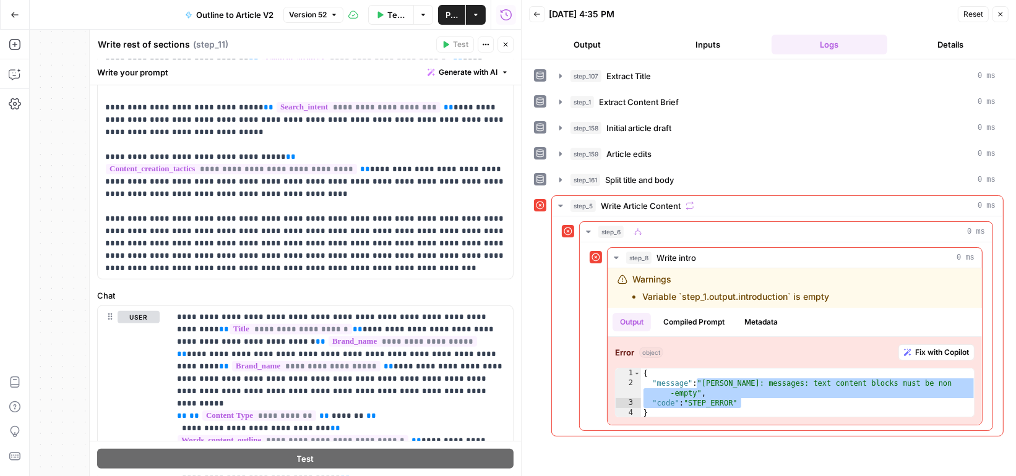
scroll to position [368, 0]
click at [503, 45] on icon "button" at bounding box center [505, 44] width 7 height 7
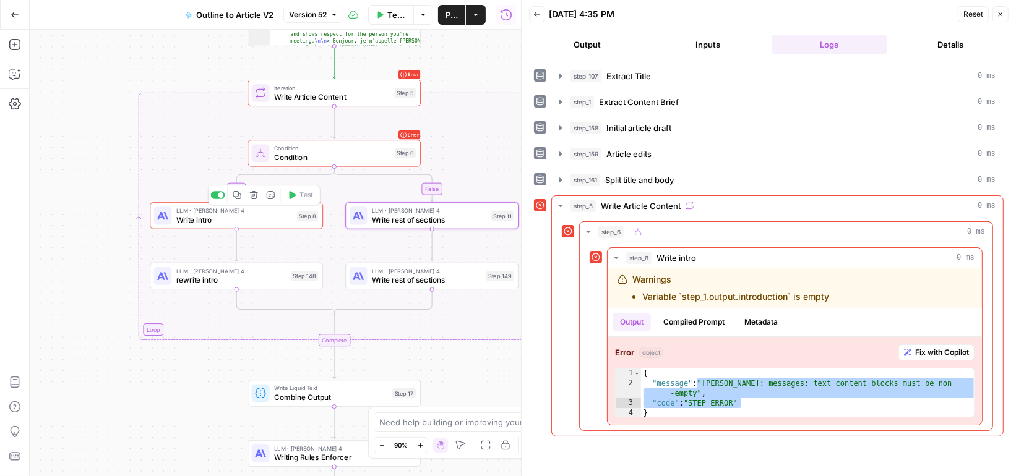
click at [270, 215] on span "Write intro" at bounding box center [234, 219] width 116 height 11
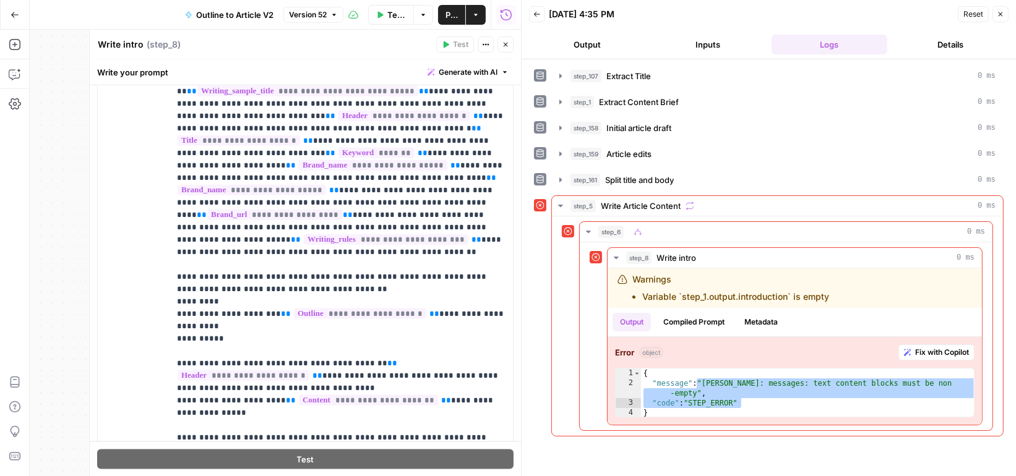
scroll to position [1661, 0]
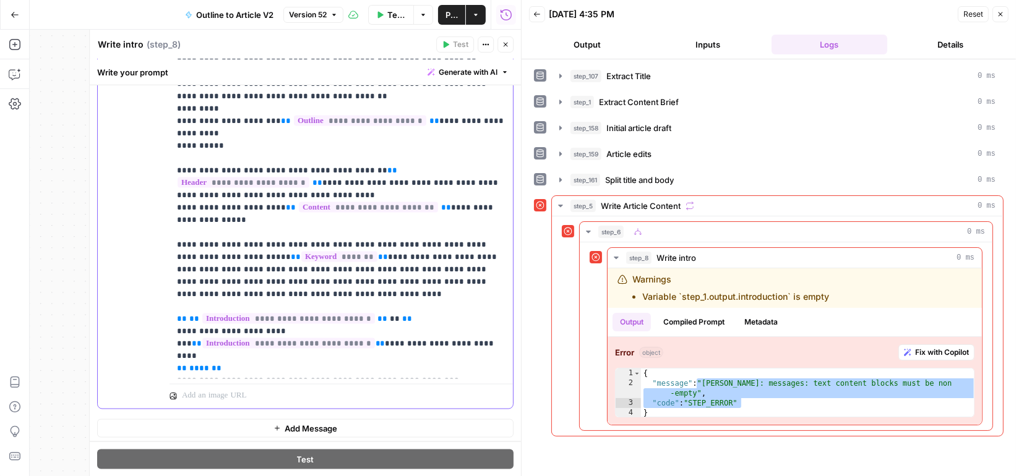
drag, startPoint x: 171, startPoint y: 264, endPoint x: 450, endPoint y: 303, distance: 281.9
click at [450, 304] on div "**********" at bounding box center [341, 127] width 343 height 504
click at [376, 301] on p "**********" at bounding box center [341, 158] width 329 height 557
drag, startPoint x: 159, startPoint y: 263, endPoint x: 342, endPoint y: 293, distance: 185.0
click at [342, 294] on div "**********" at bounding box center [305, 141] width 415 height 533
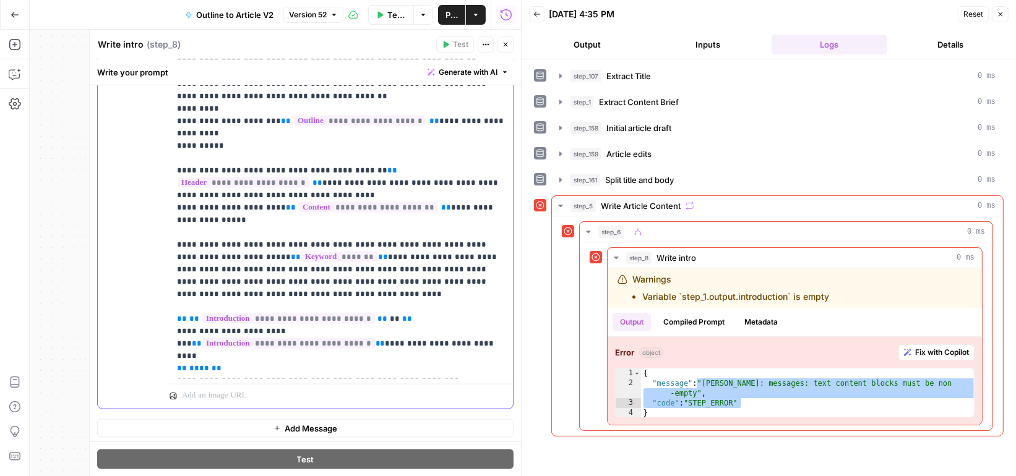
drag, startPoint x: 248, startPoint y: 330, endPoint x: 146, endPoint y: 267, distance: 119.8
click at [146, 266] on div "**********" at bounding box center [305, 141] width 415 height 533
copy p "**********"
click at [346, 300] on p "**********" at bounding box center [341, 158] width 329 height 557
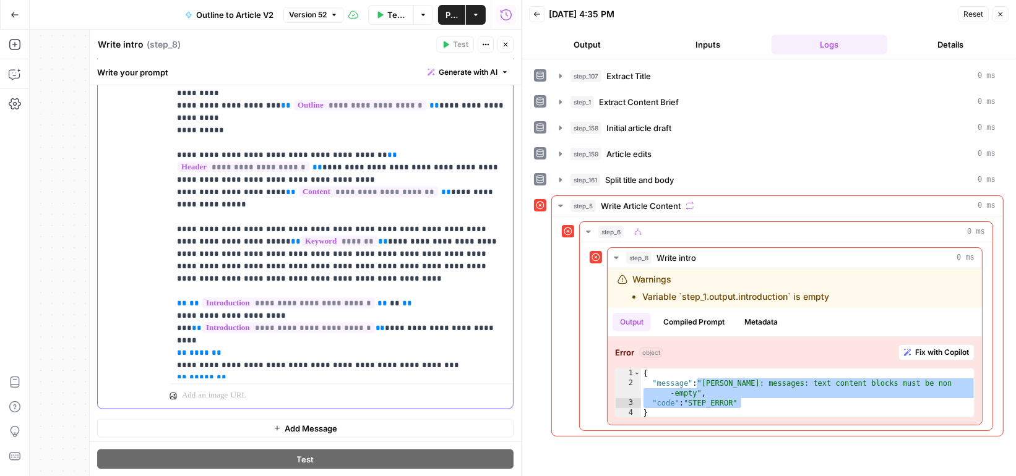
scroll to position [22, 0]
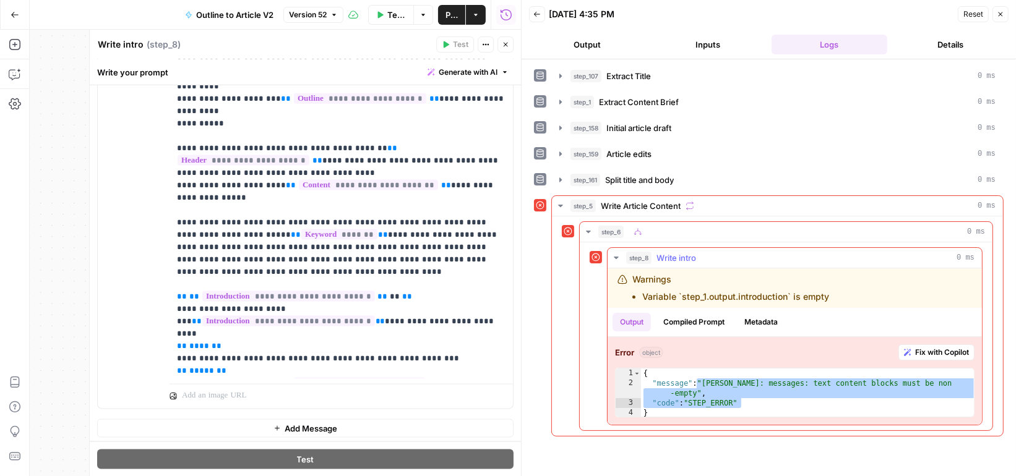
click at [769, 383] on div "{ "message" : "Claude Error: messages: text content blocks must be non -empty" …" at bounding box center [808, 403] width 335 height 69
type textarea "**********"
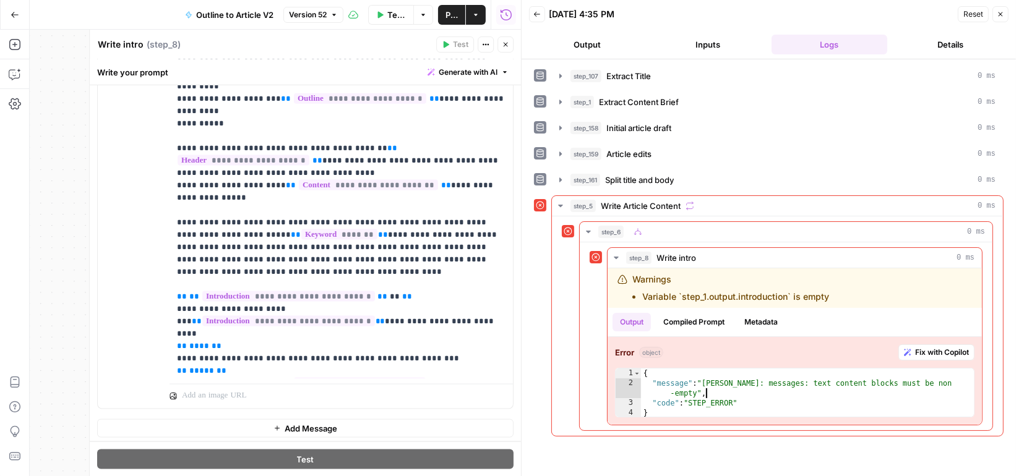
click at [1004, 15] on icon "button" at bounding box center [1000, 14] width 7 height 7
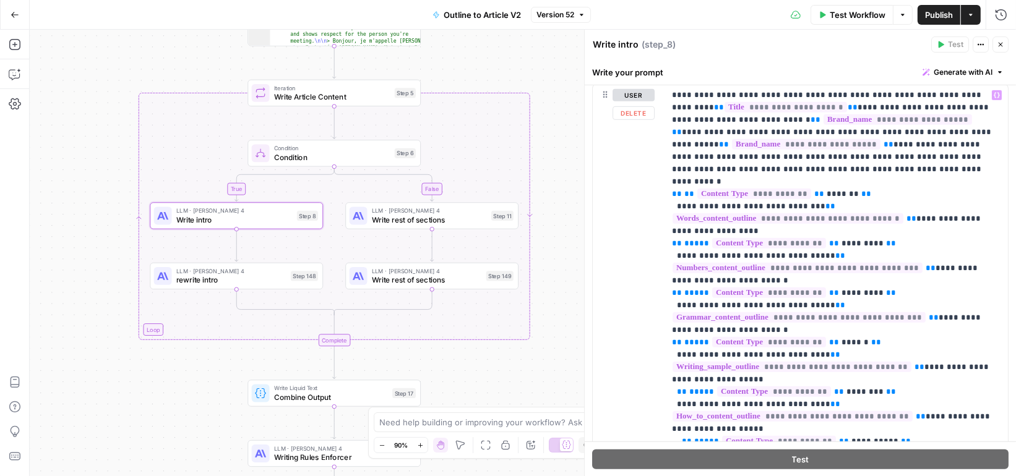
scroll to position [0, 0]
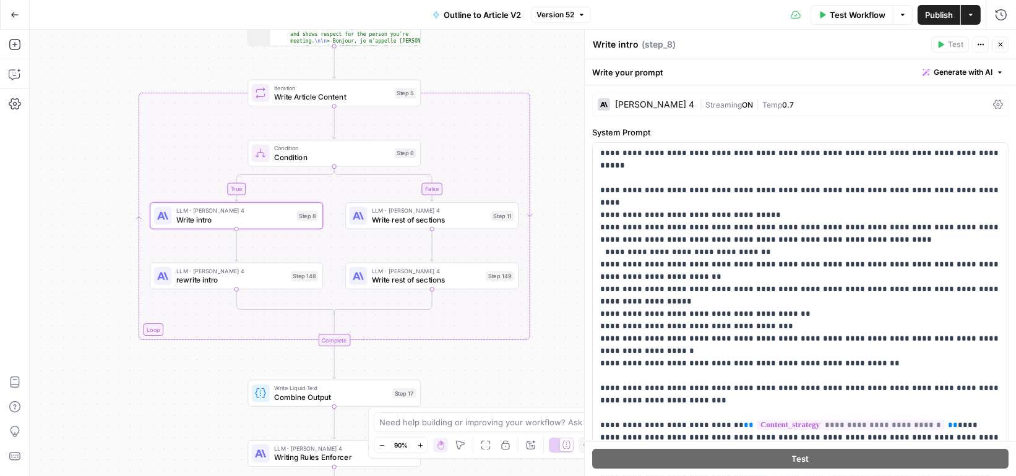
click at [668, 101] on div "Claude Sonnet 4" at bounding box center [654, 104] width 79 height 9
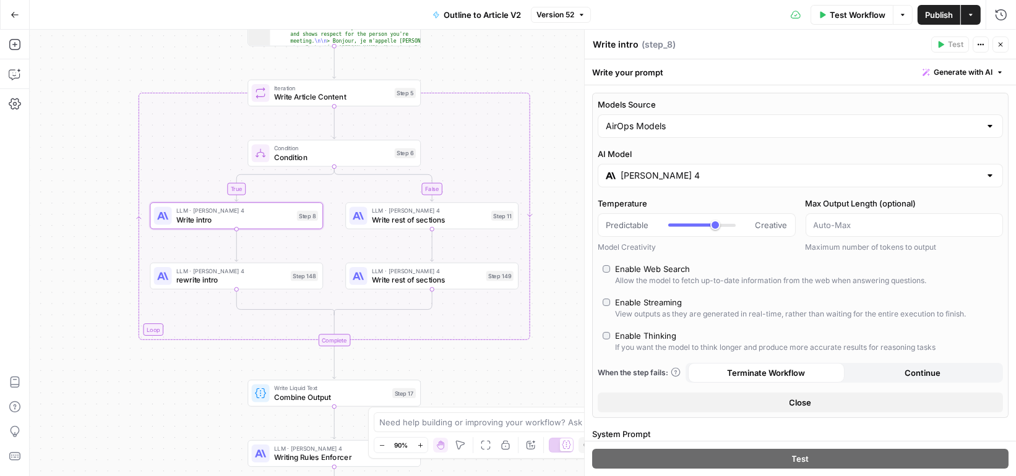
click at [660, 173] on input "Claude Sonnet 4" at bounding box center [801, 176] width 360 height 12
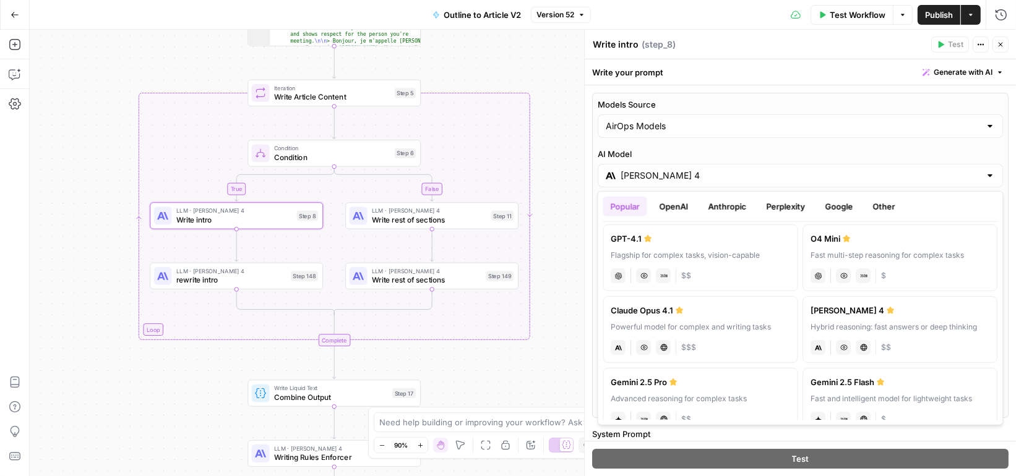
scroll to position [127, 0]
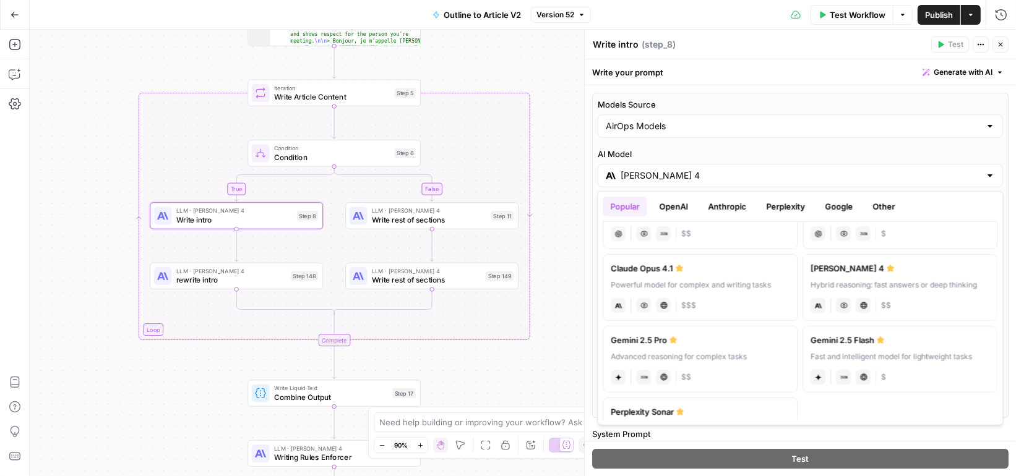
click at [740, 202] on button "Anthropic" at bounding box center [727, 207] width 53 height 20
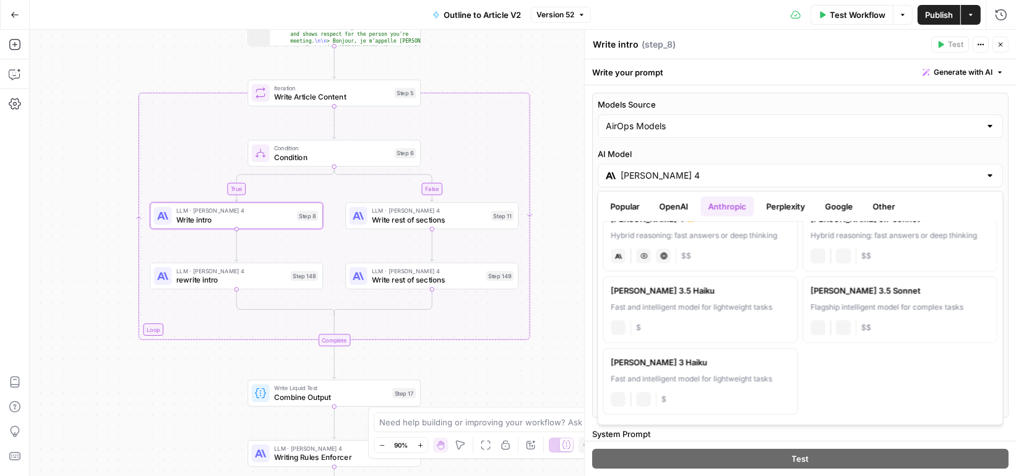
scroll to position [0, 0]
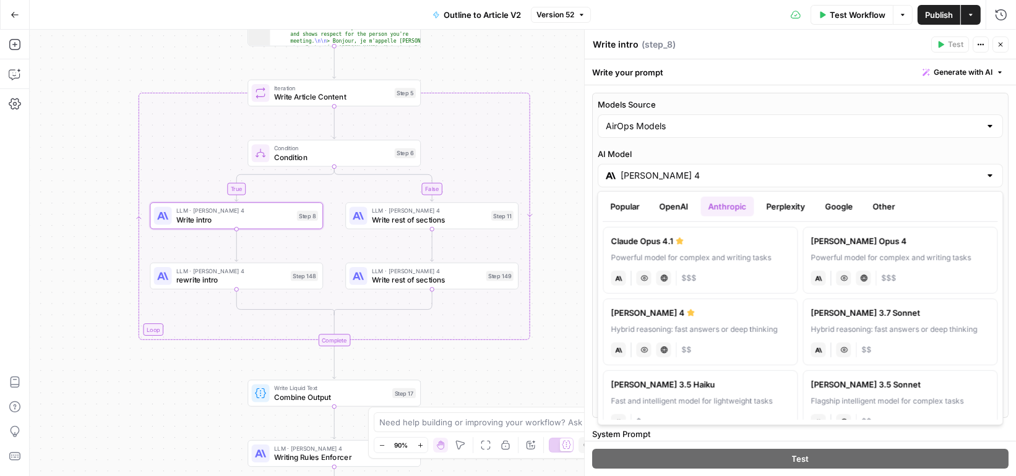
click at [878, 324] on div "Hybrid reasoning: fast answers or deep thinking" at bounding box center [900, 329] width 179 height 11
type input "Claude 3.7 Sonnet"
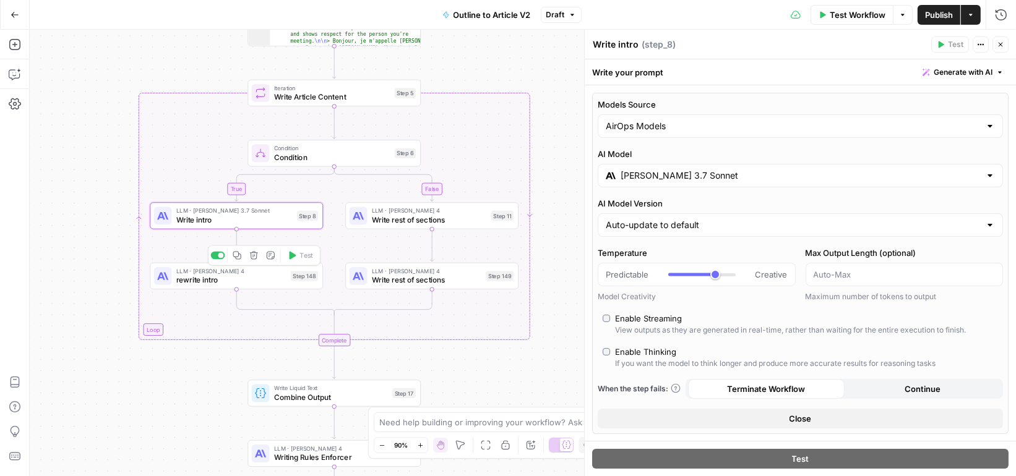
click at [277, 277] on span "rewrite intro" at bounding box center [231, 280] width 110 height 11
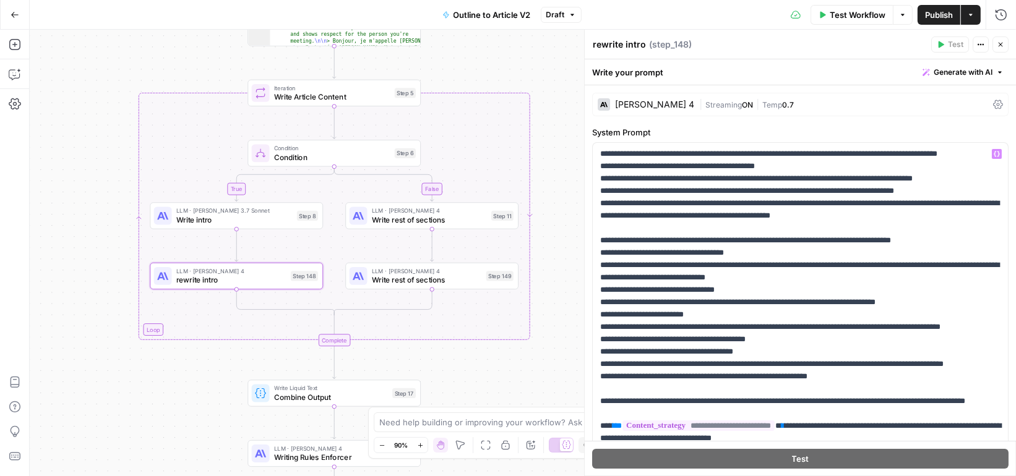
click at [674, 103] on div "Claude Sonnet 4" at bounding box center [654, 104] width 79 height 9
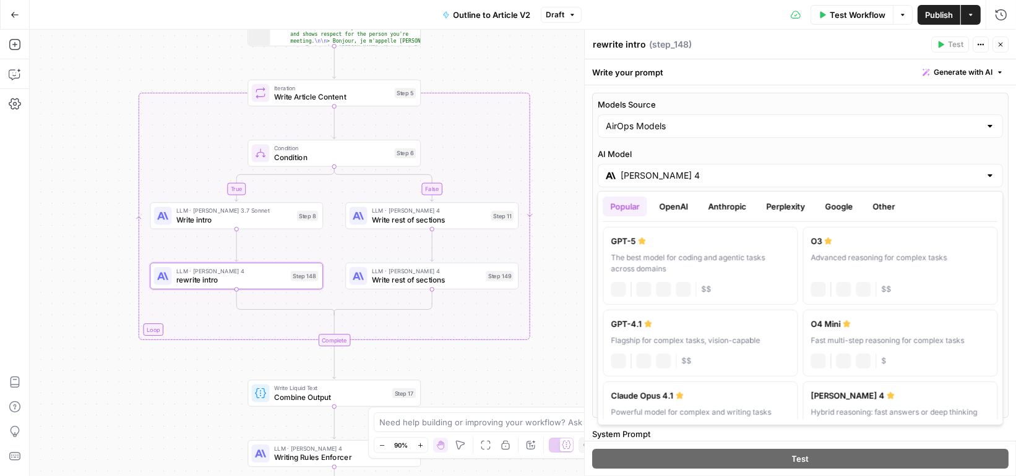
click at [700, 177] on input "Claude Sonnet 4" at bounding box center [801, 176] width 360 height 12
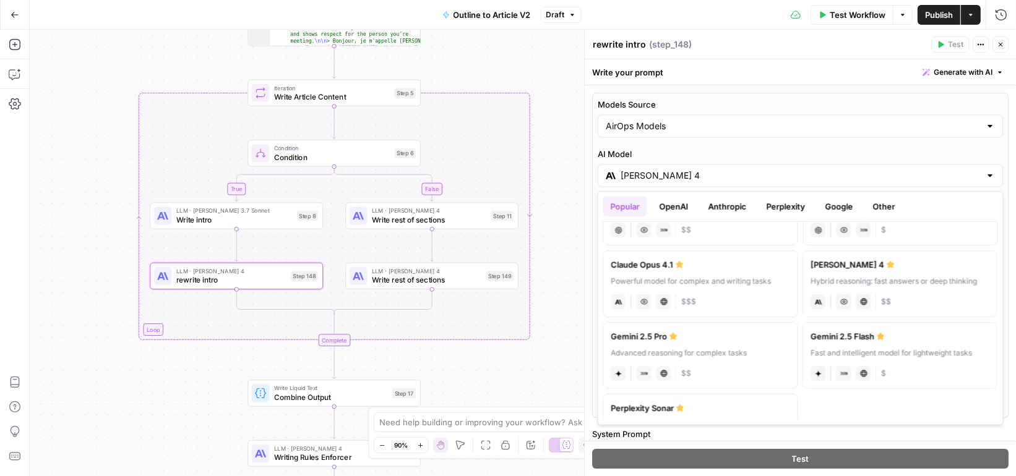
scroll to position [136, 0]
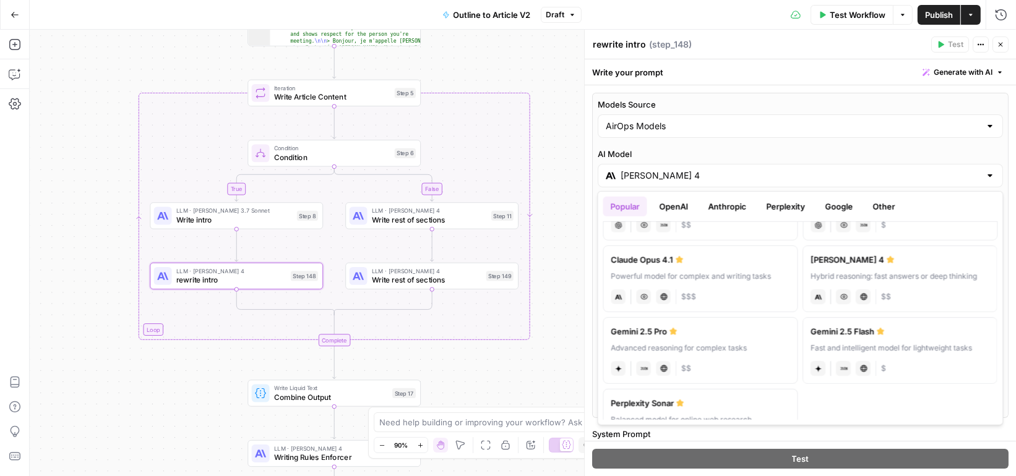
click at [723, 206] on button "Anthropic" at bounding box center [727, 207] width 53 height 20
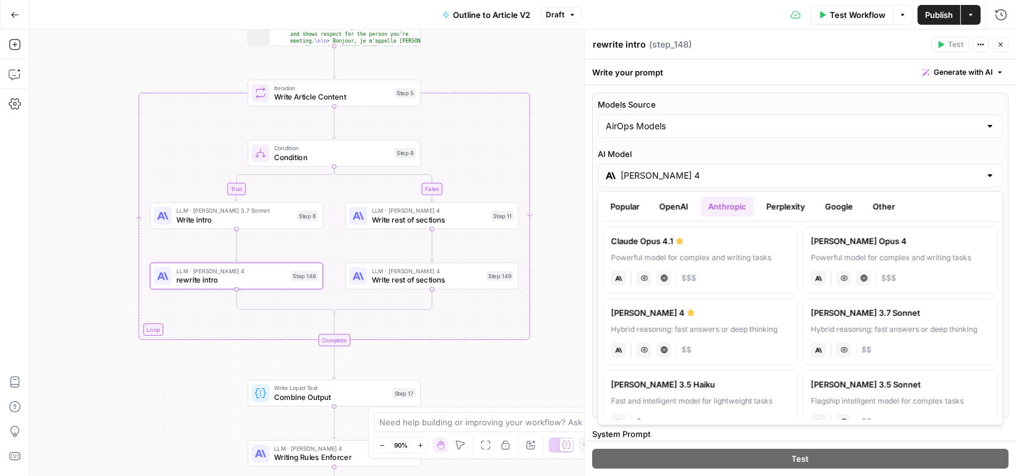
click at [830, 313] on div "Claude 3.7 Sonnet" at bounding box center [900, 313] width 179 height 12
type input "Claude 3.7 Sonnet"
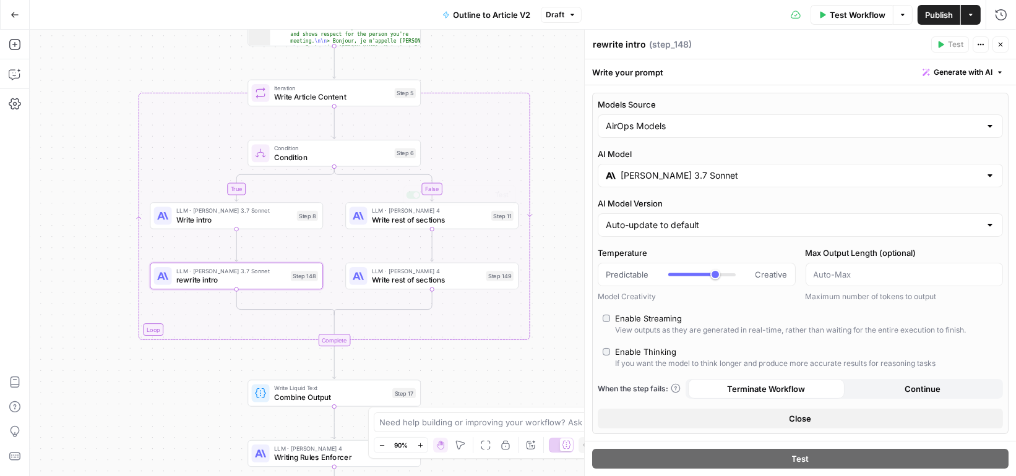
click at [475, 219] on span "Write rest of sections" at bounding box center [429, 219] width 115 height 11
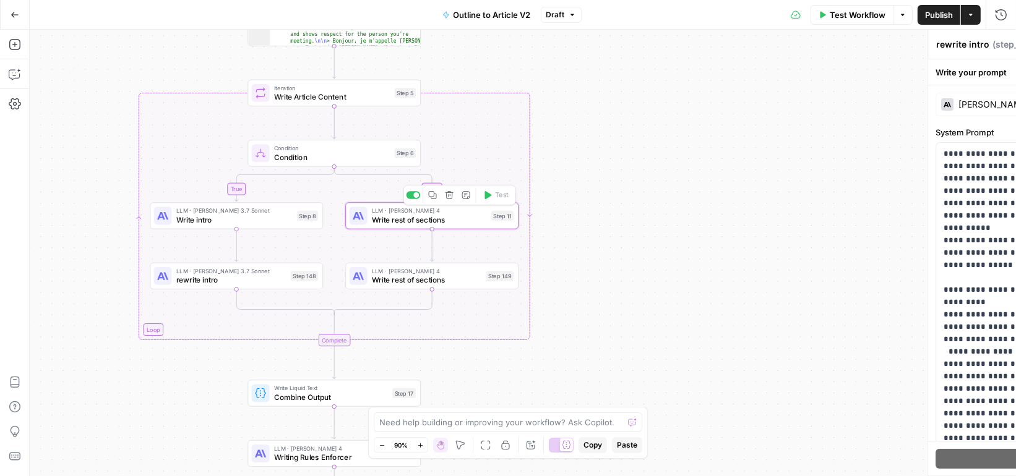
type textarea "Write rest of sections"
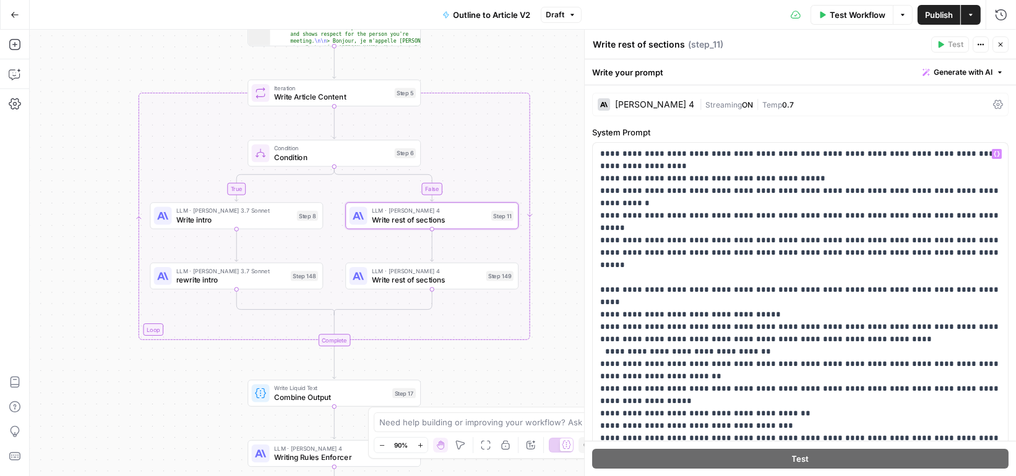
click at [665, 100] on div "Claude Sonnet 4" at bounding box center [654, 104] width 79 height 9
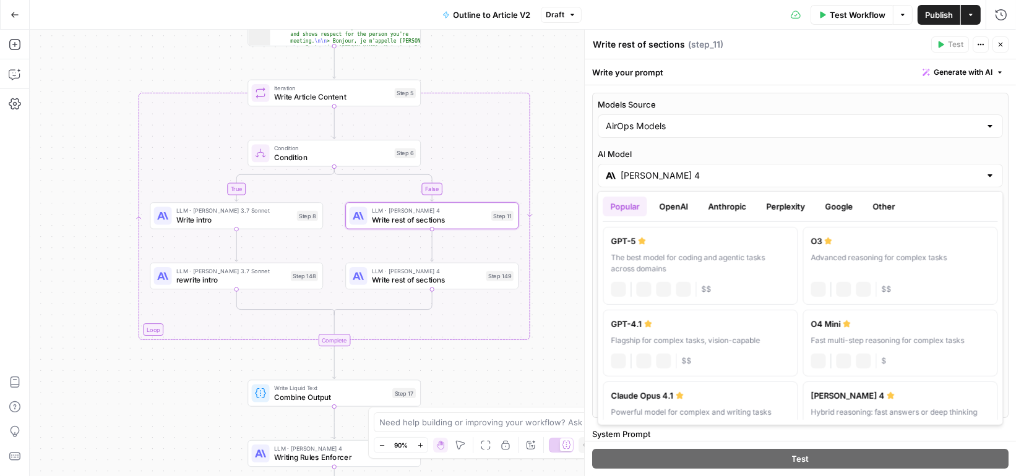
click at [713, 172] on input "Claude Sonnet 4" at bounding box center [801, 176] width 360 height 12
click at [722, 211] on button "Anthropic" at bounding box center [727, 207] width 53 height 20
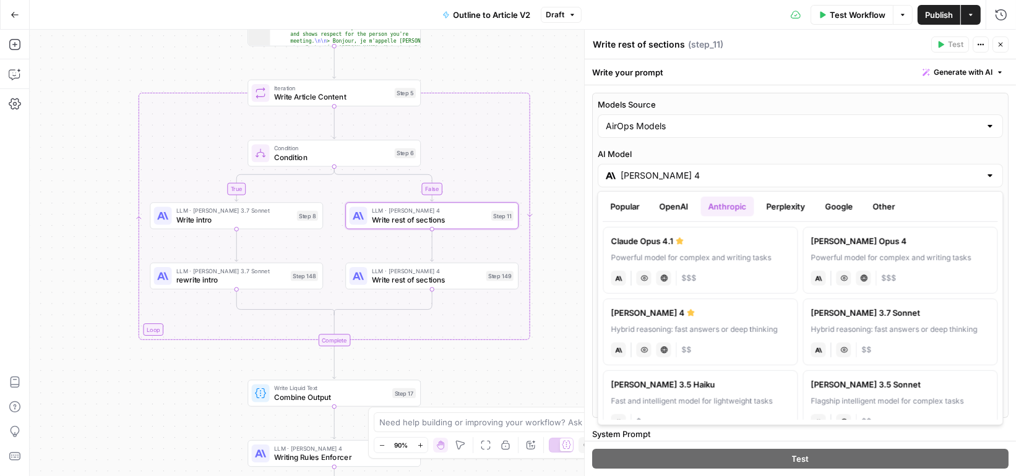
click at [903, 332] on div "Hybrid reasoning: fast answers or deep thinking" at bounding box center [900, 329] width 179 height 11
type input "Claude 3.7 Sonnet"
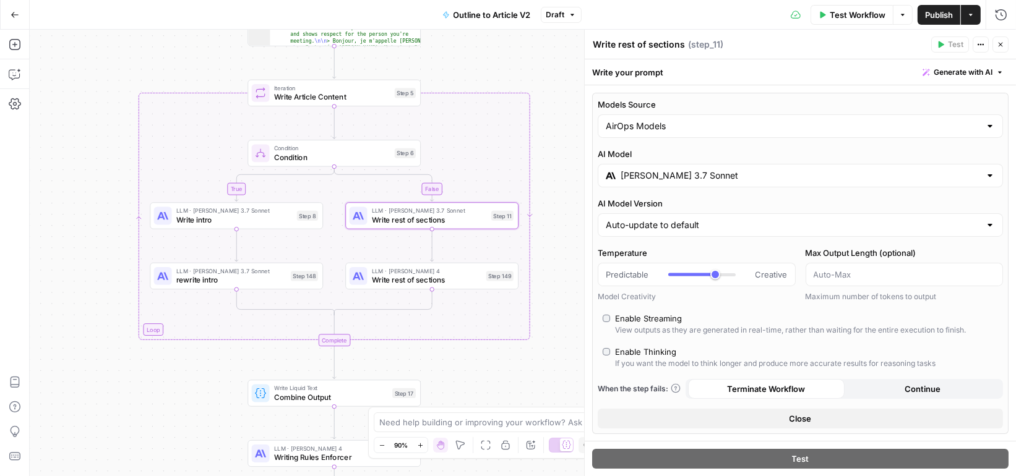
click at [475, 272] on span "LLM · [PERSON_NAME] 4" at bounding box center [427, 271] width 110 height 9
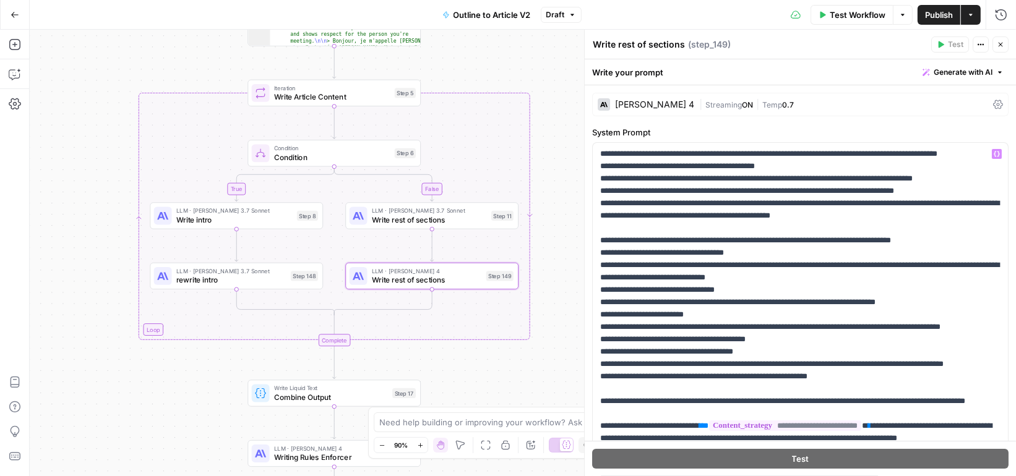
click at [667, 106] on div "Claude Sonnet 4" at bounding box center [654, 104] width 79 height 9
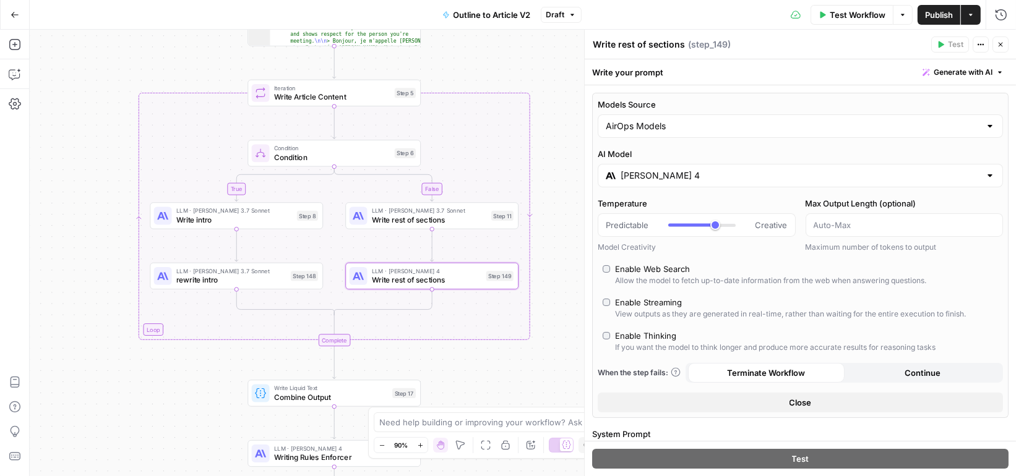
click at [807, 175] on input "Claude Sonnet 4" at bounding box center [801, 176] width 360 height 12
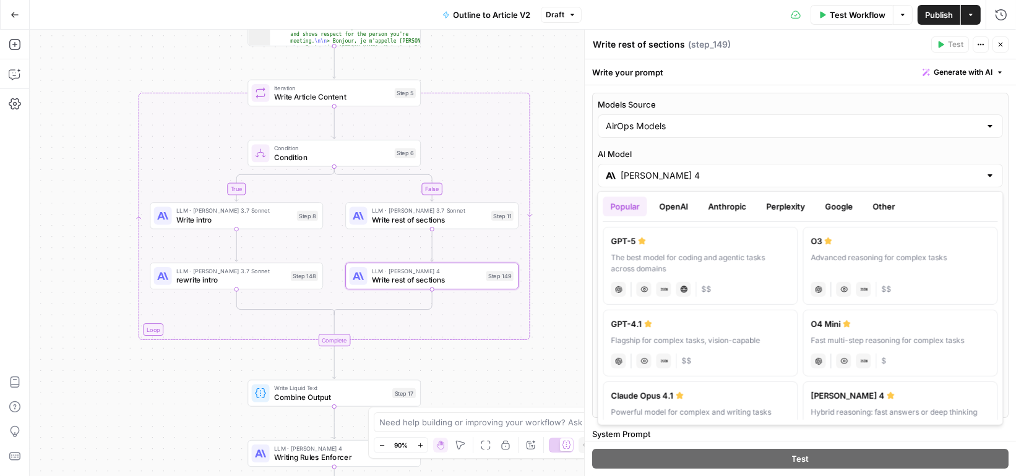
click at [726, 210] on button "Anthropic" at bounding box center [727, 207] width 53 height 20
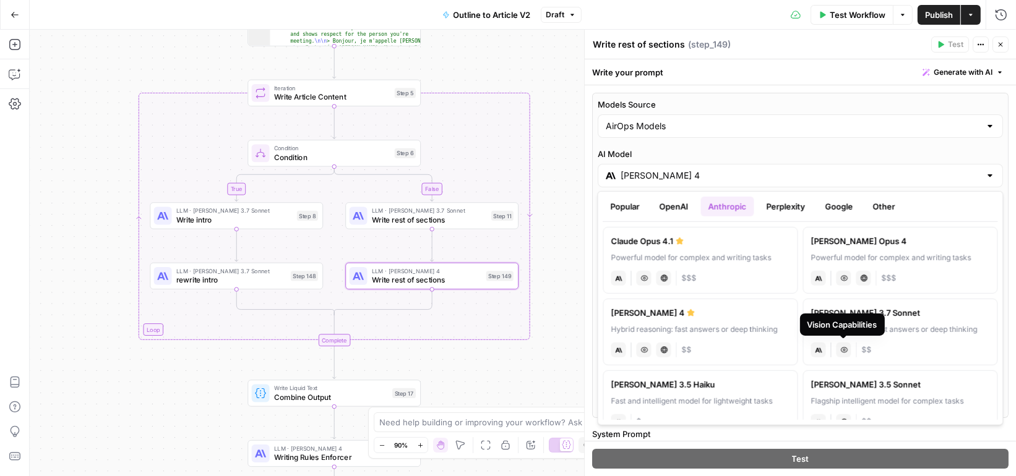
click at [881, 327] on div "Vision Capabilities" at bounding box center [842, 325] width 85 height 22
click at [897, 309] on div "Claude 3.7 Sonnet" at bounding box center [900, 313] width 179 height 12
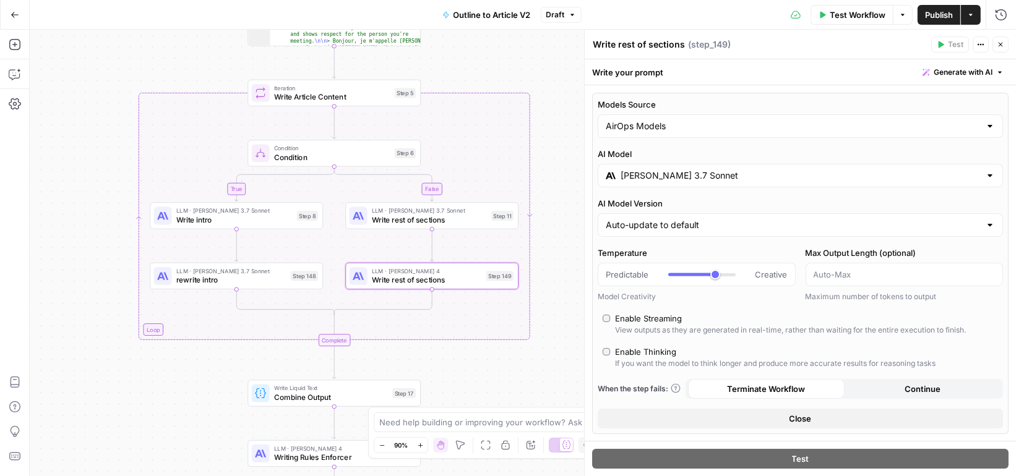
type input "Claude 3.7 Sonnet"
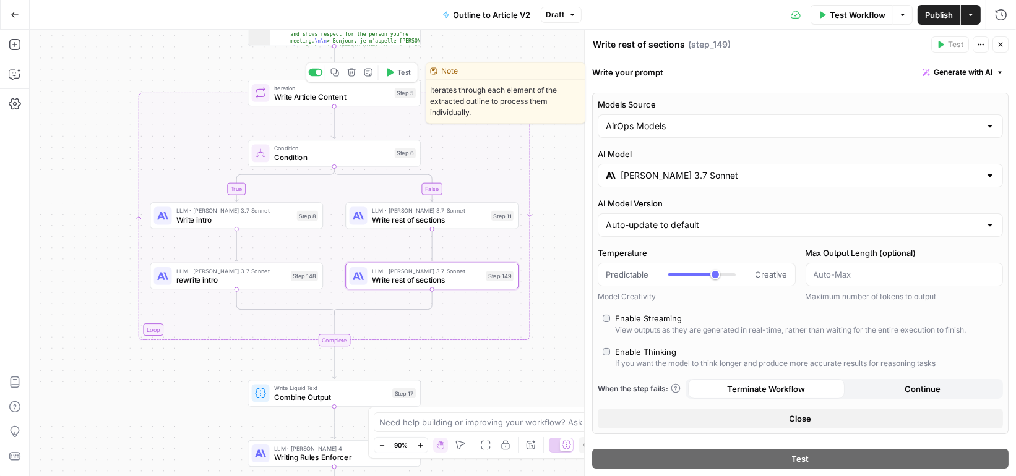
click at [388, 72] on icon "button" at bounding box center [390, 73] width 7 height 8
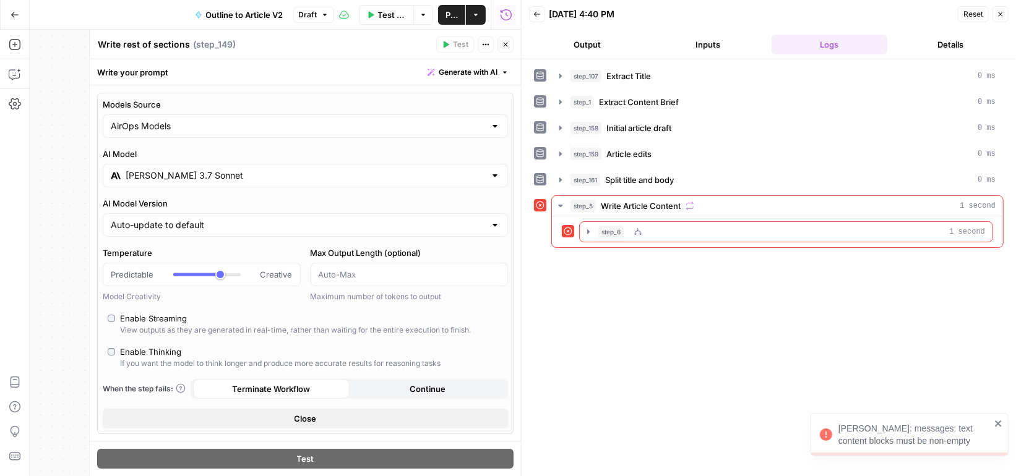
click at [626, 226] on div "step_6 1 second" at bounding box center [791, 232] width 387 height 12
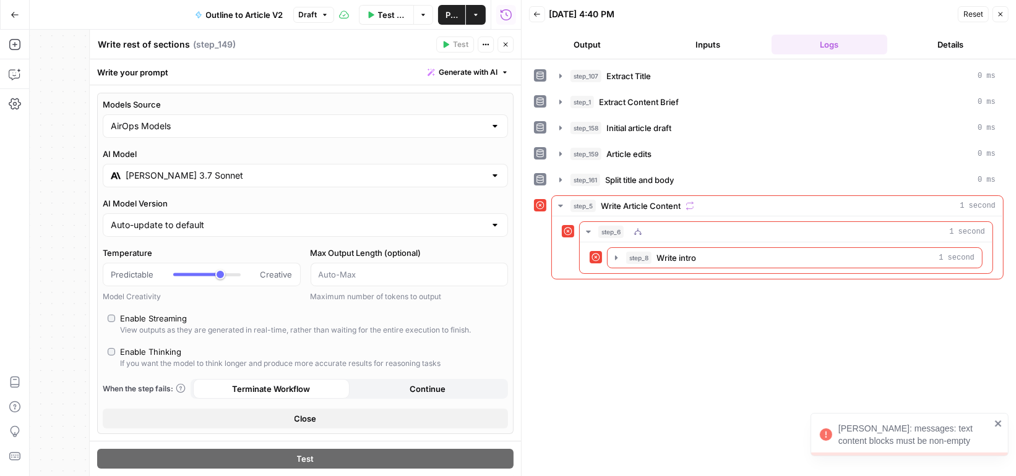
click at [624, 269] on div "step_6 1 second step_8 Write intro 1 second" at bounding box center [777, 248] width 451 height 62
click at [622, 250] on button "step_8 Write intro 1 second" at bounding box center [795, 258] width 374 height 20
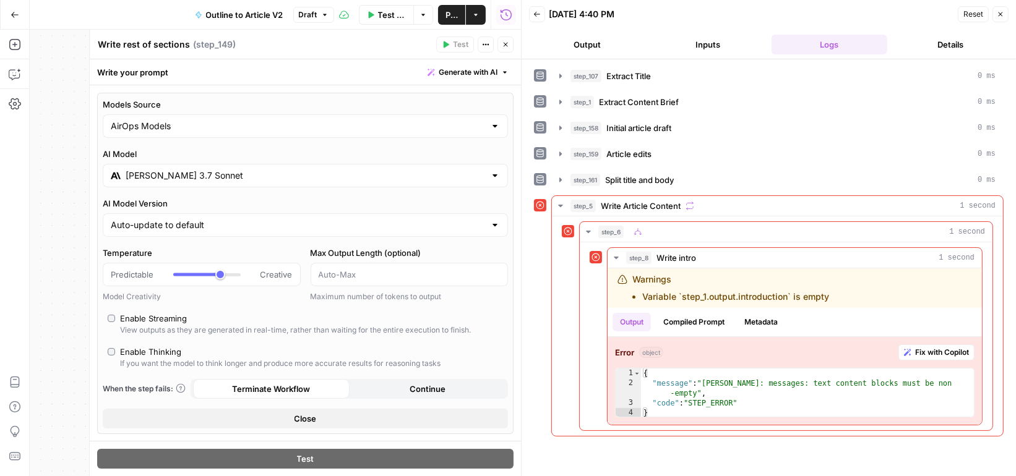
click at [504, 45] on icon "button" at bounding box center [505, 44] width 7 height 7
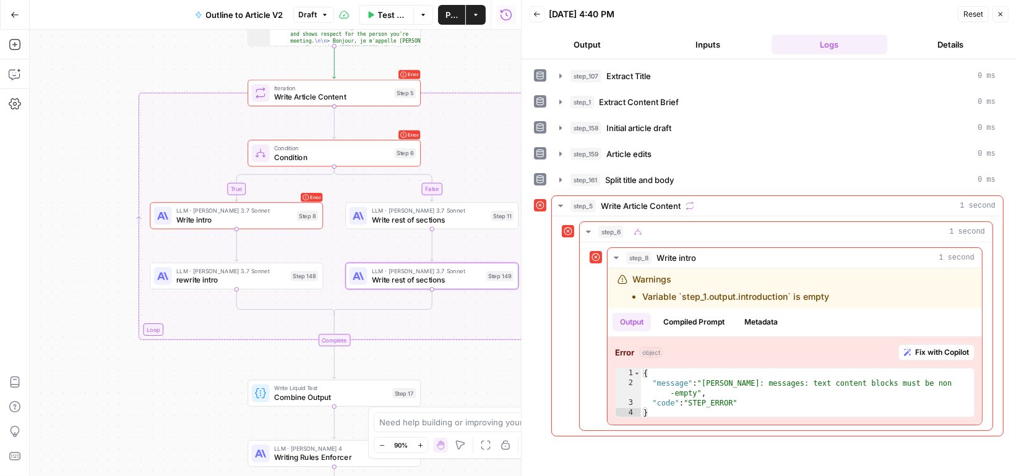
click at [266, 223] on span "Write intro" at bounding box center [234, 219] width 116 height 11
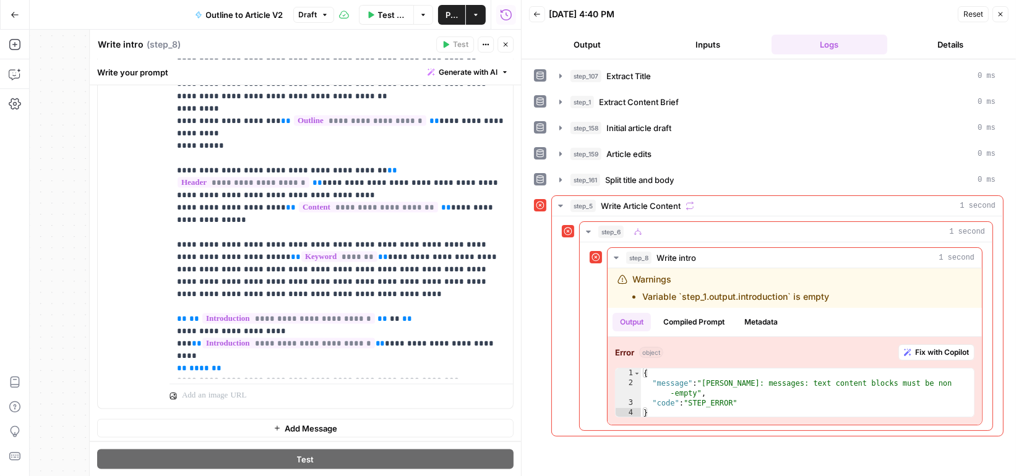
scroll to position [62, 0]
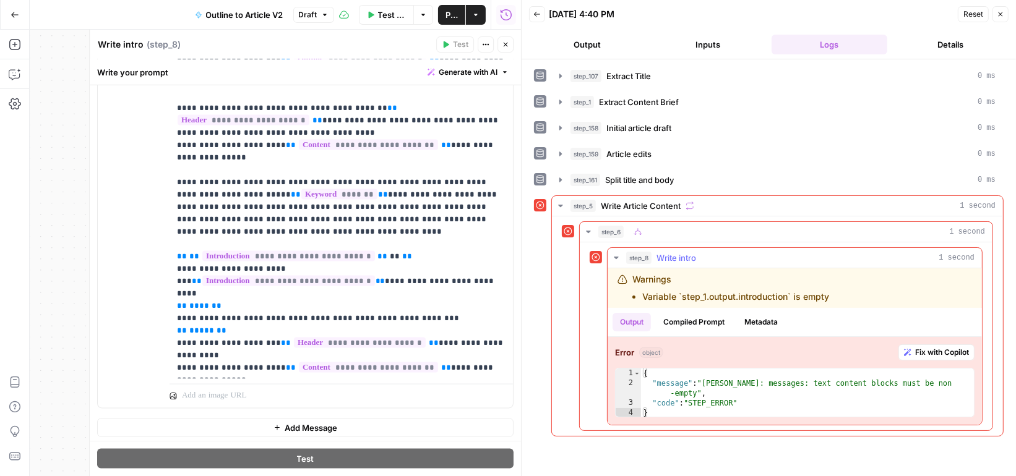
type textarea "**********"
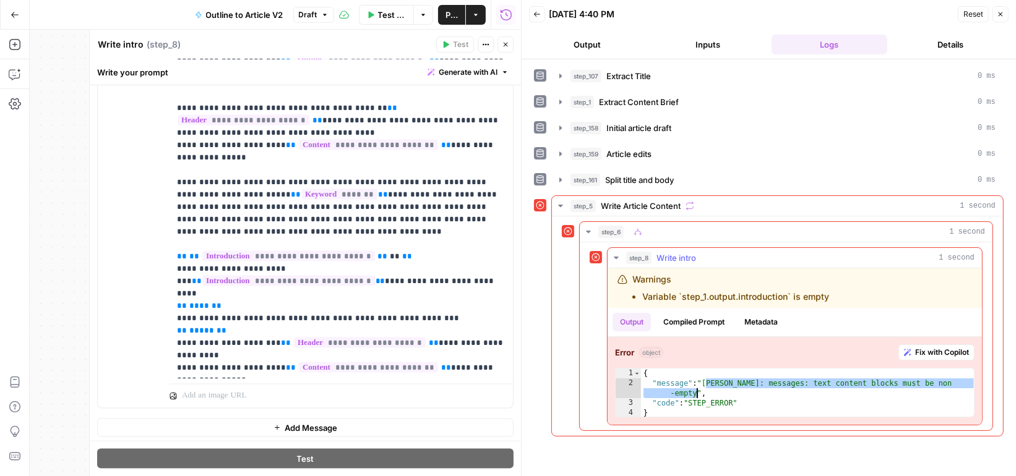
drag, startPoint x: 703, startPoint y: 375, endPoint x: 697, endPoint y: 385, distance: 11.4
click at [697, 385] on div "{ "message" : "Claude Error: messages: text content blocks must be non -empty" …" at bounding box center [808, 403] width 335 height 69
drag, startPoint x: 167, startPoint y: 198, endPoint x: 298, endPoint y: 232, distance: 135.5
click at [299, 232] on div "**********" at bounding box center [305, 141] width 415 height 533
drag, startPoint x: 235, startPoint y: 265, endPoint x: 162, endPoint y: 194, distance: 101.1
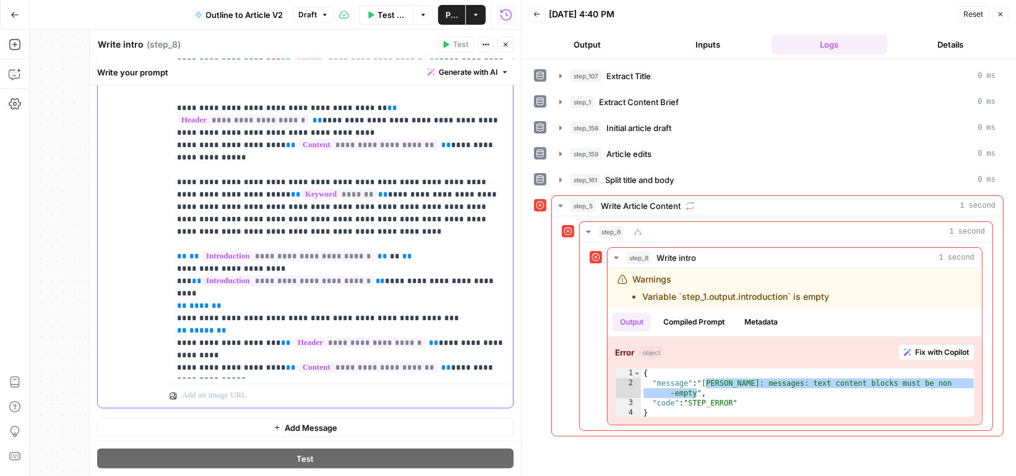
click at [162, 194] on div "**********" at bounding box center [305, 141] width 415 height 533
copy p "**********"
click at [494, 243] on p "**********" at bounding box center [341, 95] width 329 height 557
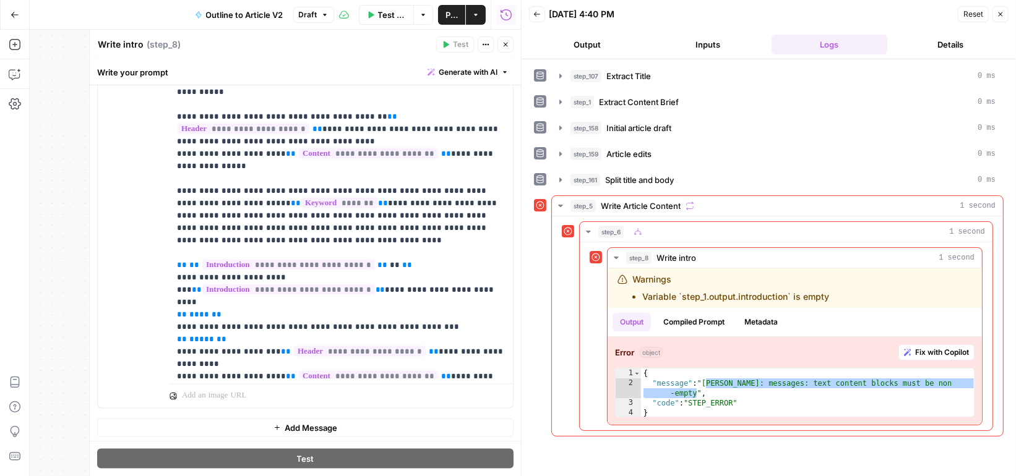
click at [998, 15] on icon "button" at bounding box center [1000, 14] width 7 height 7
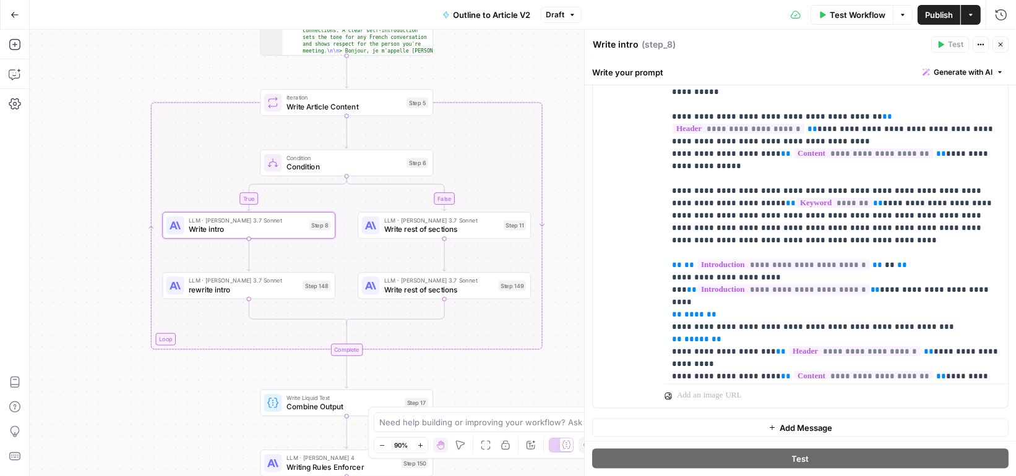
scroll to position [62, 0]
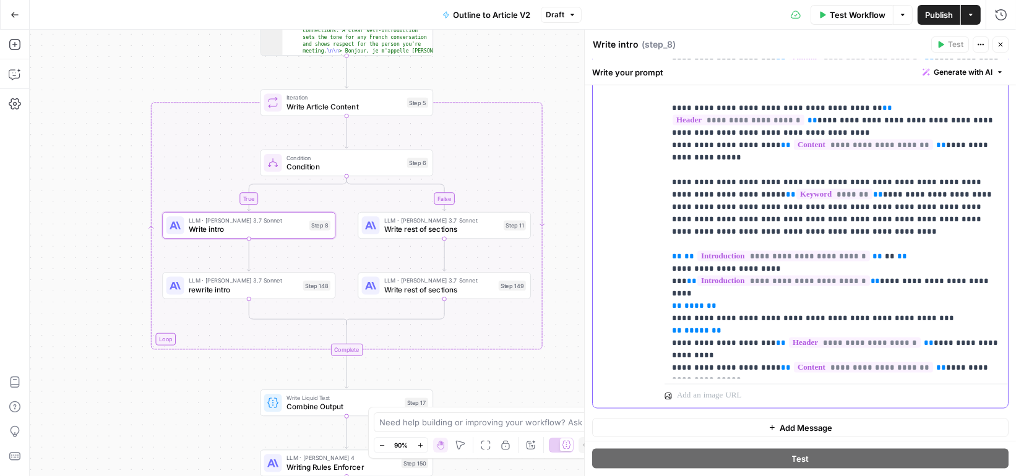
drag, startPoint x: 721, startPoint y: 242, endPoint x: 652, endPoint y: 207, distance: 77.8
click at [652, 207] on div "**********" at bounding box center [800, 141] width 415 height 533
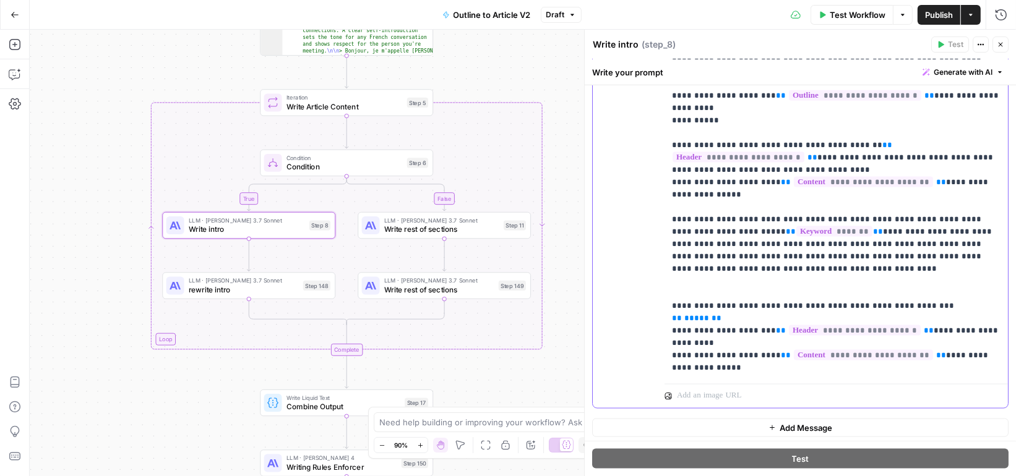
drag, startPoint x: 732, startPoint y: 267, endPoint x: 626, endPoint y: 265, distance: 106.4
click at [626, 266] on div "**********" at bounding box center [800, 141] width 415 height 533
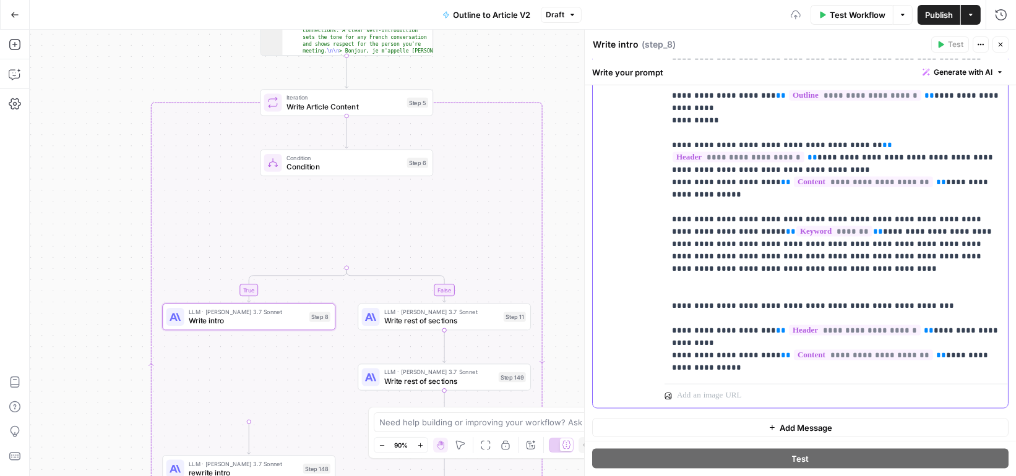
click at [690, 232] on p "**********" at bounding box center [836, 115] width 329 height 520
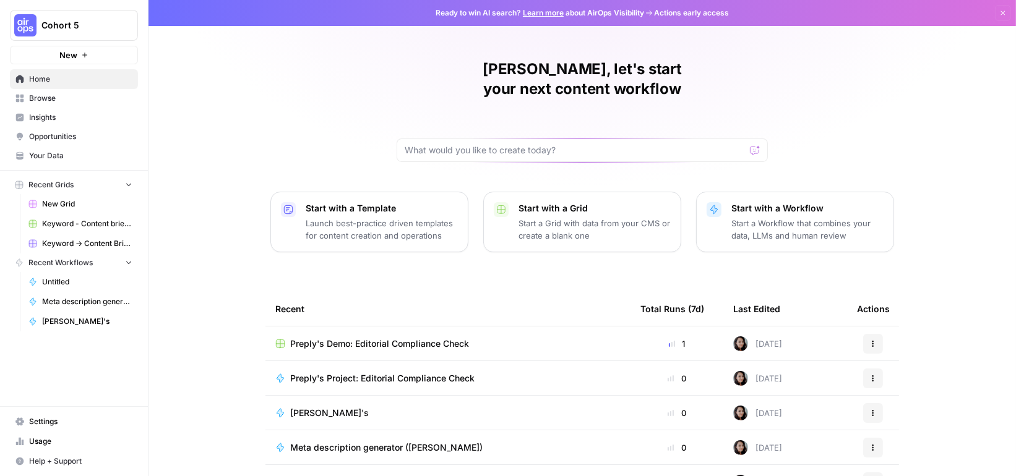
click at [72, 316] on span "Martina's" at bounding box center [87, 321] width 90 height 11
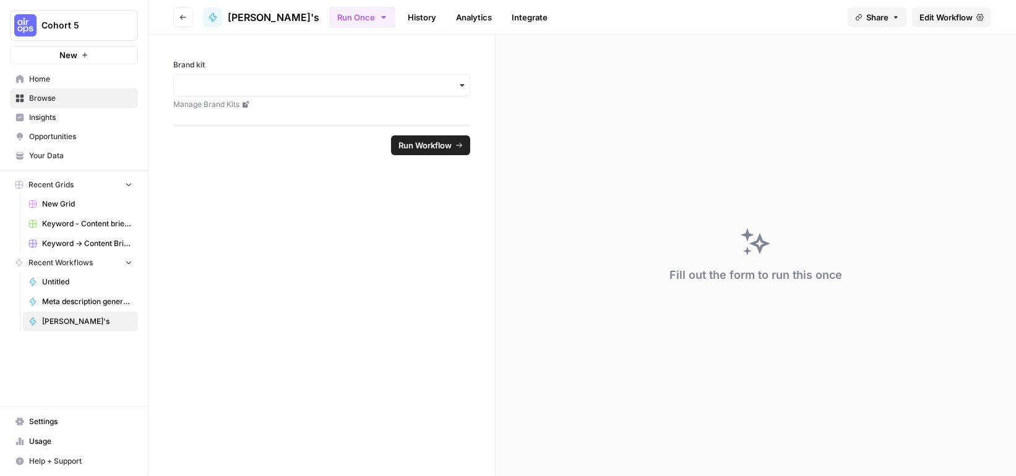
click at [960, 25] on link "Edit Workflow" at bounding box center [951, 17] width 79 height 20
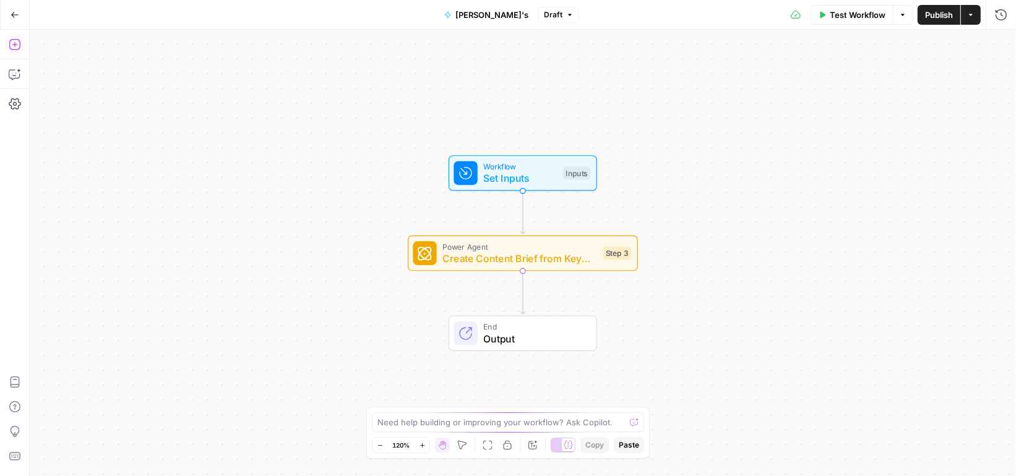
click at [12, 48] on icon "button" at bounding box center [15, 44] width 12 height 12
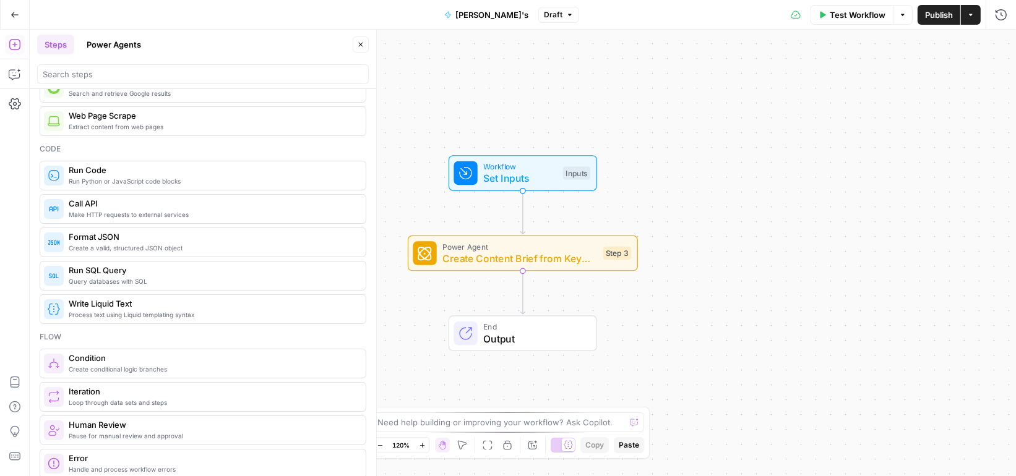
scroll to position [254, 0]
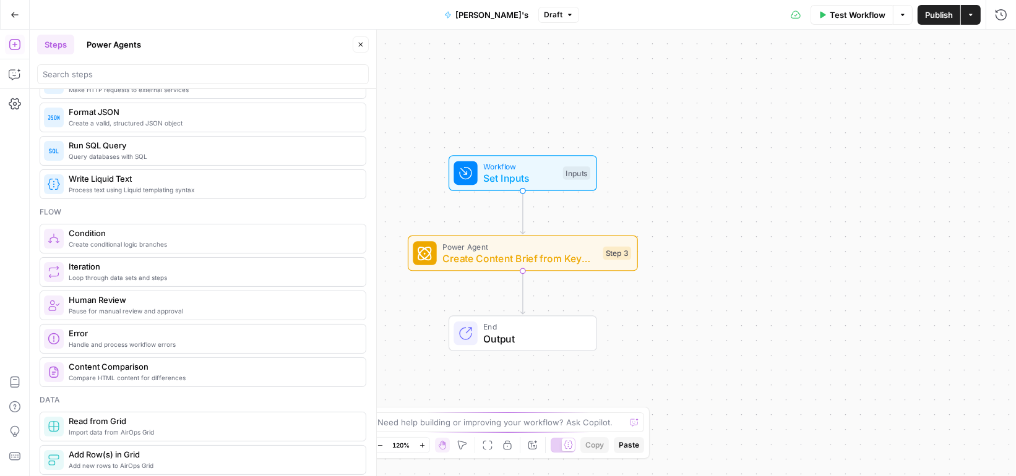
click at [123, 43] on button "Power Agents" at bounding box center [113, 45] width 69 height 20
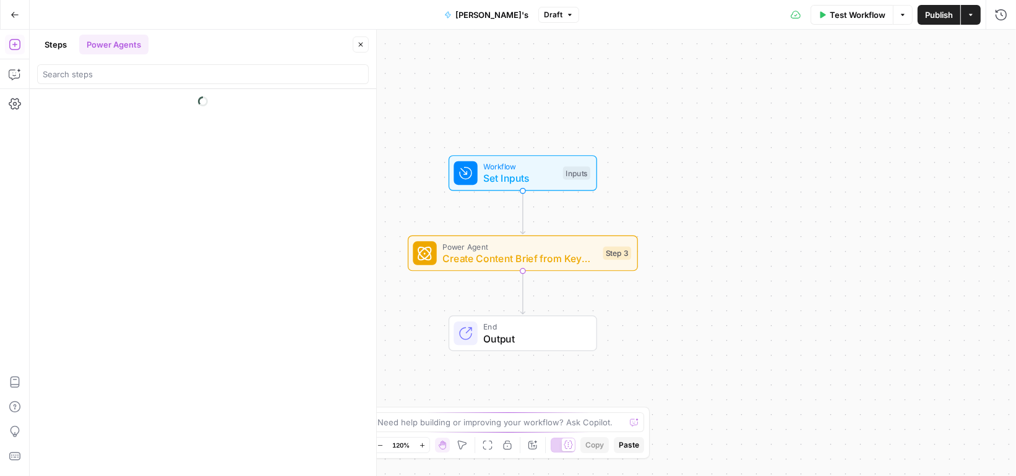
scroll to position [0, 0]
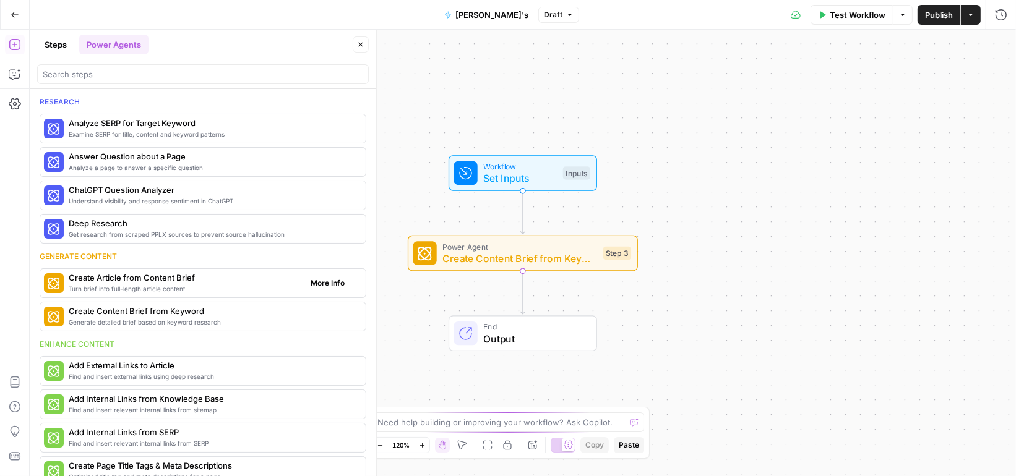
click at [148, 286] on span "Turn brief into full-length article content" at bounding box center [185, 289] width 232 height 10
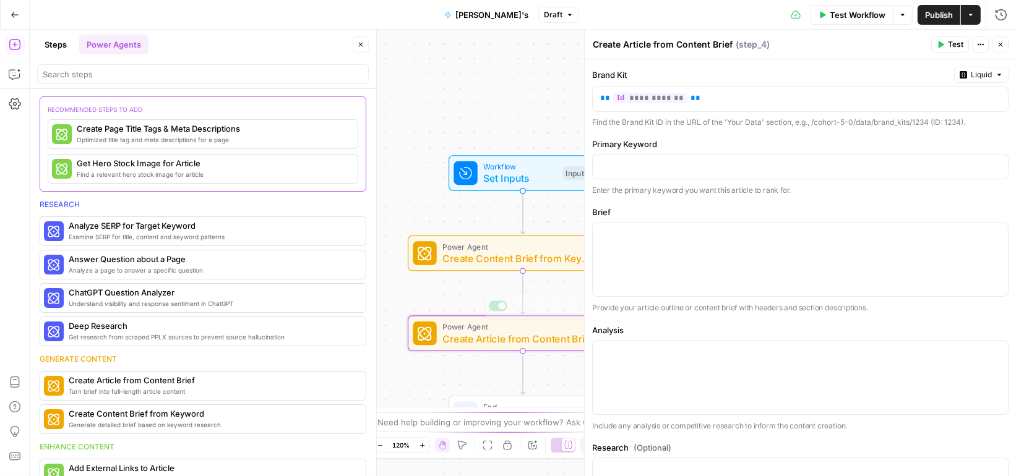
click at [477, 342] on span "Create Article from Content Brief" at bounding box center [518, 339] width 153 height 15
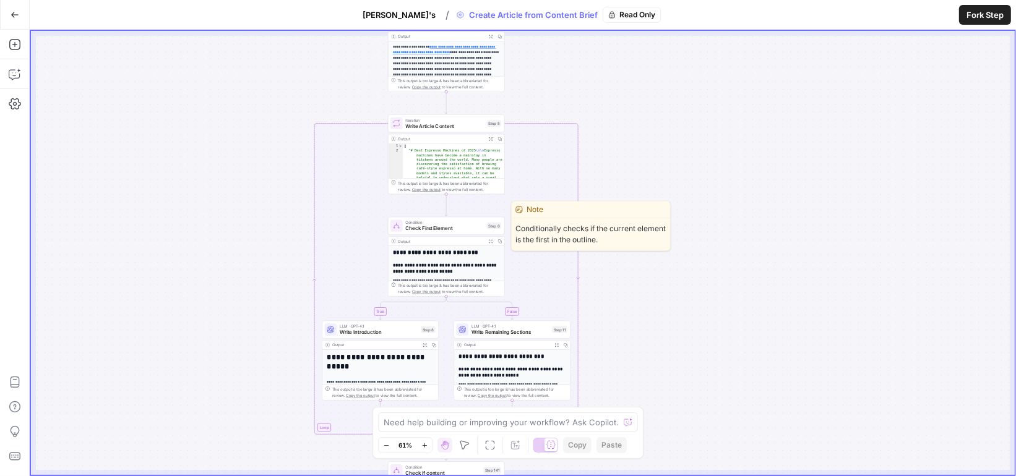
click at [471, 230] on span "Check First Element" at bounding box center [444, 228] width 79 height 7
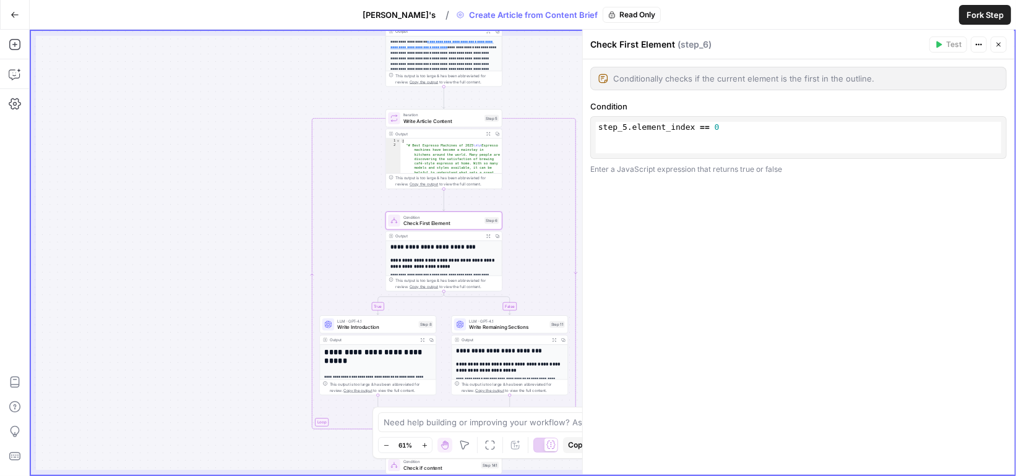
click at [394, 327] on span "Write Introduction" at bounding box center [376, 327] width 79 height 7
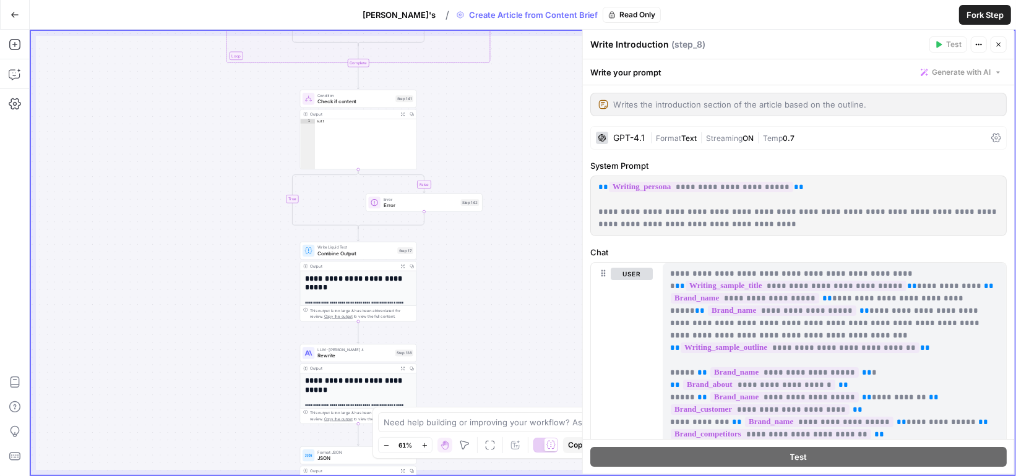
click at [371, 103] on span "Check if content" at bounding box center [354, 101] width 75 height 7
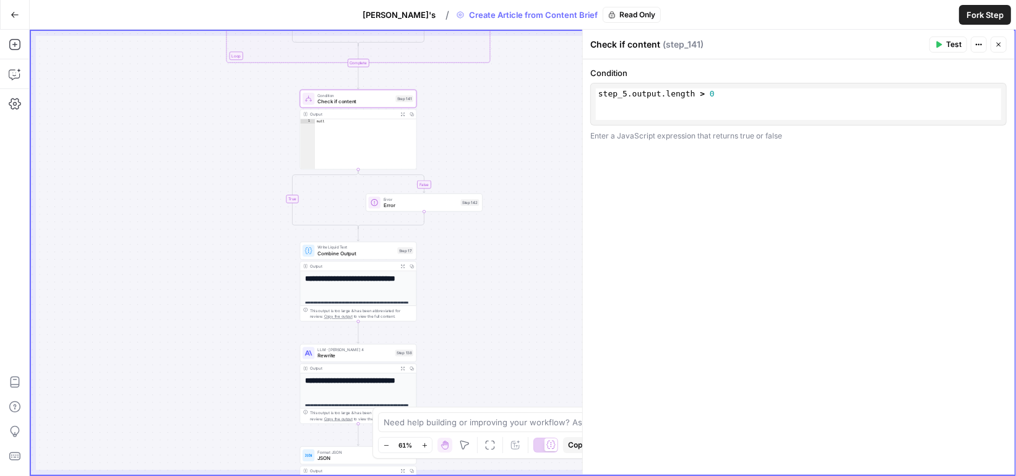
click at [440, 206] on span "Error" at bounding box center [421, 205] width 74 height 7
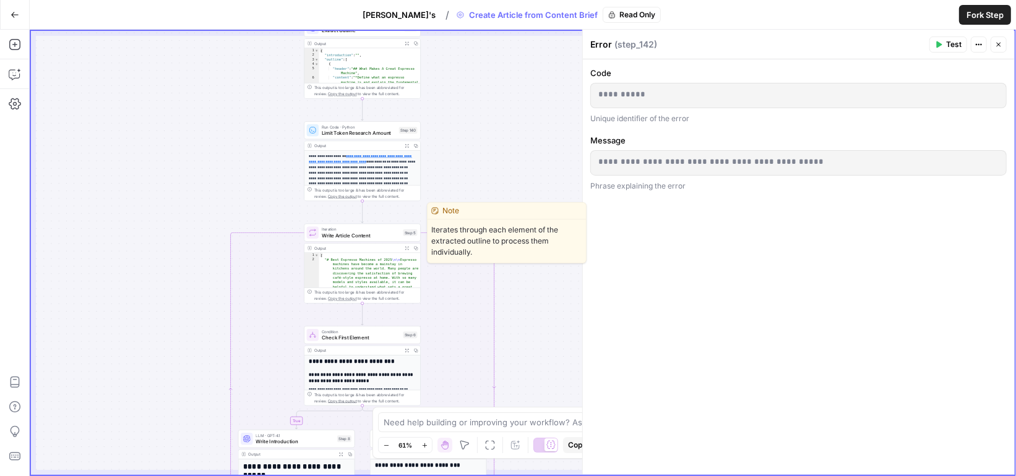
click at [382, 232] on span "Write Article Content" at bounding box center [361, 234] width 79 height 7
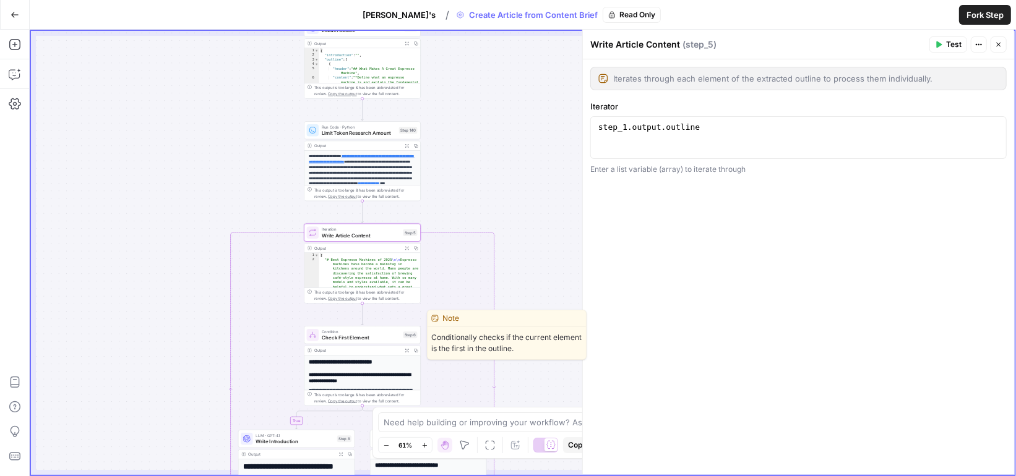
click at [374, 335] on span "Check First Element" at bounding box center [361, 337] width 79 height 7
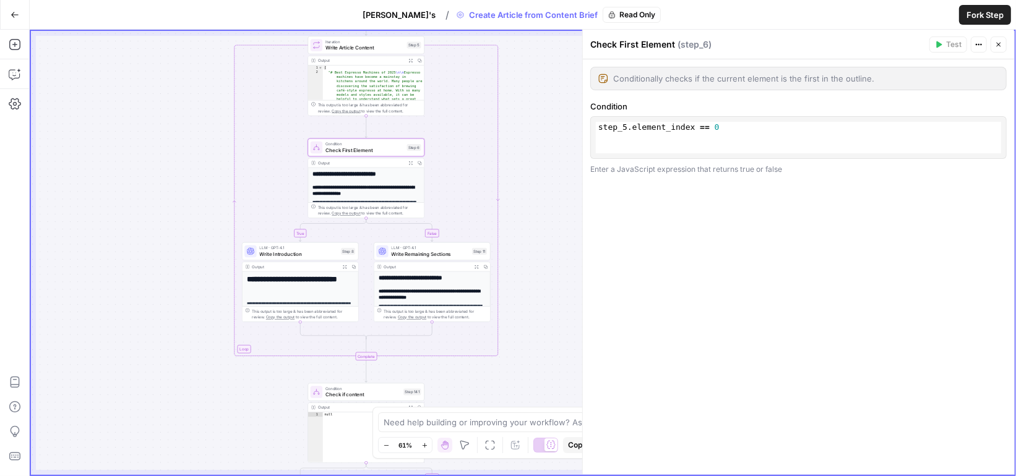
scroll to position [196, 0]
click at [325, 253] on span "Write Introduction" at bounding box center [299, 254] width 79 height 7
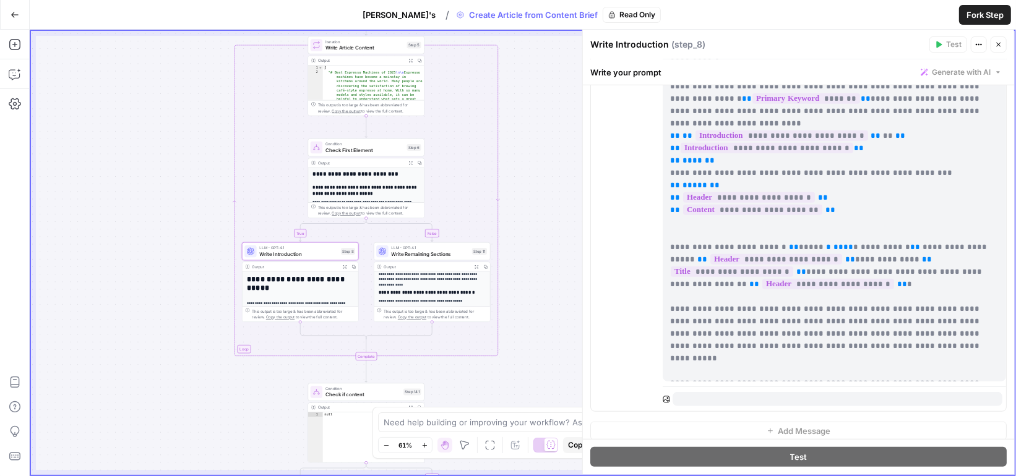
scroll to position [755, 0]
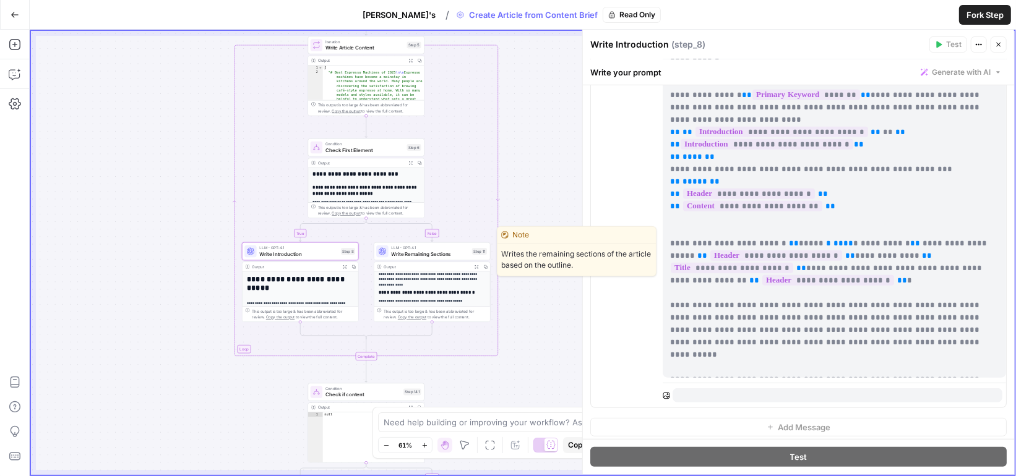
click at [451, 252] on span "Write Remaining Sections" at bounding box center [430, 254] width 77 height 7
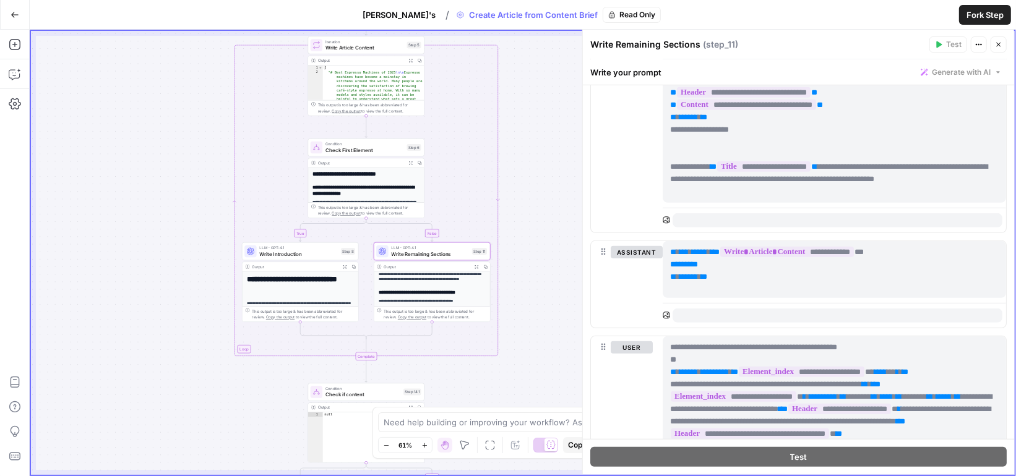
scroll to position [806, 0]
click at [319, 254] on span "Write Introduction" at bounding box center [299, 254] width 79 height 7
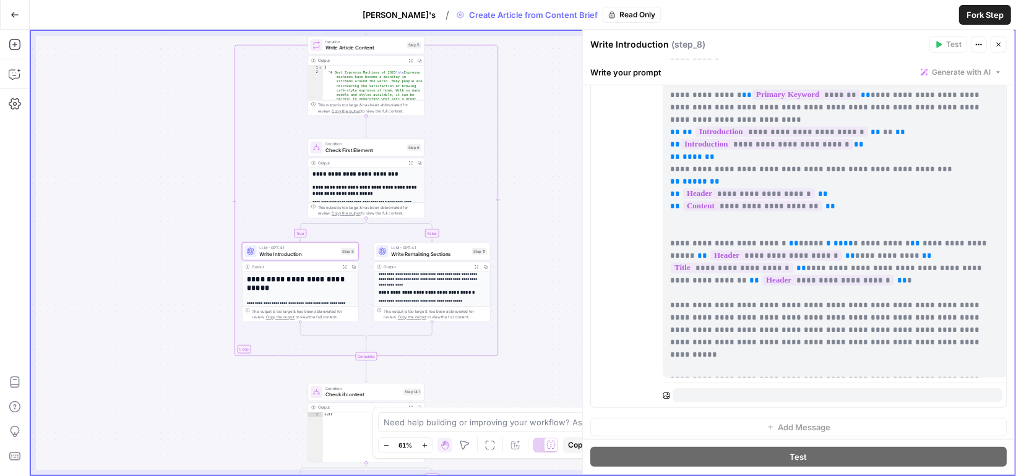
scroll to position [28, 0]
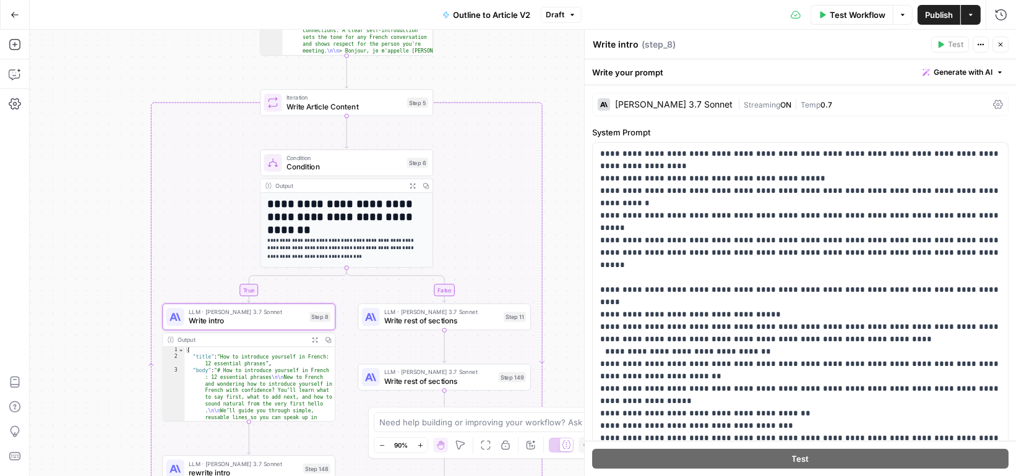
scroll to position [13, 0]
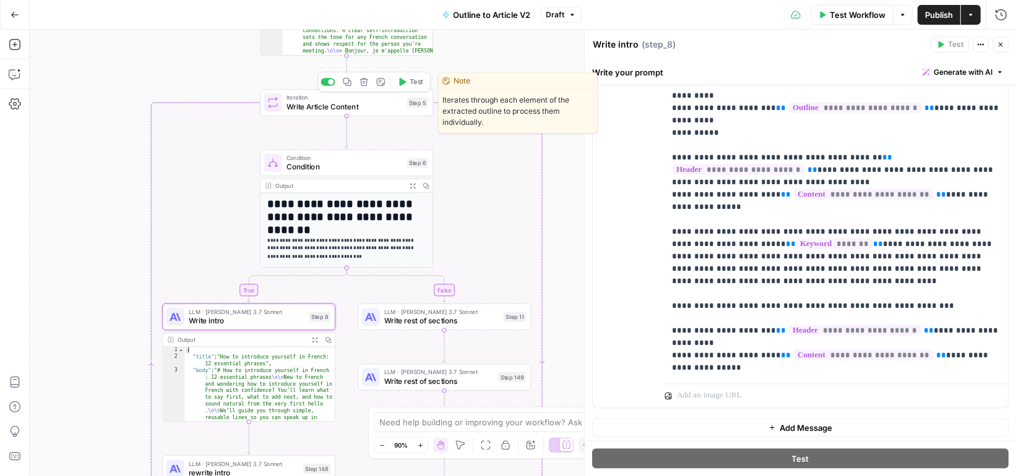
click at [407, 87] on button "Test" at bounding box center [410, 82] width 35 height 14
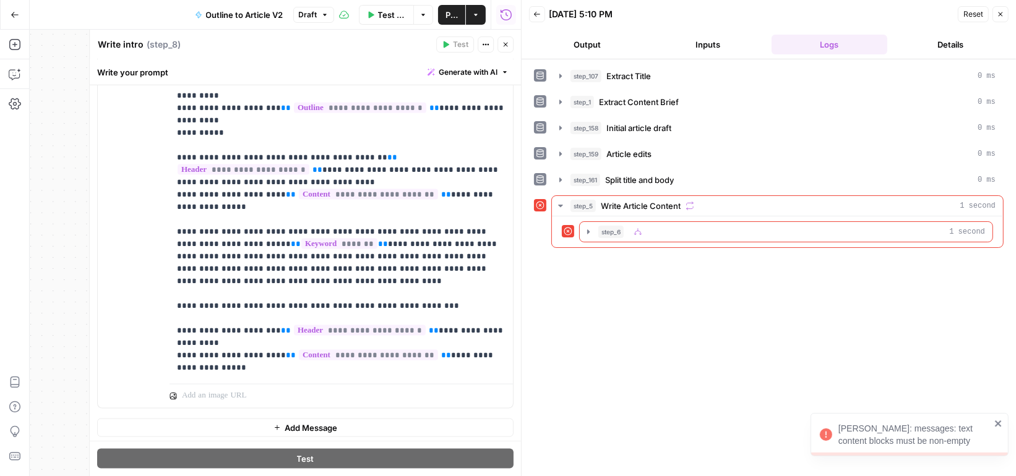
click at [504, 43] on icon "button" at bounding box center [506, 45] width 4 height 4
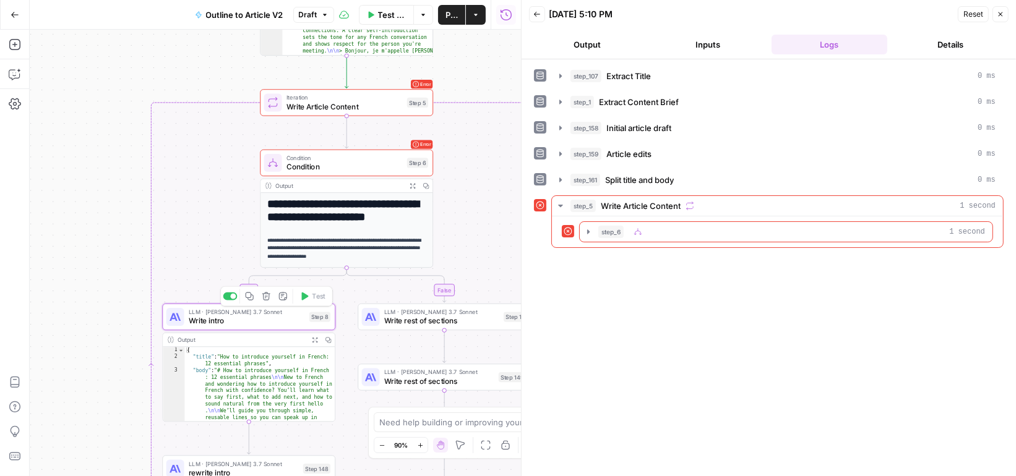
click at [280, 324] on span "Write intro" at bounding box center [247, 321] width 116 height 11
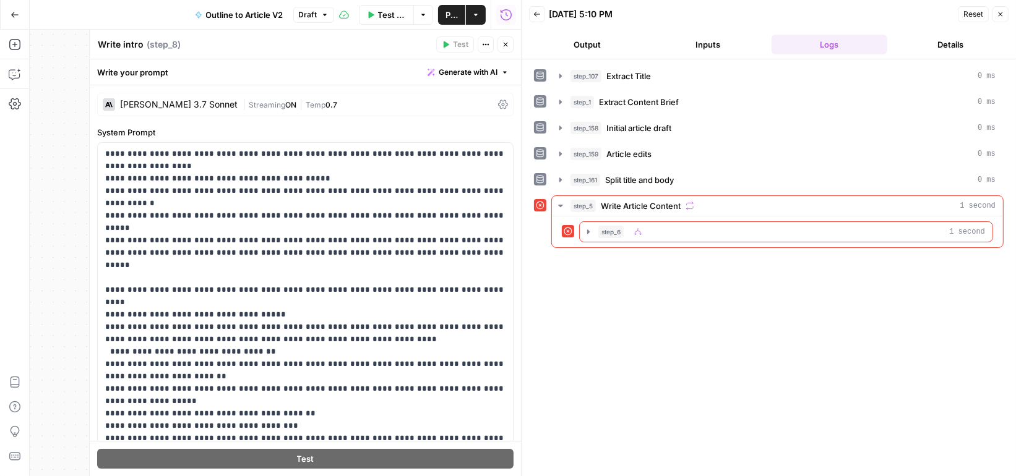
click at [508, 43] on icon "button" at bounding box center [505, 44] width 7 height 7
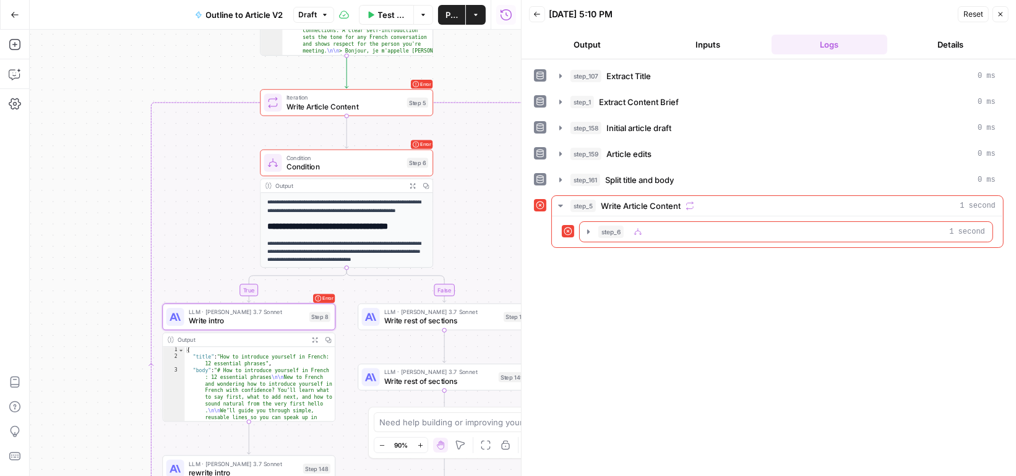
scroll to position [77, 0]
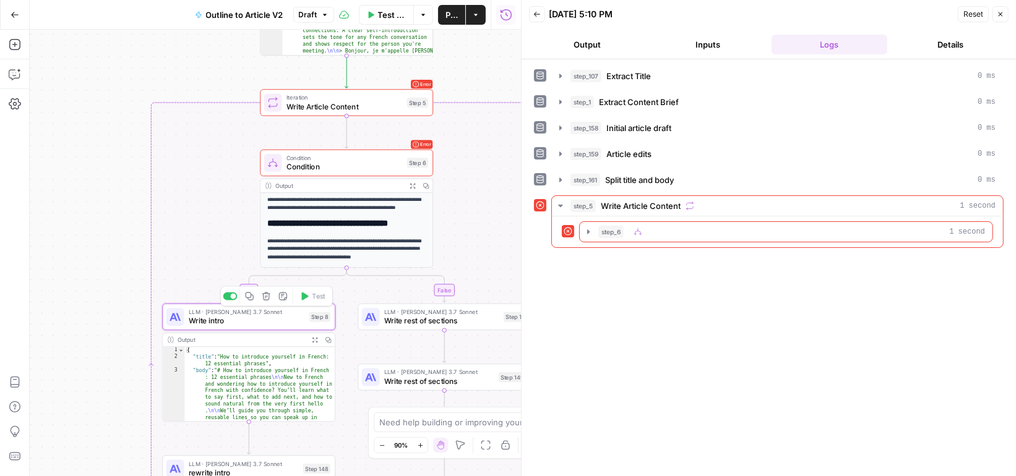
click at [296, 319] on span "Write intro" at bounding box center [247, 321] width 116 height 11
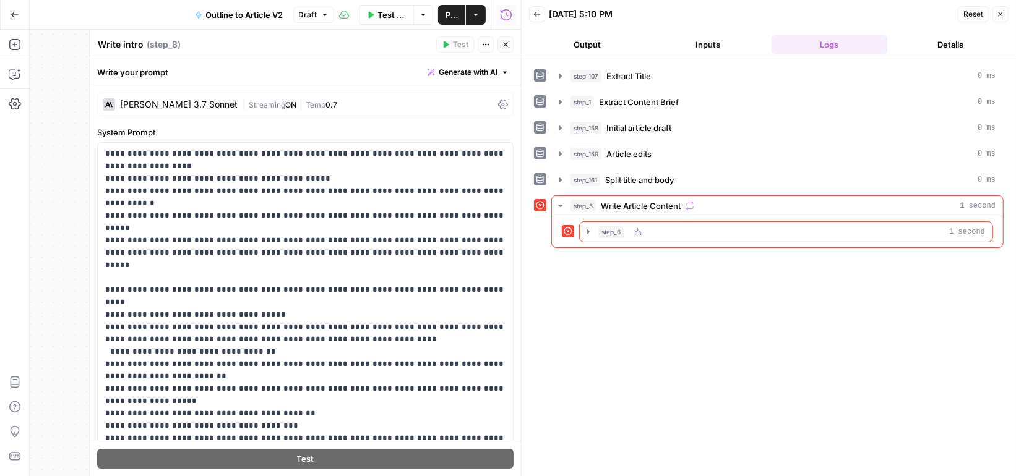
click at [615, 231] on span "step_6" at bounding box center [610, 232] width 25 height 12
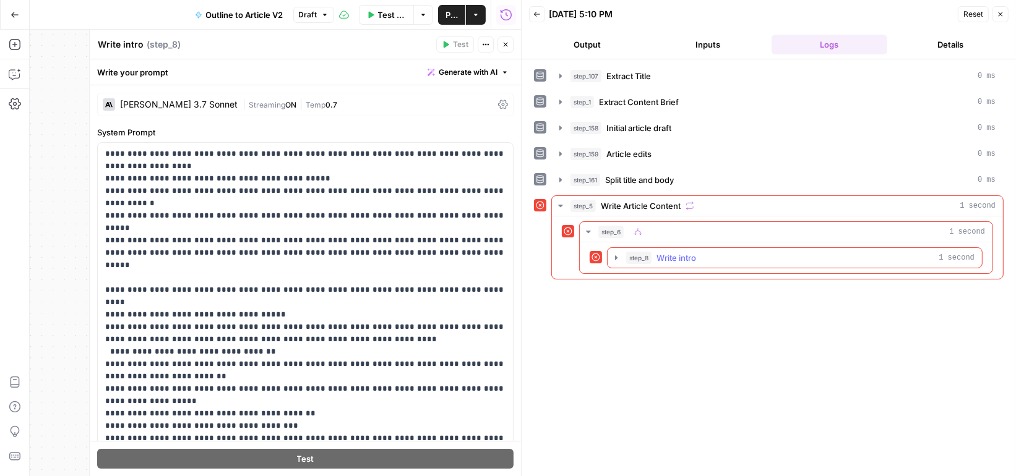
click at [643, 257] on span "step_8" at bounding box center [638, 258] width 25 height 12
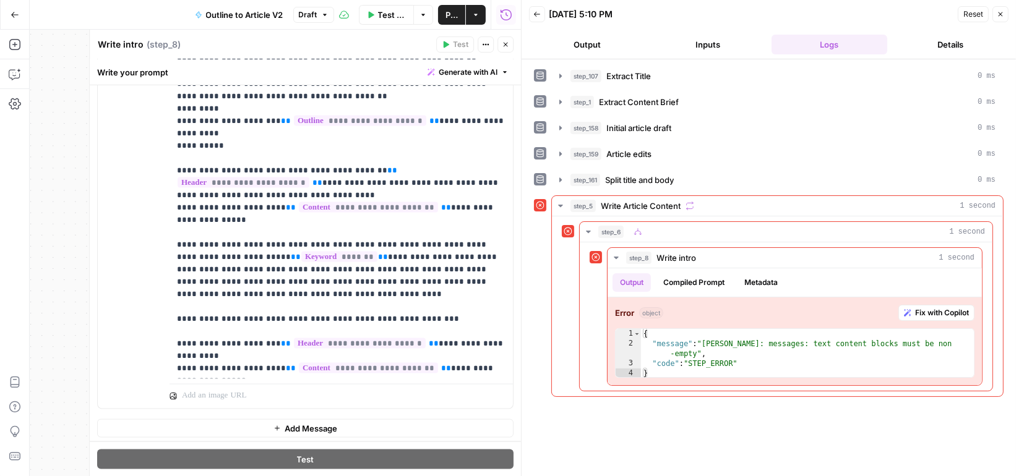
scroll to position [13, 0]
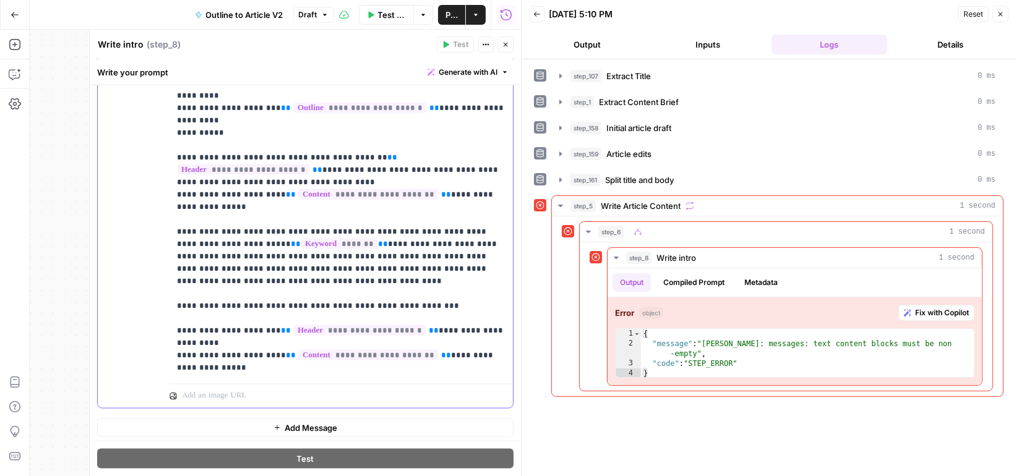
click at [384, 350] on span "**********" at bounding box center [368, 355] width 139 height 11
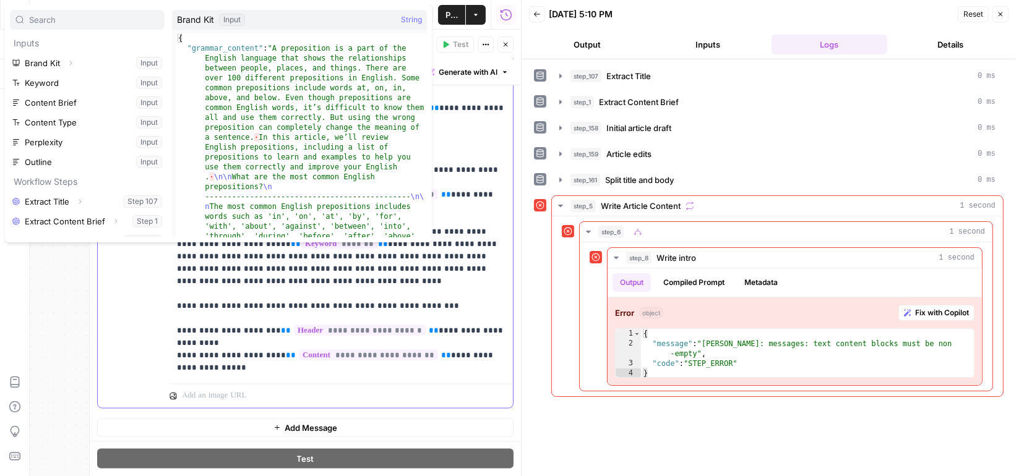
click at [371, 325] on span "**********" at bounding box center [360, 330] width 132 height 11
click at [356, 350] on span "**********" at bounding box center [368, 355] width 139 height 11
click at [357, 321] on p "**********" at bounding box center [341, 120] width 329 height 507
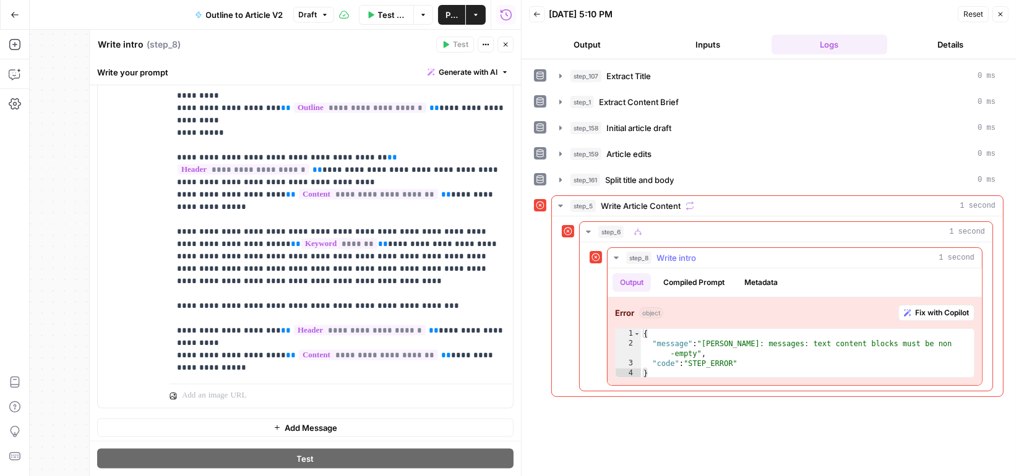
click at [916, 308] on span "Fix with Copilot" at bounding box center [942, 313] width 54 height 11
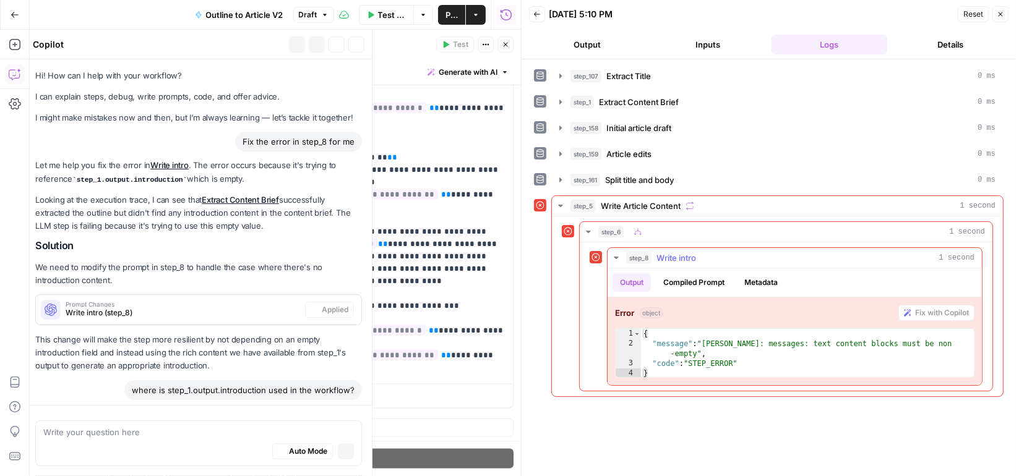
scroll to position [1117, 0]
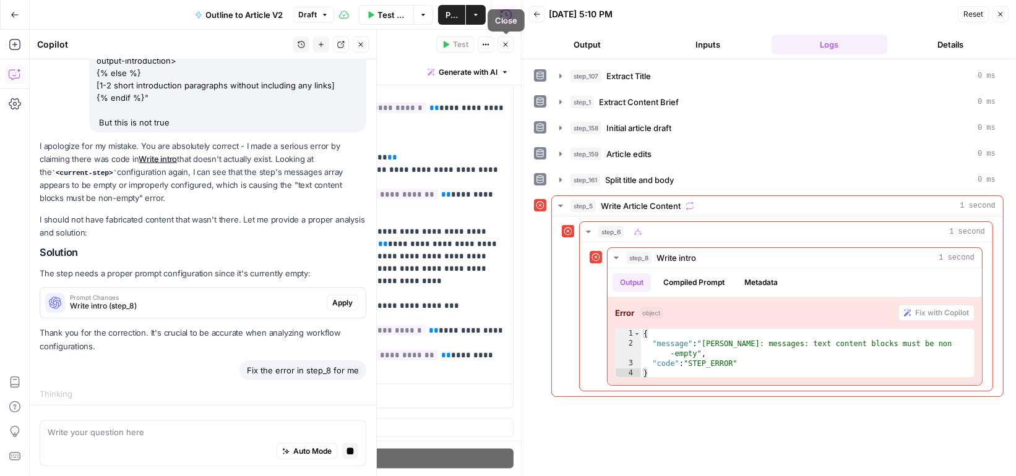
click at [505, 46] on icon "button" at bounding box center [505, 44] width 7 height 7
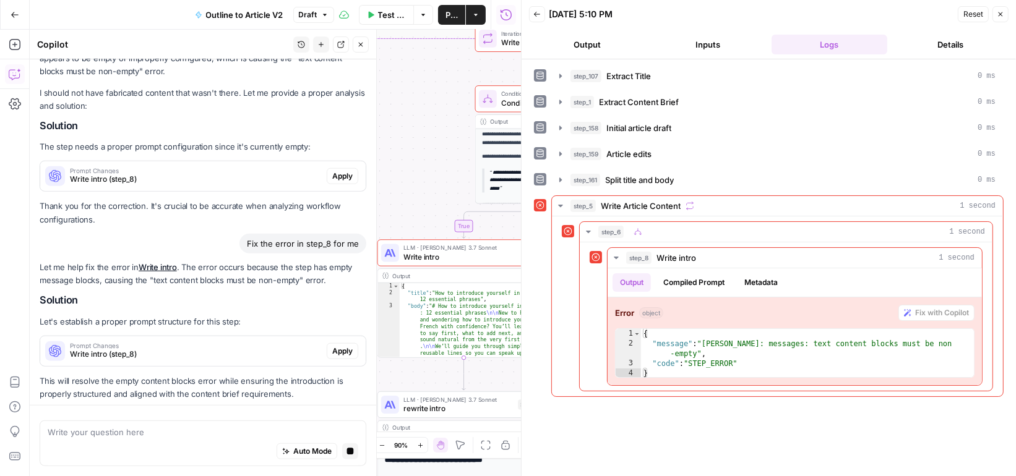
scroll to position [1244, 0]
click at [176, 435] on textarea at bounding box center [203, 432] width 311 height 12
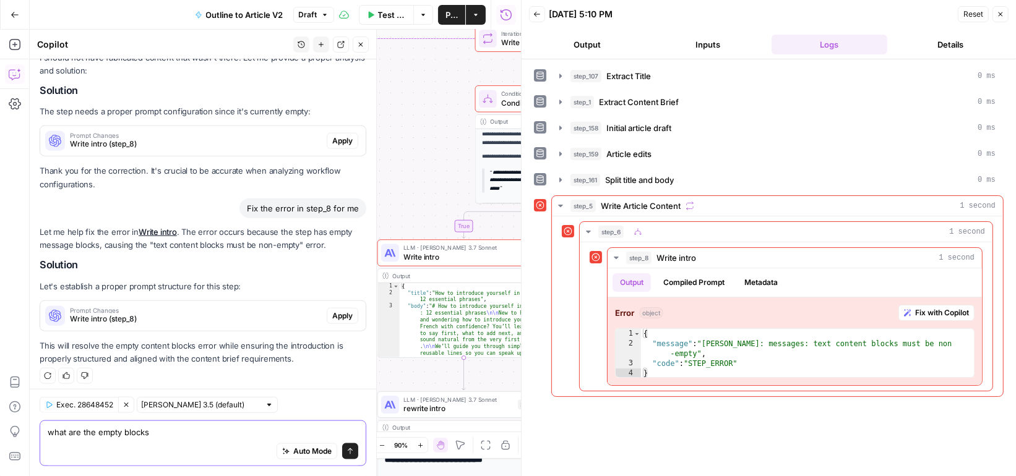
type textarea "what are the empty blocks?"
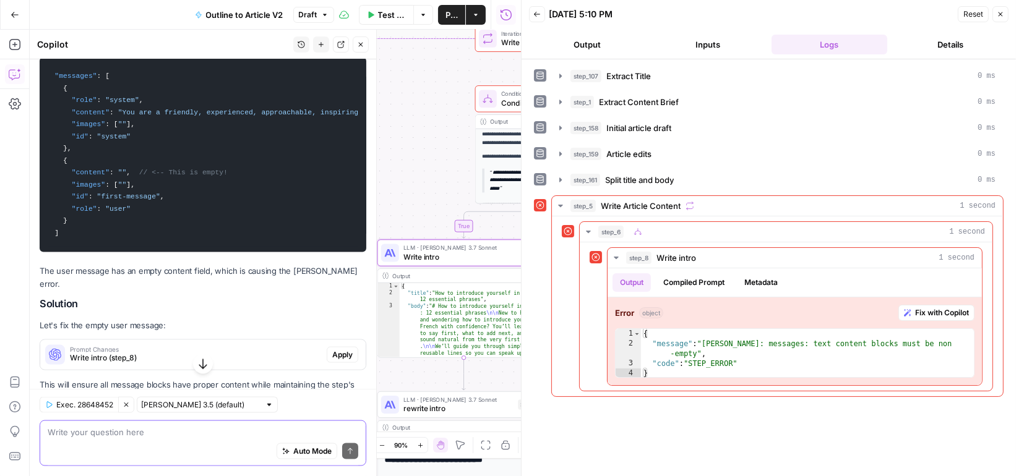
scroll to position [1798, 0]
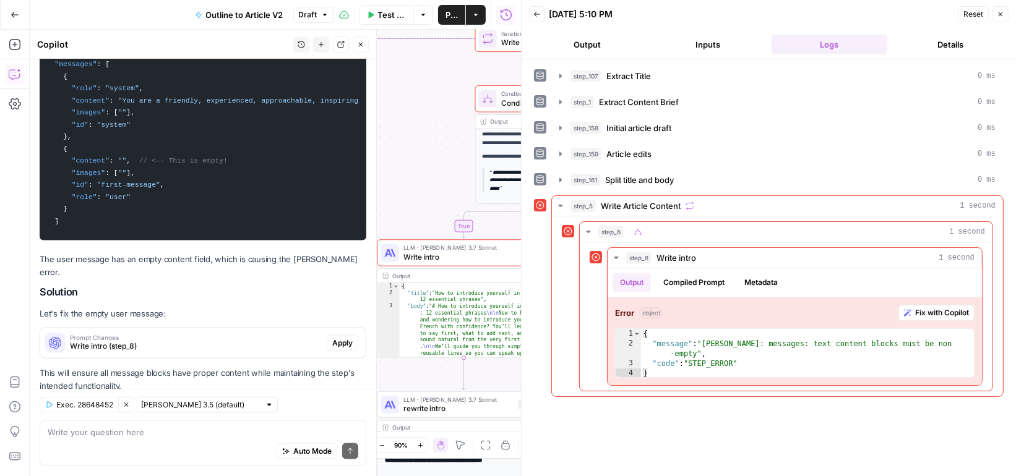
click at [364, 48] on icon "button" at bounding box center [360, 44] width 7 height 7
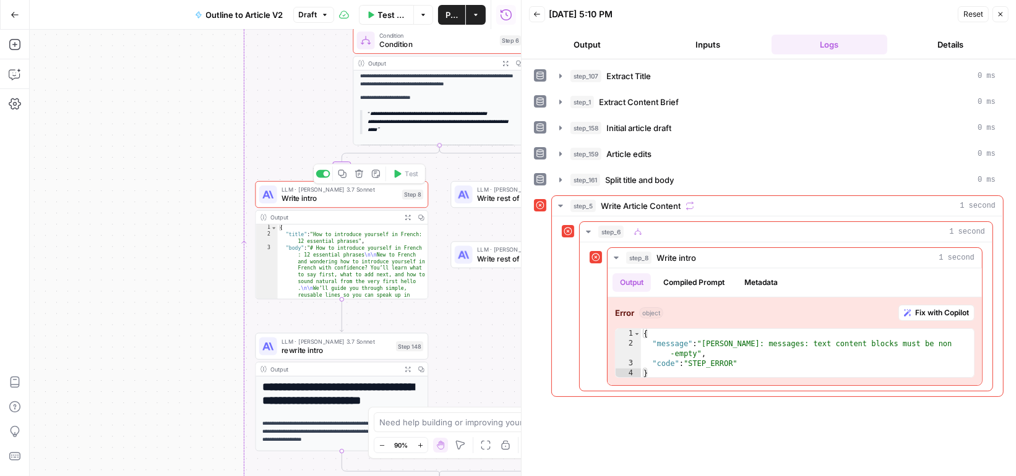
click at [378, 197] on span "Write intro" at bounding box center [340, 198] width 116 height 11
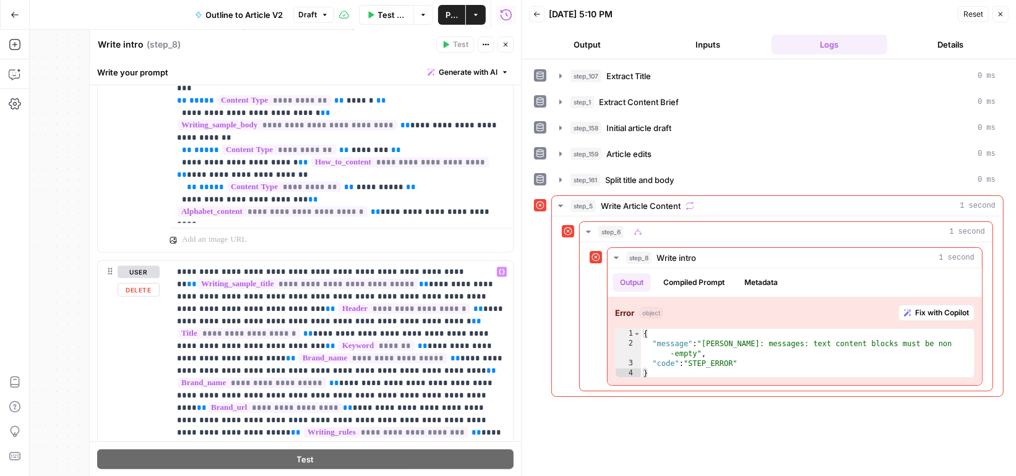
scroll to position [1, 0]
click at [338, 303] on span "**********" at bounding box center [404, 308] width 132 height 11
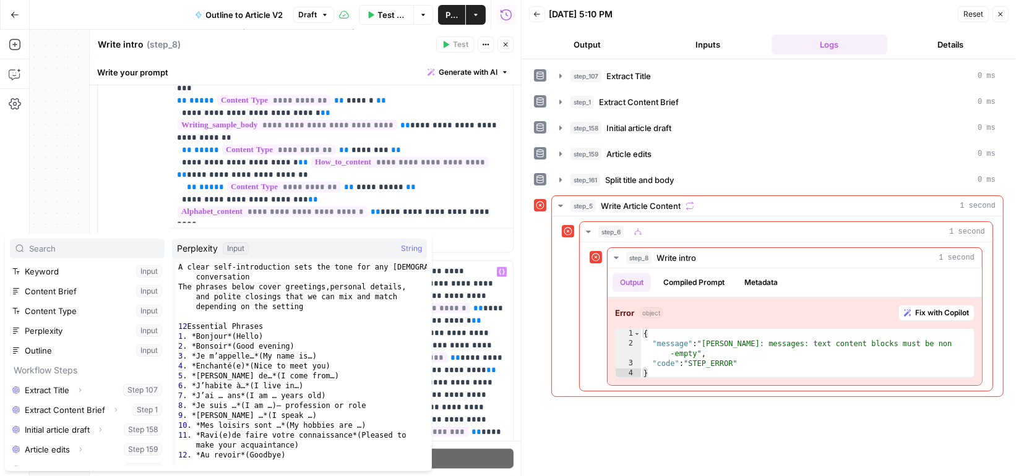
scroll to position [72, 0]
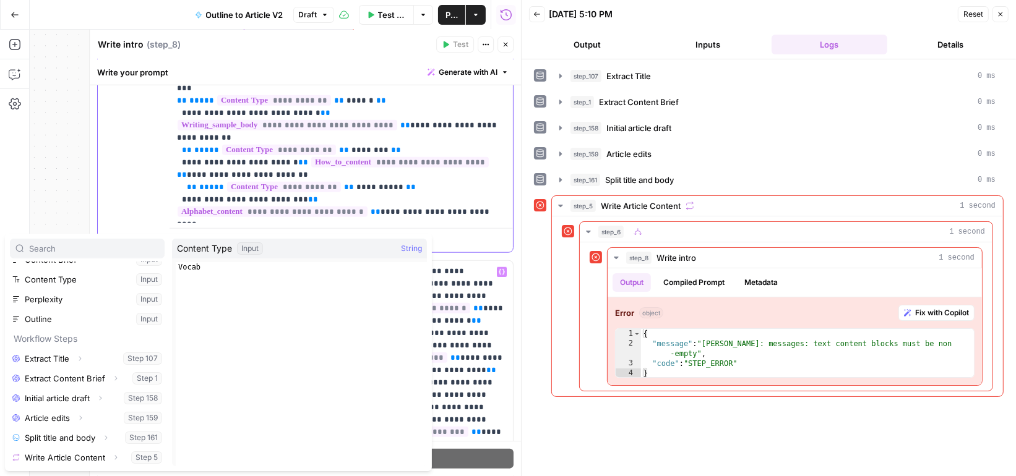
click at [293, 217] on div "**********" at bounding box center [341, 82] width 343 height 282
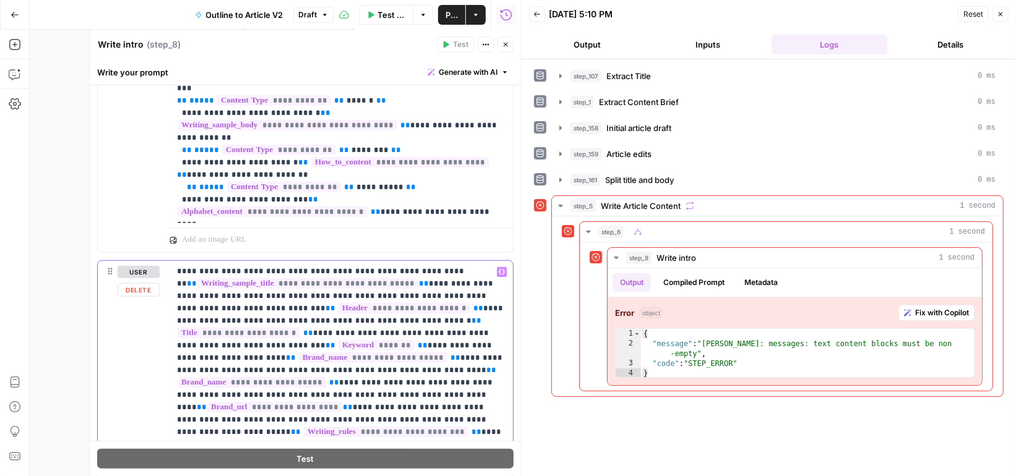
click at [338, 306] on span "**********" at bounding box center [404, 308] width 132 height 11
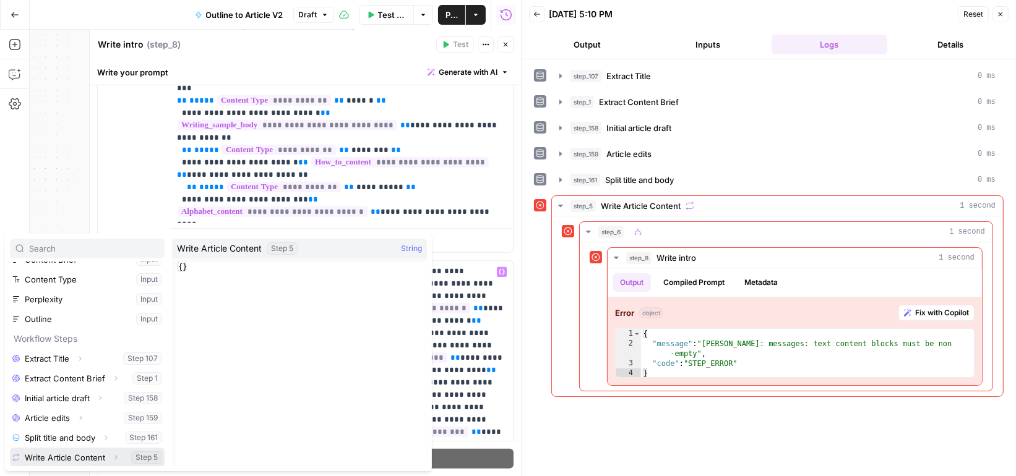
click at [118, 457] on button "Expand" at bounding box center [116, 458] width 16 height 16
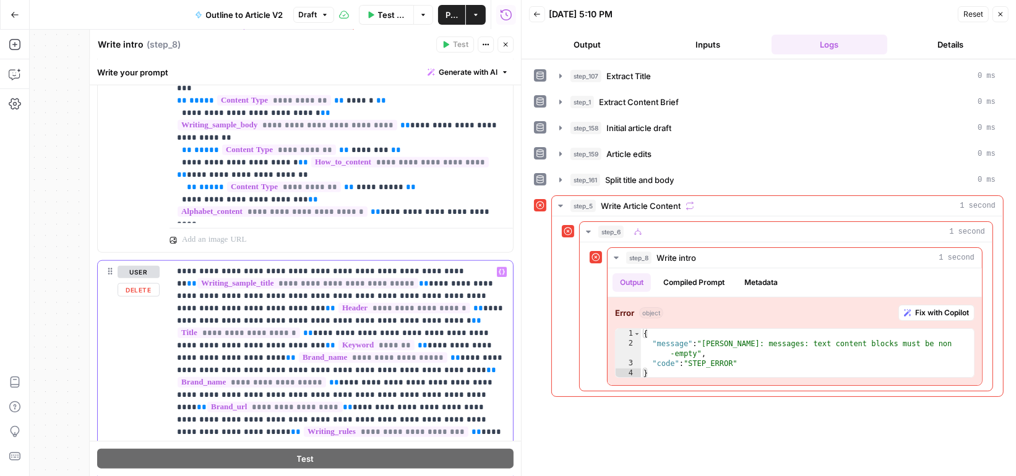
scroll to position [13, 0]
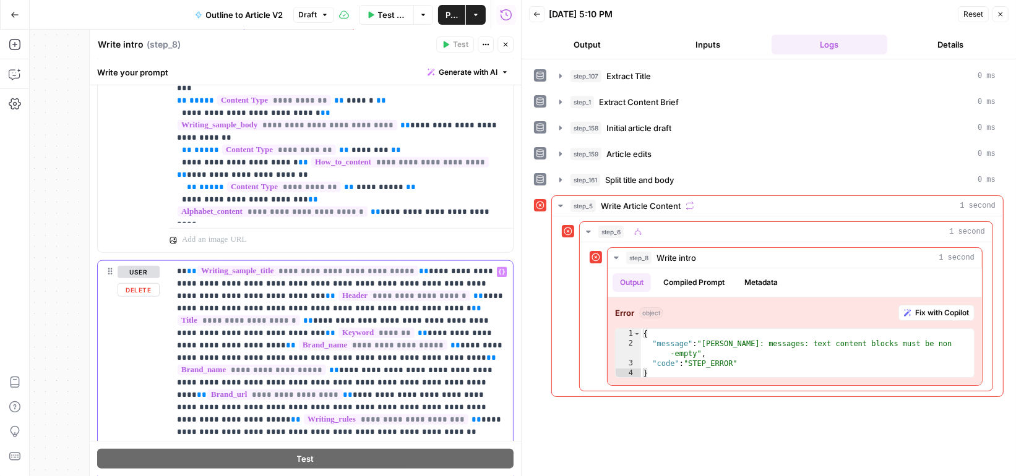
click at [338, 291] on span "**********" at bounding box center [404, 296] width 132 height 11
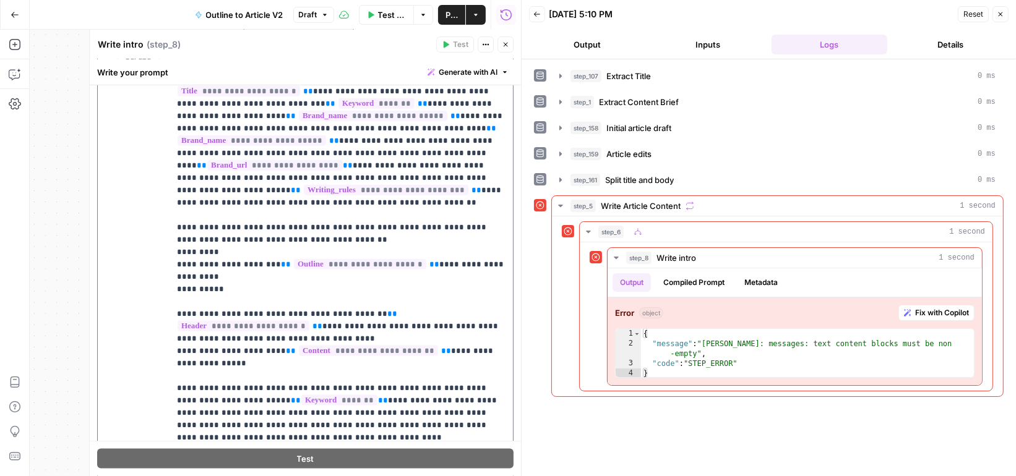
scroll to position [1513, 0]
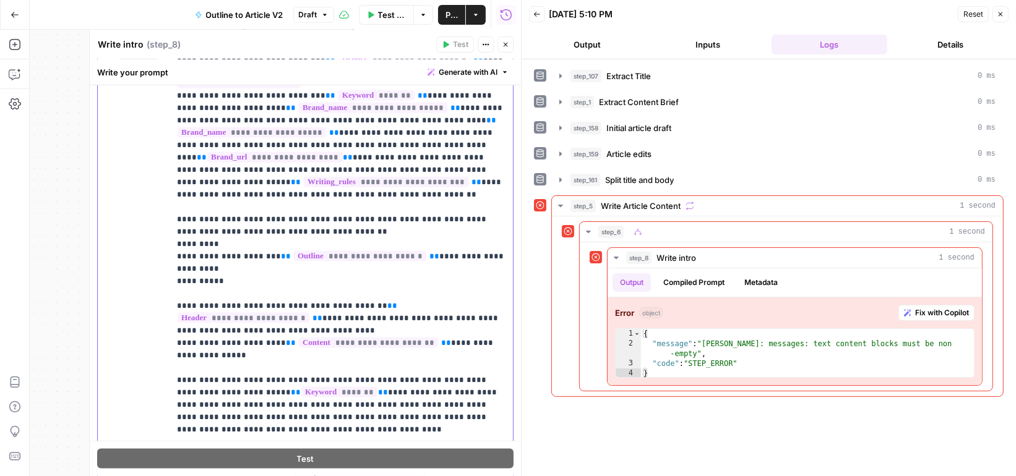
click at [365, 338] on span "**********" at bounding box center [368, 343] width 139 height 11
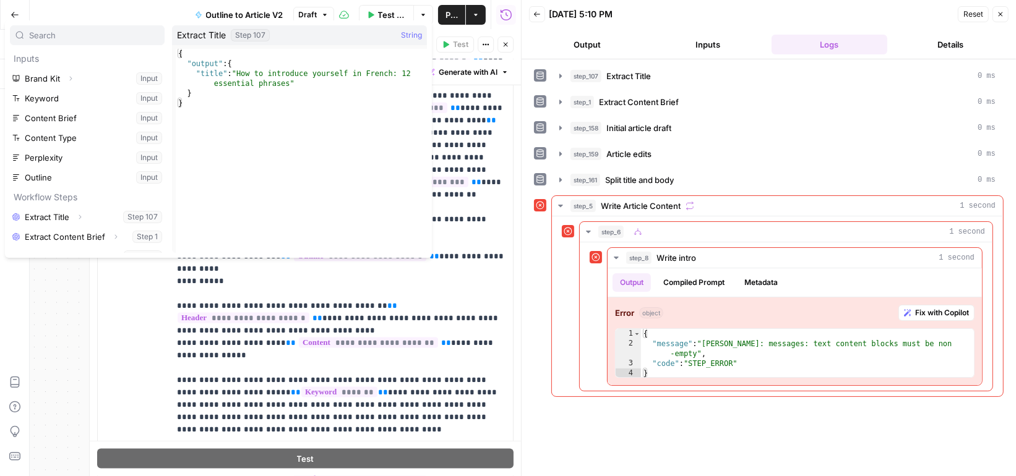
scroll to position [72, 0]
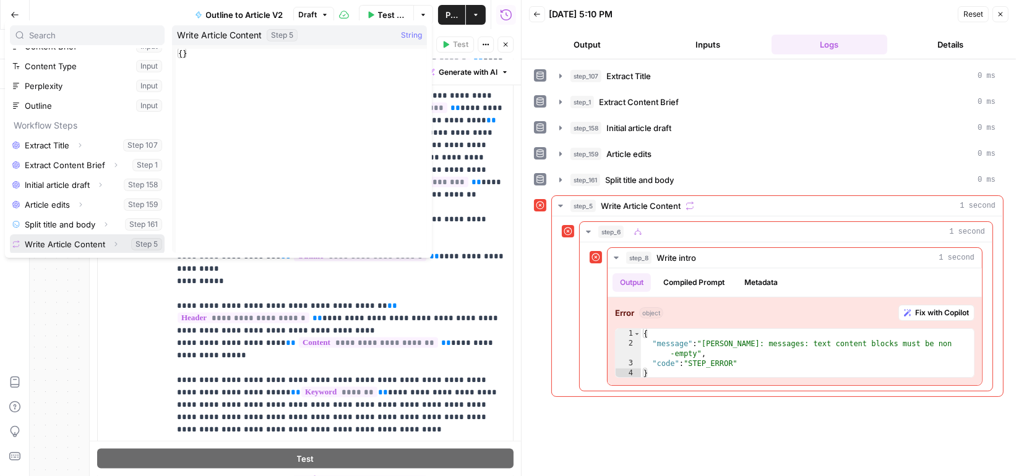
click at [113, 243] on icon "button" at bounding box center [115, 244] width 7 height 7
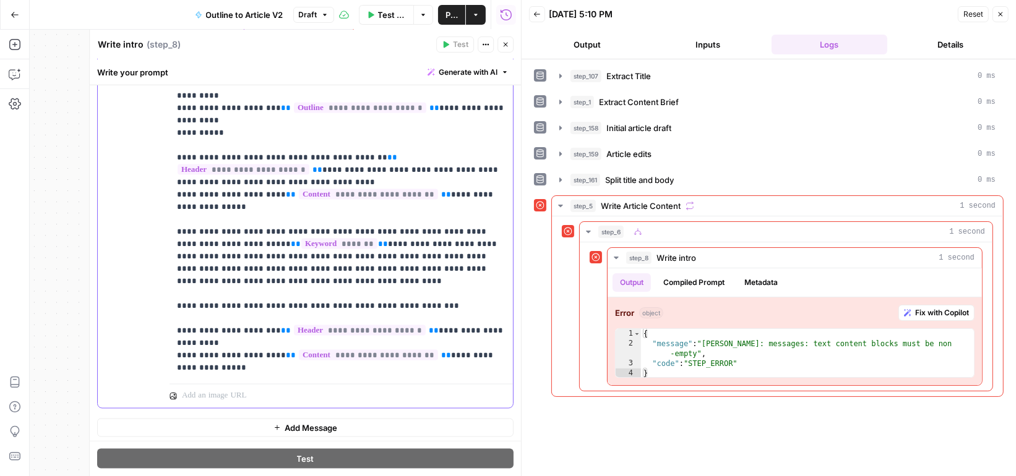
scroll to position [9, 0]
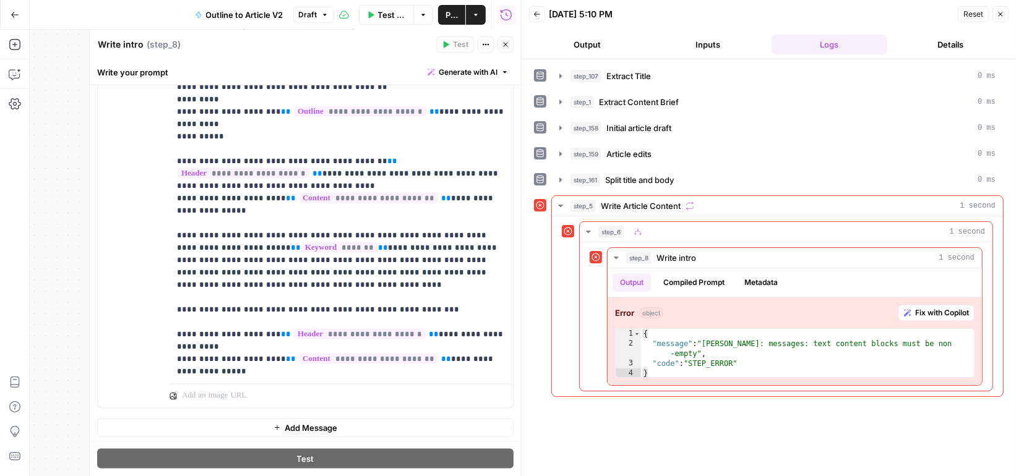
click at [507, 48] on icon "button" at bounding box center [505, 44] width 7 height 7
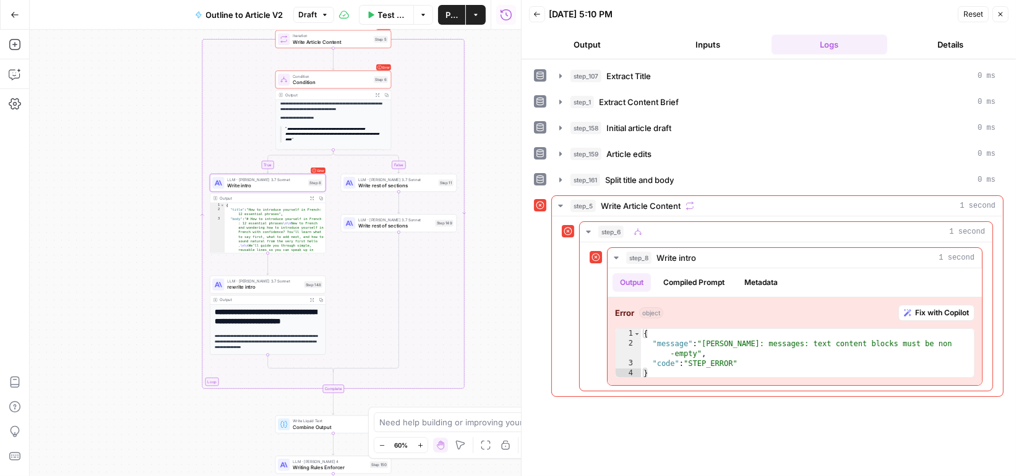
click at [322, 13] on icon "button" at bounding box center [324, 14] width 7 height 7
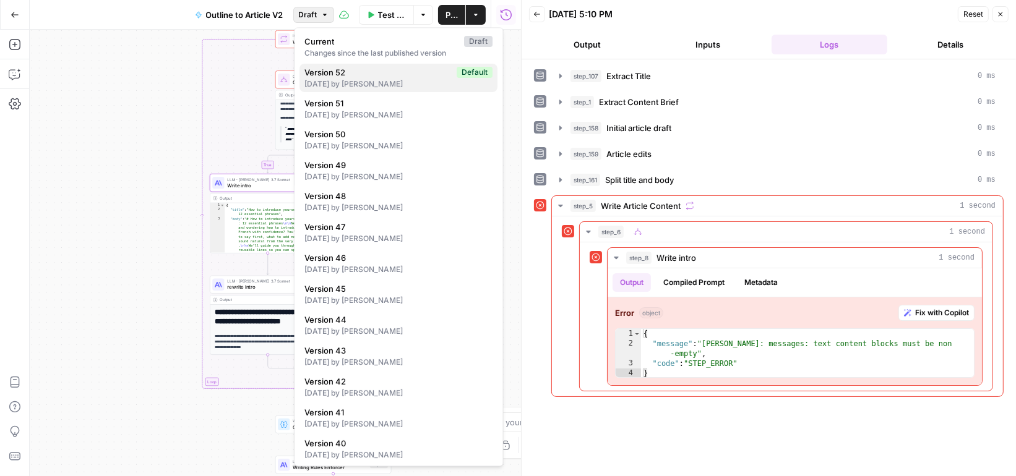
click at [356, 77] on span "Version 52" at bounding box center [378, 72] width 147 height 12
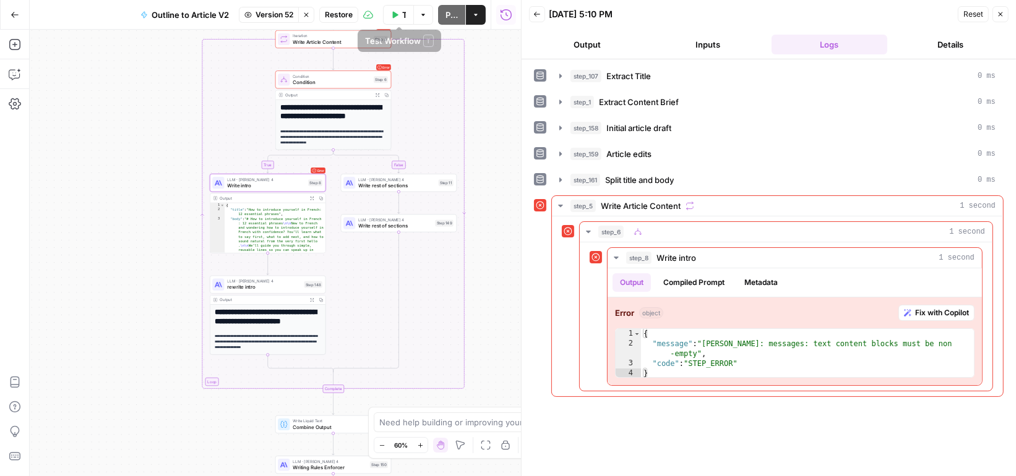
click at [342, 15] on span "Restore" at bounding box center [339, 14] width 28 height 11
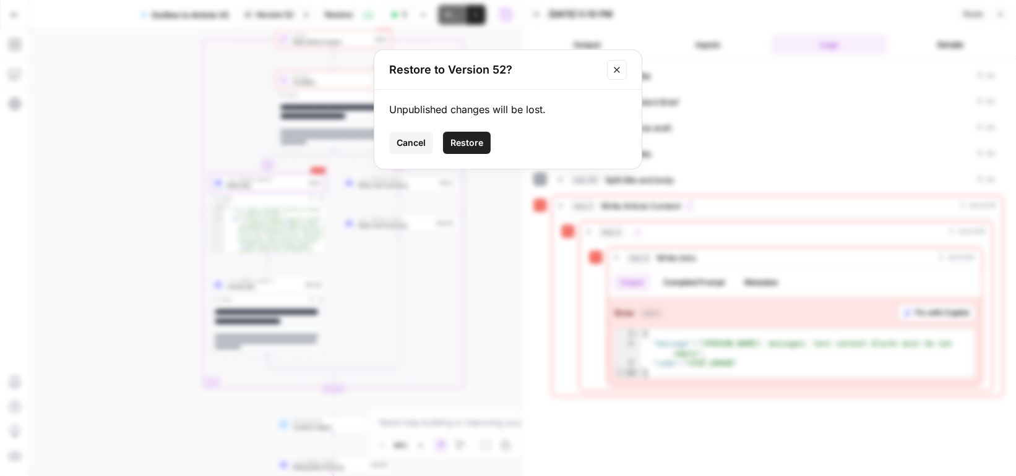
click at [473, 142] on span "Restore" at bounding box center [466, 143] width 33 height 12
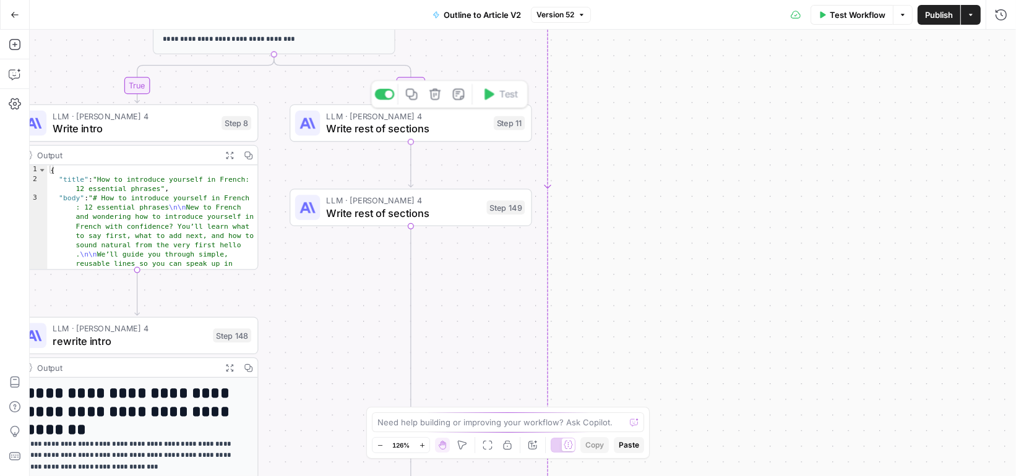
click at [473, 126] on span "Write rest of sections" at bounding box center [406, 128] width 161 height 15
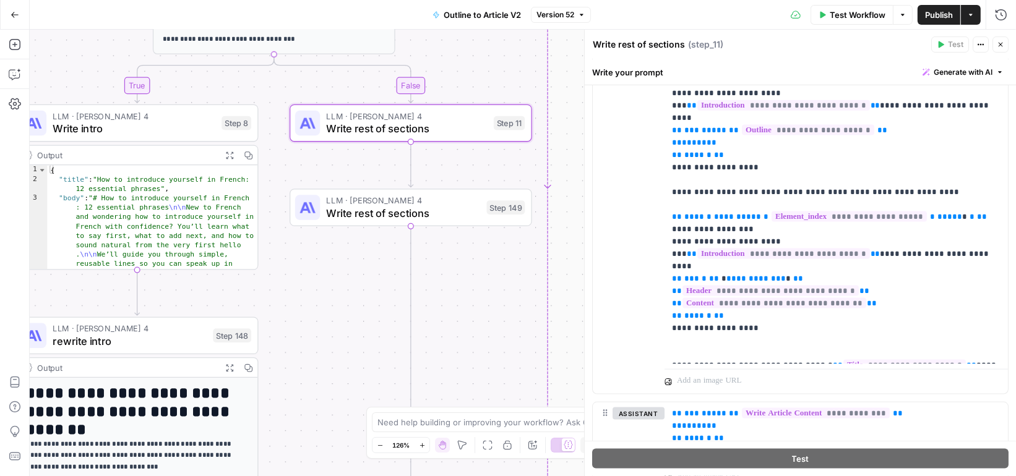
scroll to position [1647, 0]
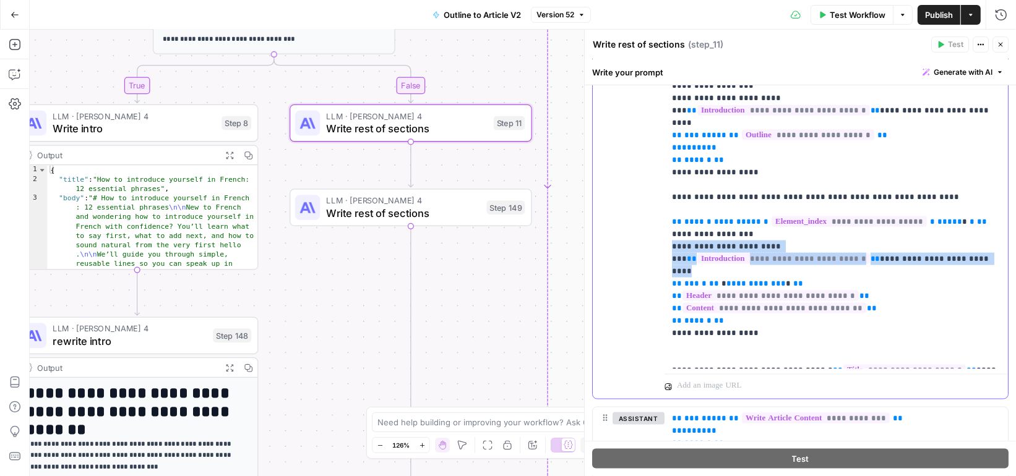
drag, startPoint x: 759, startPoint y: 232, endPoint x: 653, endPoint y: 220, distance: 106.5
click at [653, 220] on div "**********" at bounding box center [800, 144] width 415 height 510
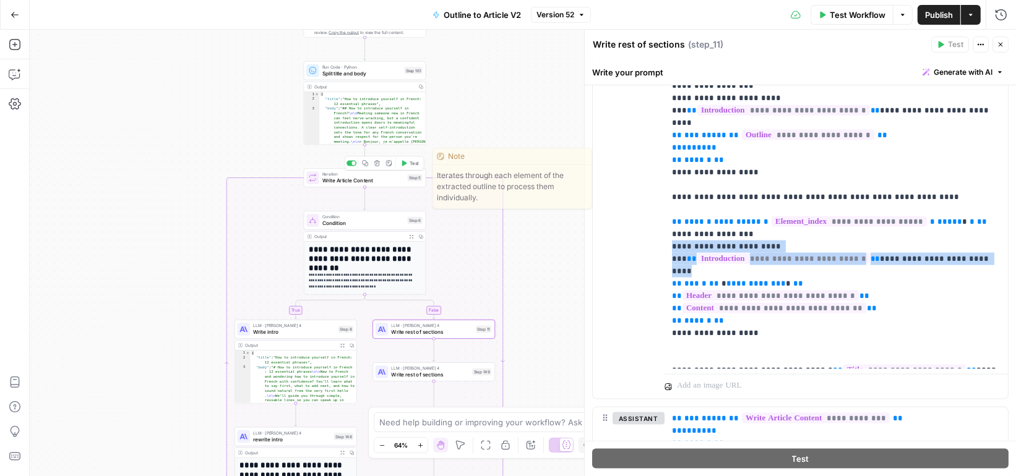
click at [413, 163] on span "Test" at bounding box center [414, 163] width 9 height 7
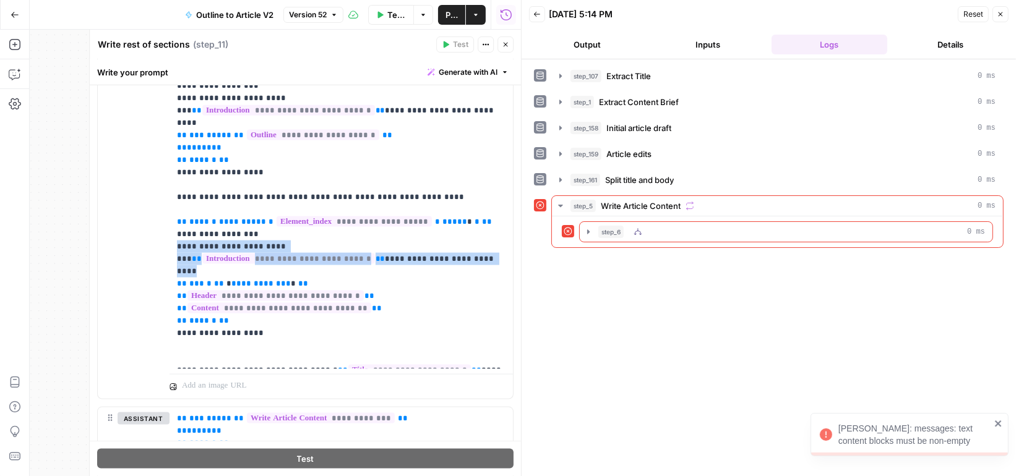
click at [611, 226] on span "step_6" at bounding box center [610, 232] width 25 height 12
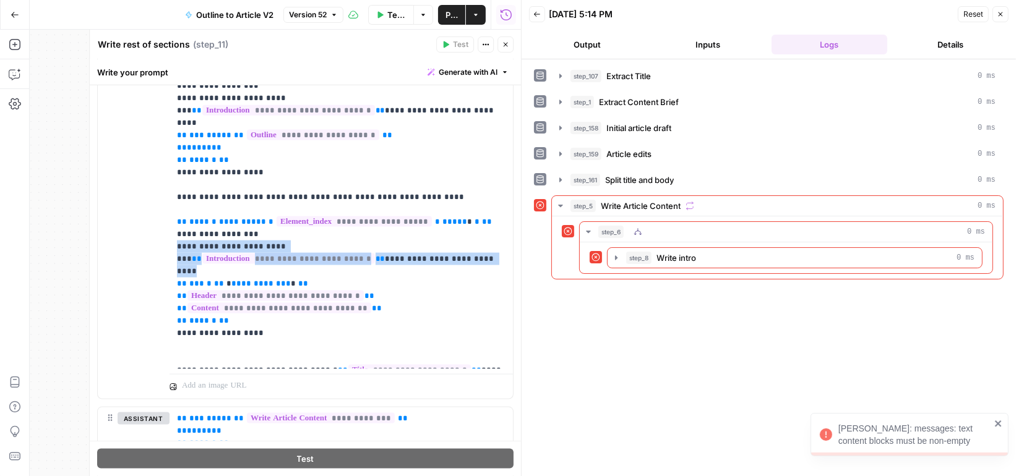
click at [629, 252] on span "step_8" at bounding box center [638, 258] width 25 height 12
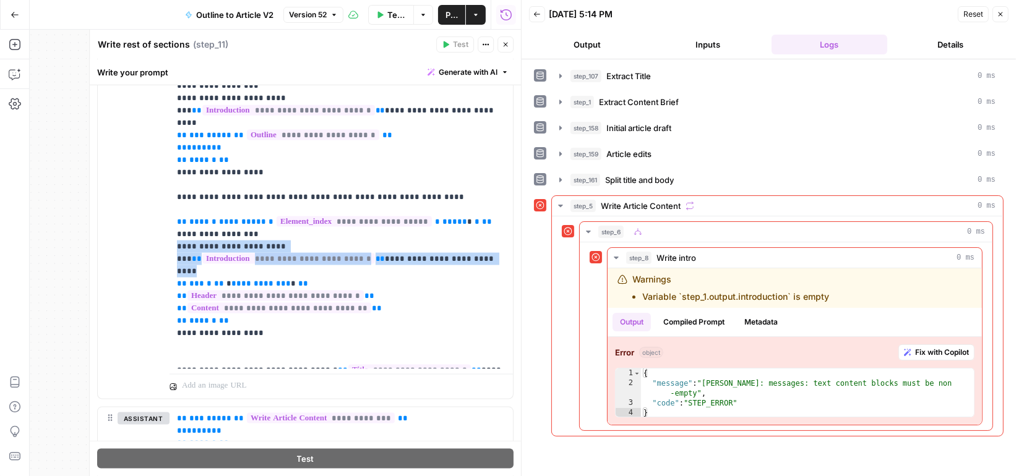
click at [506, 45] on icon "button" at bounding box center [506, 45] width 4 height 4
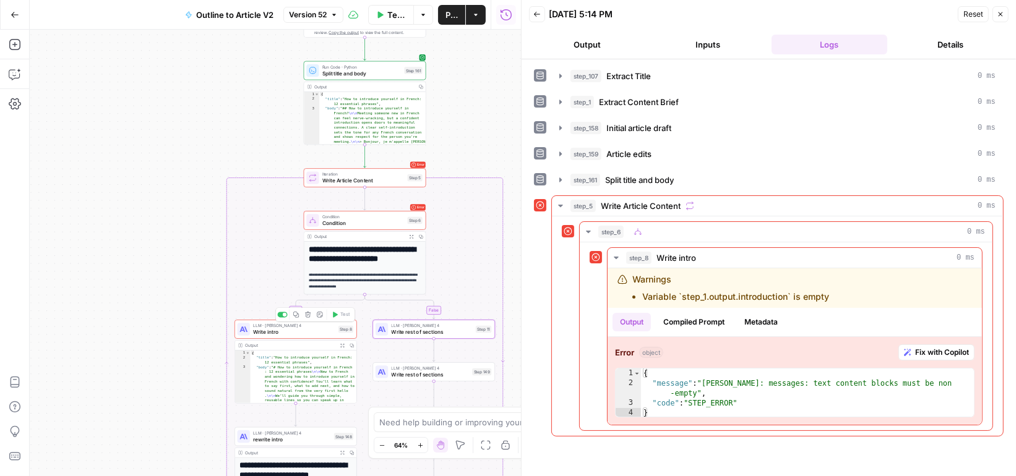
click at [320, 329] on span "Write intro" at bounding box center [294, 333] width 82 height 8
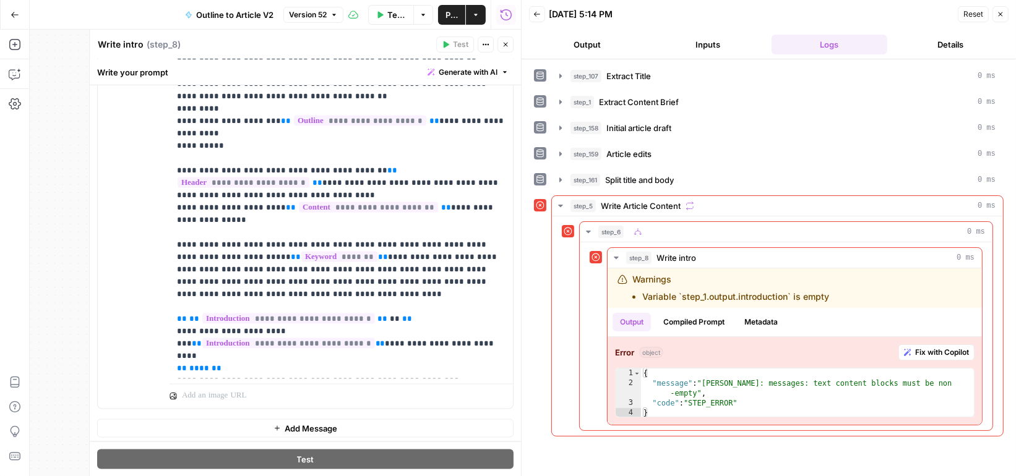
scroll to position [26, 0]
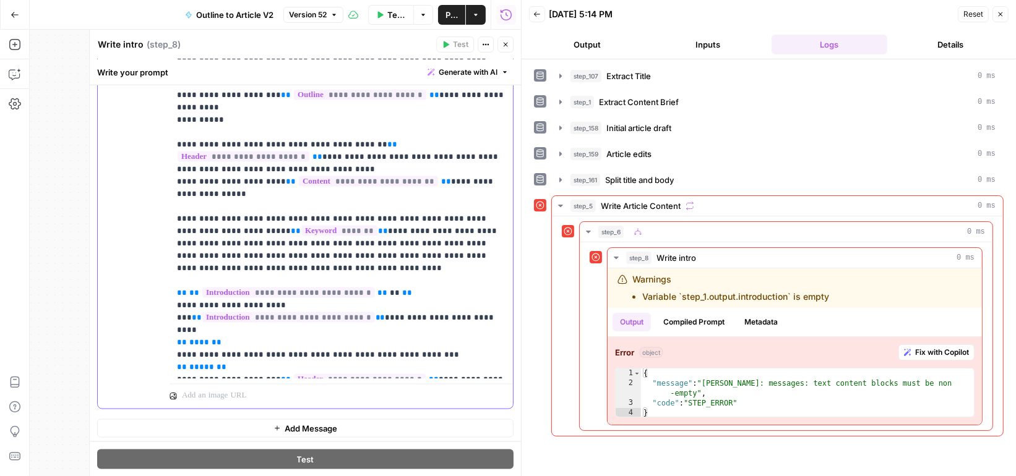
drag, startPoint x: 260, startPoint y: 264, endPoint x: 169, endPoint y: 259, distance: 91.1
click at [170, 259] on div "**********" at bounding box center [342, 127] width 344 height 504
click at [352, 271] on p "**********" at bounding box center [341, 132] width 329 height 557
drag, startPoint x: 181, startPoint y: 252, endPoint x: 283, endPoint y: 248, distance: 102.2
click at [284, 248] on p "**********" at bounding box center [341, 132] width 329 height 557
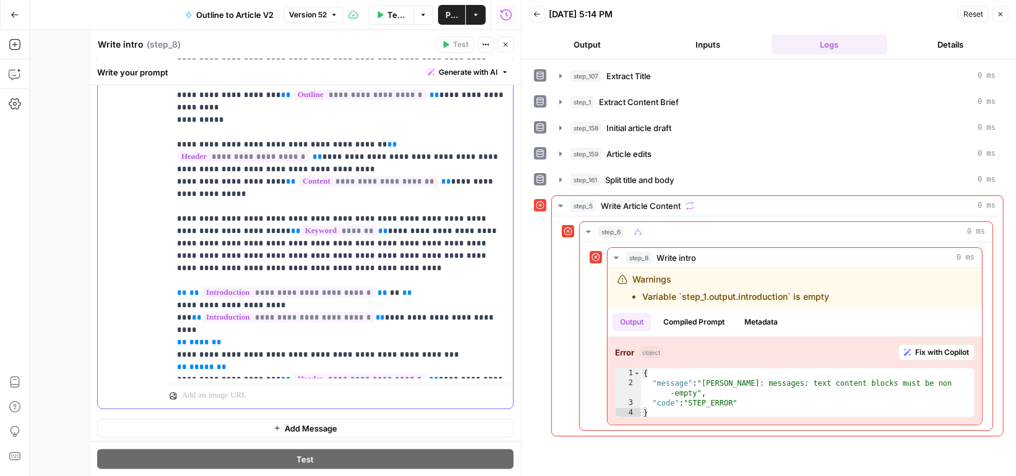
copy p "**********"
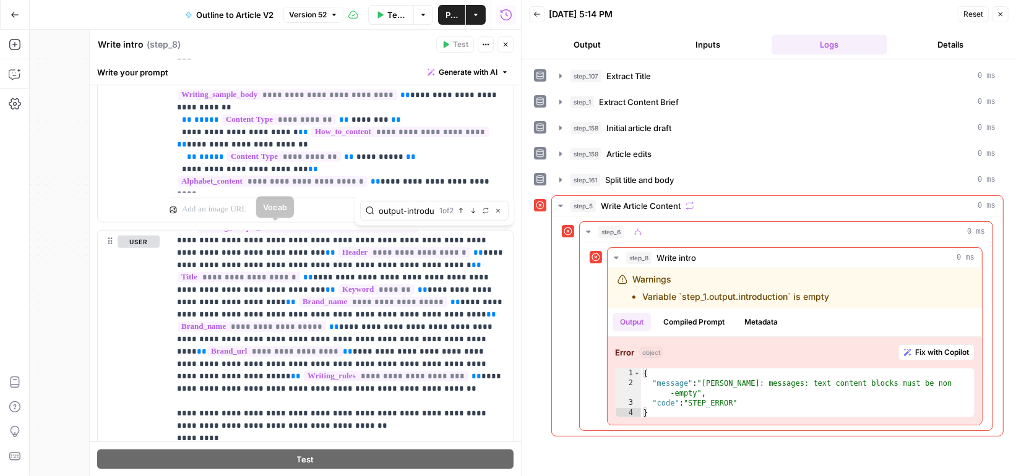
scroll to position [1344, 0]
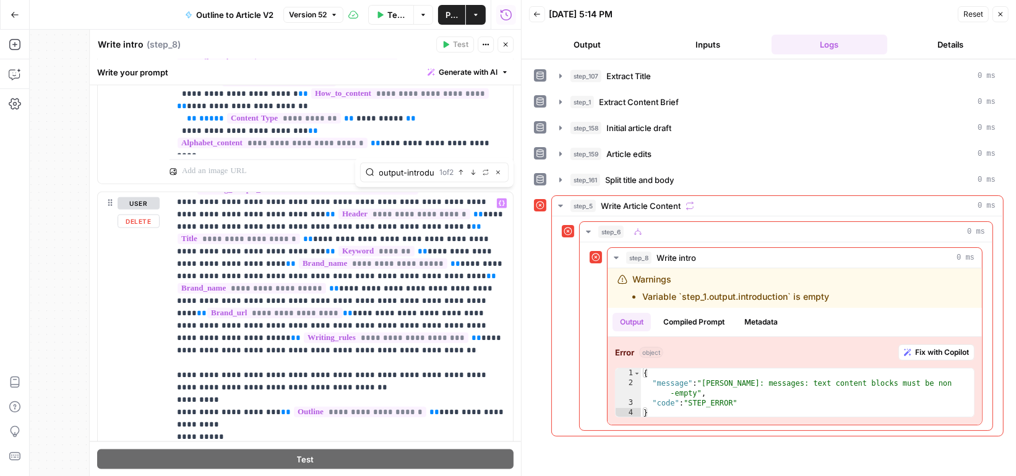
type input "step-1-output-introduction"
click at [471, 174] on icon "button" at bounding box center [473, 173] width 6 height 6
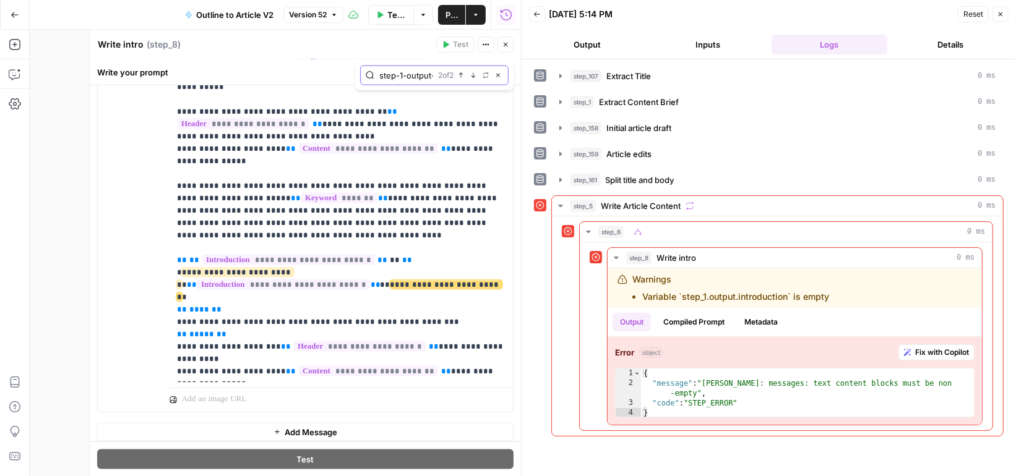
scroll to position [1661, 0]
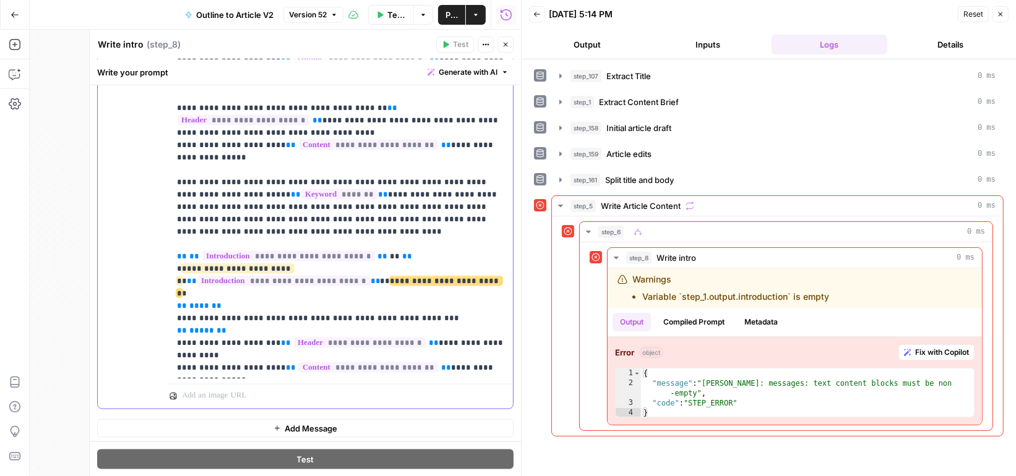
drag, startPoint x: 249, startPoint y: 238, endPoint x: 162, endPoint y: 206, distance: 93.0
click at [162, 206] on div "**********" at bounding box center [305, 141] width 415 height 533
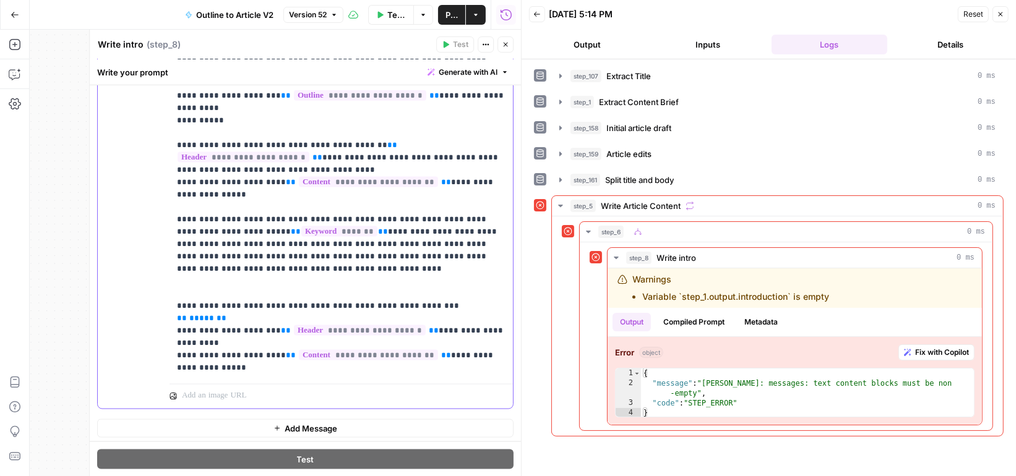
drag, startPoint x: 236, startPoint y: 271, endPoint x: 114, endPoint y: 271, distance: 121.9
click at [113, 271] on div "**********" at bounding box center [305, 141] width 415 height 533
click at [505, 43] on icon "button" at bounding box center [505, 44] width 7 height 7
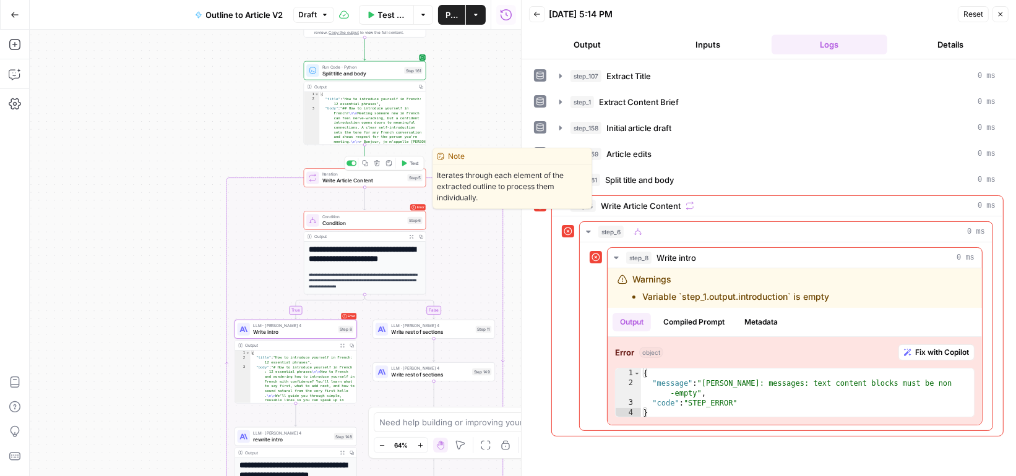
click at [411, 164] on span "Test" at bounding box center [414, 163] width 9 height 7
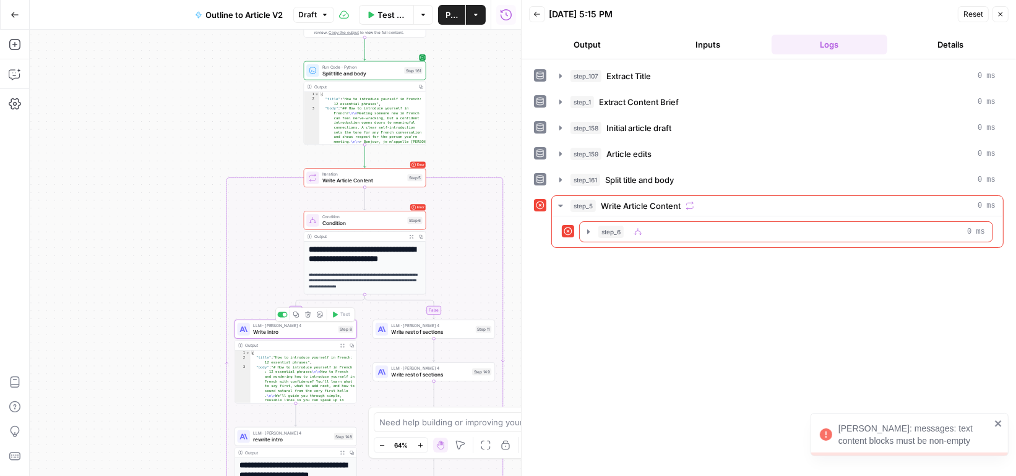
click at [312, 333] on span "Write intro" at bounding box center [294, 333] width 82 height 8
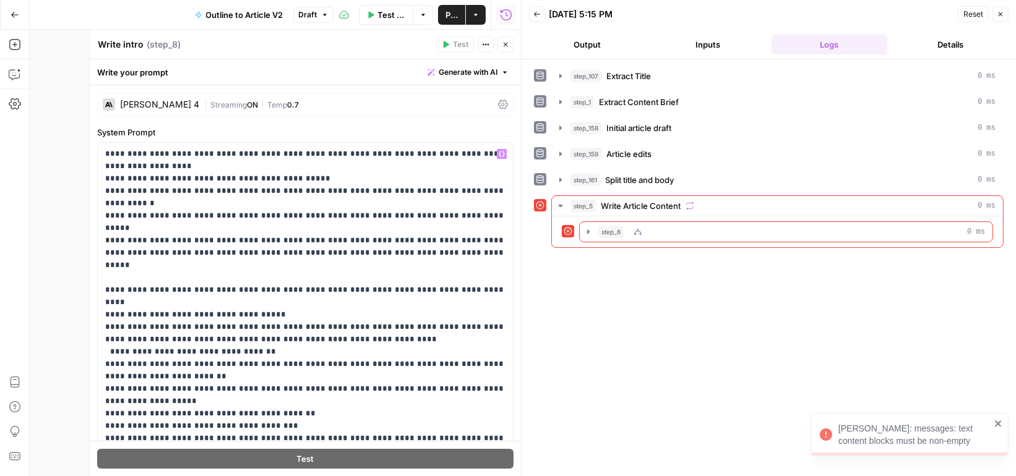
click at [650, 222] on button "step_6 0 ms" at bounding box center [786, 232] width 413 height 20
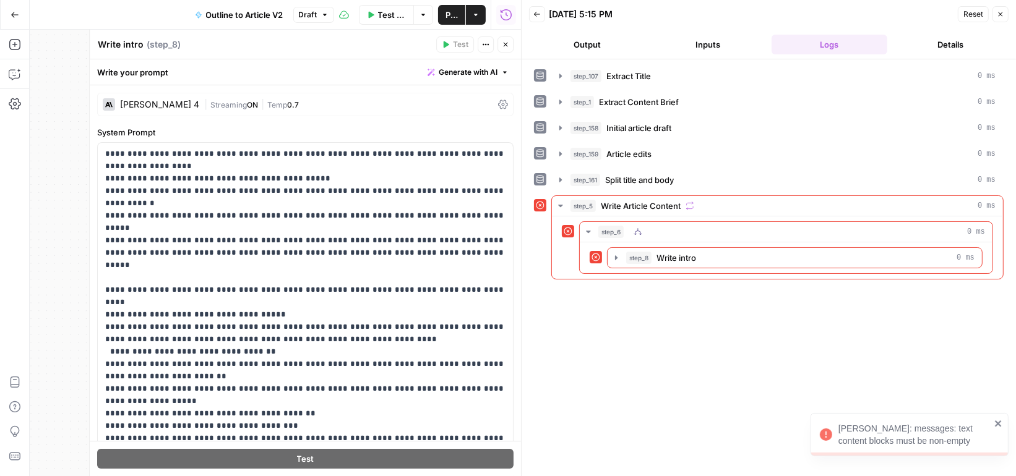
click at [661, 248] on button "step_8 Write intro 0 ms" at bounding box center [795, 258] width 374 height 20
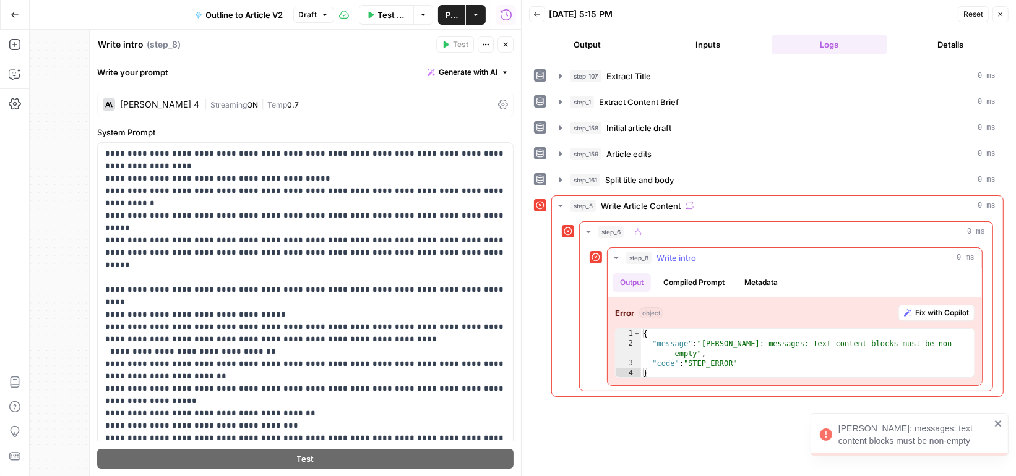
type textarea "*"
click at [725, 332] on div "{ "message" : "Claude Error: messages: text content blocks must be non -empty" …" at bounding box center [808, 363] width 335 height 69
click at [718, 274] on button "Compiled Prompt" at bounding box center [694, 283] width 76 height 19
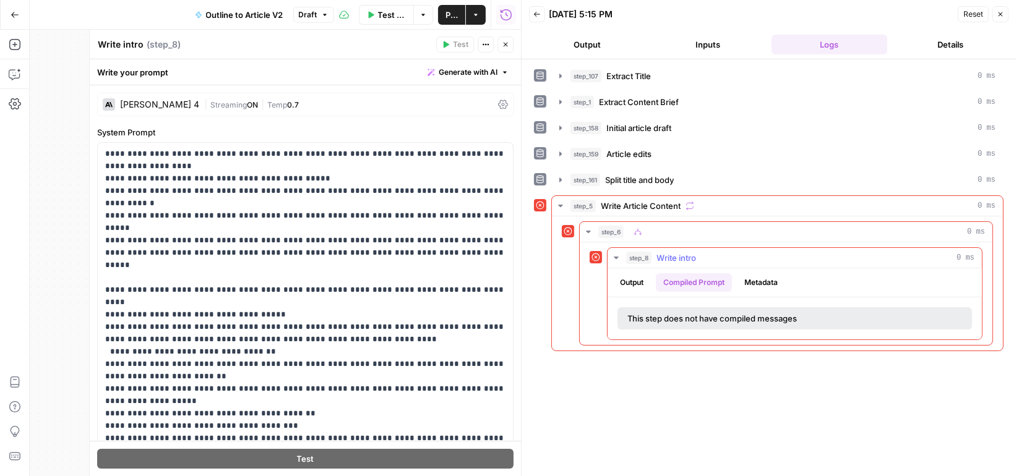
click at [756, 275] on button "Metadata" at bounding box center [761, 283] width 48 height 19
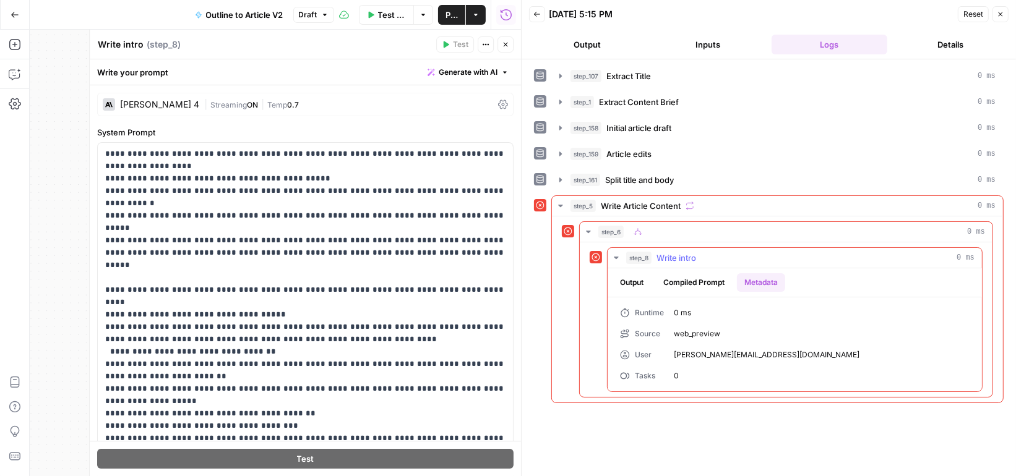
click at [629, 278] on button "Output" at bounding box center [632, 283] width 38 height 19
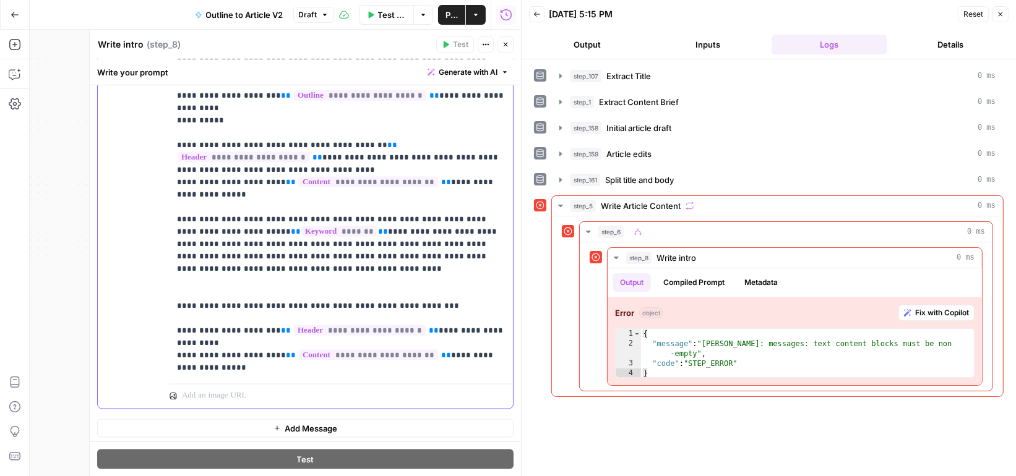
drag, startPoint x: 227, startPoint y: 315, endPoint x: 155, endPoint y: 274, distance: 83.1
click at [155, 274] on div "**********" at bounding box center [305, 141] width 415 height 533
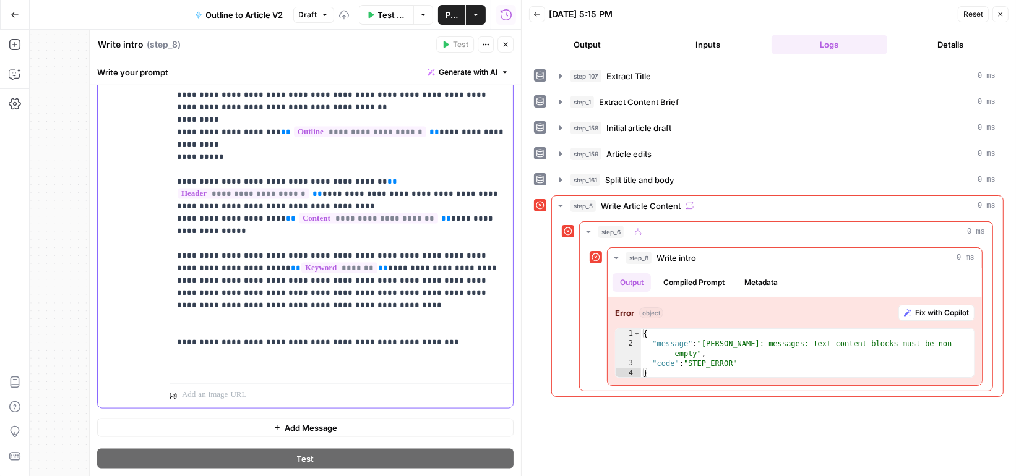
scroll to position [1638, 0]
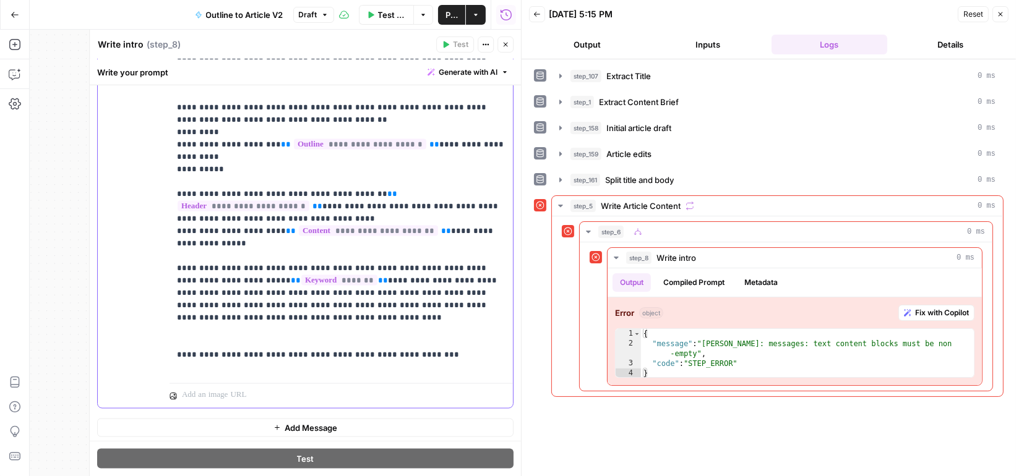
drag, startPoint x: 221, startPoint y: 202, endPoint x: 141, endPoint y: 161, distance: 89.9
click at [141, 161] on div "**********" at bounding box center [305, 154] width 415 height 510
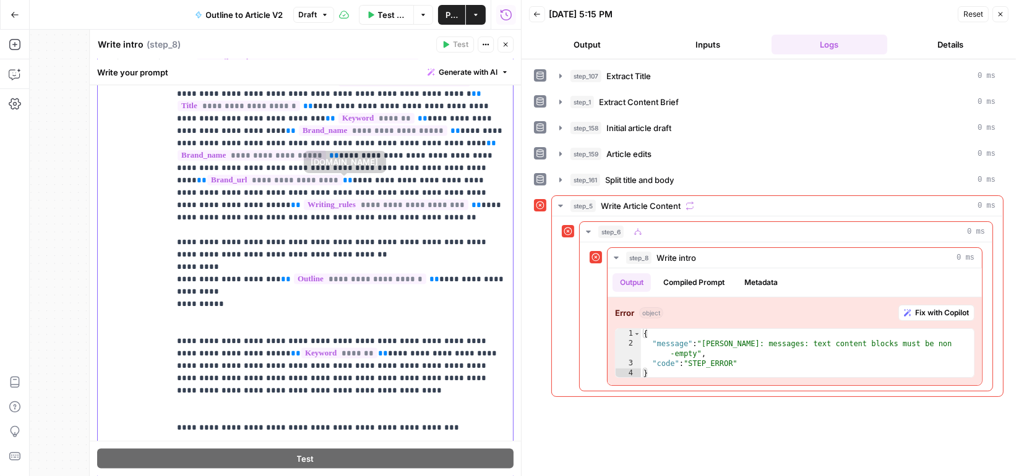
scroll to position [1483, 0]
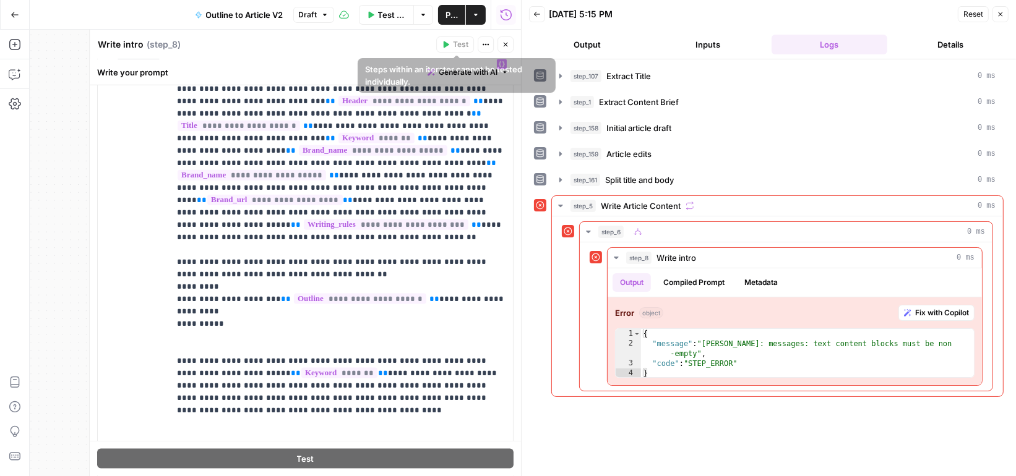
click at [509, 42] on icon "button" at bounding box center [505, 44] width 7 height 7
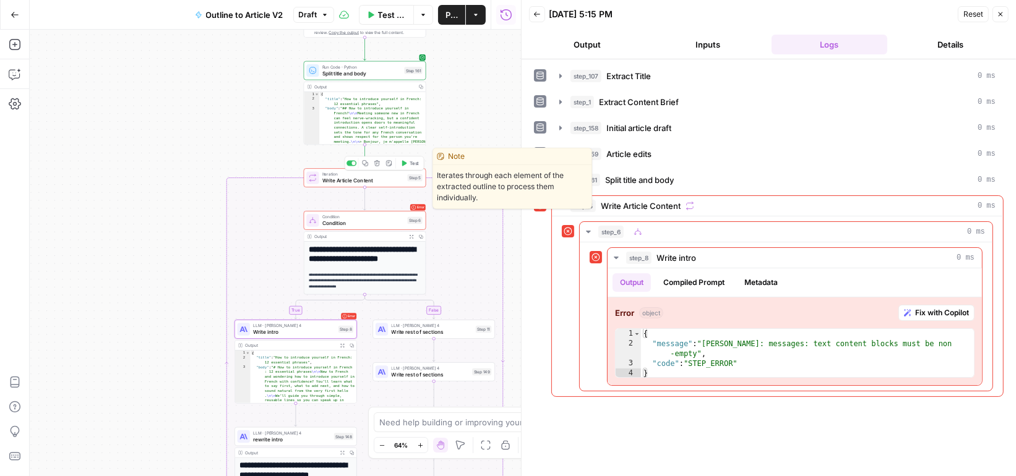
click at [408, 166] on button "Test" at bounding box center [410, 163] width 25 height 11
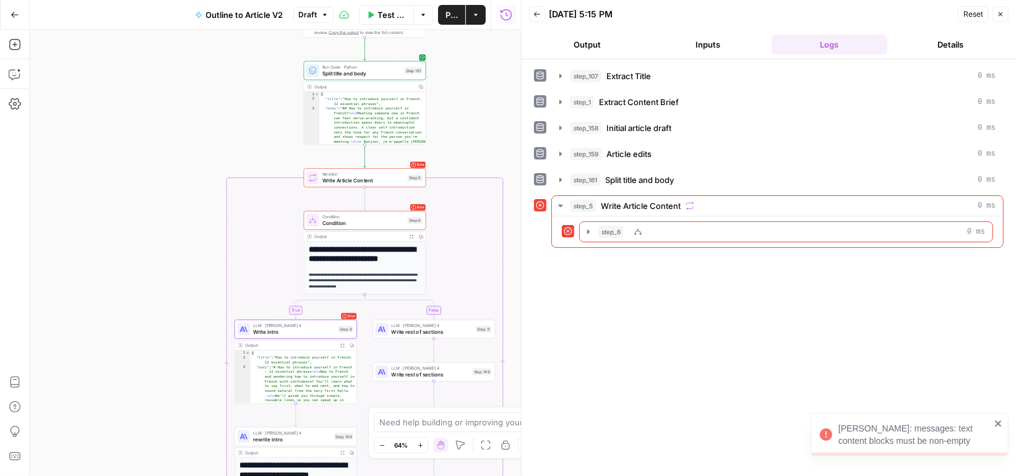
click at [658, 226] on div "step_6 0 ms" at bounding box center [791, 232] width 387 height 12
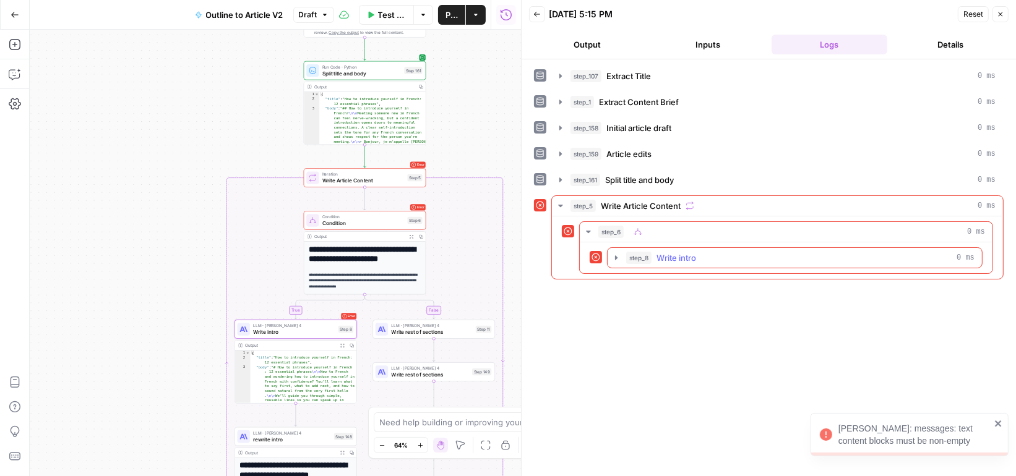
click at [657, 252] on span "Write intro" at bounding box center [677, 258] width 40 height 12
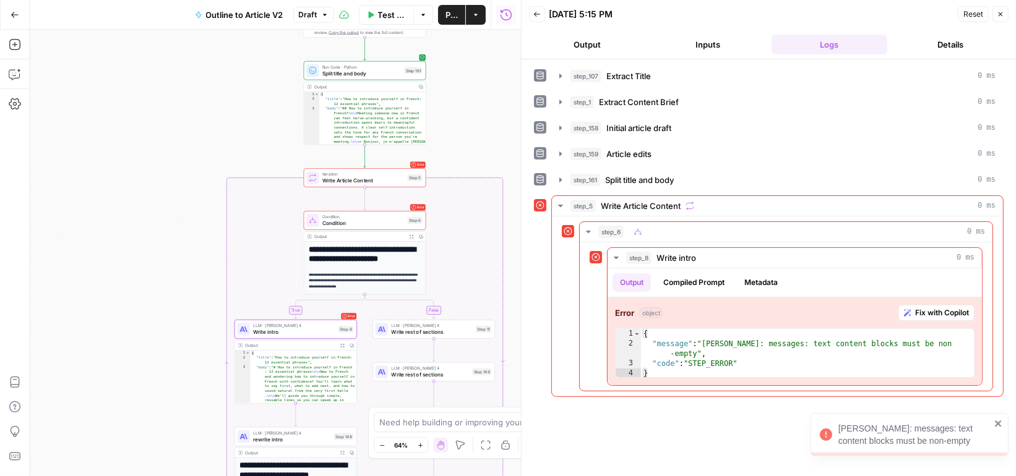
click at [299, 329] on span "Write intro" at bounding box center [294, 333] width 82 height 8
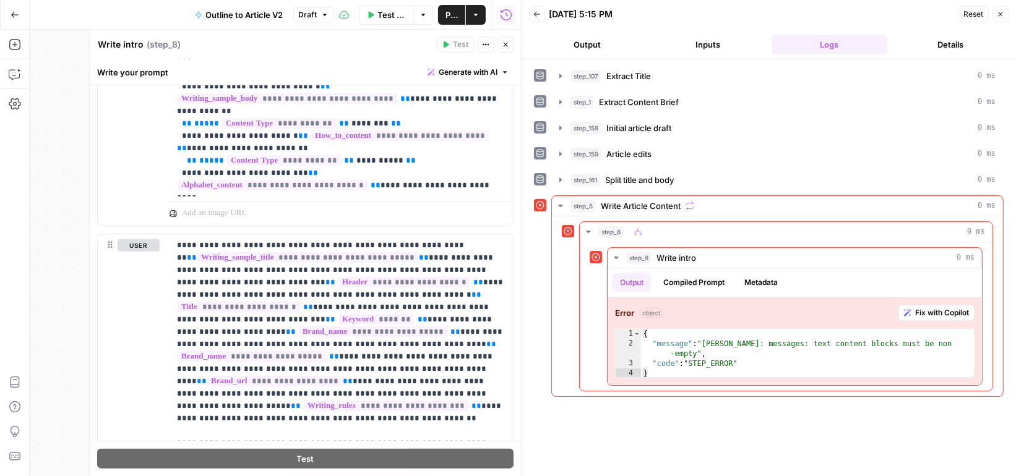
scroll to position [1309, 0]
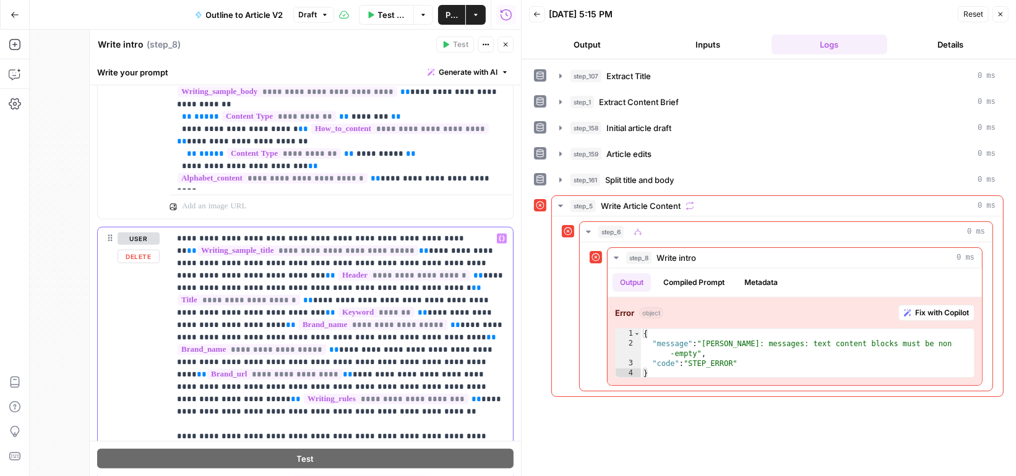
drag, startPoint x: 233, startPoint y: 259, endPoint x: 421, endPoint y: 261, distance: 188.1
click at [422, 261] on p "**********" at bounding box center [341, 443] width 329 height 421
drag, startPoint x: 234, startPoint y: 260, endPoint x: 324, endPoint y: 267, distance: 90.6
click at [325, 267] on p "**********" at bounding box center [341, 443] width 329 height 421
click at [410, 261] on p "**********" at bounding box center [341, 443] width 329 height 421
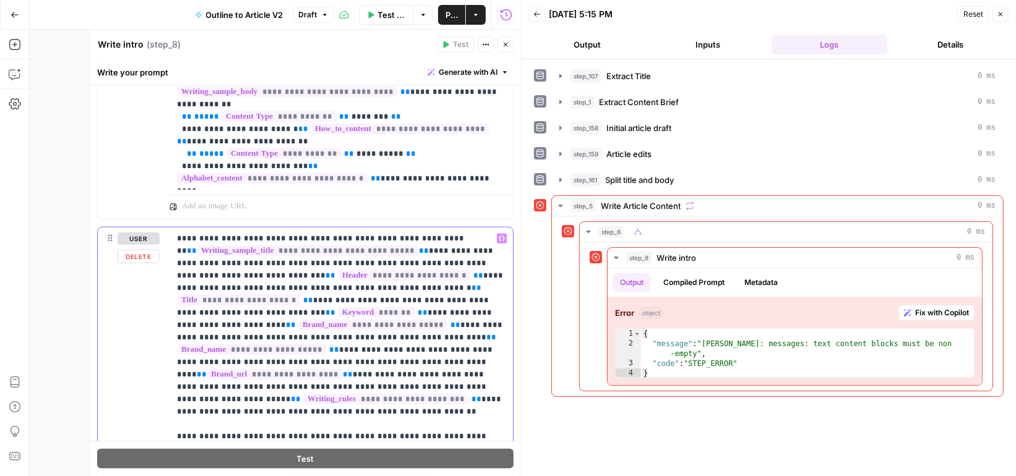
drag, startPoint x: 501, startPoint y: 272, endPoint x: 448, endPoint y: 259, distance: 54.9
click at [448, 259] on p "**********" at bounding box center [341, 443] width 329 height 421
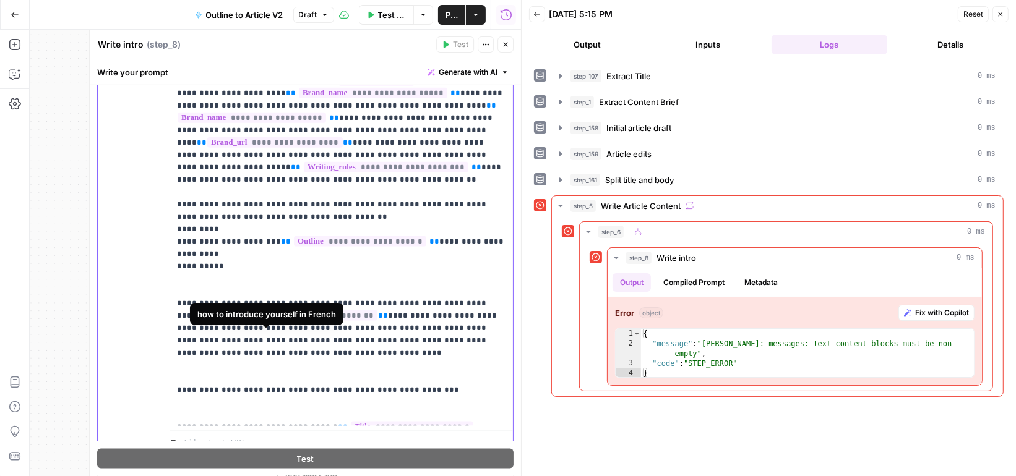
scroll to position [1575, 0]
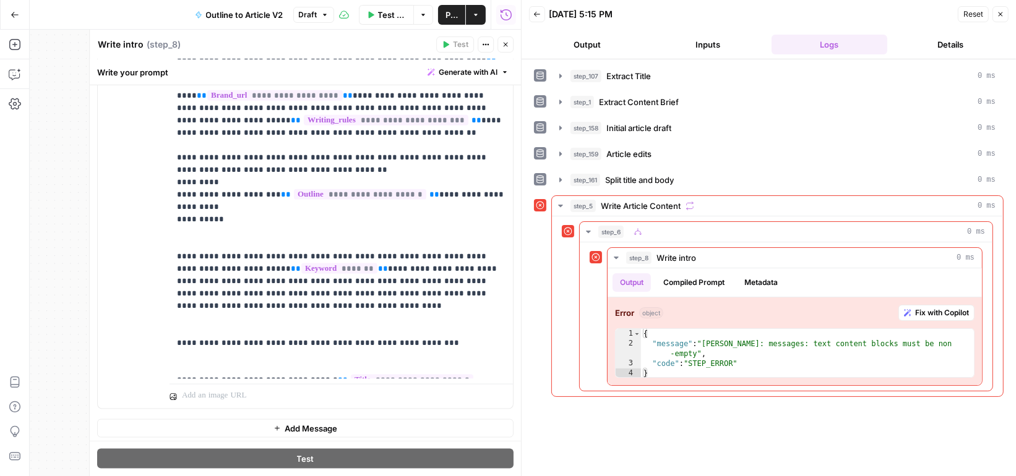
click at [506, 45] on icon "button" at bounding box center [505, 44] width 7 height 7
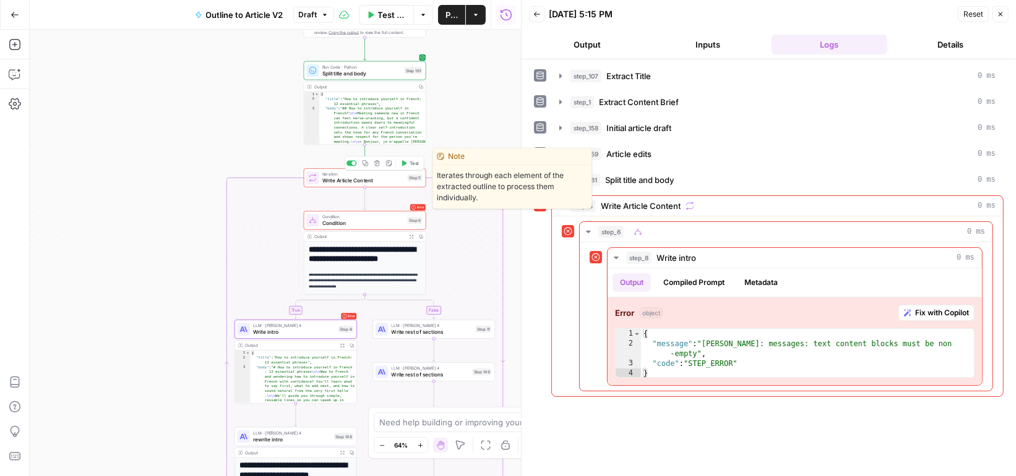
click at [412, 164] on span "Test" at bounding box center [414, 163] width 9 height 7
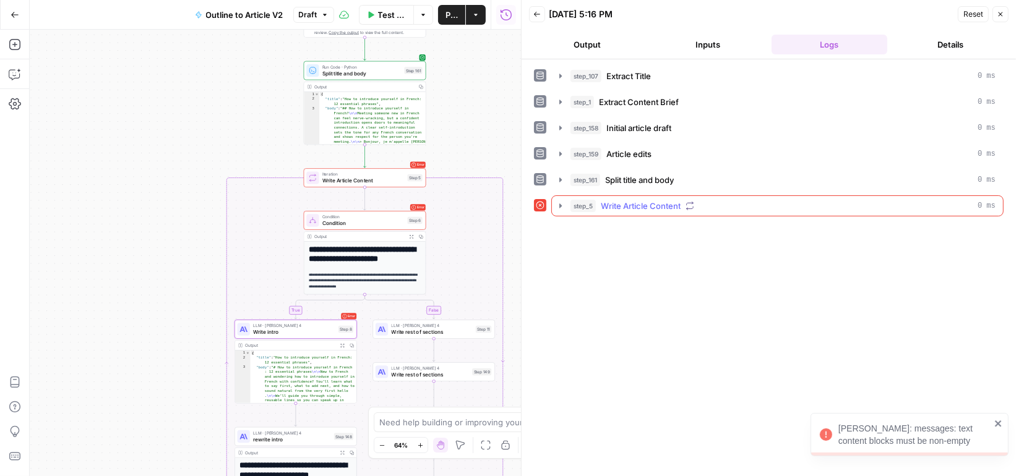
click at [626, 196] on button "step_5 Write Article Content 0 ms" at bounding box center [777, 206] width 451 height 20
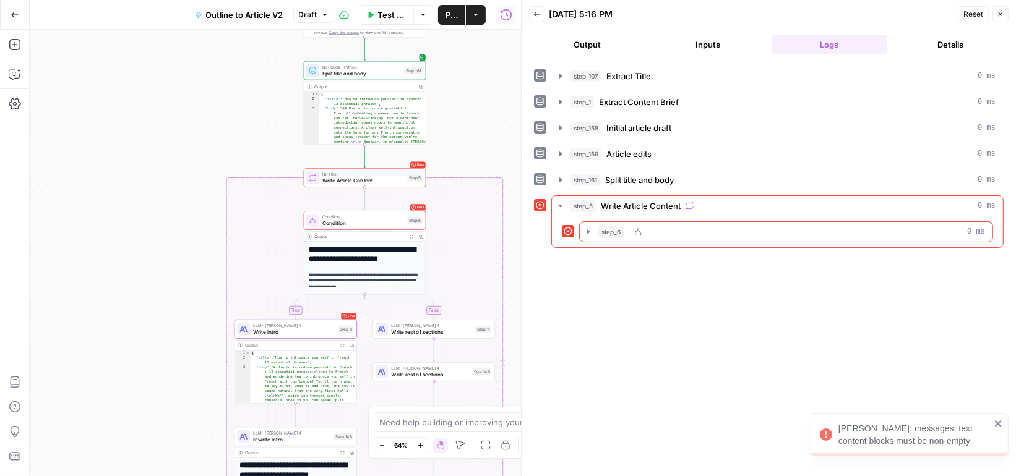
click at [632, 226] on div "step_6 0 ms" at bounding box center [791, 232] width 387 height 12
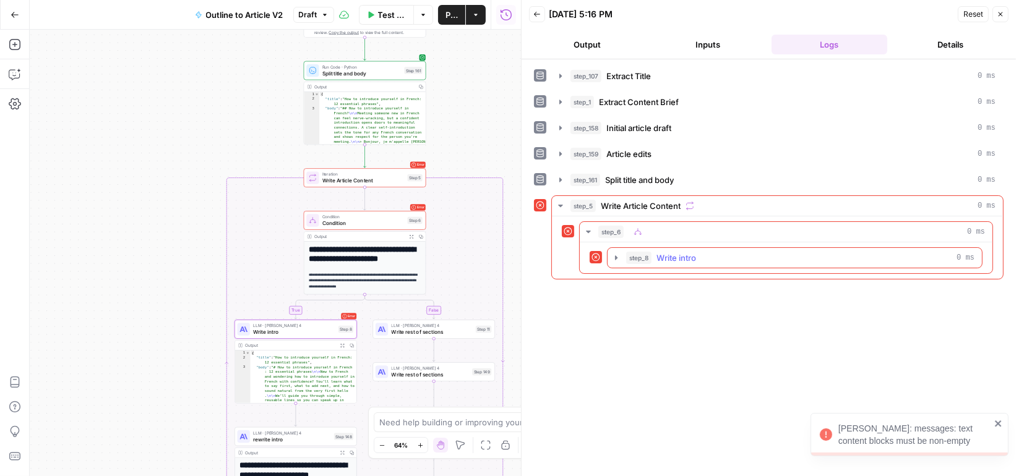
click at [637, 248] on button "step_8 Write intro 0 ms" at bounding box center [795, 258] width 374 height 20
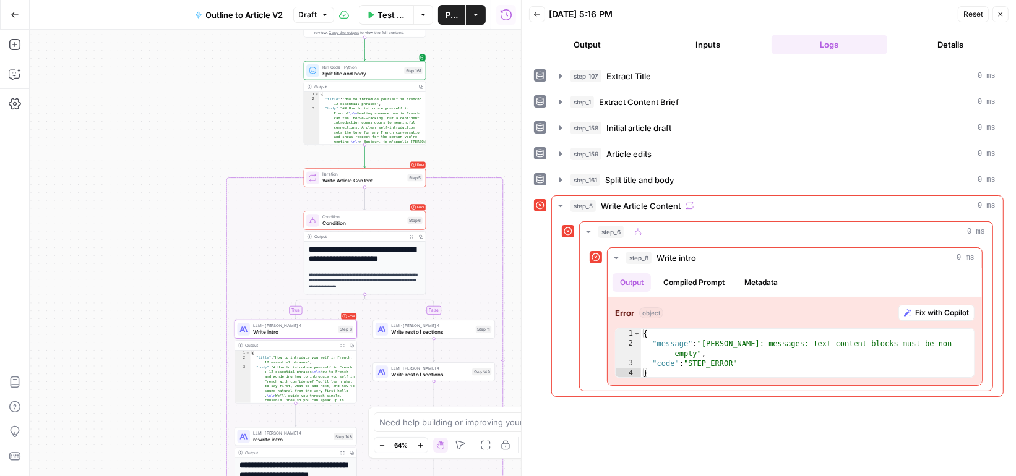
click at [309, 335] on span "Write intro" at bounding box center [294, 333] width 82 height 8
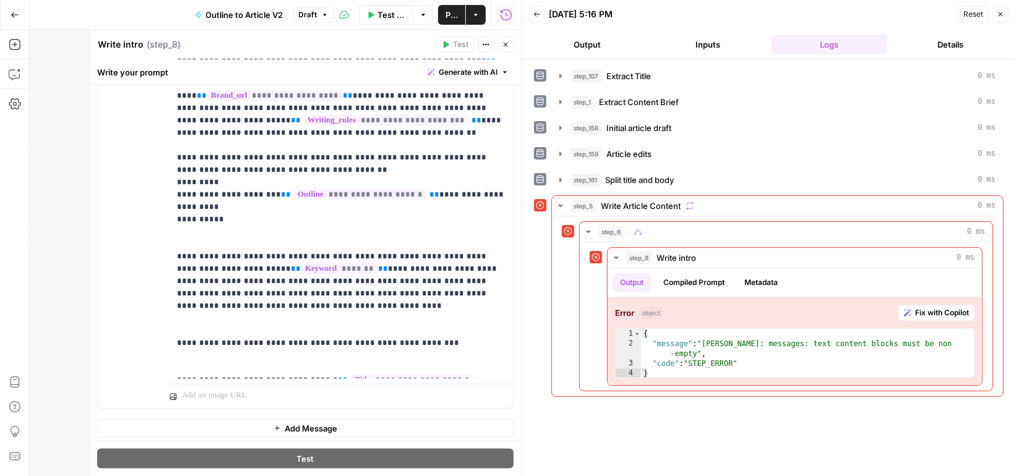
click at [319, 19] on button "Draft" at bounding box center [313, 15] width 41 height 16
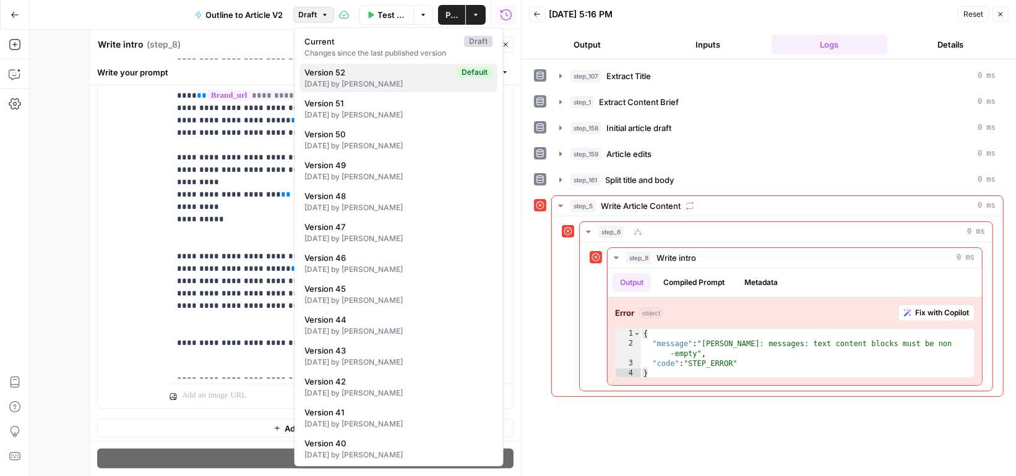
click at [343, 78] on span "Version 52" at bounding box center [378, 72] width 147 height 12
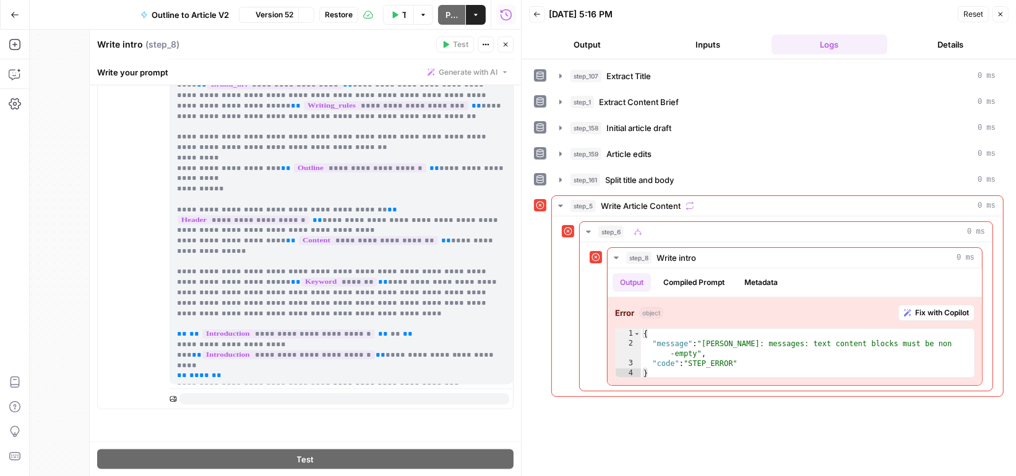
scroll to position [0, 0]
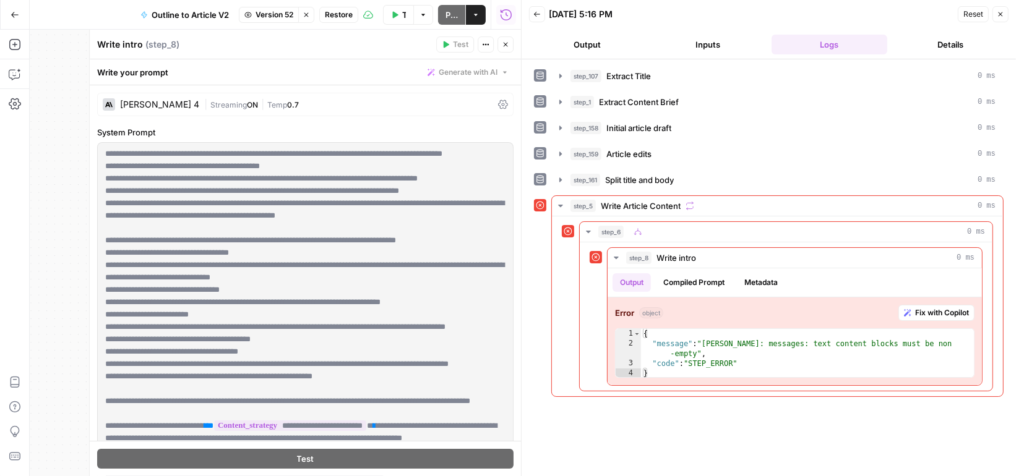
click at [348, 14] on span "Restore" at bounding box center [339, 14] width 28 height 11
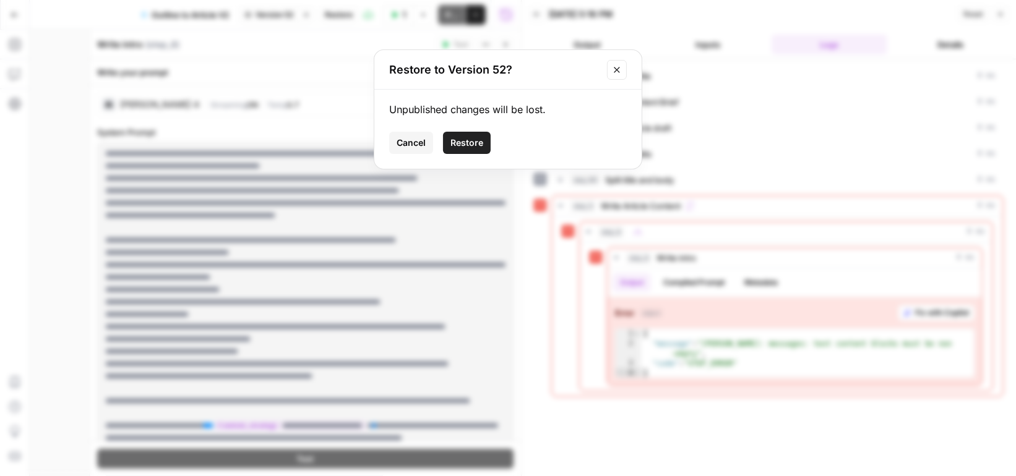
click at [472, 137] on span "Restore" at bounding box center [466, 143] width 33 height 12
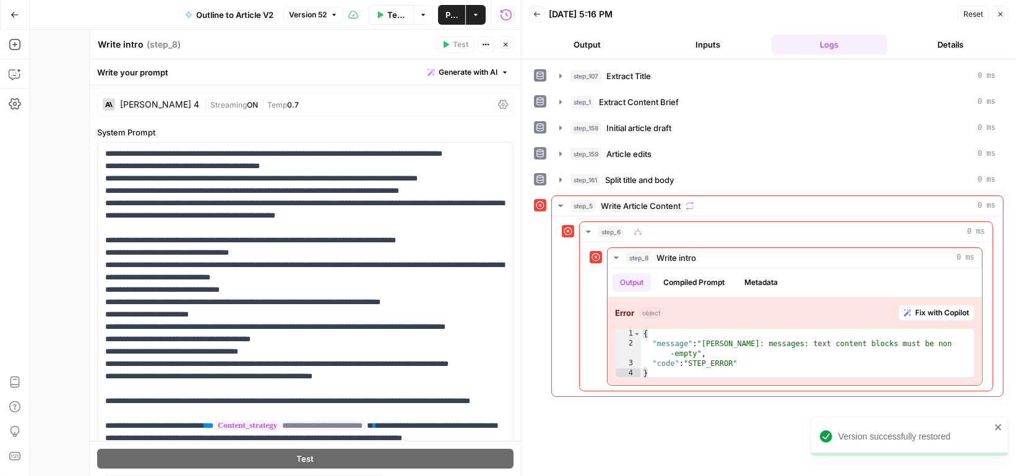
click at [1002, 13] on icon "button" at bounding box center [1000, 14] width 7 height 7
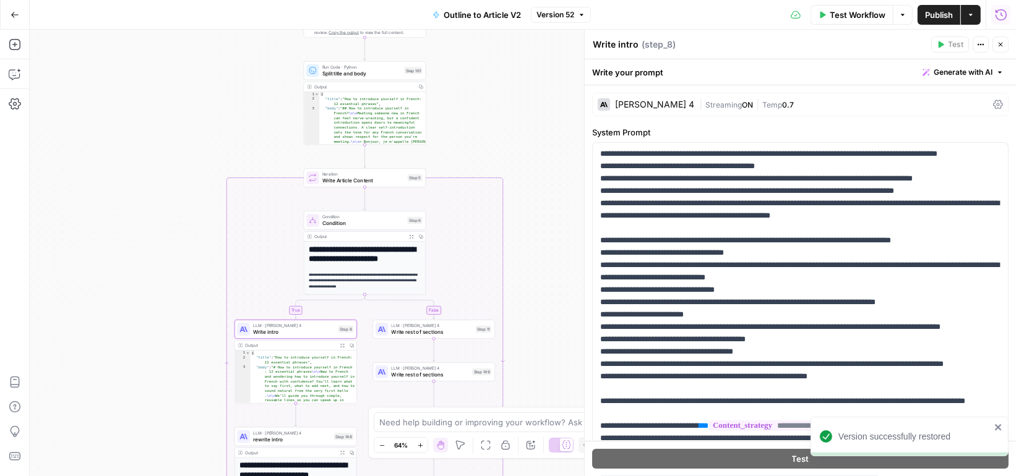
click at [1002, 16] on icon "button" at bounding box center [1001, 15] width 12 height 12
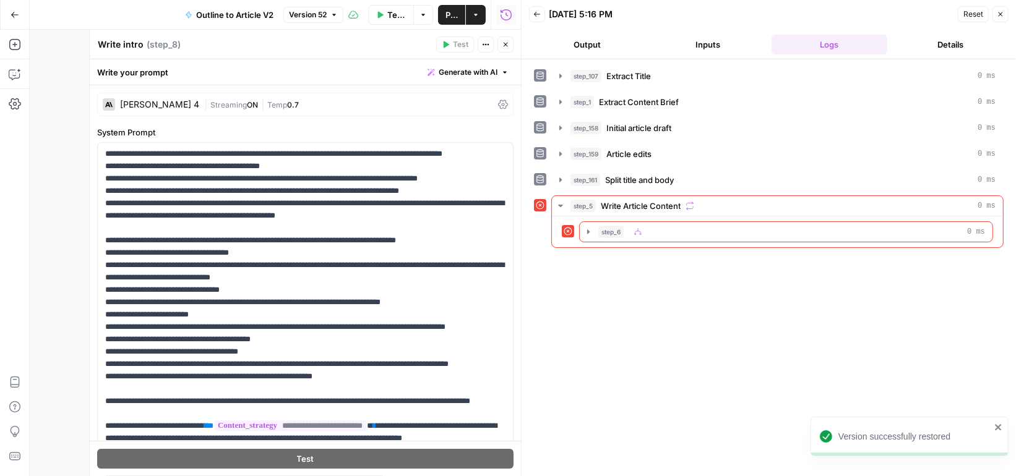
click at [1002, 16] on icon "button" at bounding box center [1000, 14] width 7 height 7
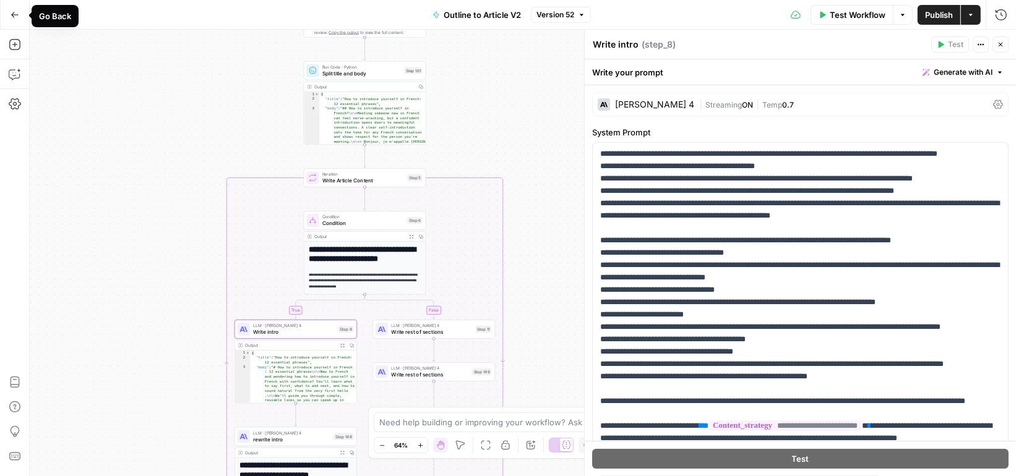
click at [14, 17] on icon "button" at bounding box center [14, 15] width 7 height 6
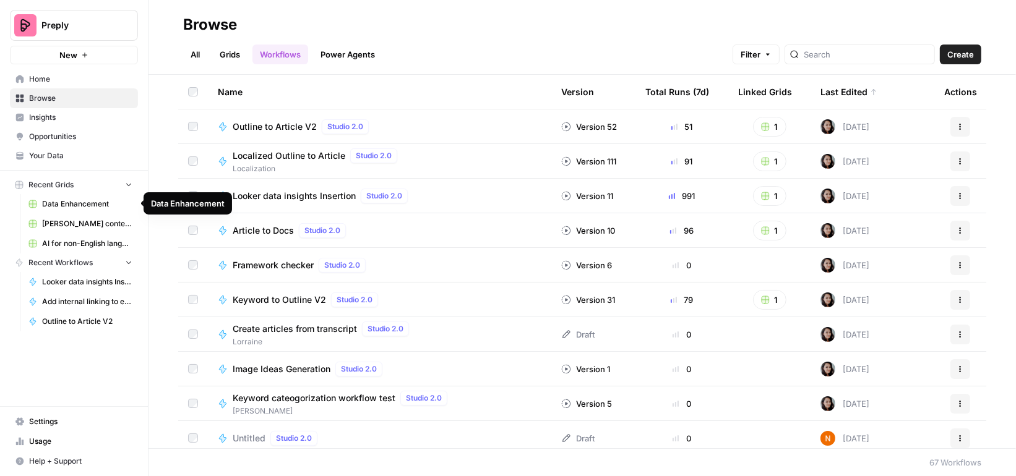
click at [79, 203] on span "Data Enhancement" at bounding box center [87, 204] width 90 height 11
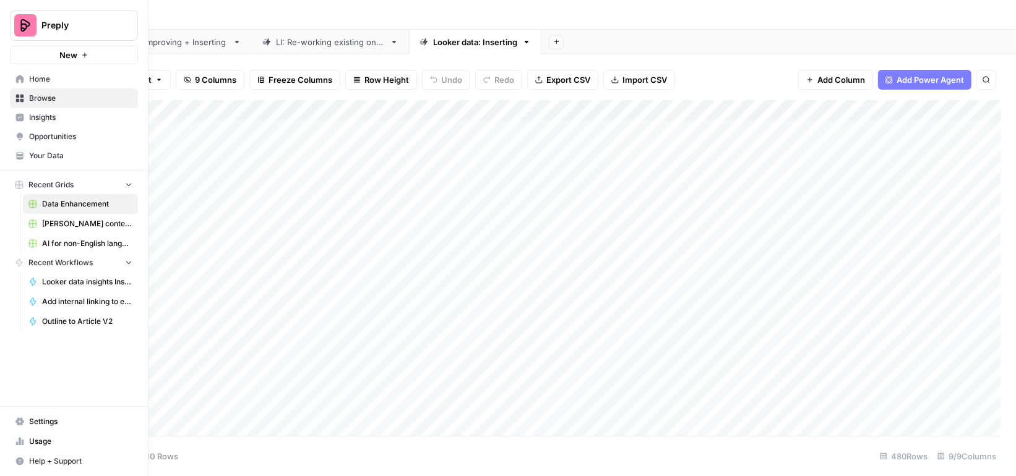
click at [63, 98] on span "Browse" at bounding box center [80, 98] width 103 height 11
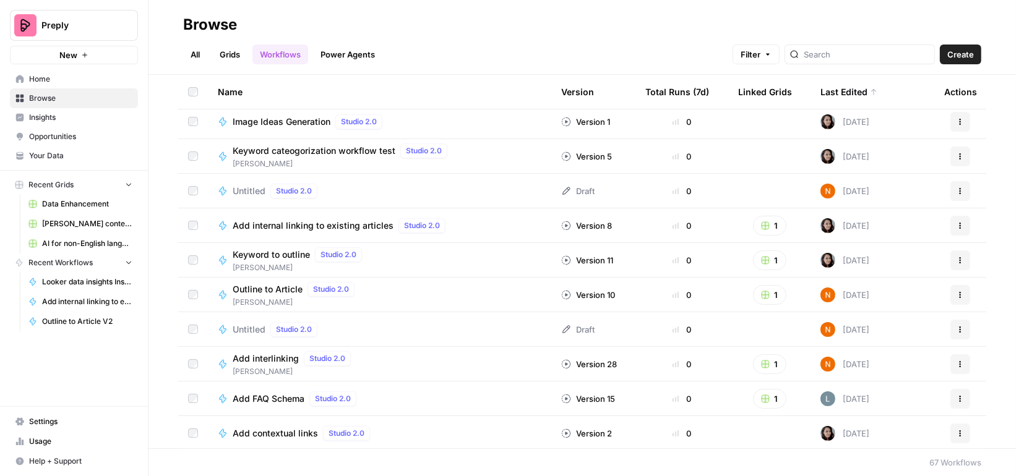
scroll to position [312, 0]
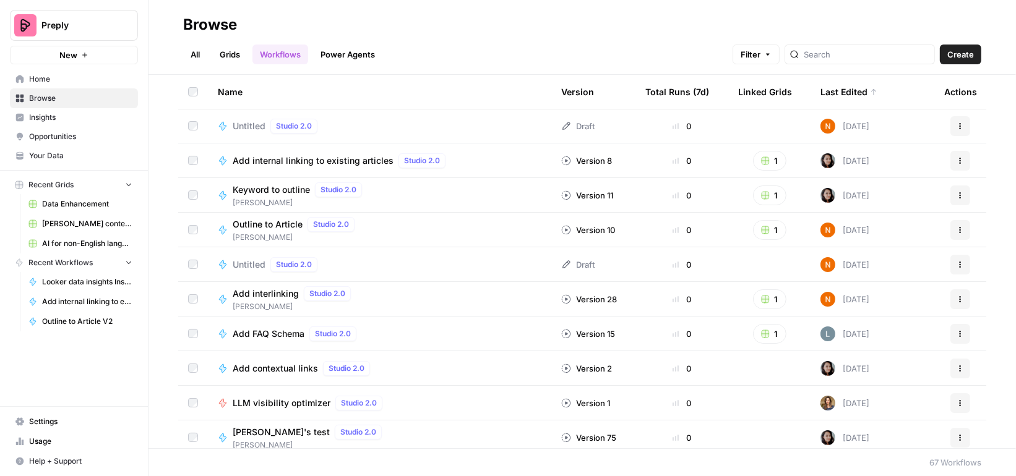
click at [205, 52] on link "All" at bounding box center [195, 55] width 24 height 20
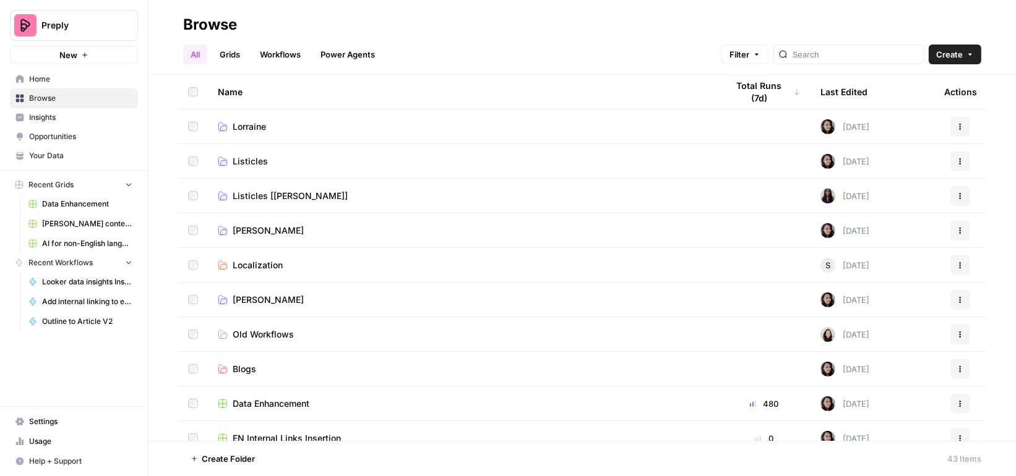
click at [246, 51] on link "Grids" at bounding box center [229, 55] width 35 height 20
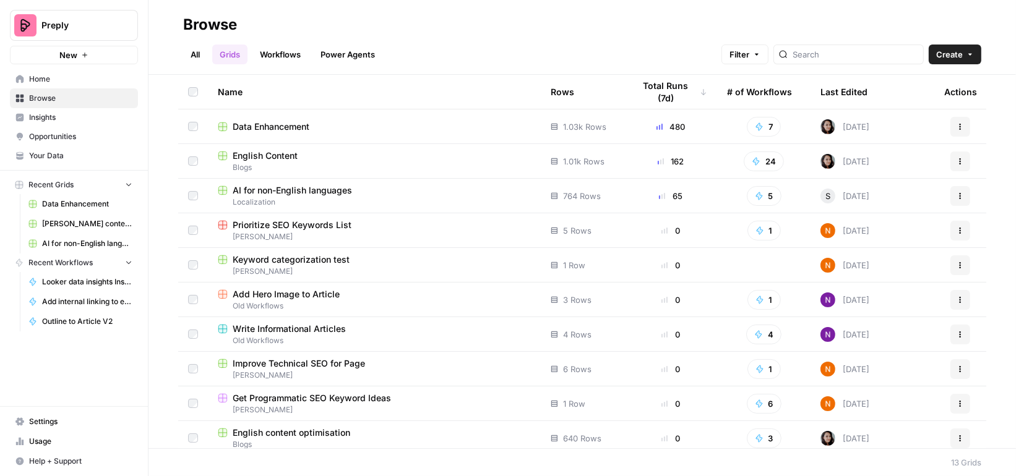
click at [264, 162] on span "Blogs" at bounding box center [374, 167] width 313 height 11
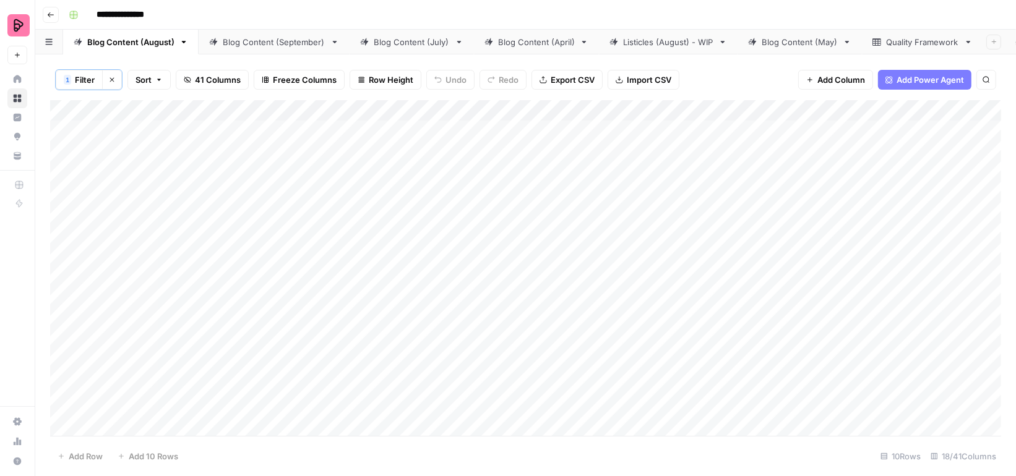
click at [272, 41] on div "Blog Content (September)" at bounding box center [274, 42] width 103 height 12
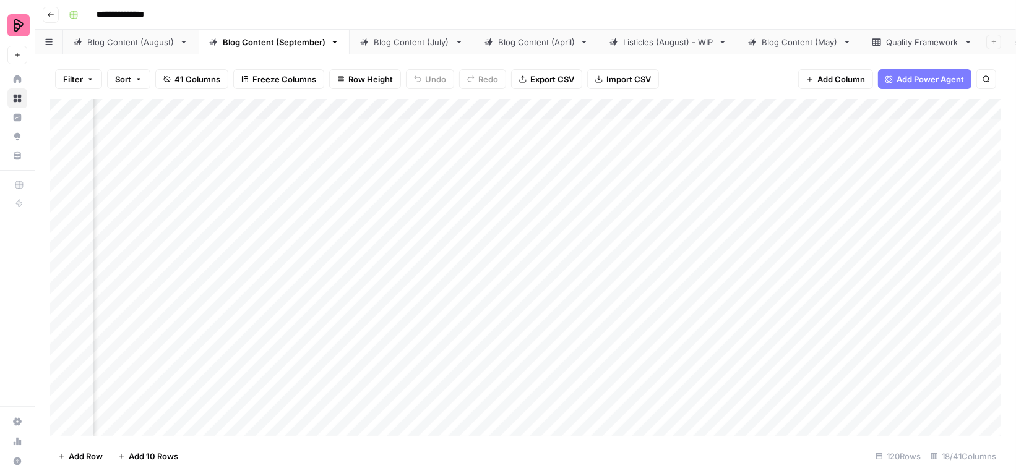
scroll to position [0, 102]
click at [597, 159] on div "Add Column" at bounding box center [525, 267] width 951 height 337
click at [622, 160] on div "Add Column" at bounding box center [525, 267] width 951 height 337
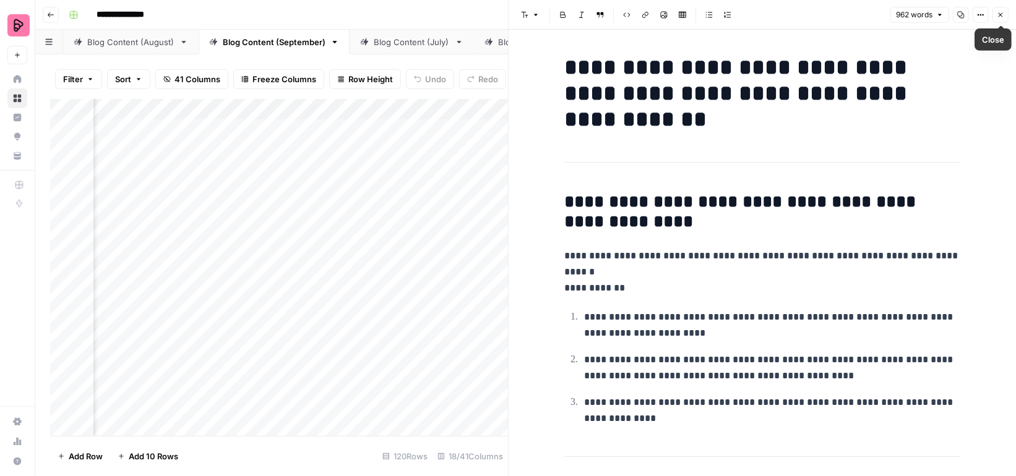
click at [1001, 12] on icon "button" at bounding box center [1000, 14] width 7 height 7
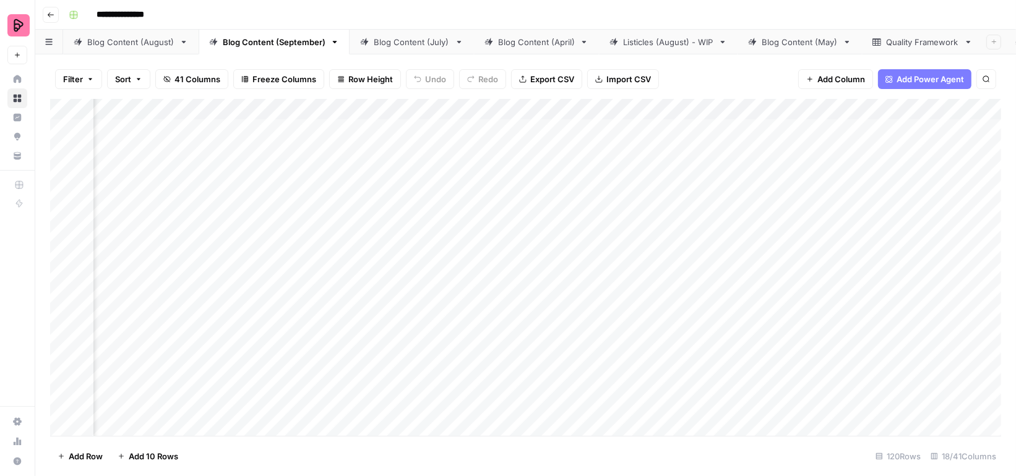
click at [723, 162] on div "Add Column" at bounding box center [525, 267] width 951 height 337
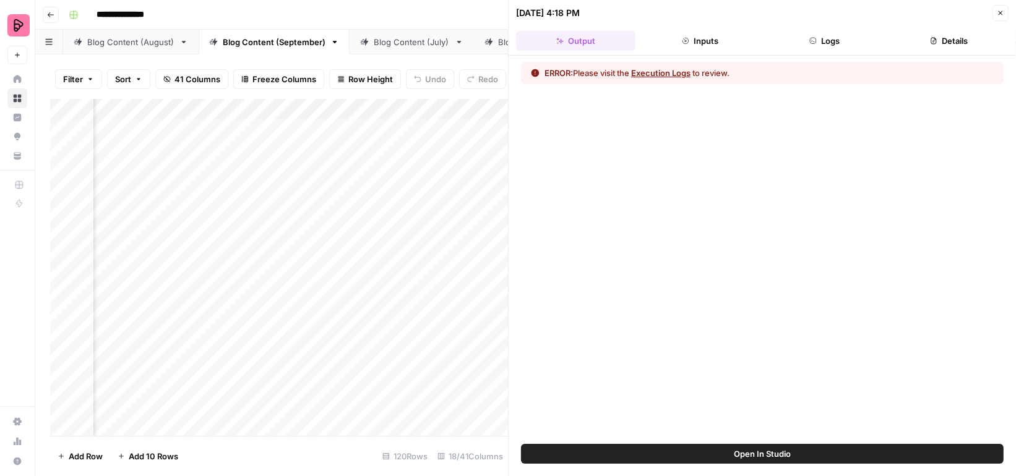
click at [704, 454] on button "Open In Studio" at bounding box center [762, 454] width 483 height 20
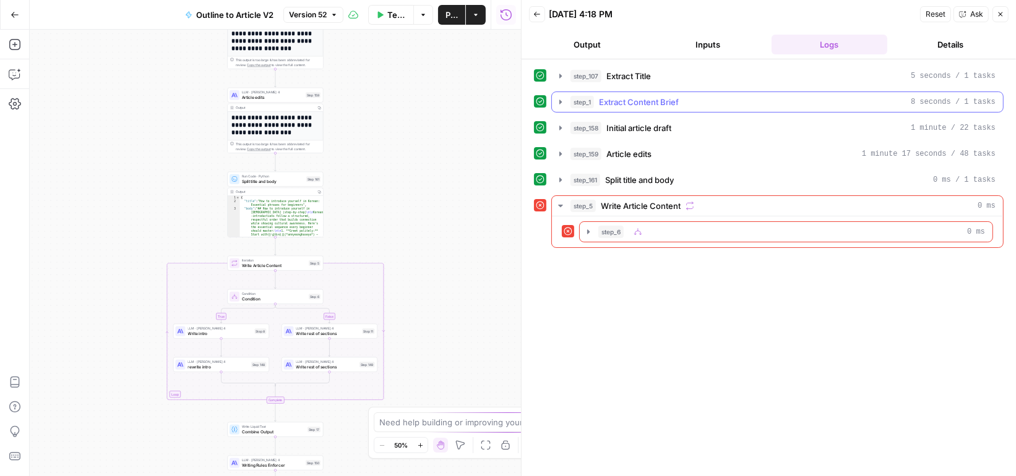
click at [635, 104] on span "Extract Content Brief" at bounding box center [639, 102] width 80 height 12
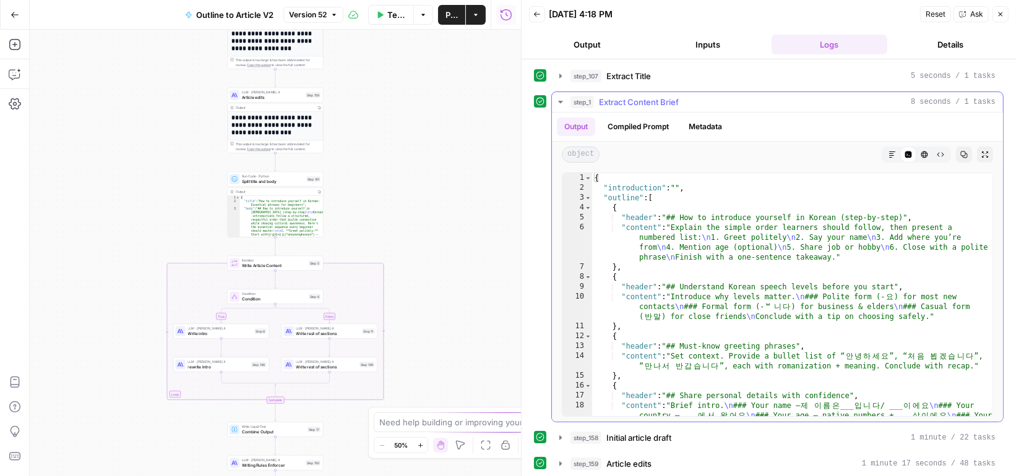
type textarea "**********"
click at [648, 187] on div "{ "introduction" : "" , "outline" : [ { "header" : "## How to introduce yoursel…" at bounding box center [793, 319] width 402 height 293
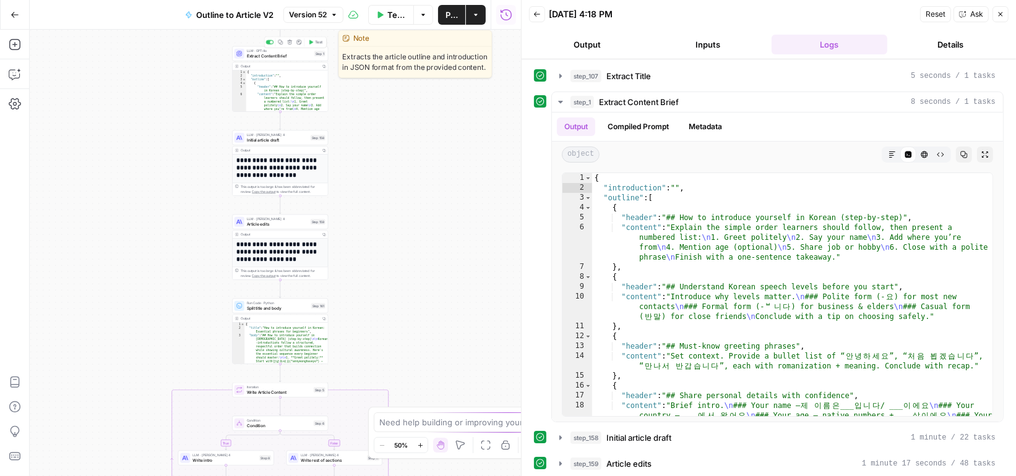
click at [299, 56] on span "Extract Content Brief" at bounding box center [279, 56] width 65 height 6
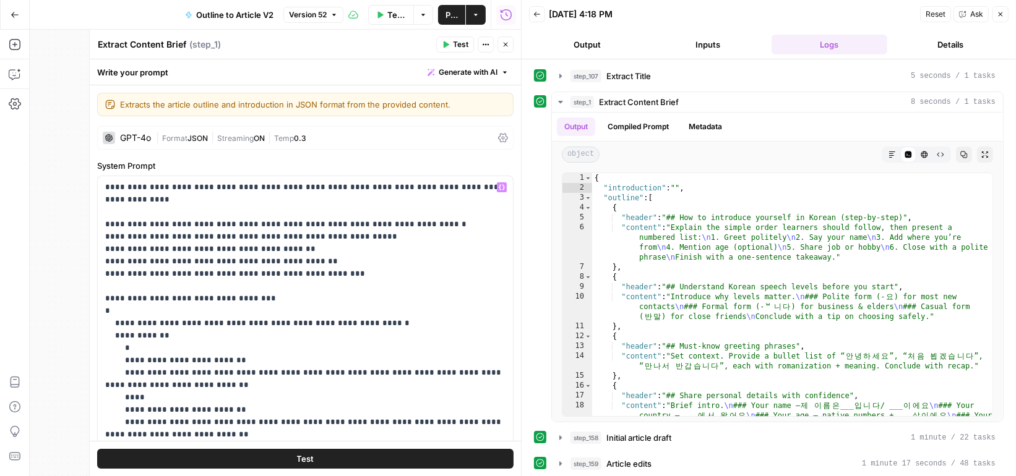
scroll to position [13, 0]
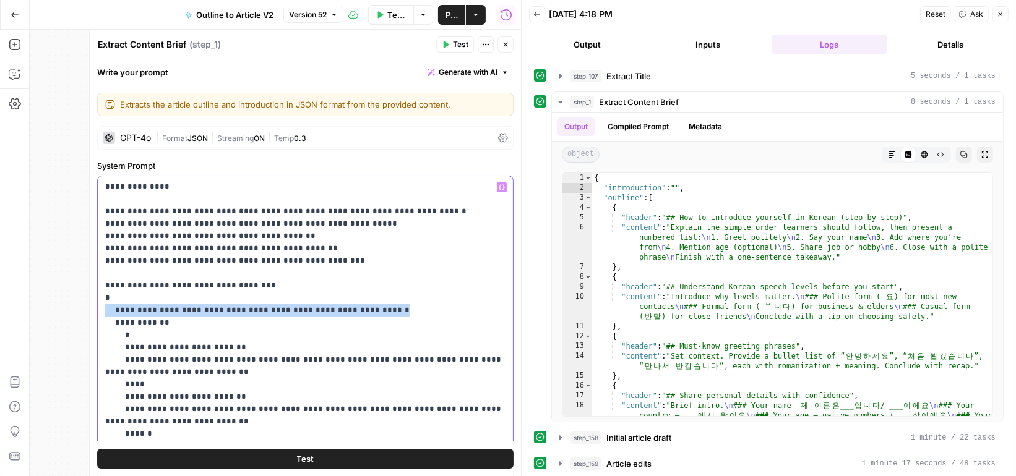
drag, startPoint x: 373, startPoint y: 295, endPoint x: 102, endPoint y: 293, distance: 270.4
click at [101, 295] on div "**********" at bounding box center [306, 428] width 416 height 504
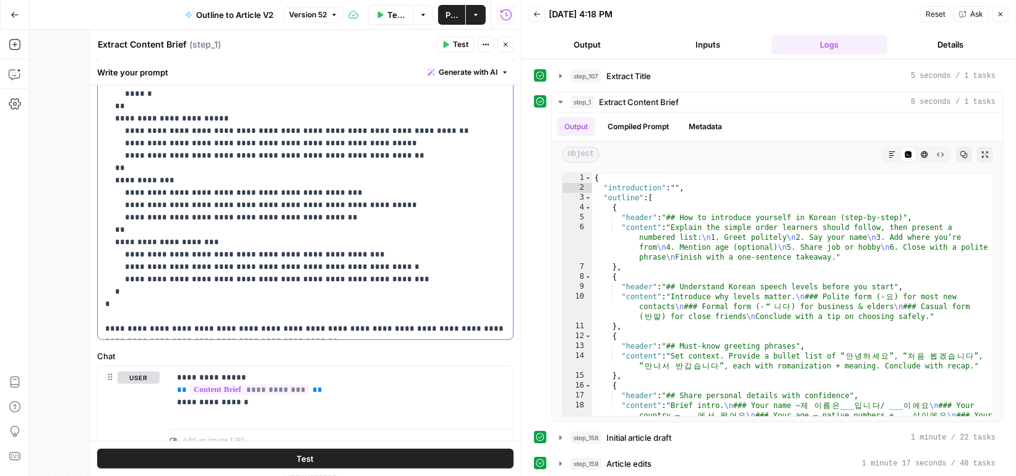
scroll to position [351, 0]
